Goal: Task Accomplishment & Management: Manage account settings

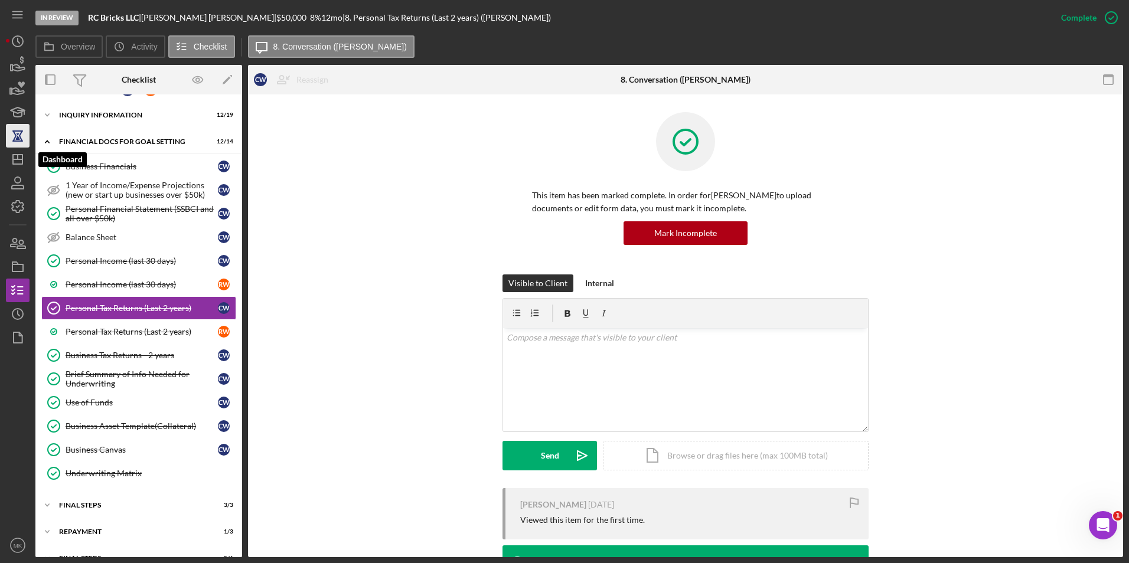
drag, startPoint x: 14, startPoint y: 165, endPoint x: 27, endPoint y: 129, distance: 38.8
click at [14, 165] on icon "Icon/Dashboard" at bounding box center [18, 160] width 30 height 30
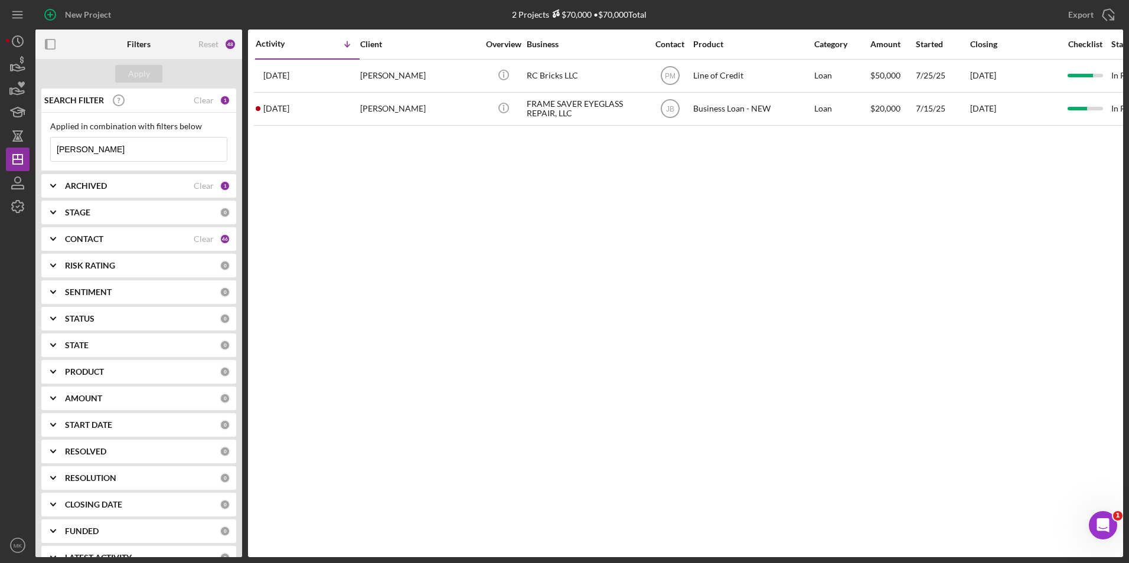
drag, startPoint x: 109, startPoint y: 149, endPoint x: -2, endPoint y: 148, distance: 111.6
click at [0, 148] on html "New Project 2 Projects $70,000 • $70,000 Total Wooten Export Icon/Export Filter…" at bounding box center [564, 281] width 1129 height 563
type input "West"
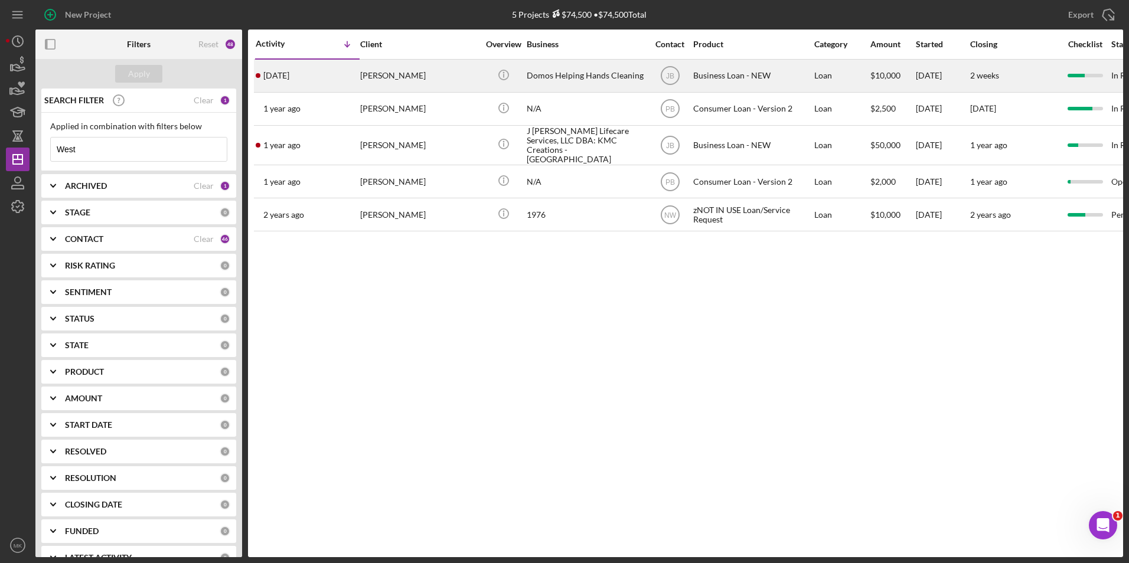
click at [571, 74] on div "Domos Helping Hands Cleaning" at bounding box center [585, 75] width 118 height 31
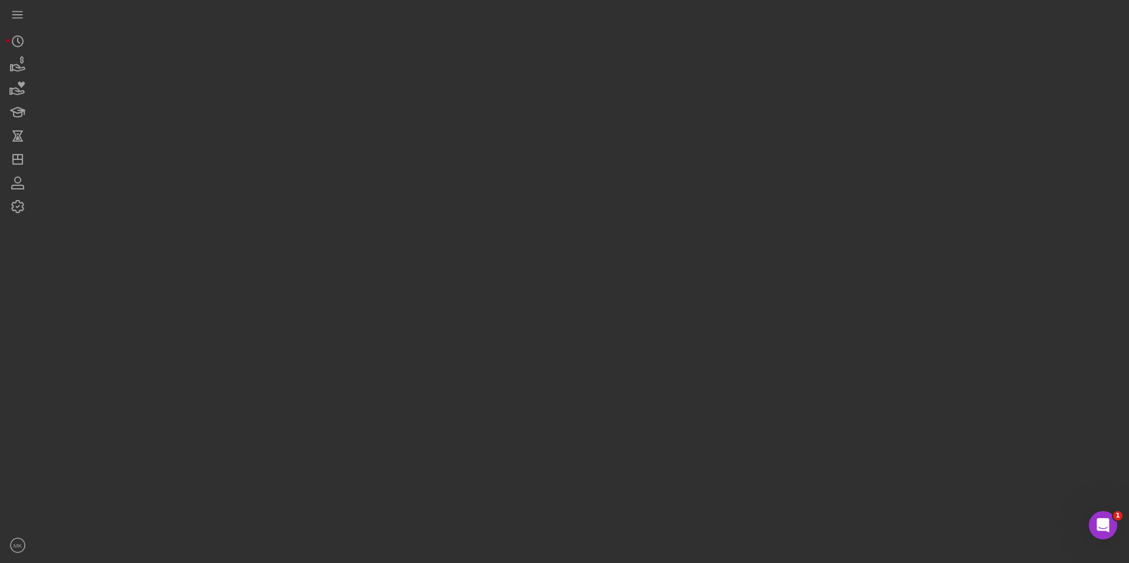
click at [571, 74] on div at bounding box center [578, 278] width 1087 height 557
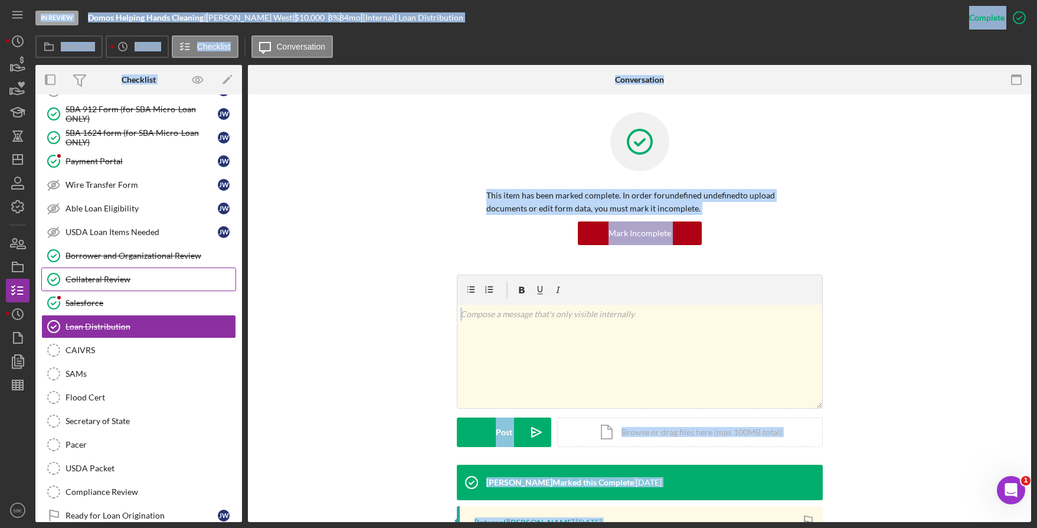
click at [110, 274] on div "Collateral Review" at bounding box center [151, 278] width 170 height 9
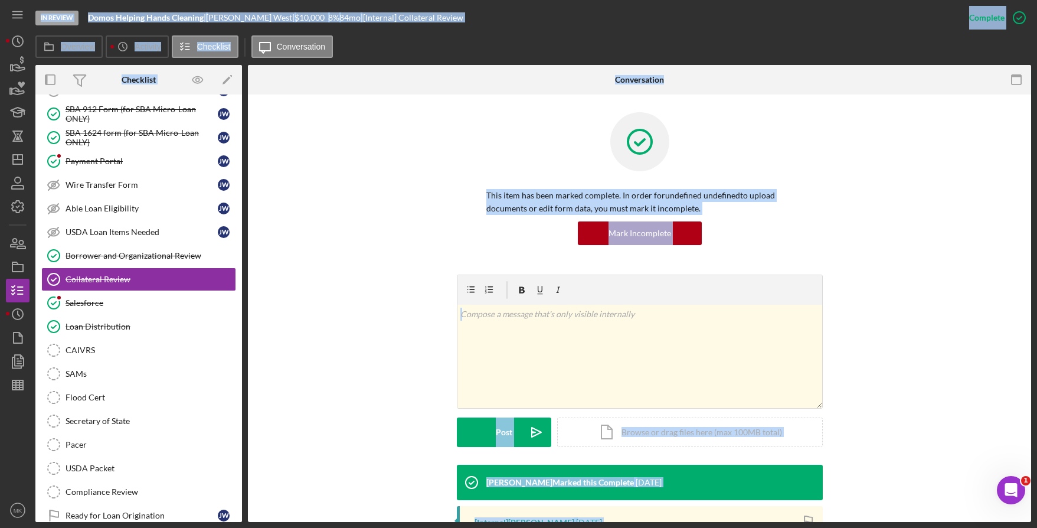
scroll to position [198, 0]
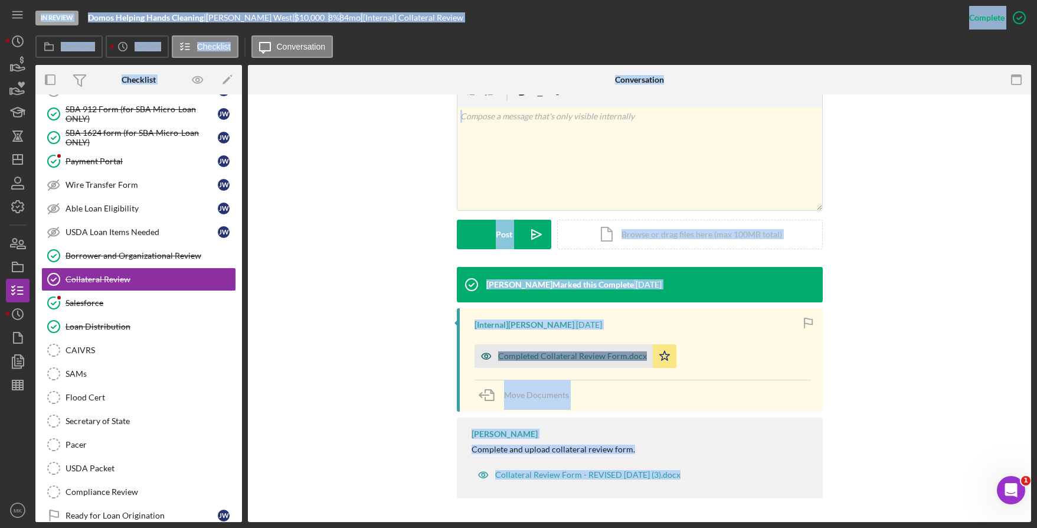
click at [526, 358] on div "Completed Collateral Review Form.docx" at bounding box center [572, 355] width 149 height 9
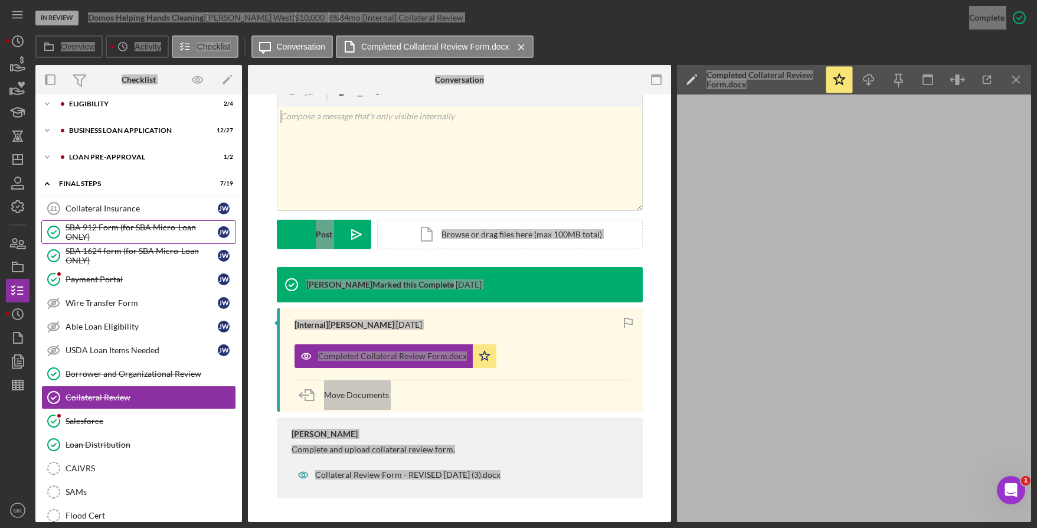
scroll to position [0, 0]
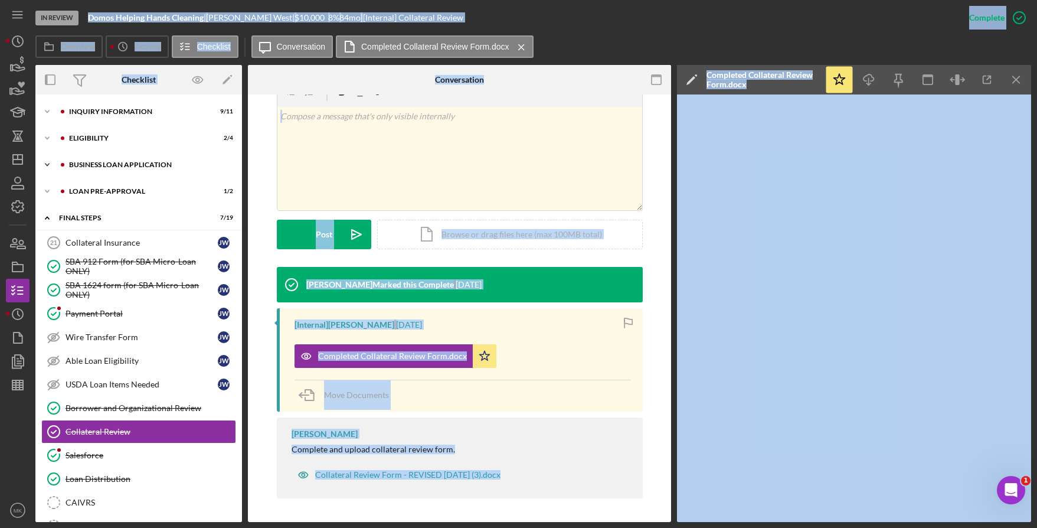
click at [94, 168] on div "Icon/Expander BUSINESS LOAN APPLICATION 12 / 27" at bounding box center [138, 165] width 207 height 24
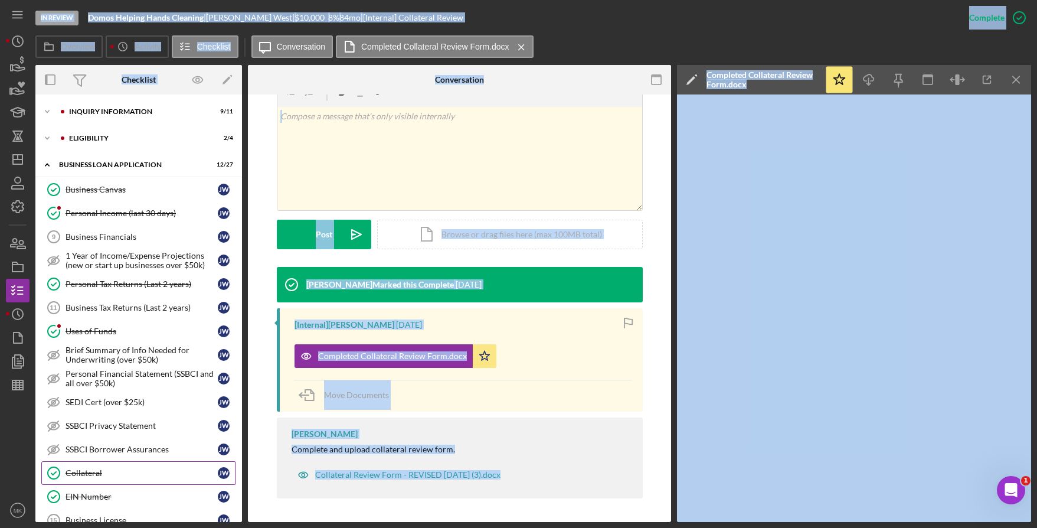
click at [96, 469] on div "Collateral" at bounding box center [142, 472] width 152 height 9
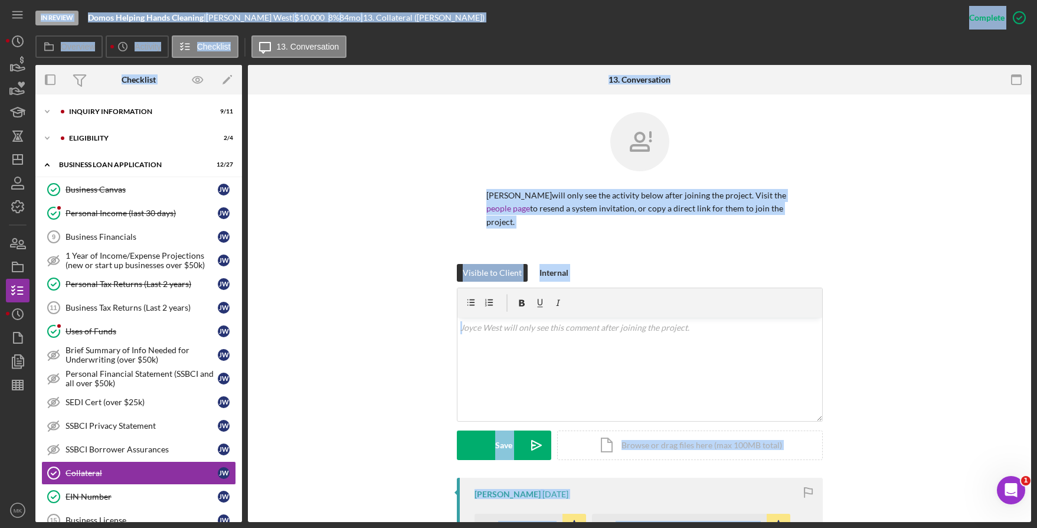
scroll to position [236, 0]
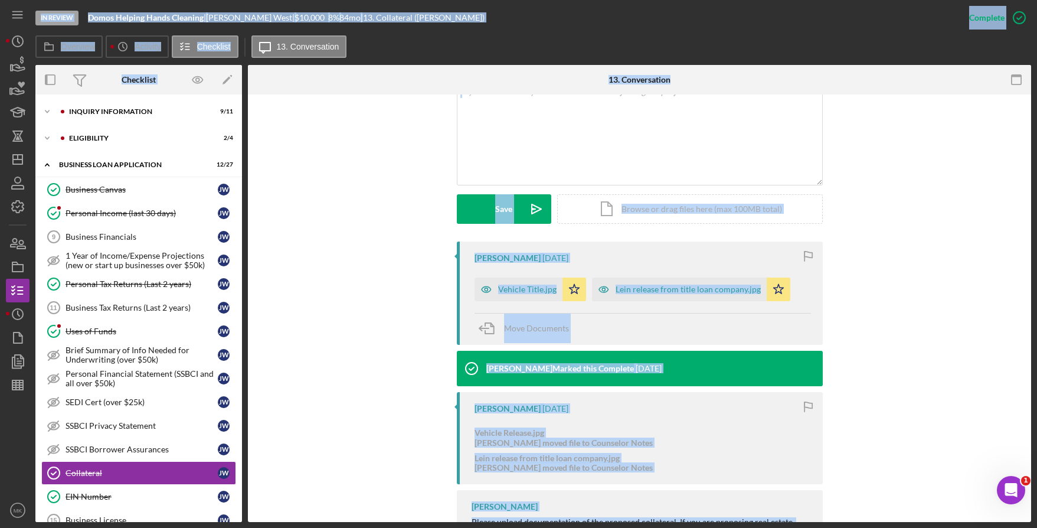
click at [371, 331] on div "Samantha O'Rourke 2 weeks ago Vehicle Title.jpg Icon/Star Lein release from tit…" at bounding box center [640, 417] width 748 height 353
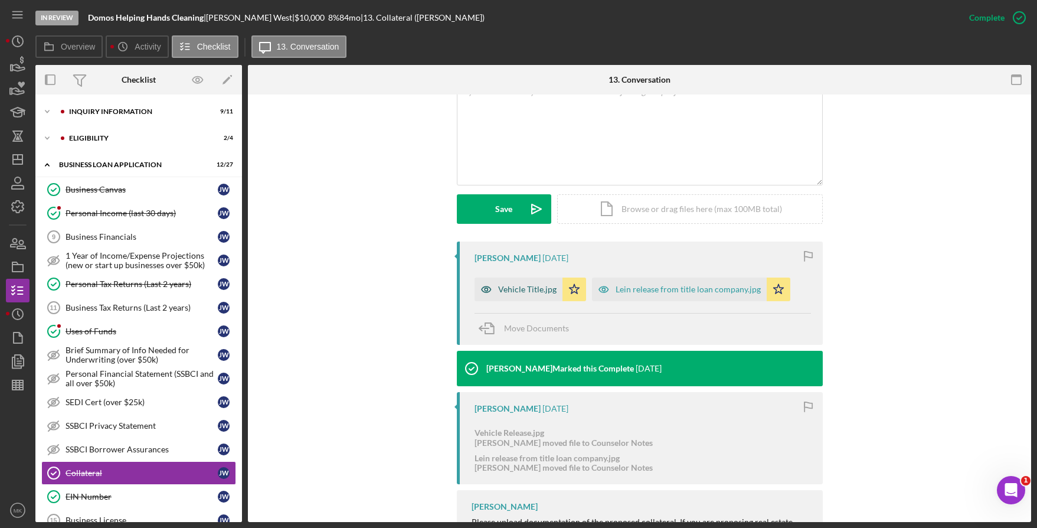
click at [518, 284] on div "Vehicle Title.jpg" at bounding box center [527, 288] width 58 height 9
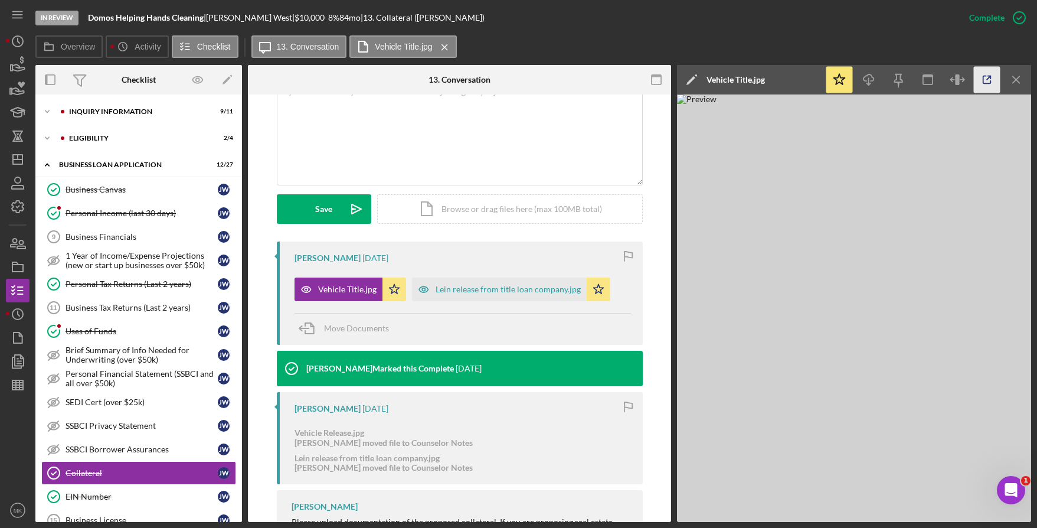
click at [983, 80] on icon "button" at bounding box center [987, 80] width 8 height 8
click at [115, 109] on div "INQUIRY INFORMATION" at bounding box center [148, 111] width 158 height 7
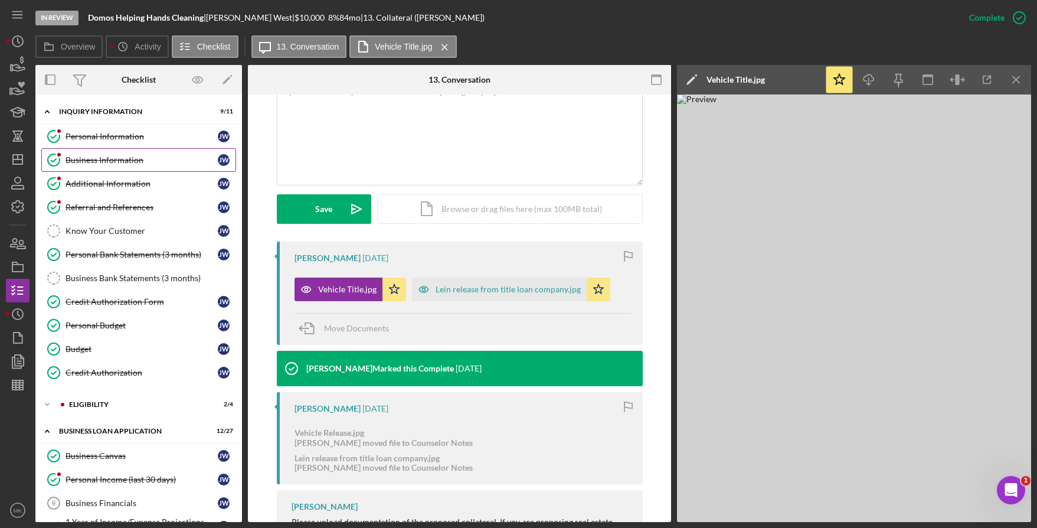
click at [123, 152] on link "Business Information Business Information J W" at bounding box center [138, 160] width 195 height 24
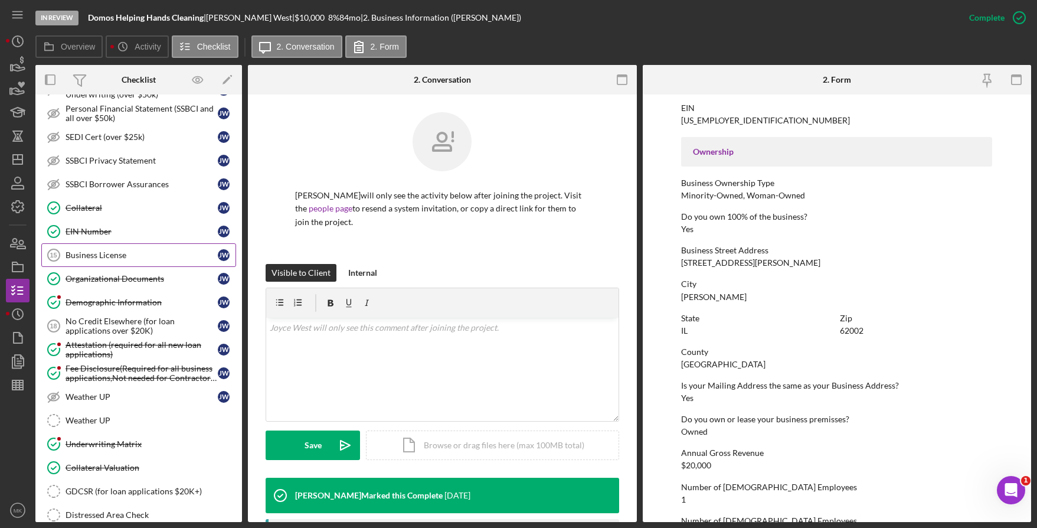
scroll to position [590, 0]
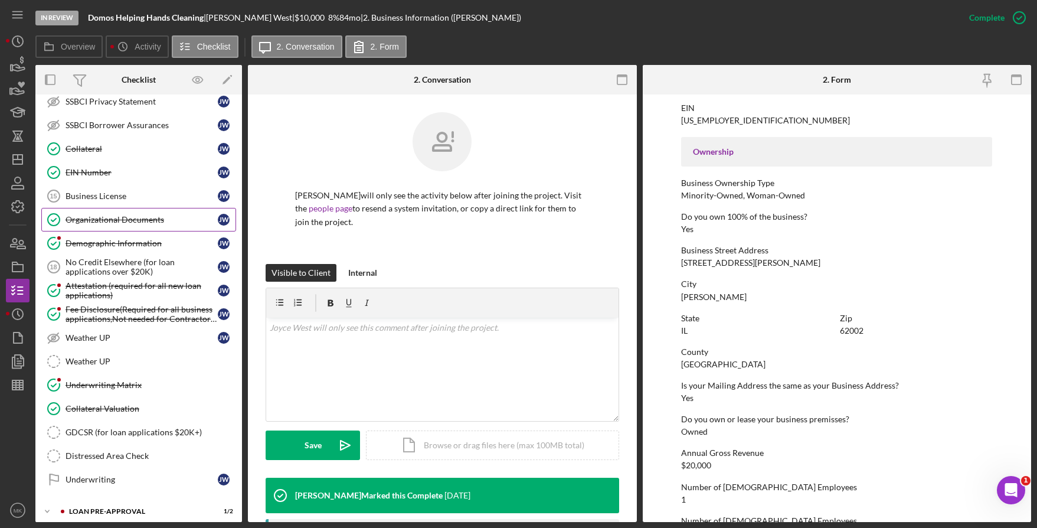
click at [122, 217] on div "Organizational Documents" at bounding box center [142, 219] width 152 height 9
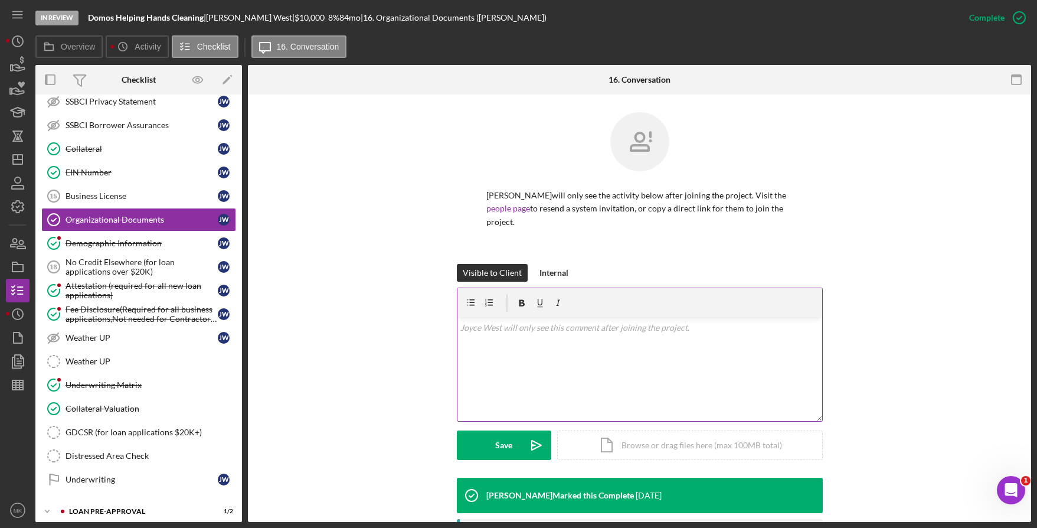
scroll to position [216, 0]
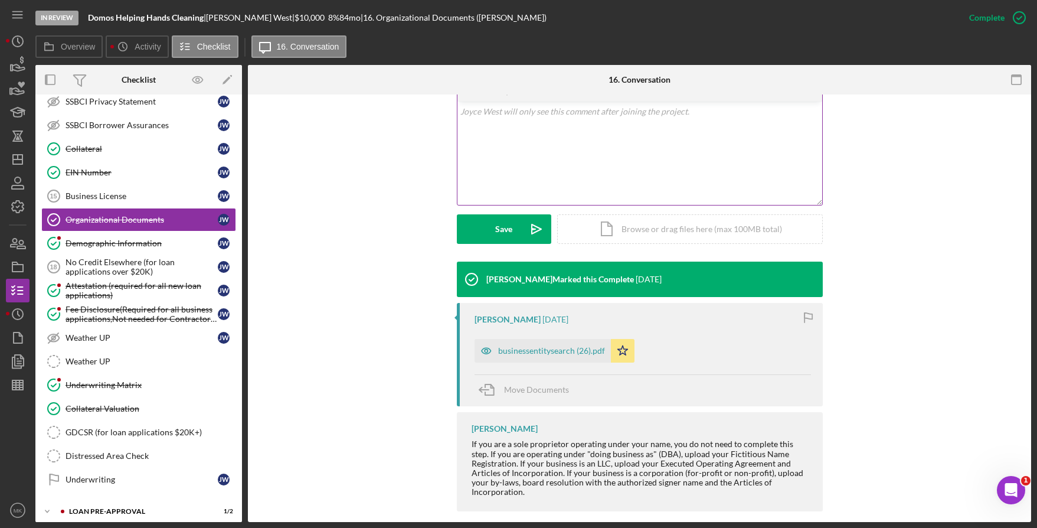
click at [524, 346] on div "businessentitysearch (26).pdf" at bounding box center [551, 350] width 107 height 9
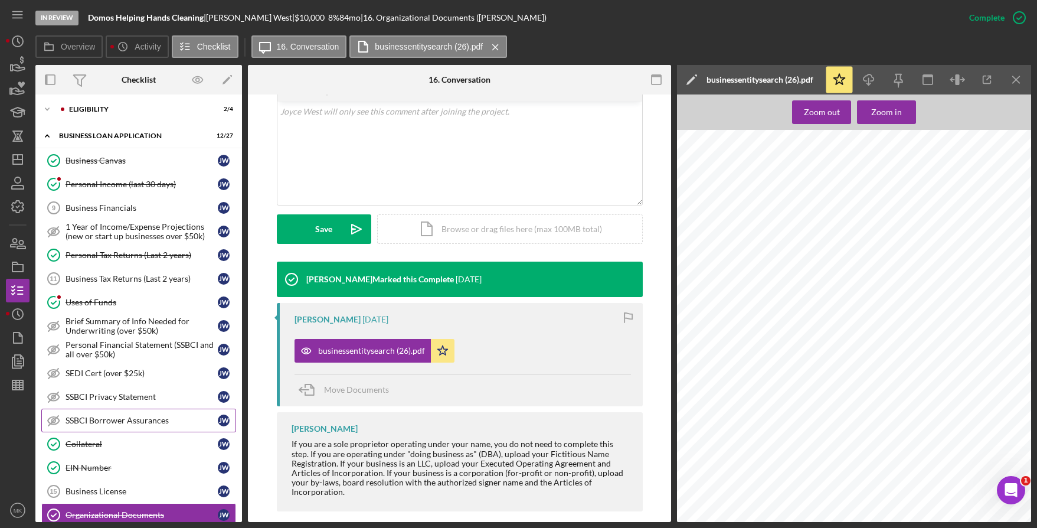
scroll to position [0, 0]
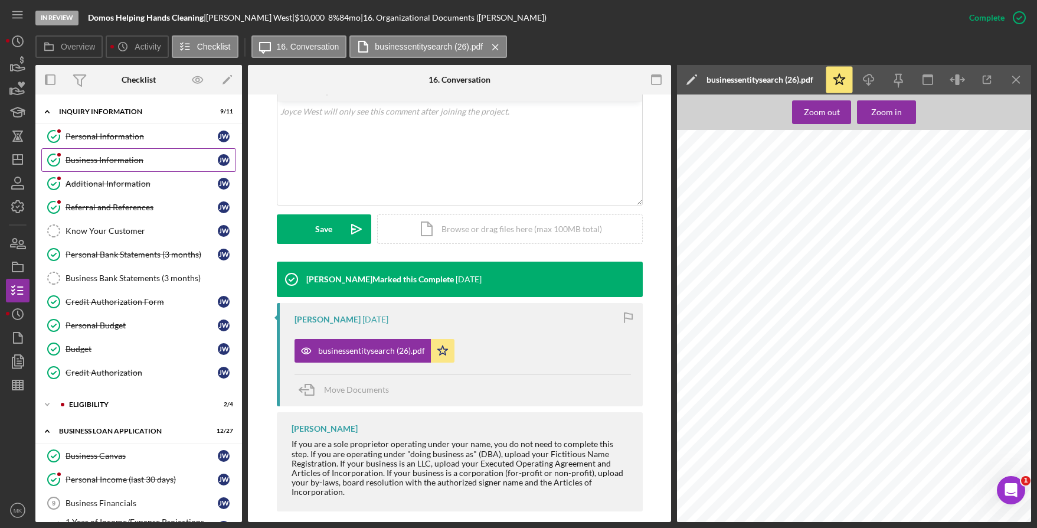
drag, startPoint x: 139, startPoint y: 164, endPoint x: 112, endPoint y: 166, distance: 27.3
click at [139, 164] on div "Business Information" at bounding box center [142, 159] width 152 height 9
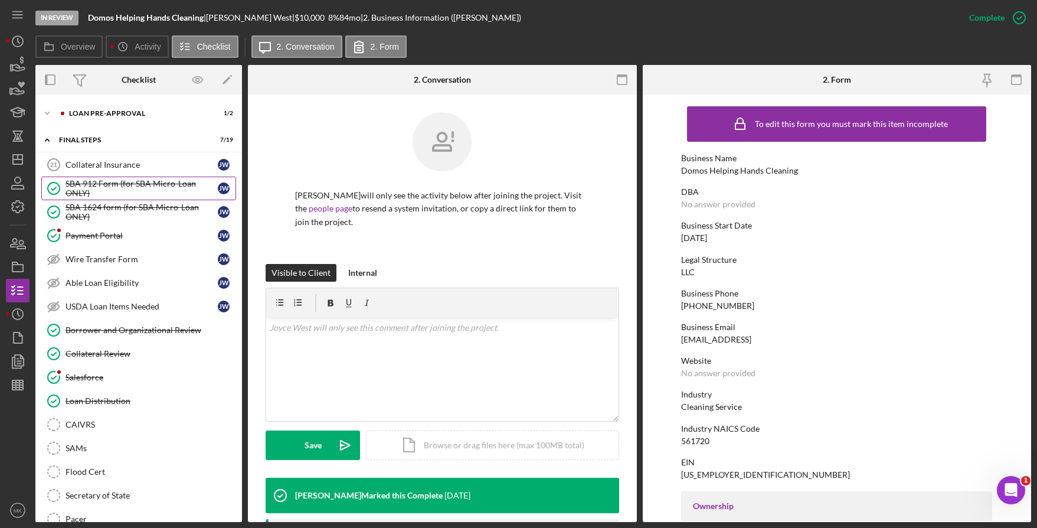
scroll to position [811, 0]
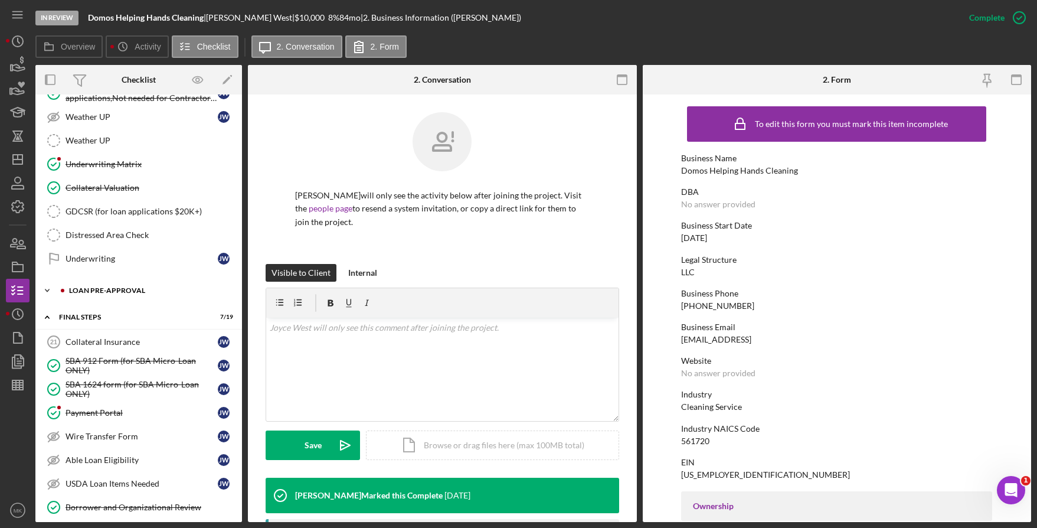
click at [107, 284] on div "Icon/Expander LOAN PRE-APPROVAL 1 / 2" at bounding box center [138, 291] width 207 height 24
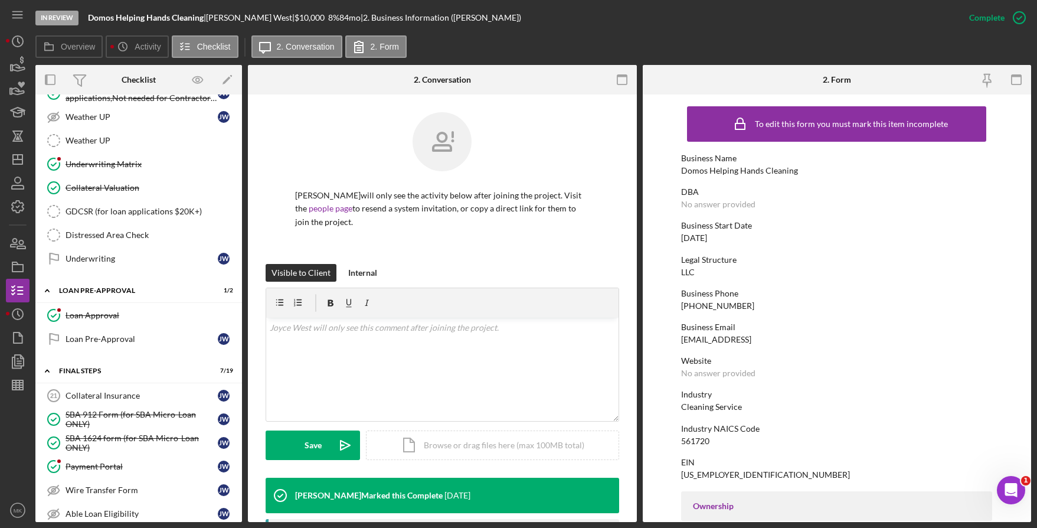
scroll to position [457, 0]
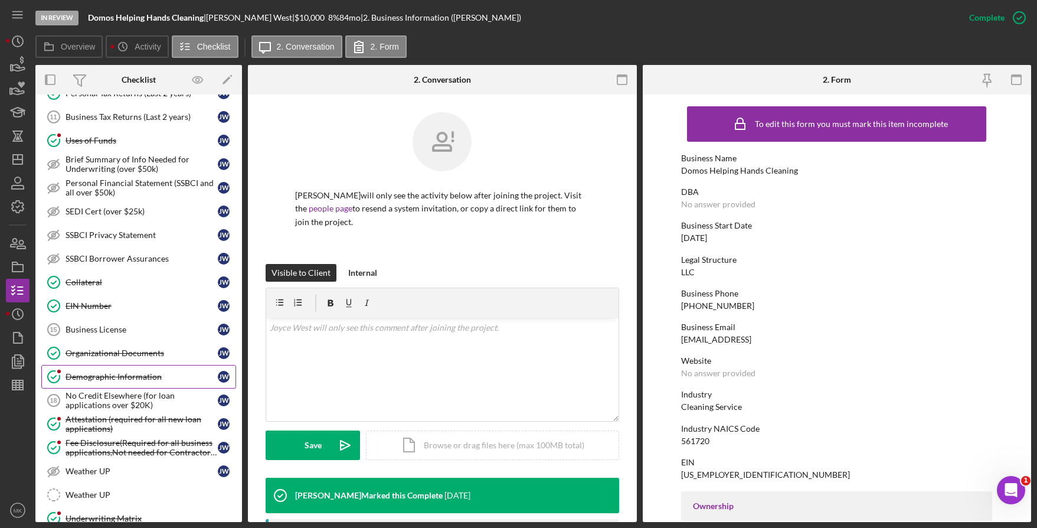
click at [129, 372] on div "Demographic Information" at bounding box center [142, 376] width 152 height 9
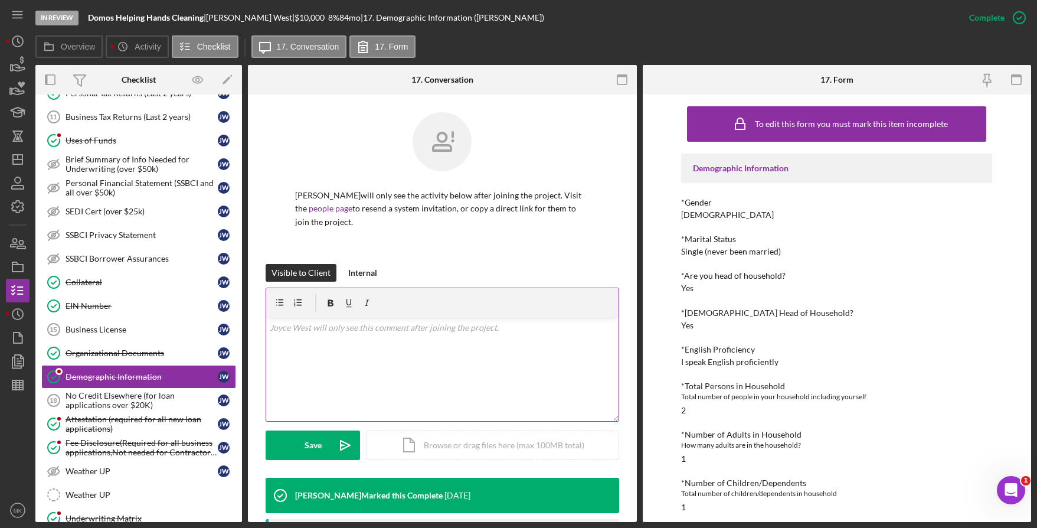
scroll to position [196, 0]
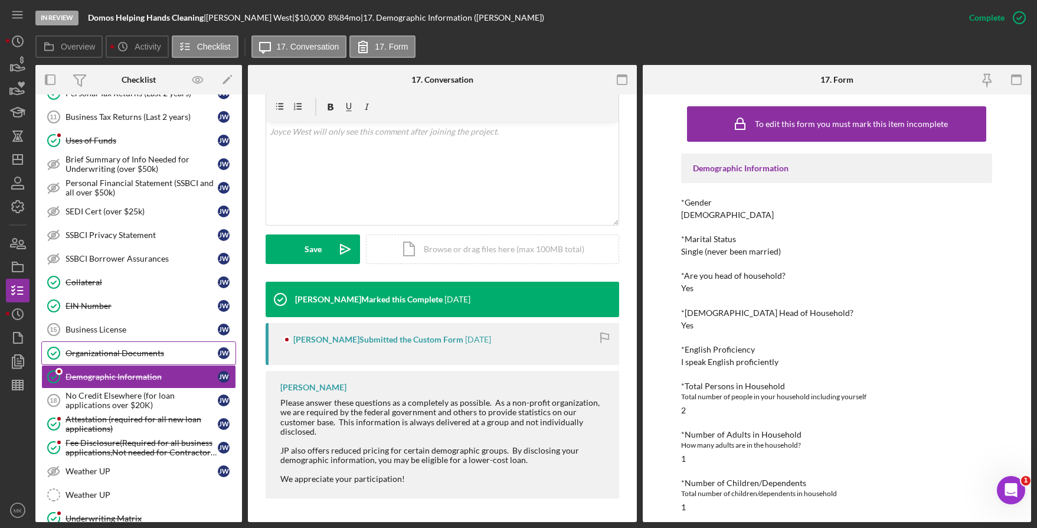
click at [104, 351] on div "Organizational Documents" at bounding box center [142, 352] width 152 height 9
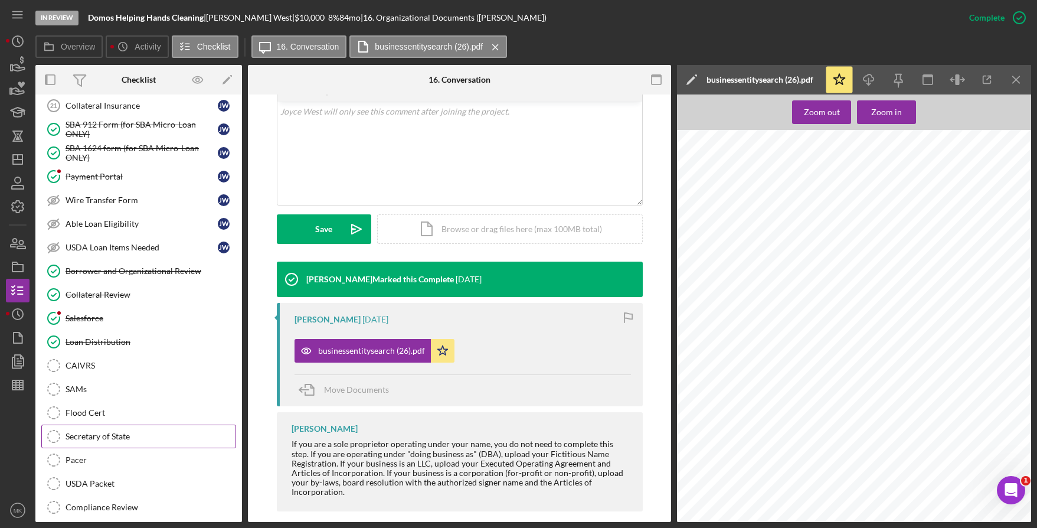
scroll to position [1042, 0]
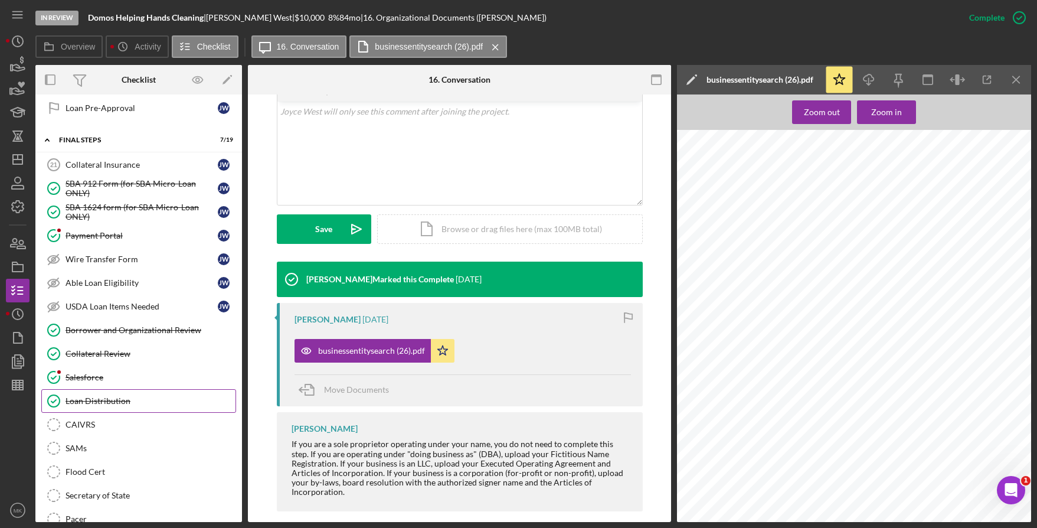
click at [80, 404] on div "Loan Distribution" at bounding box center [151, 400] width 170 height 9
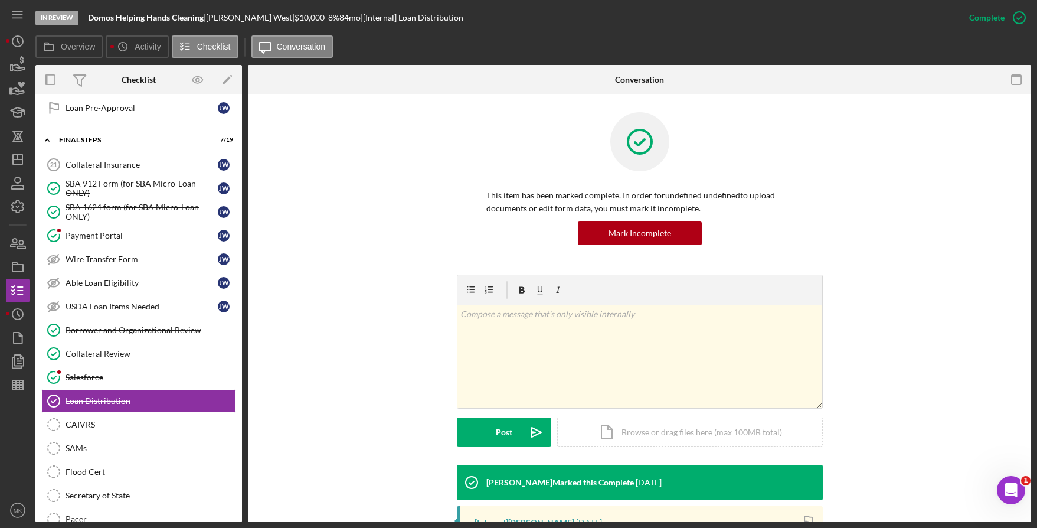
scroll to position [187, 0]
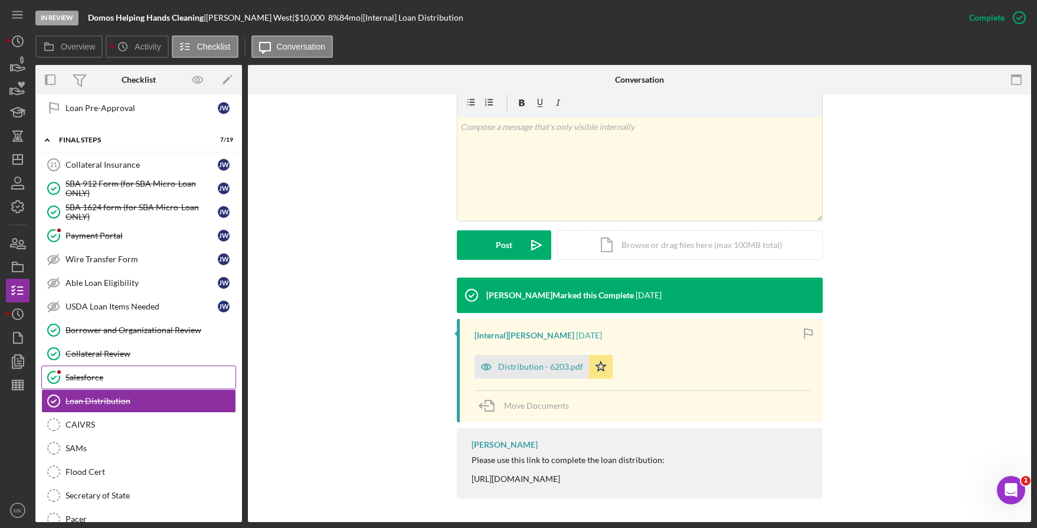
click at [97, 377] on div "Salesforce" at bounding box center [151, 376] width 170 height 9
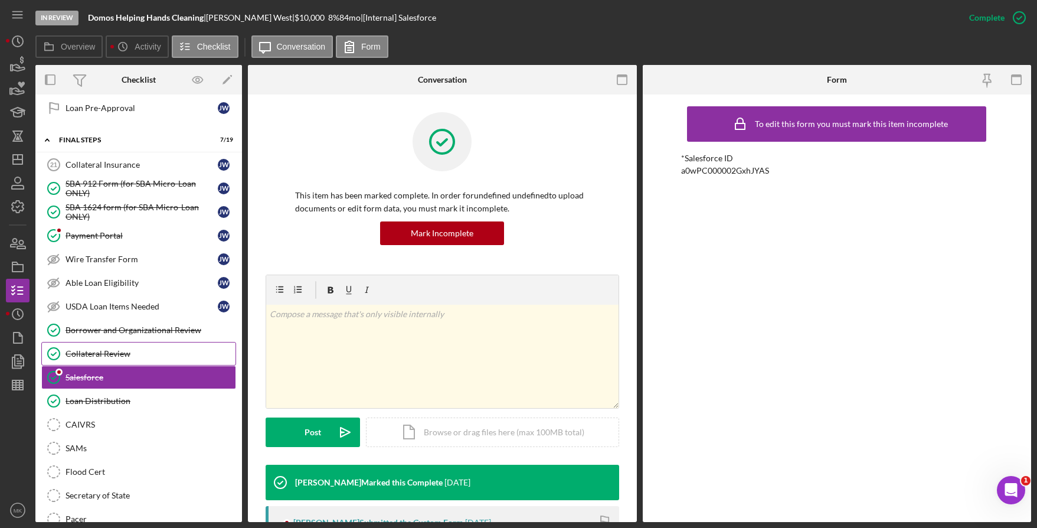
click at [104, 352] on div "Collateral Review" at bounding box center [151, 353] width 170 height 9
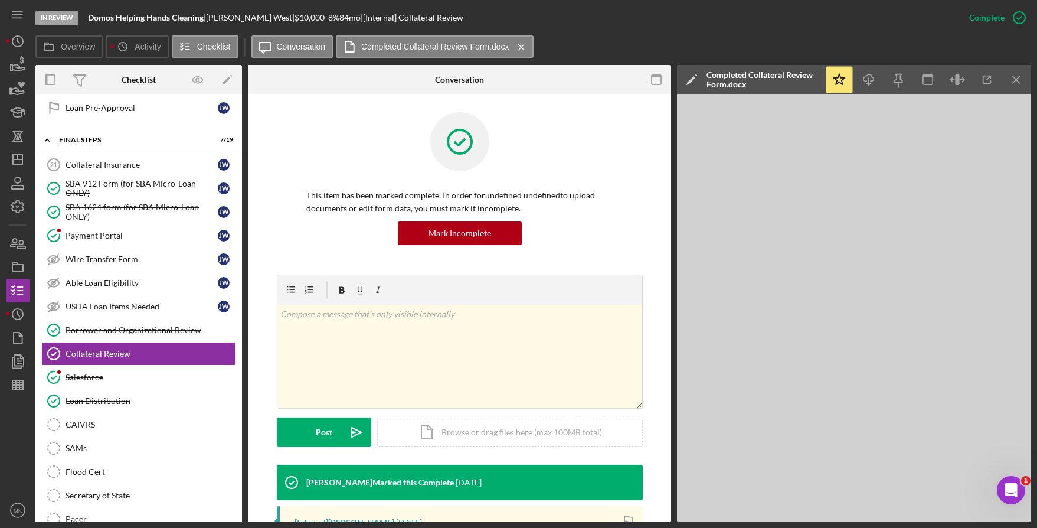
scroll to position [198, 0]
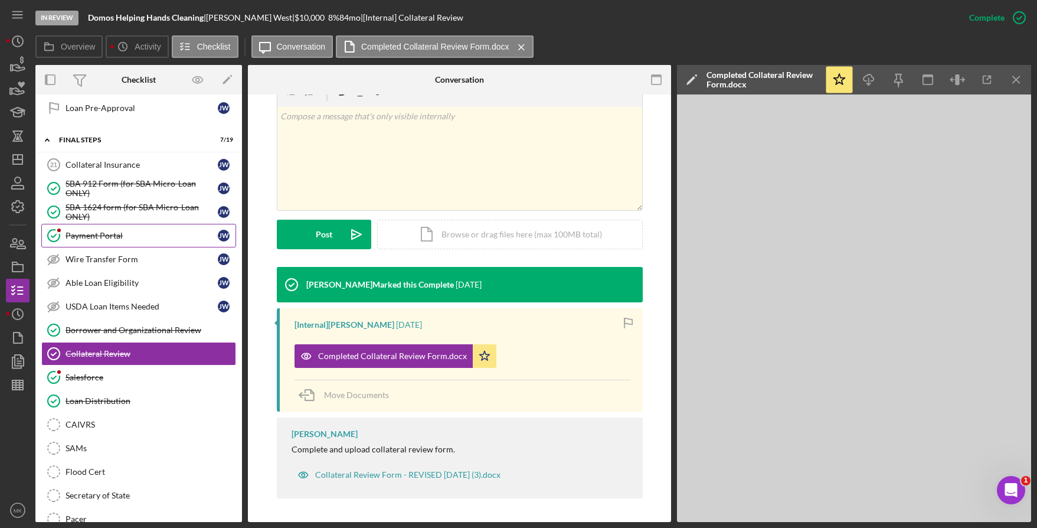
click at [96, 238] on div "Payment Portal" at bounding box center [142, 235] width 152 height 9
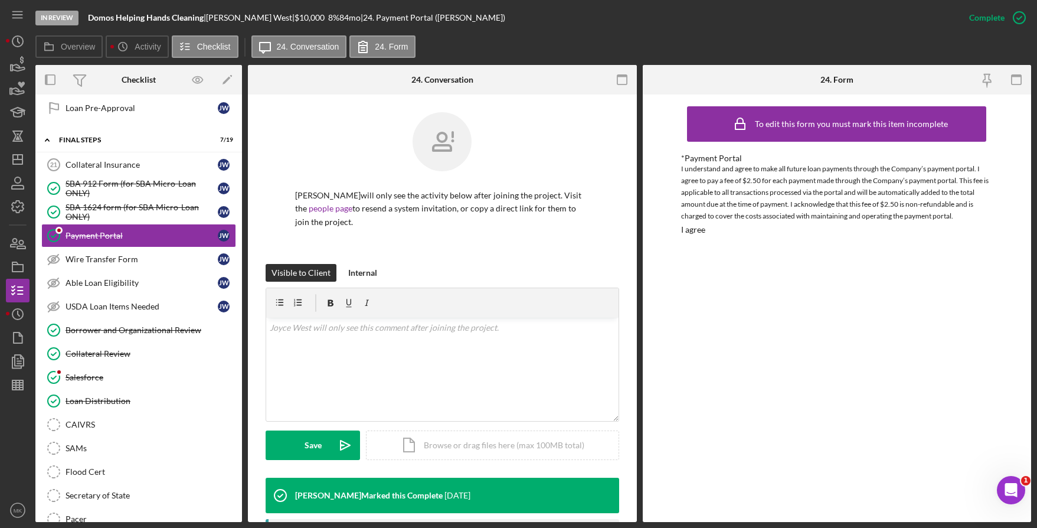
scroll to position [230, 0]
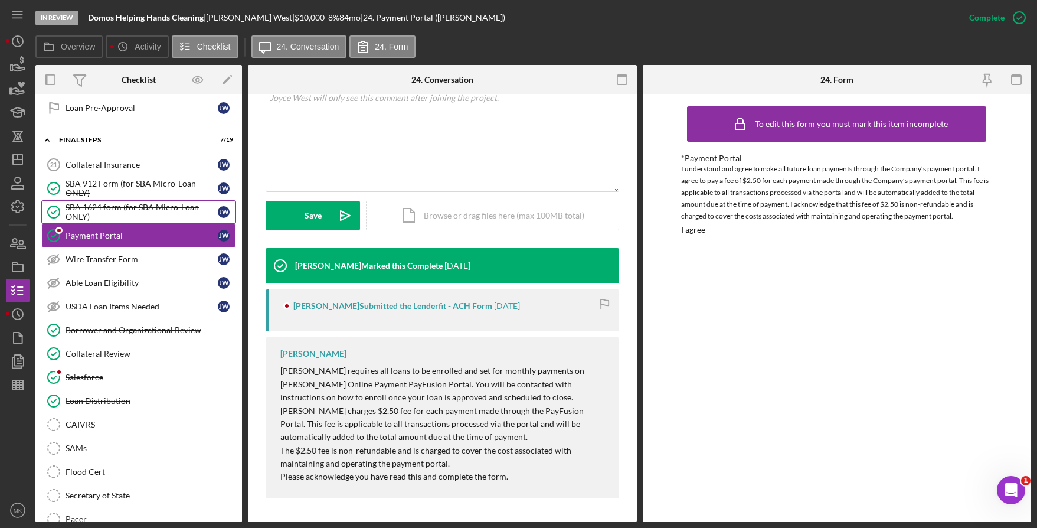
click at [114, 203] on div "SBA 1624 form (for SBA Micro-Loan ONLY)" at bounding box center [142, 211] width 152 height 19
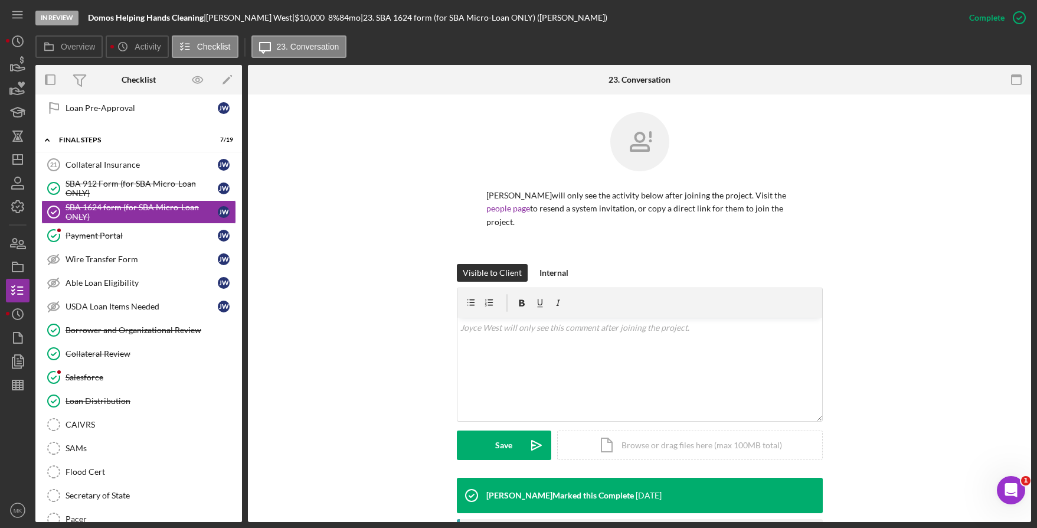
scroll to position [198, 0]
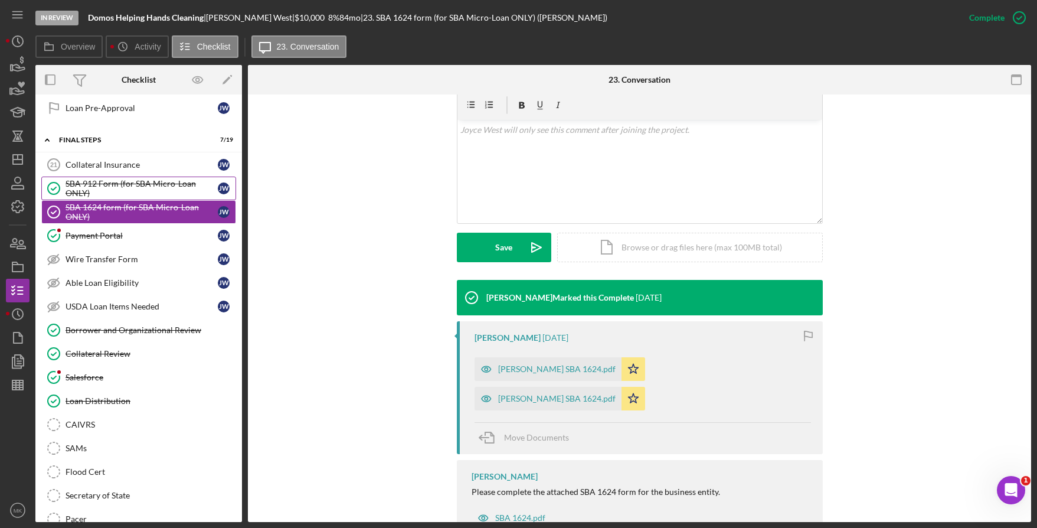
click at [124, 184] on div "SBA 912 Form (for SBA Micro-Loan ONLY)" at bounding box center [142, 188] width 152 height 19
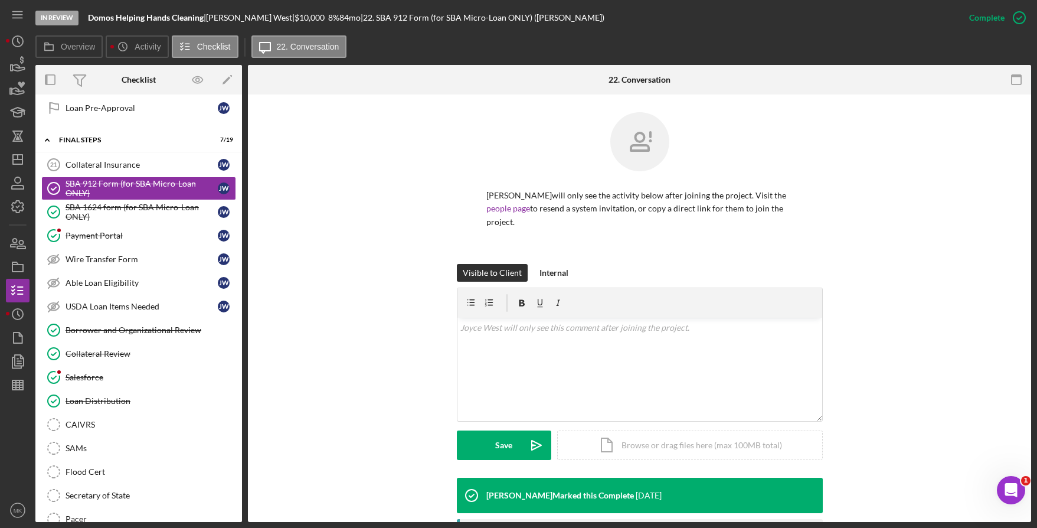
scroll to position [198, 0]
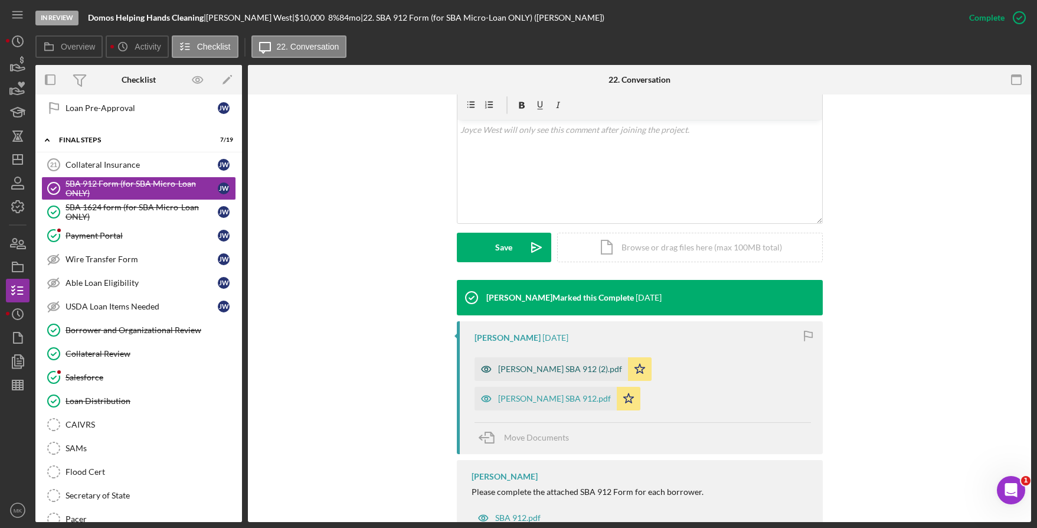
click at [544, 364] on div "Joyce West SBA 912 (2).pdf" at bounding box center [560, 368] width 124 height 9
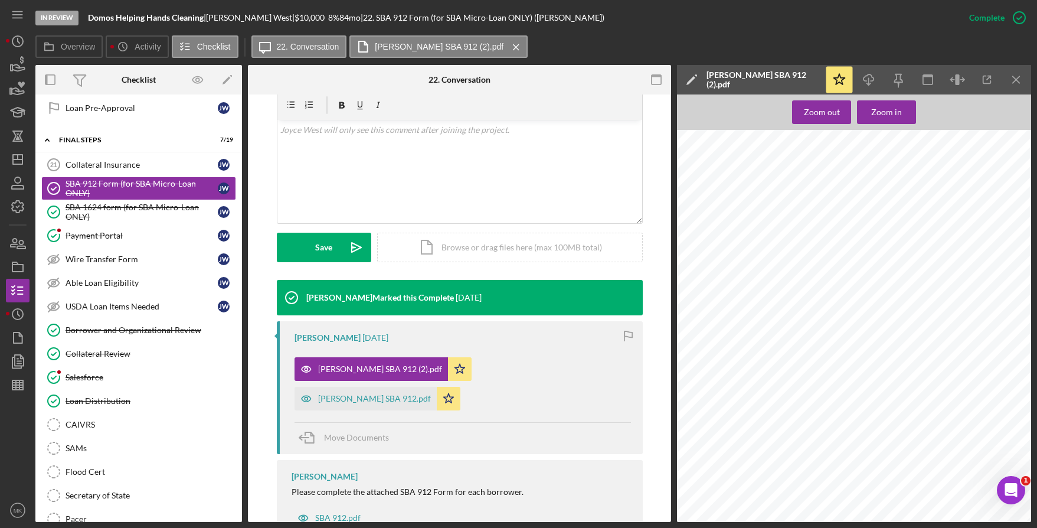
scroll to position [59, 0]
click at [437, 387] on div "Jennifer Mason SBA 912.pdf" at bounding box center [366, 399] width 142 height 24
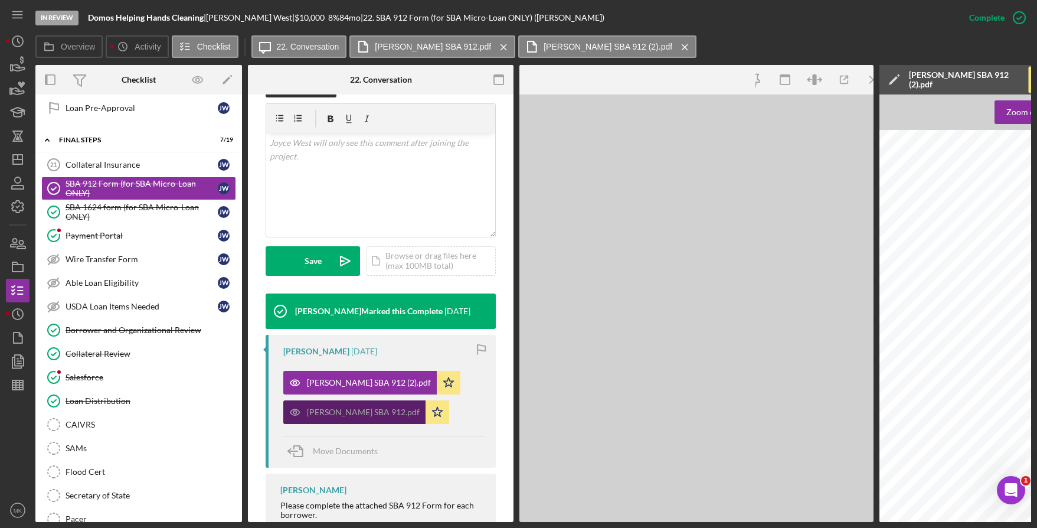
scroll to position [224, 0]
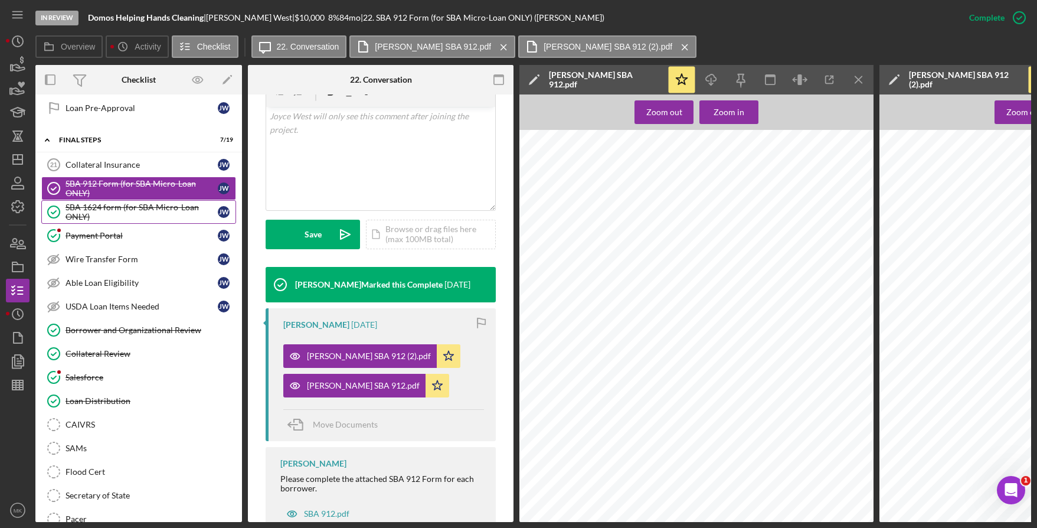
click at [95, 206] on div "SBA 1624 form (for SBA Micro-Loan ONLY)" at bounding box center [142, 211] width 152 height 19
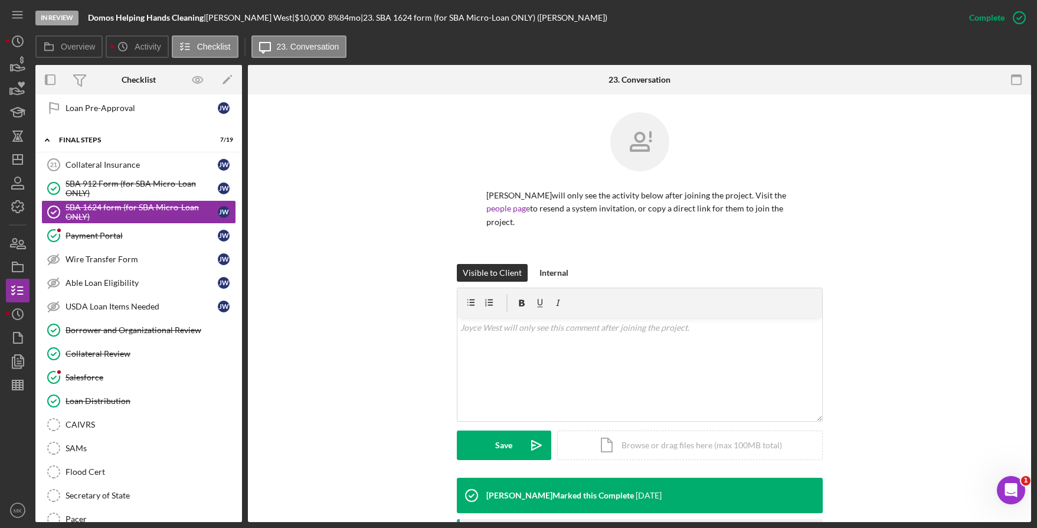
scroll to position [198, 0]
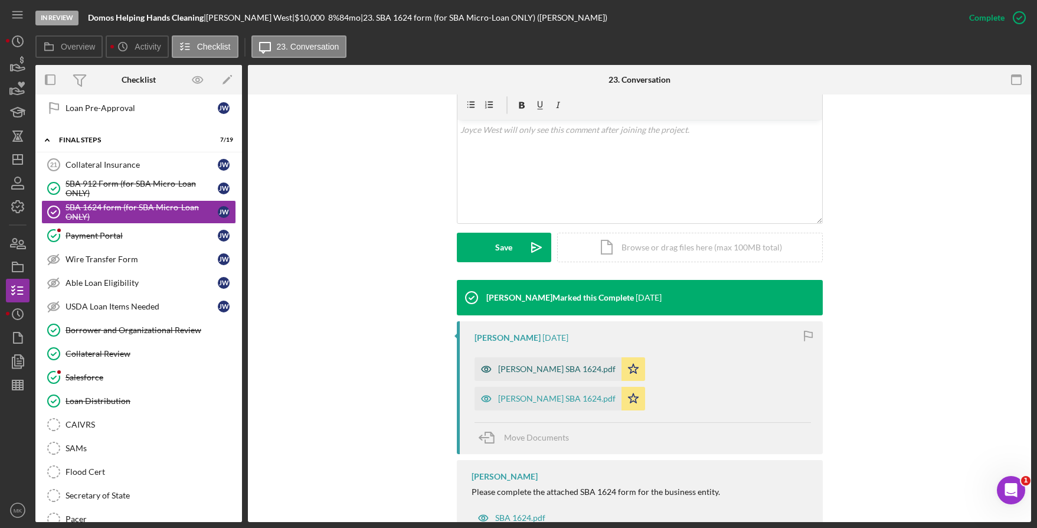
click at [511, 364] on div "Joyce West SBA 1624.pdf" at bounding box center [556, 368] width 117 height 9
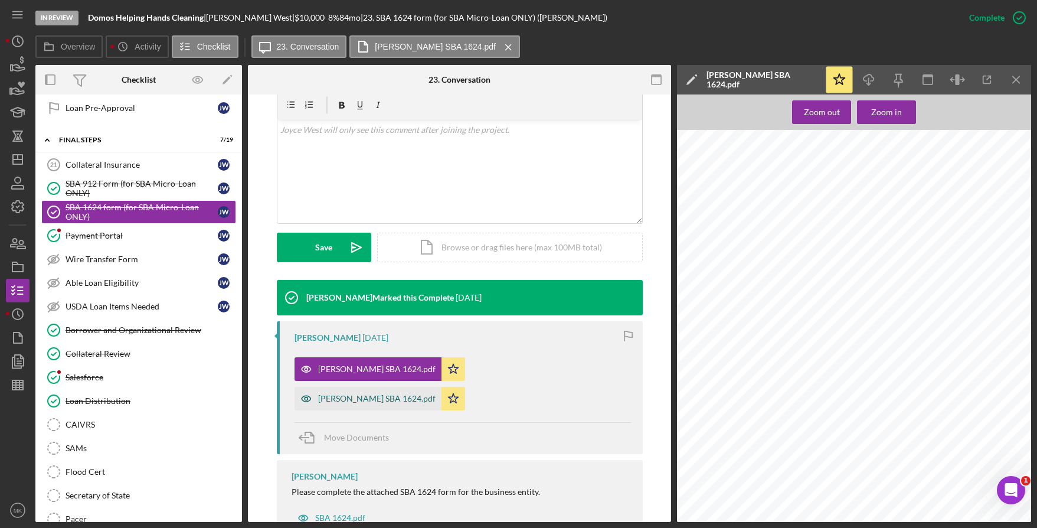
click at [436, 394] on div "Jennifer Mason SBA 1624.pdf" at bounding box center [376, 398] width 117 height 9
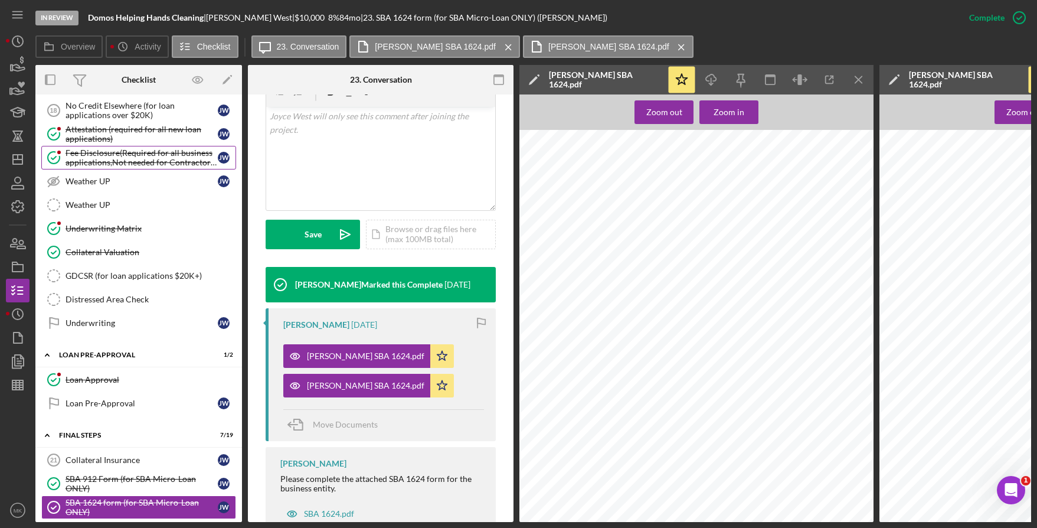
scroll to position [688, 0]
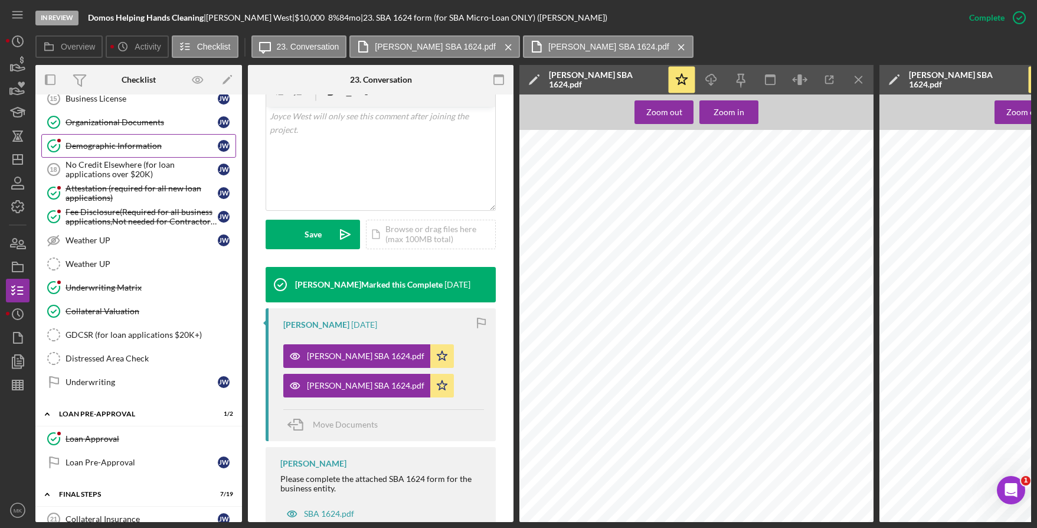
click at [115, 146] on div "Demographic Information" at bounding box center [142, 145] width 152 height 9
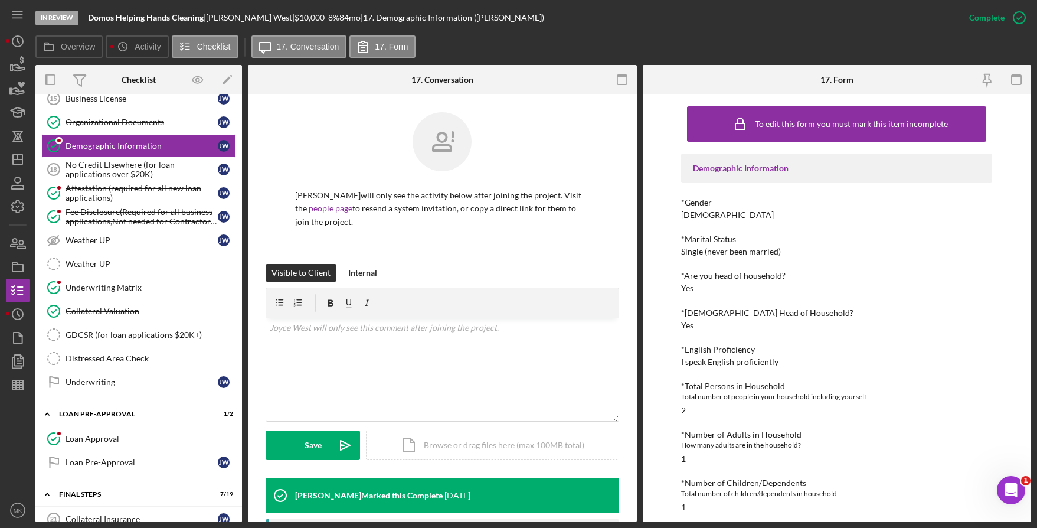
scroll to position [196, 0]
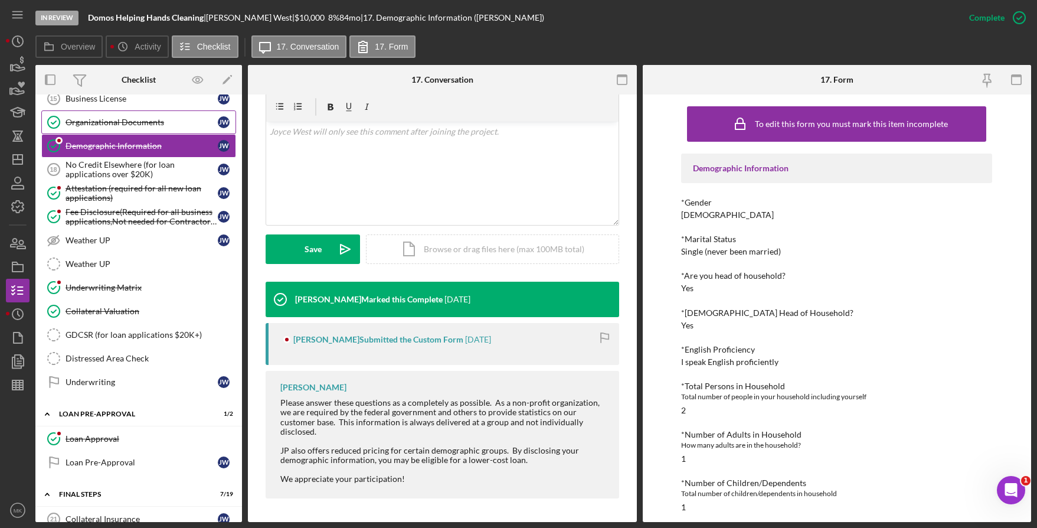
click at [93, 119] on div "Organizational Documents" at bounding box center [142, 121] width 152 height 9
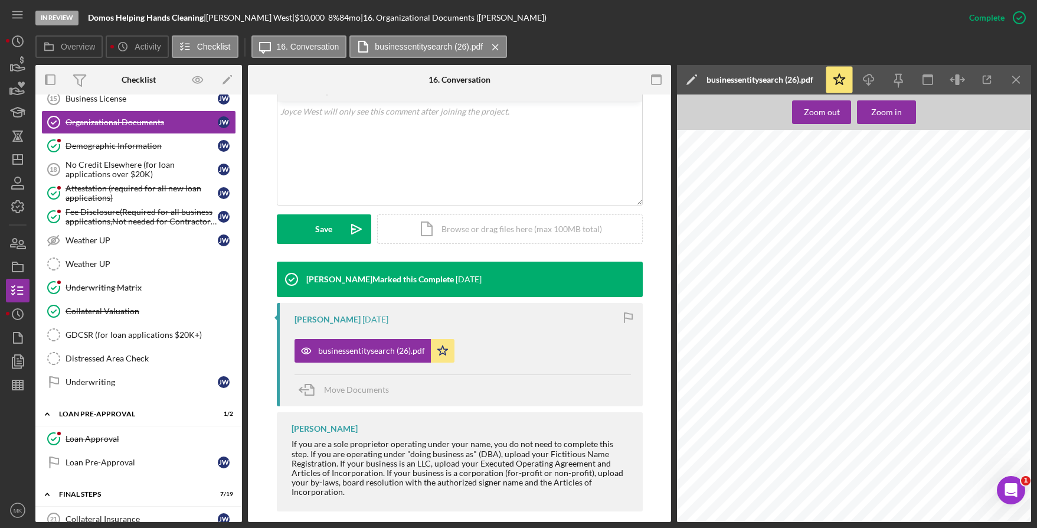
scroll to position [84, 0]
click at [119, 148] on div "Demographic Information" at bounding box center [142, 145] width 152 height 9
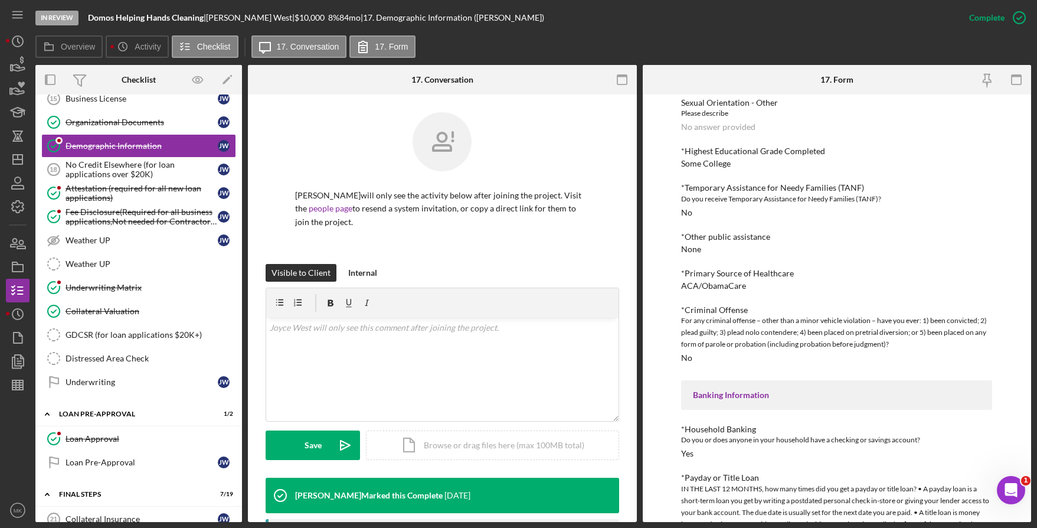
scroll to position [987, 0]
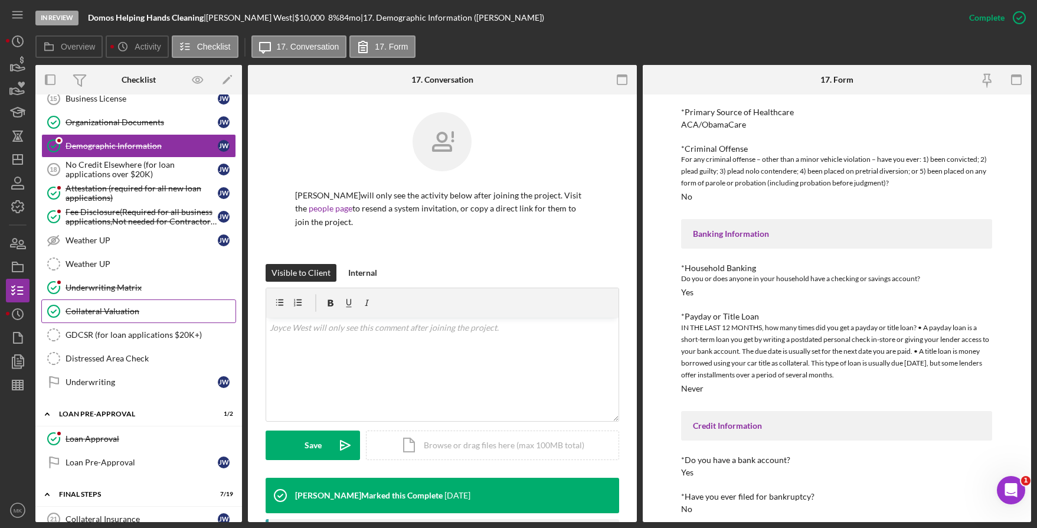
click at [109, 307] on div "Collateral Valuation" at bounding box center [151, 310] width 170 height 9
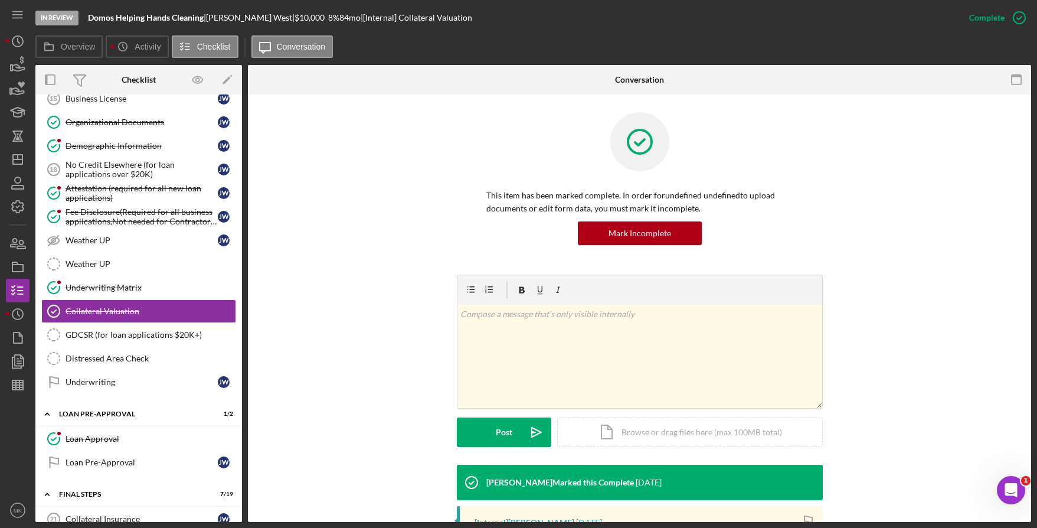
scroll to position [197, 0]
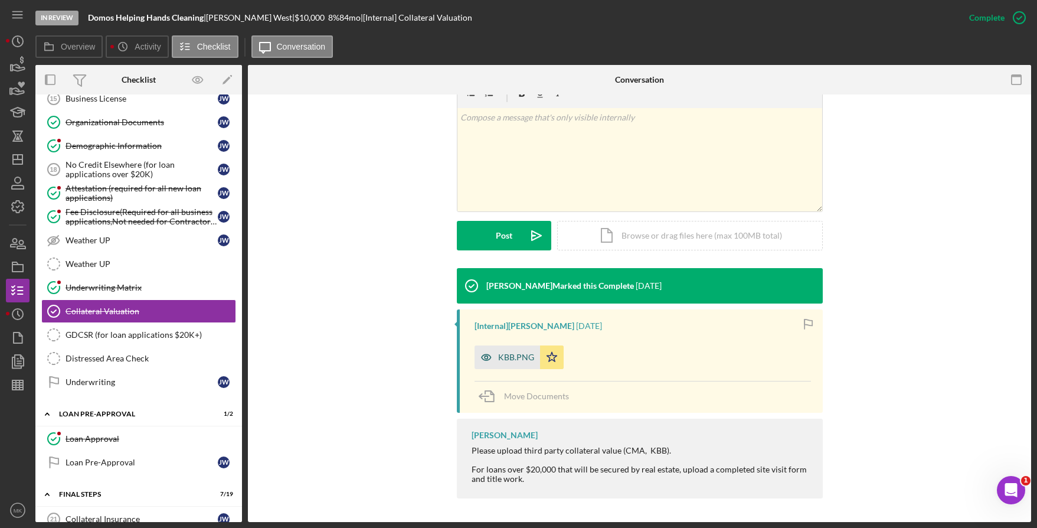
click at [505, 360] on div "KBB.PNG" at bounding box center [516, 356] width 36 height 9
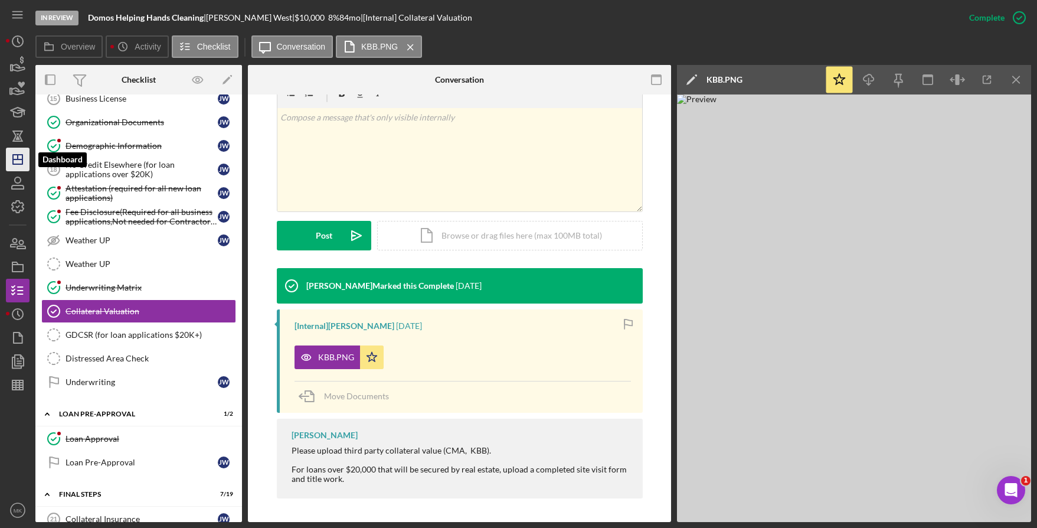
click at [17, 162] on icon "Icon/Dashboard" at bounding box center [18, 160] width 30 height 30
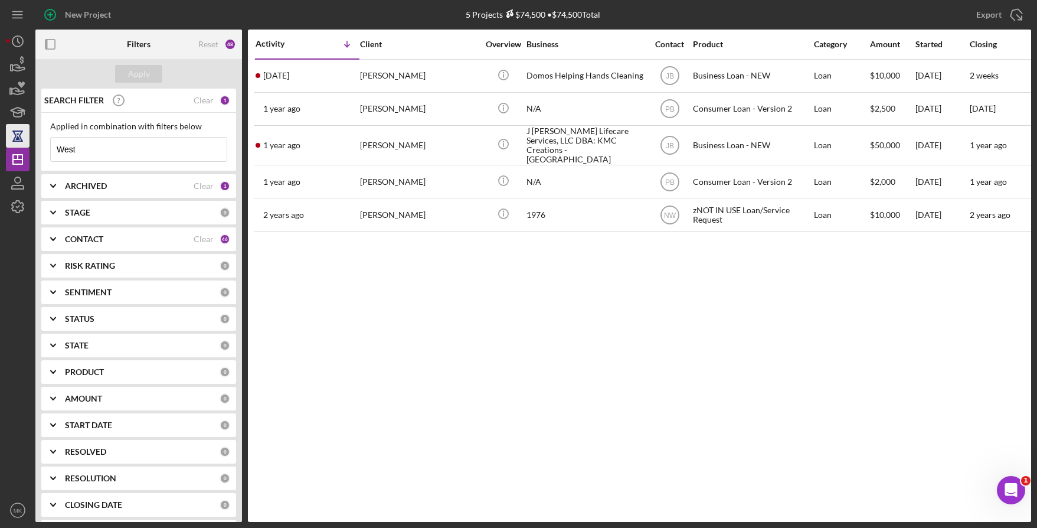
drag, startPoint x: 80, startPoint y: 150, endPoint x: 24, endPoint y: 146, distance: 56.2
click at [24, 146] on div "New Project 5 Projects $74,500 • $74,500 Total West Export Icon/Export Filters …" at bounding box center [518, 261] width 1025 height 522
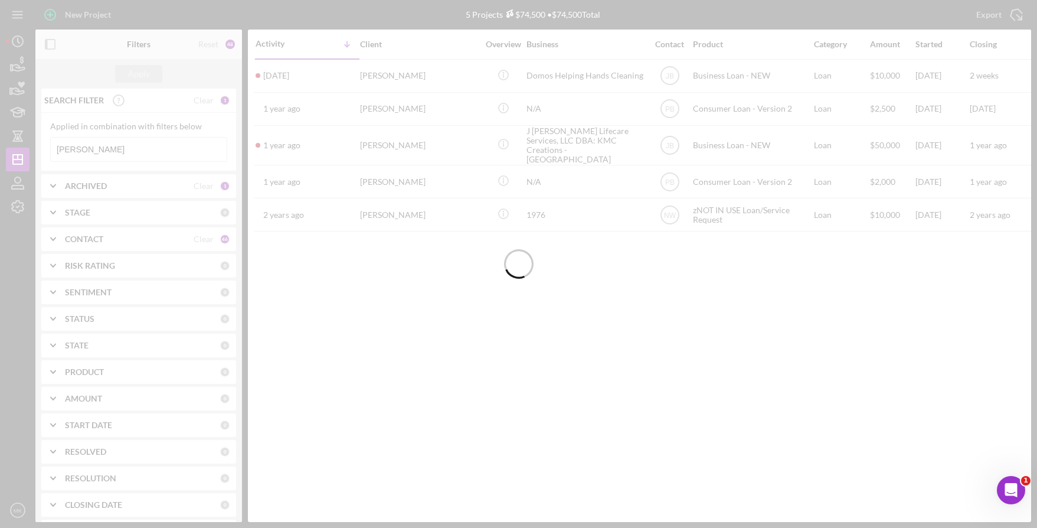
type input "Rustad"
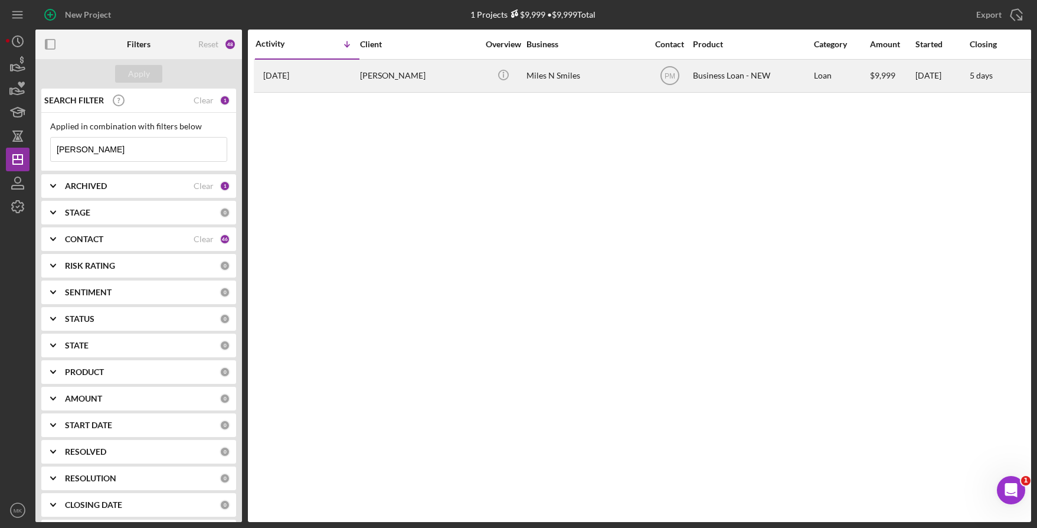
click at [375, 75] on div "Yolanda Rustad" at bounding box center [419, 75] width 118 height 31
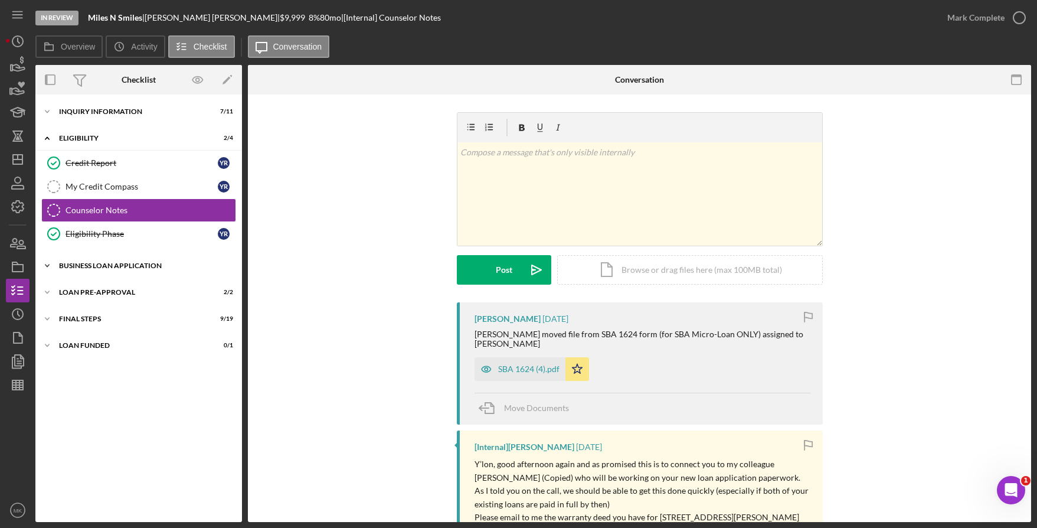
click at [100, 260] on div "Icon/Expander BUSINESS LOAN APPLICATION 16 / 27" at bounding box center [138, 266] width 207 height 24
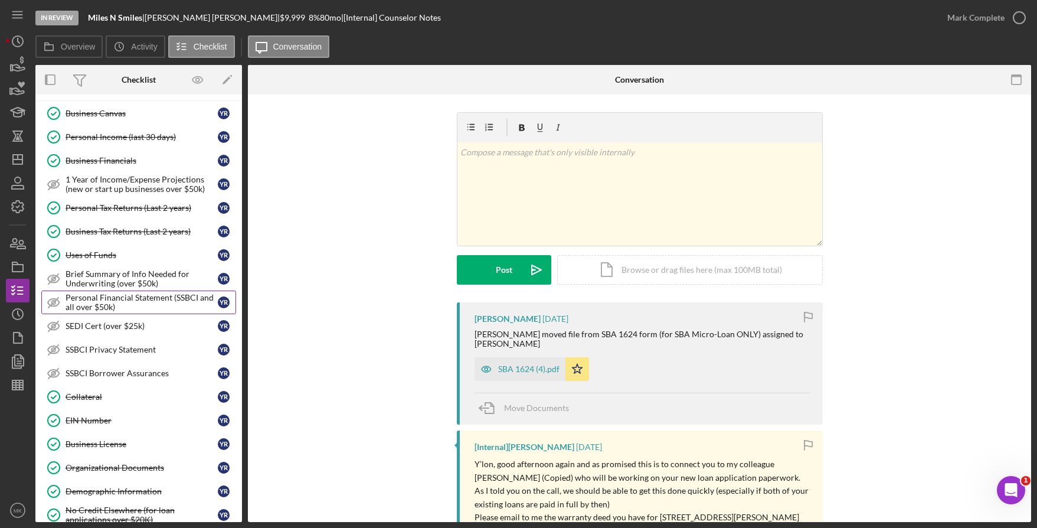
scroll to position [236, 0]
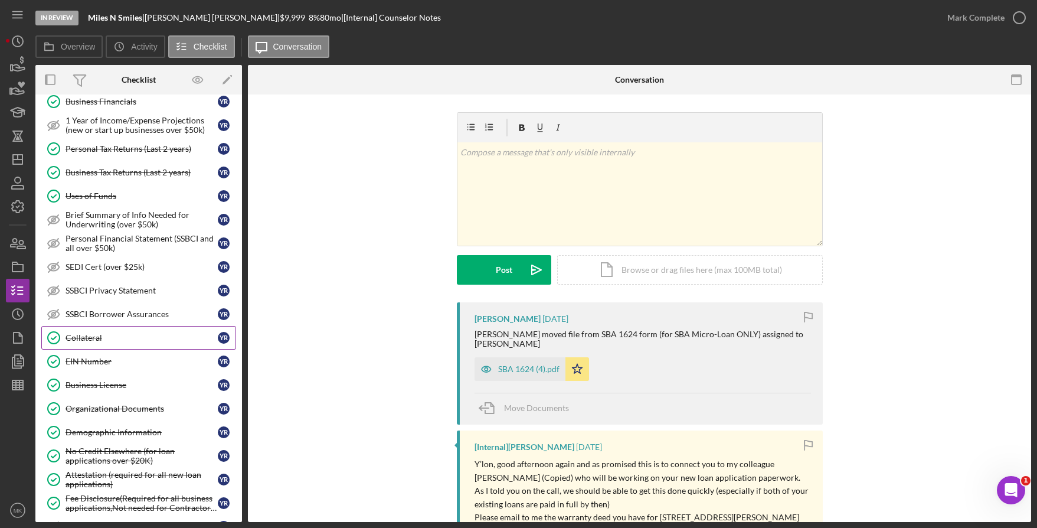
click at [100, 339] on div "Collateral" at bounding box center [142, 337] width 152 height 9
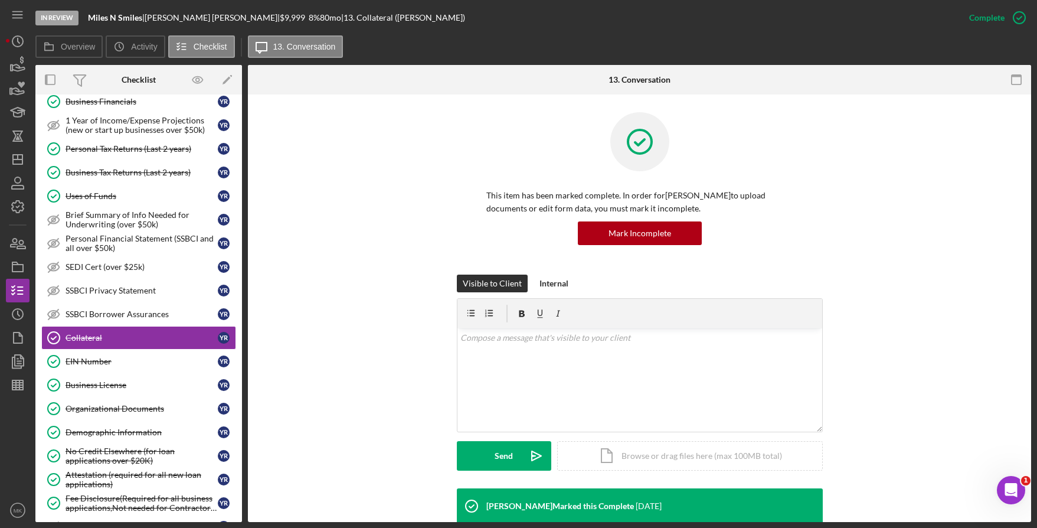
scroll to position [236, 0]
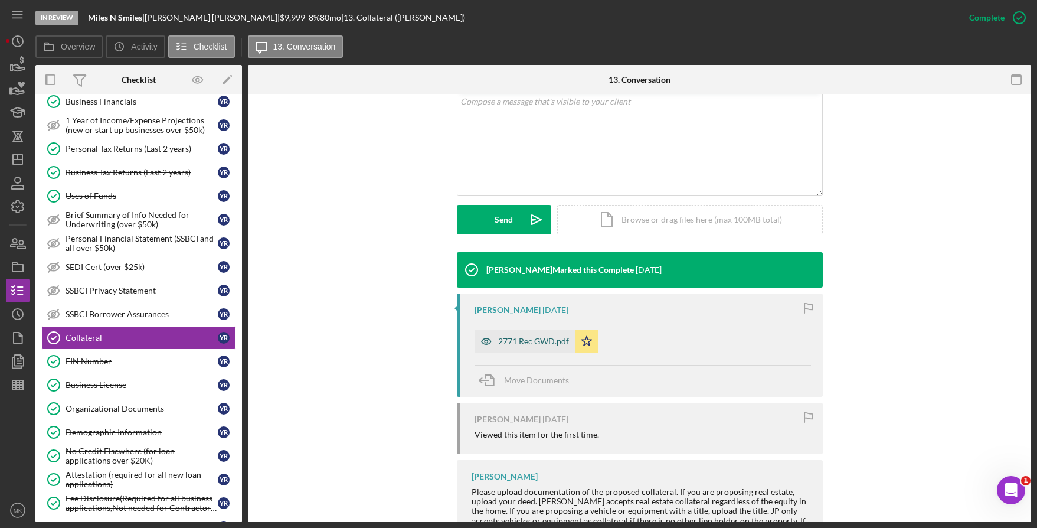
click at [516, 342] on div "2771 Rec GWD.pdf" at bounding box center [533, 340] width 71 height 9
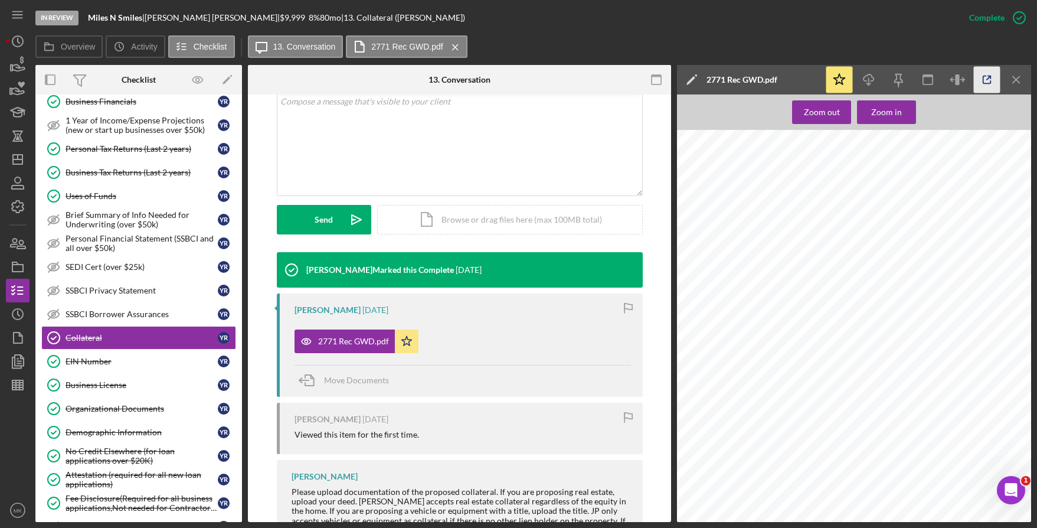
click at [992, 74] on icon "button" at bounding box center [987, 80] width 27 height 27
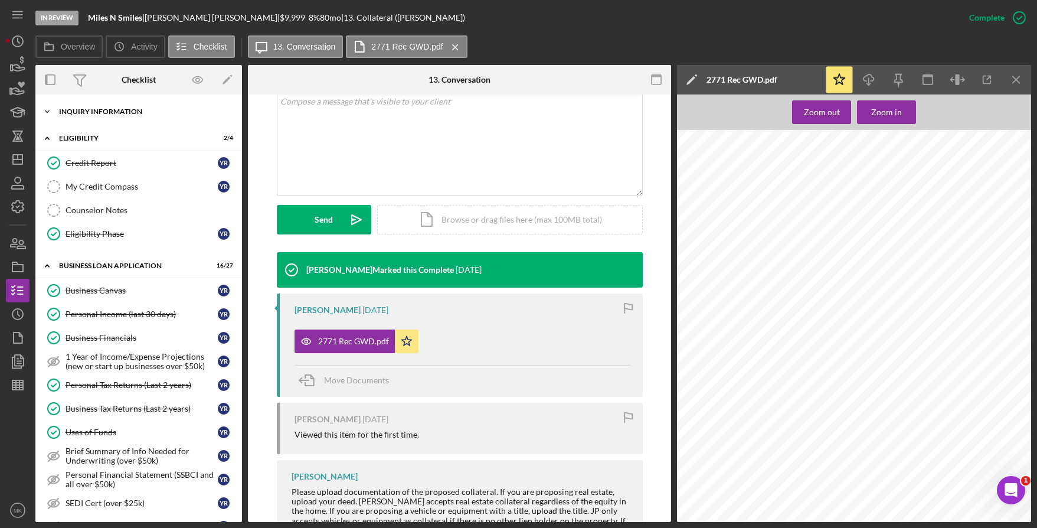
click at [140, 113] on div "INQUIRY INFORMATION" at bounding box center [143, 111] width 168 height 7
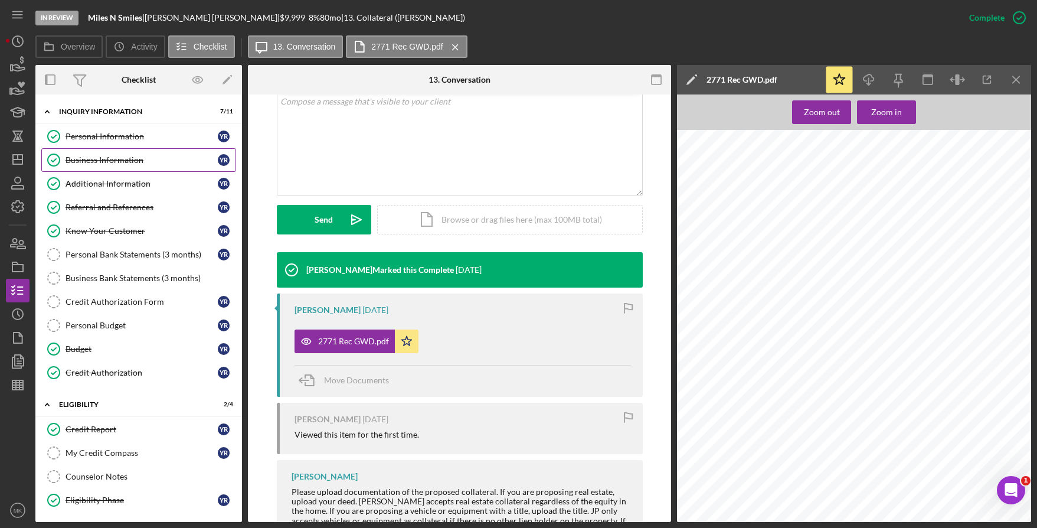
click at [109, 164] on div "Business Information" at bounding box center [142, 159] width 152 height 9
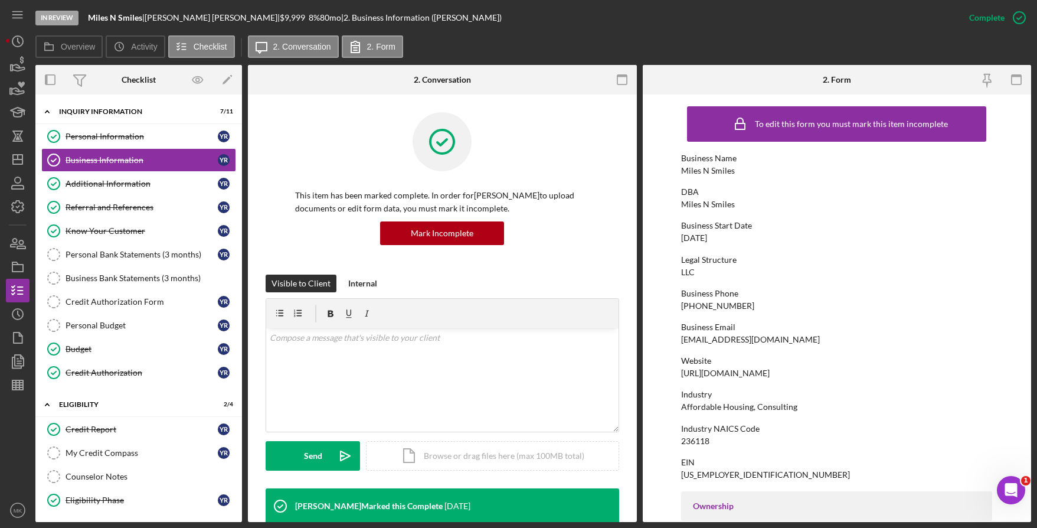
click at [836, 299] on div "Business Phone (816) 945-9489" at bounding box center [836, 300] width 311 height 22
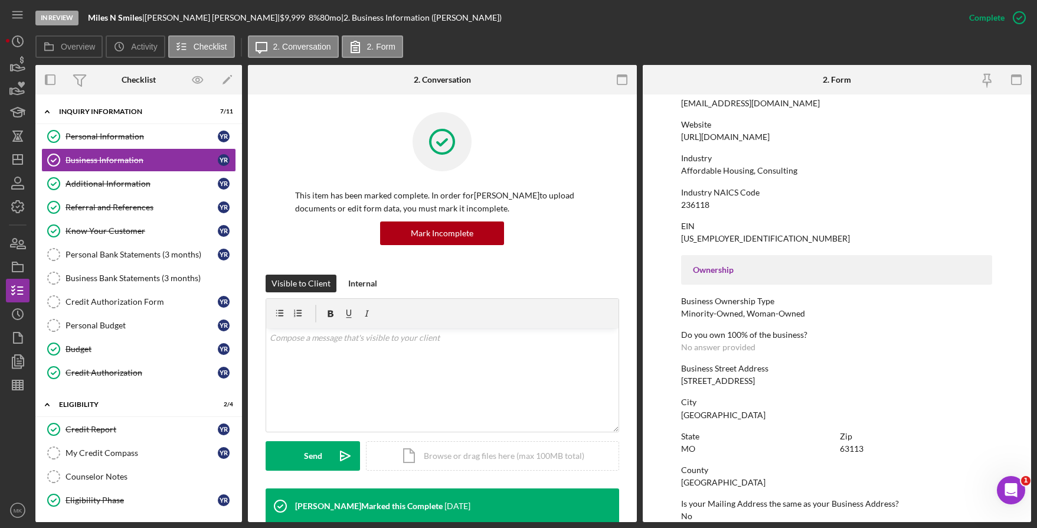
click at [861, 328] on div "To edit this form you must mark this item incomplete Business Name Miles N Smil…" at bounding box center [836, 370] width 311 height 1013
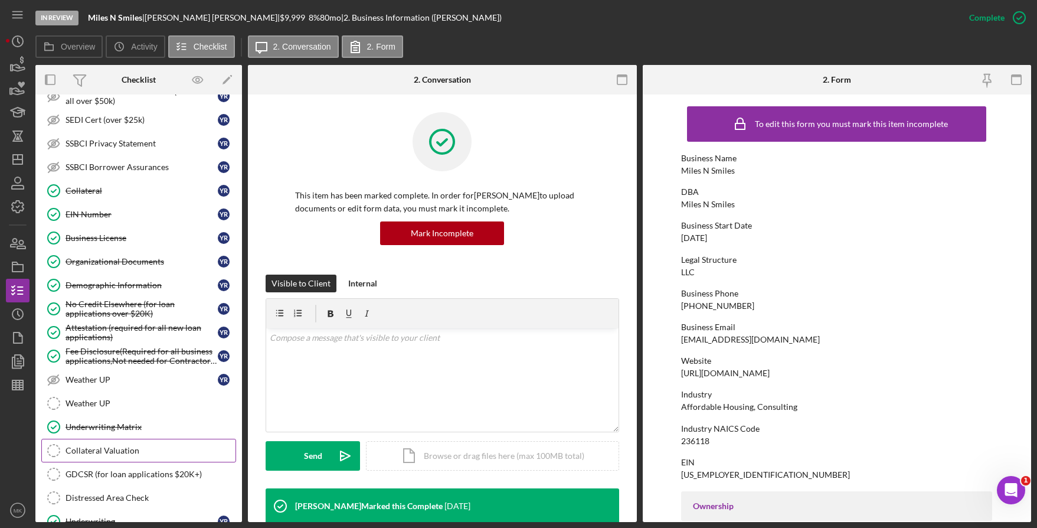
scroll to position [752, 0]
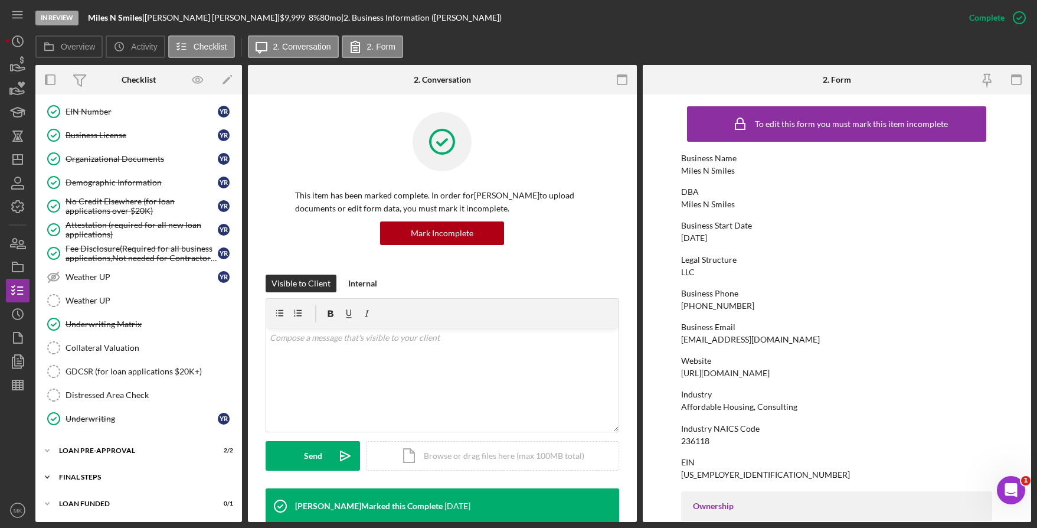
click at [85, 473] on div "Icon/Expander FINAL STEPS 9 / 19" at bounding box center [138, 477] width 207 height 24
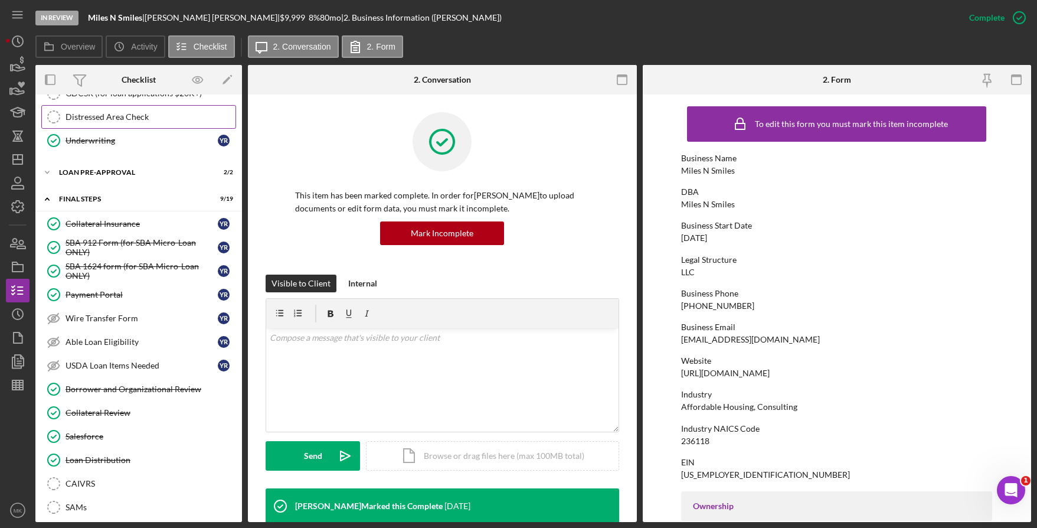
scroll to position [735, 0]
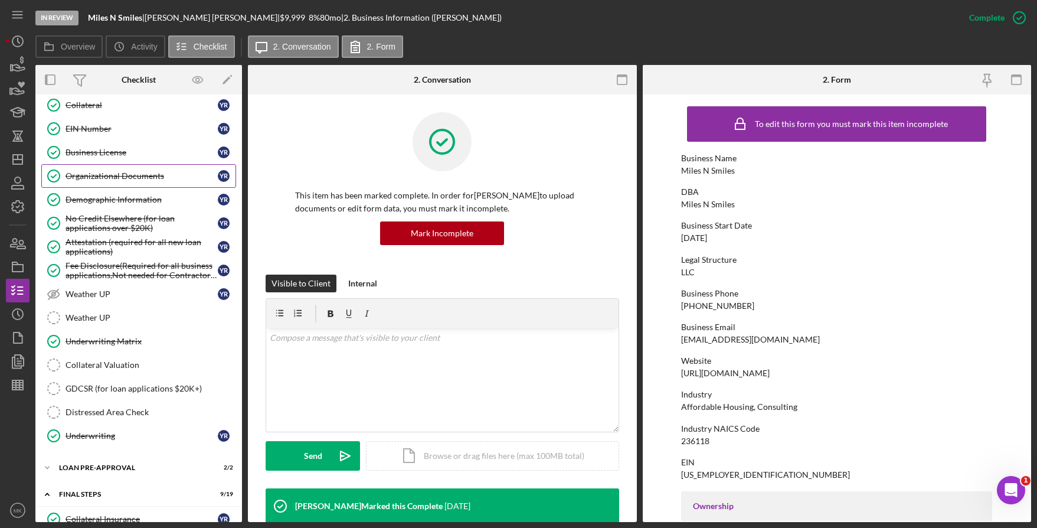
click at [122, 174] on div "Organizational Documents" at bounding box center [142, 175] width 152 height 9
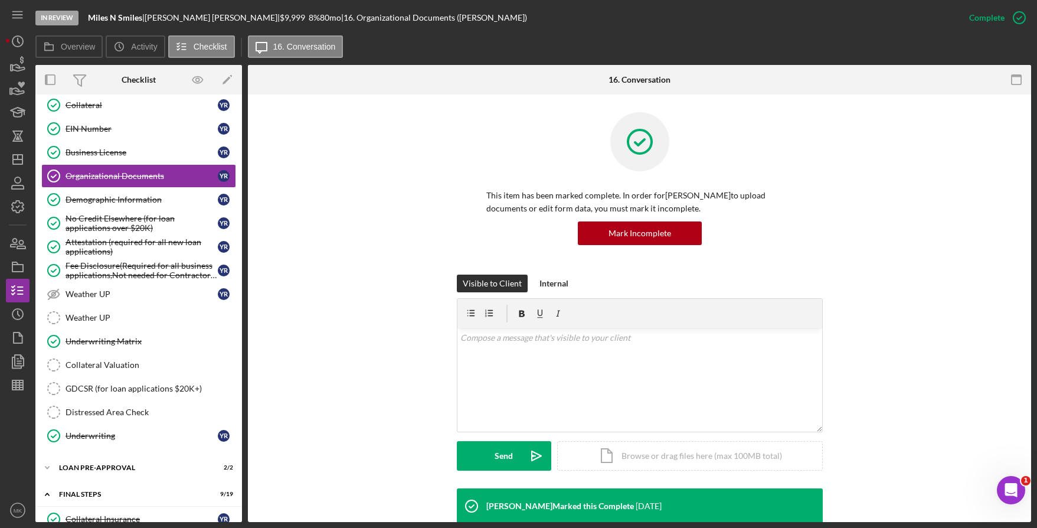
scroll to position [236, 0]
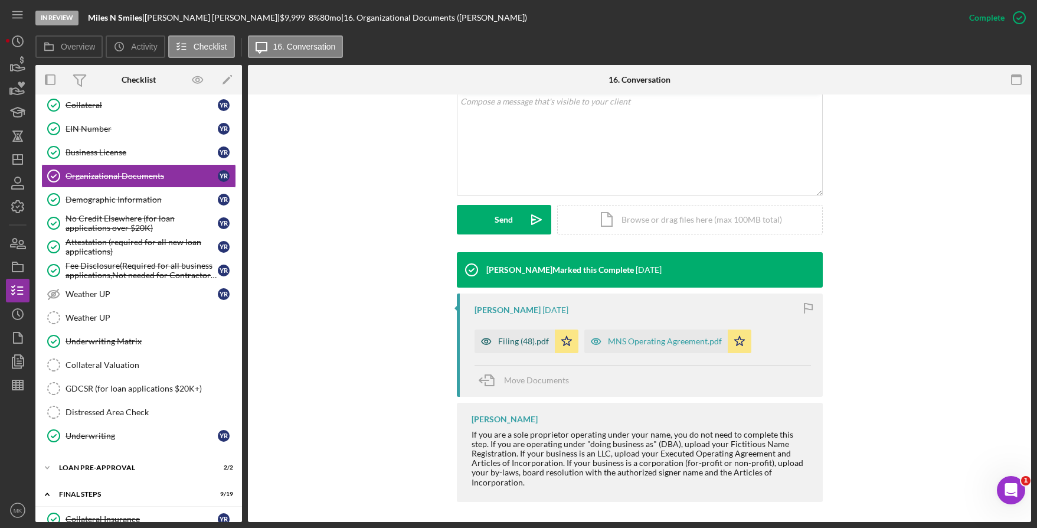
click at [512, 345] on div "Filing (48).pdf" at bounding box center [523, 340] width 51 height 9
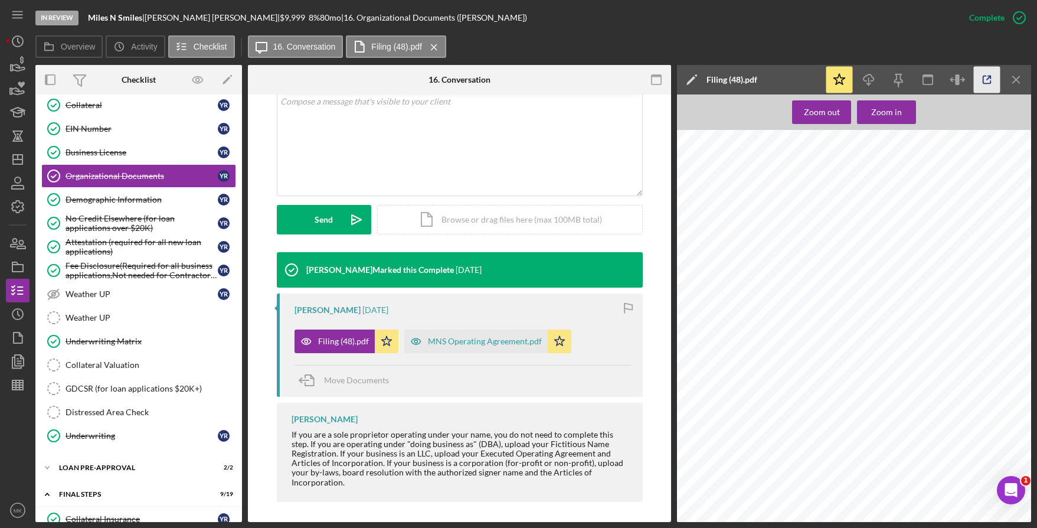
click at [989, 84] on icon "button" at bounding box center [987, 80] width 27 height 27
click at [451, 348] on div "MNS Operating Agreement.pdf" at bounding box center [475, 341] width 143 height 24
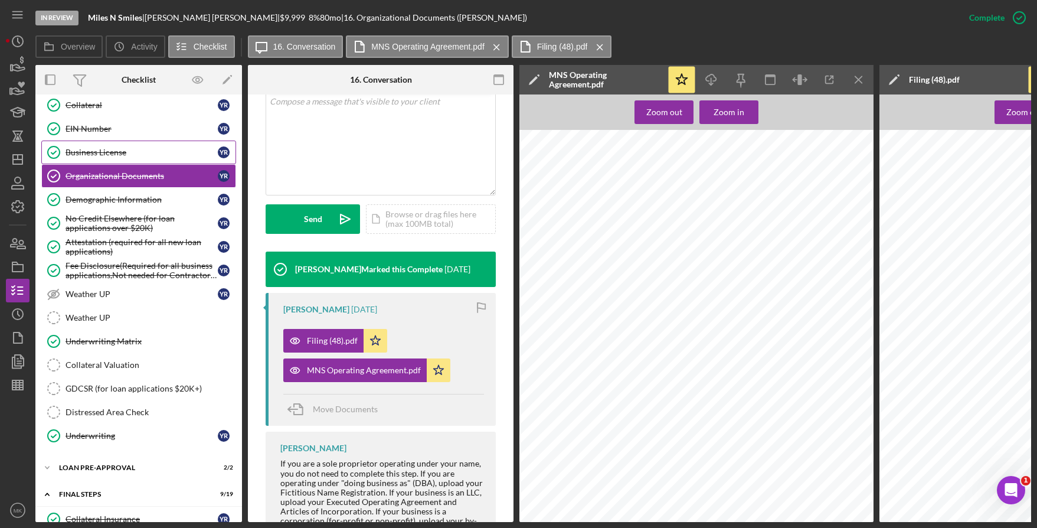
scroll to position [617, 0]
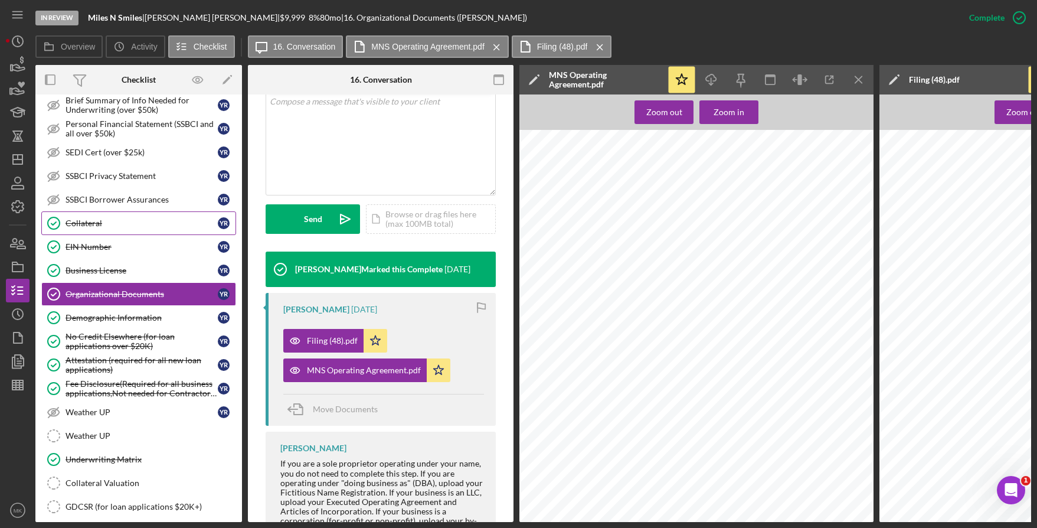
drag, startPoint x: 81, startPoint y: 226, endPoint x: 100, endPoint y: 227, distance: 18.9
click at [81, 226] on div "Collateral" at bounding box center [142, 222] width 152 height 9
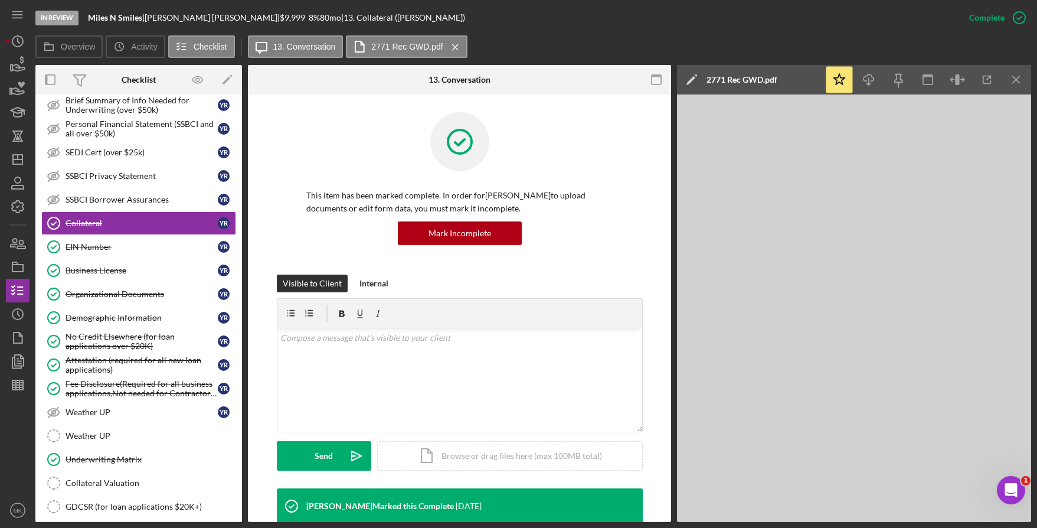
scroll to position [295, 0]
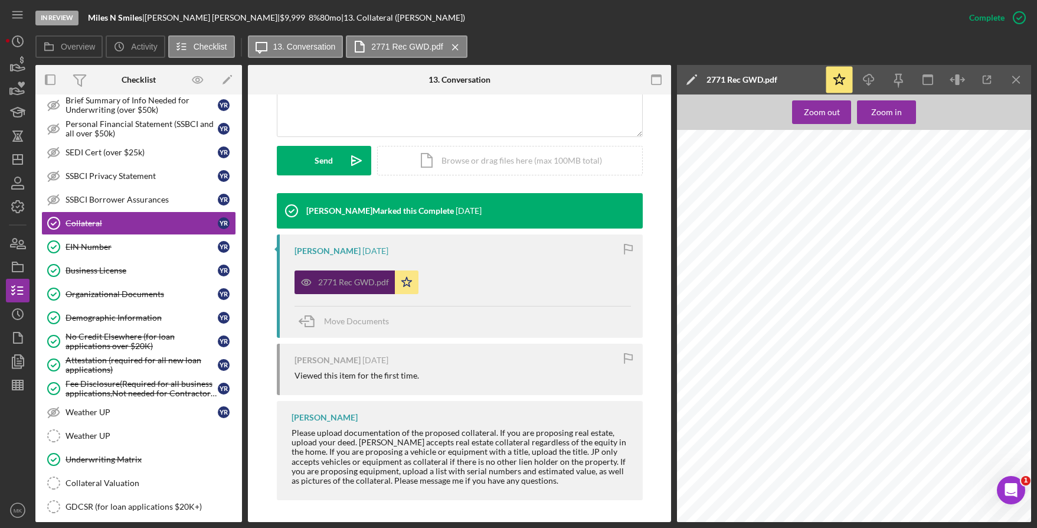
click at [344, 282] on div "2771 Rec GWD.pdf" at bounding box center [353, 281] width 71 height 9
click at [995, 76] on icon "button" at bounding box center [987, 80] width 27 height 27
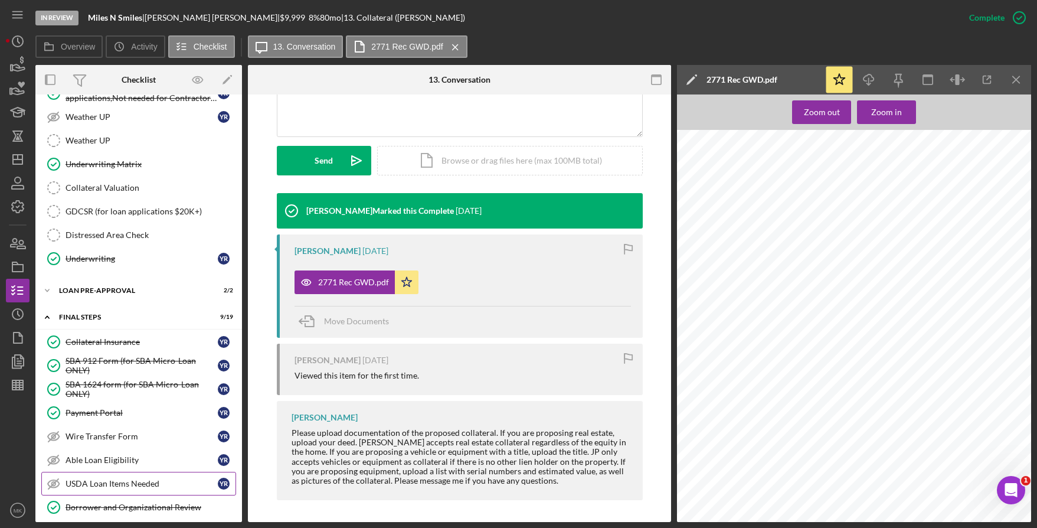
scroll to position [1030, 0]
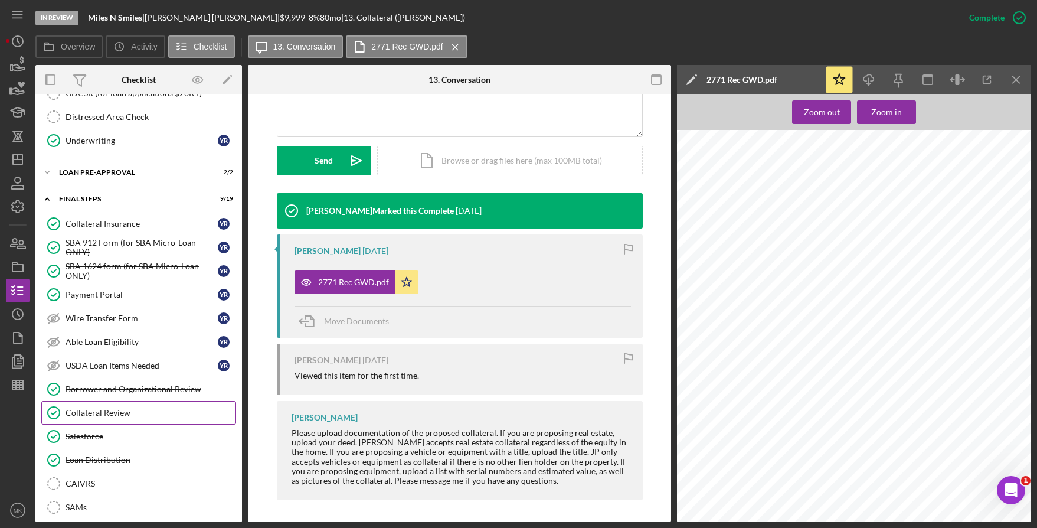
click at [122, 418] on link "Collateral Review Collateral Review" at bounding box center [138, 413] width 195 height 24
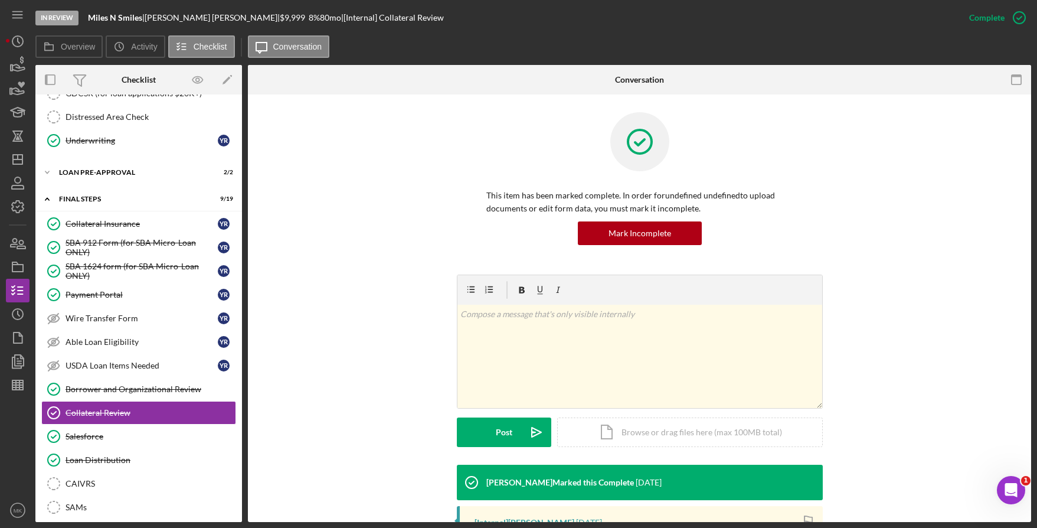
scroll to position [198, 0]
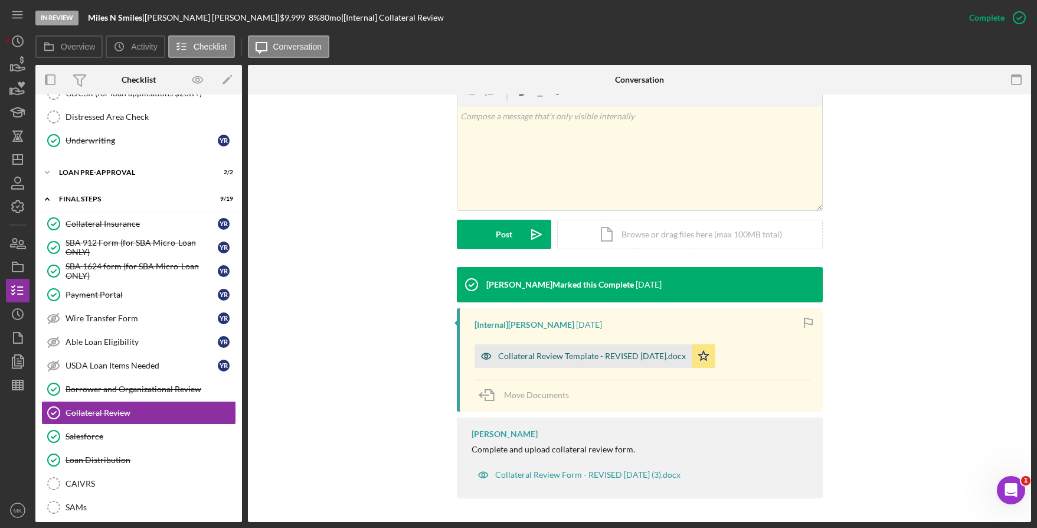
click at [580, 356] on div "Collateral Review Template - REVISED 02-08-24.docx" at bounding box center [592, 355] width 188 height 9
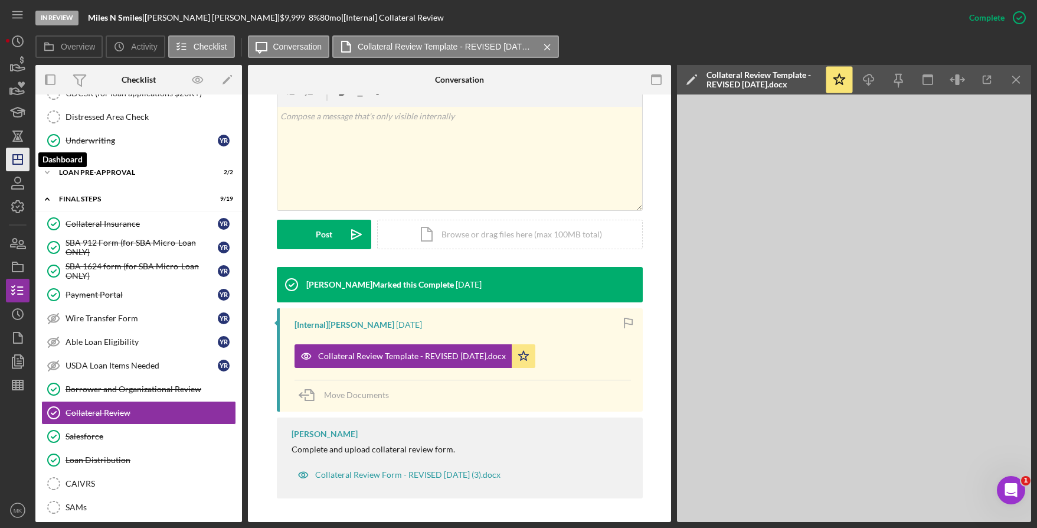
click at [15, 157] on icon "Icon/Dashboard" at bounding box center [18, 160] width 30 height 30
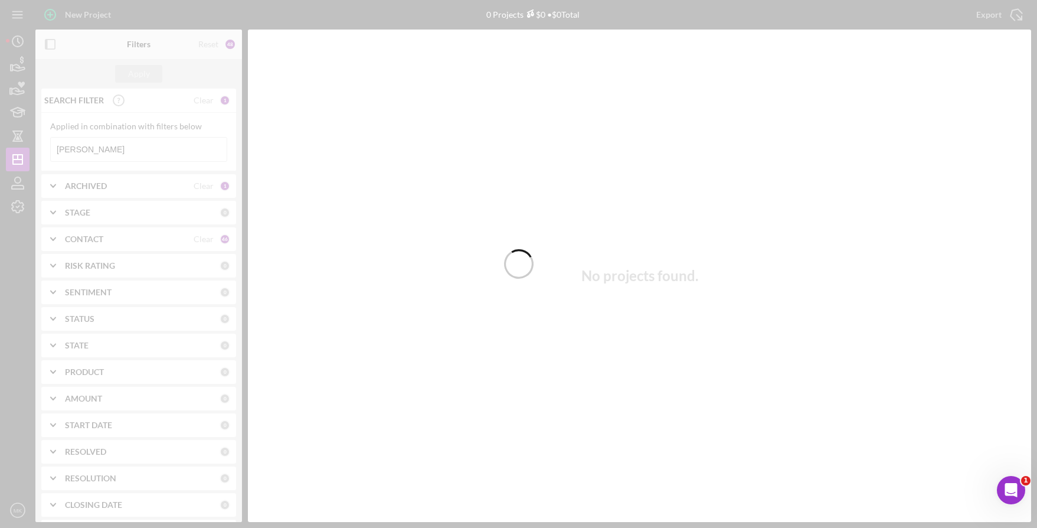
click at [106, 149] on div at bounding box center [518, 264] width 1037 height 528
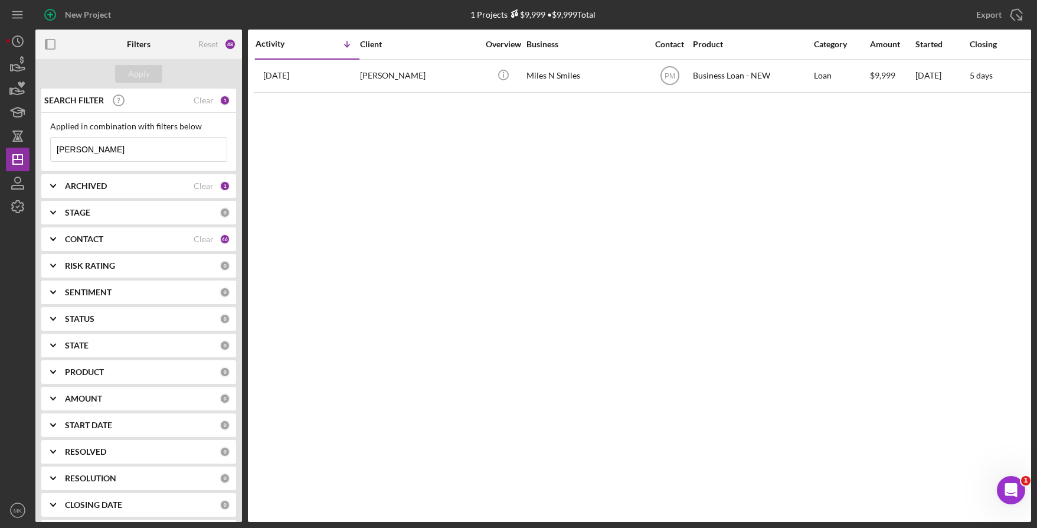
drag, startPoint x: 108, startPoint y: 148, endPoint x: 31, endPoint y: 147, distance: 76.7
click at [31, 147] on div "New Project 1 Projects $9,999 • $9,999 Total Rustad Export Icon/Export Filters …" at bounding box center [518, 261] width 1025 height 522
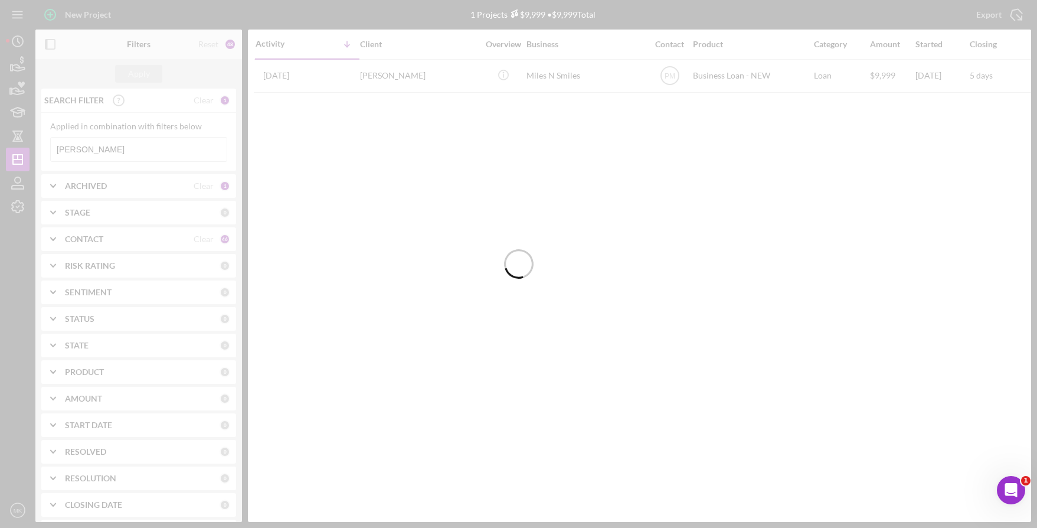
type input "Smith"
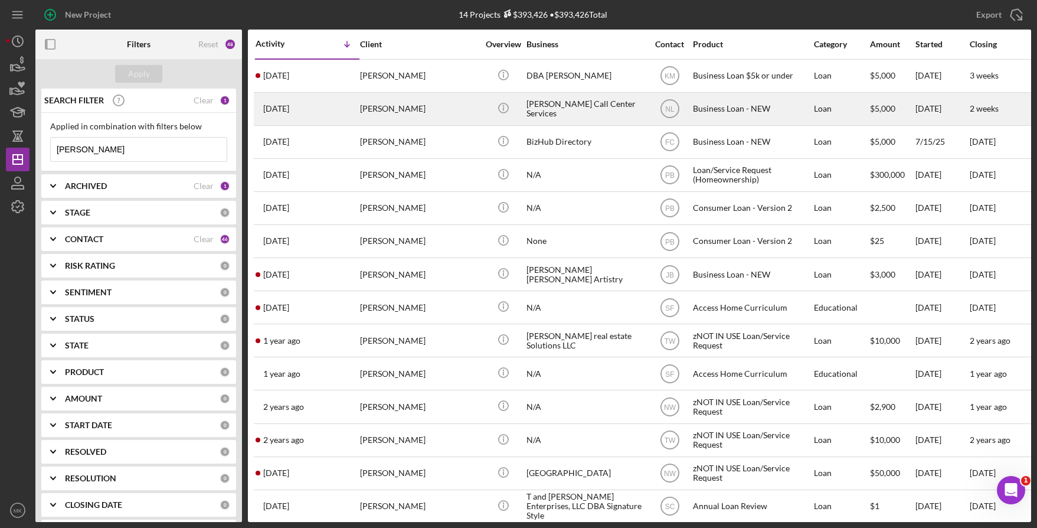
click at [421, 123] on div "Ronald Smith" at bounding box center [419, 108] width 118 height 31
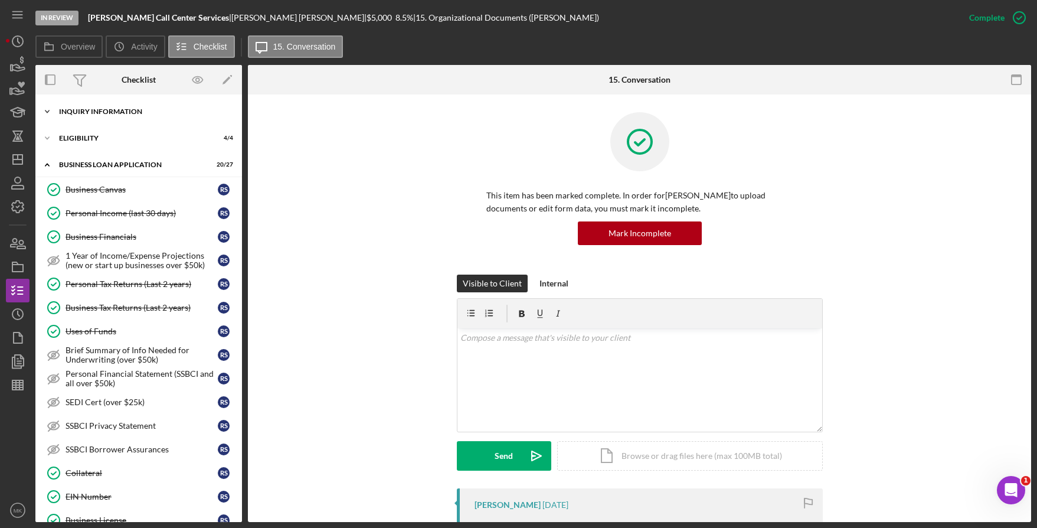
click at [138, 117] on div "Icon/Expander INQUIRY INFORMATION 10 / 11" at bounding box center [138, 112] width 207 height 24
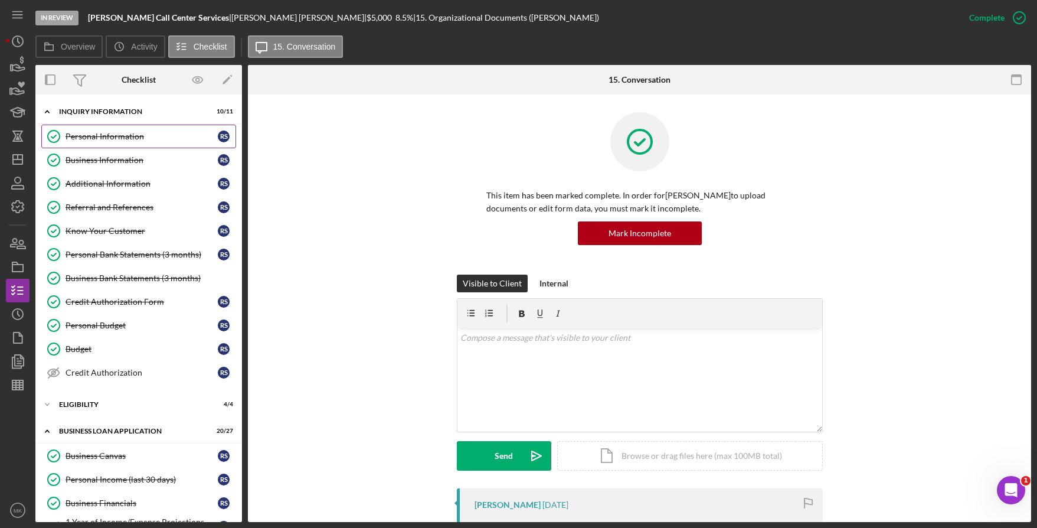
click at [135, 146] on link "Personal Information Personal Information R S" at bounding box center [138, 137] width 195 height 24
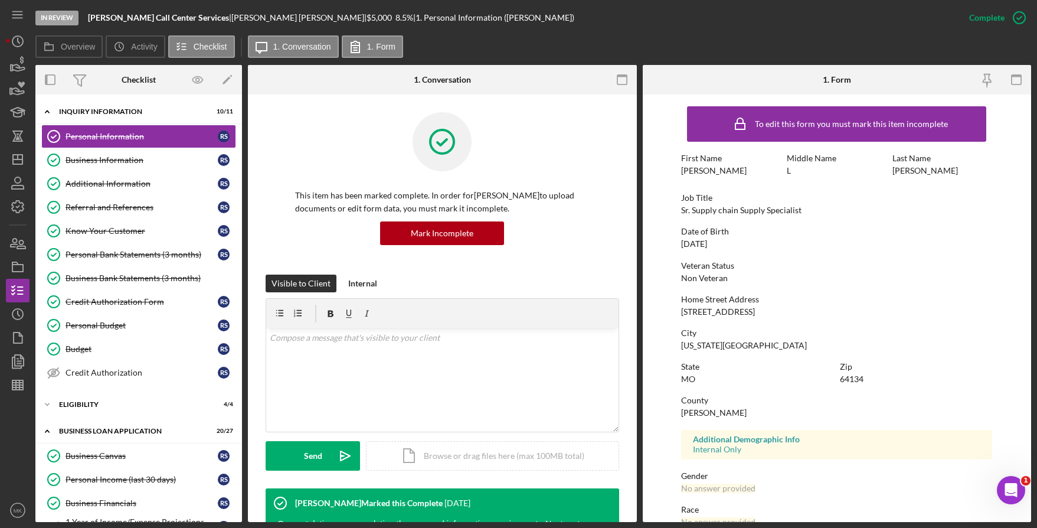
scroll to position [123, 0]
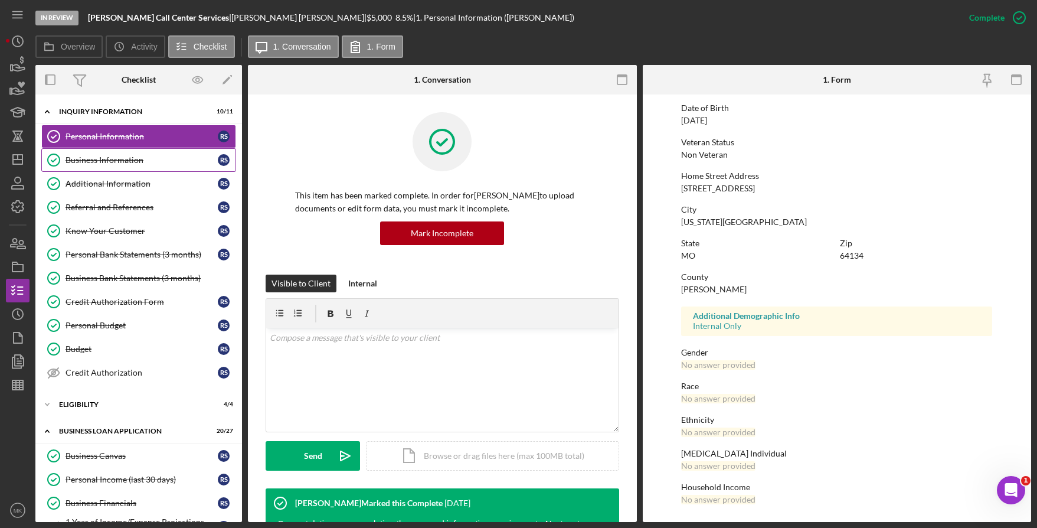
click at [107, 165] on link "Business Information Business Information R S" at bounding box center [138, 160] width 195 height 24
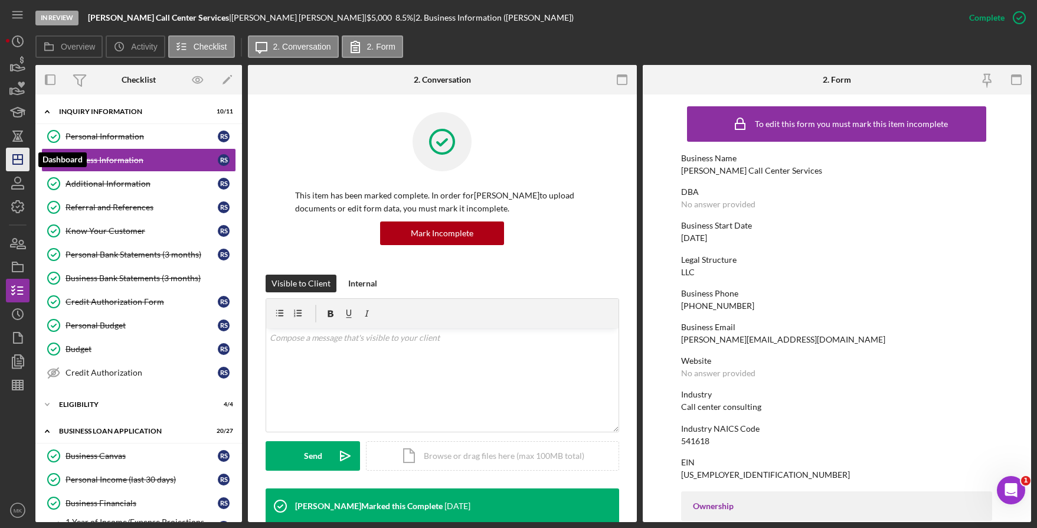
click at [13, 159] on polygon "button" at bounding box center [17, 159] width 9 height 9
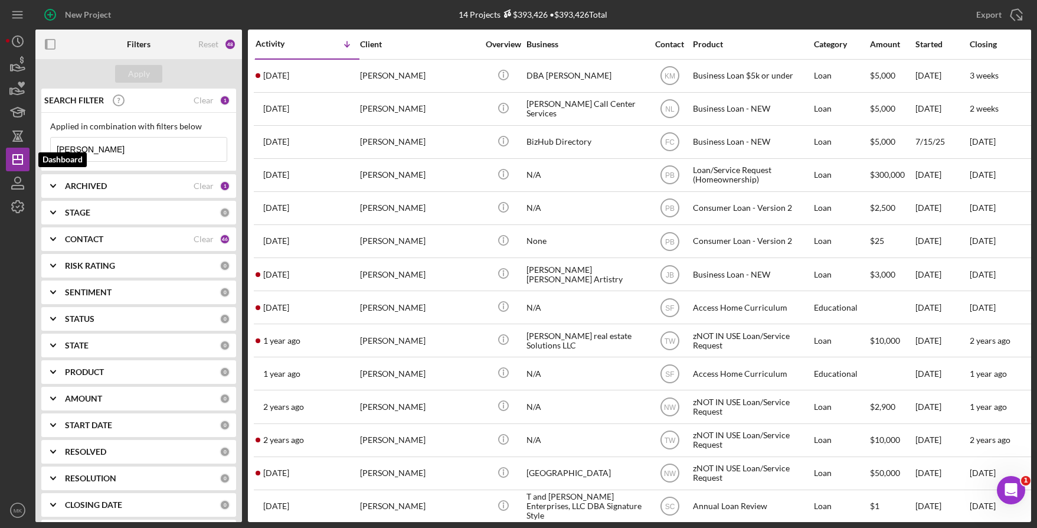
drag, startPoint x: 105, startPoint y: 145, endPoint x: 5, endPoint y: 152, distance: 100.6
click at [6, 153] on div "New Project 14 Projects $393,426 • $393,426 Total Smith Export Icon/Export Filt…" at bounding box center [518, 261] width 1025 height 522
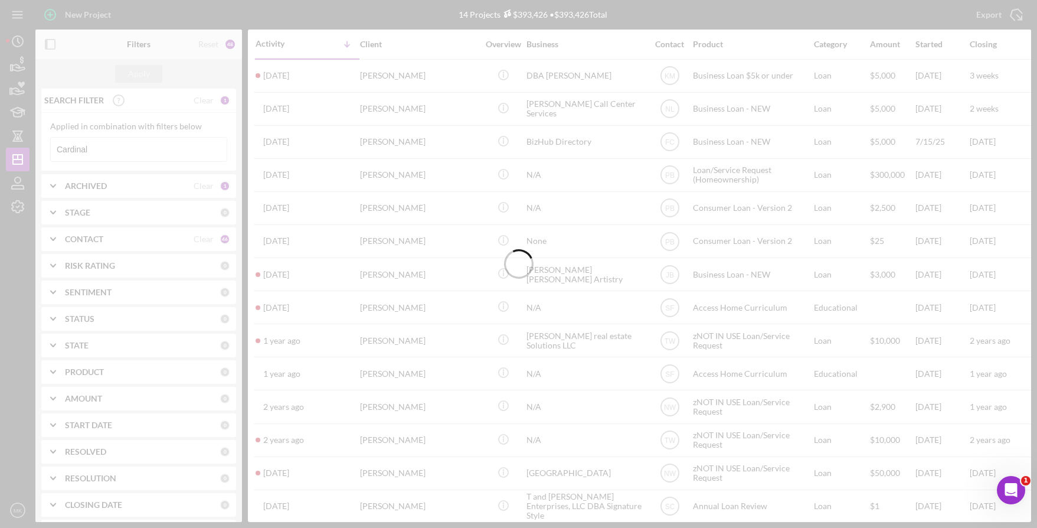
type input "Cardinal"
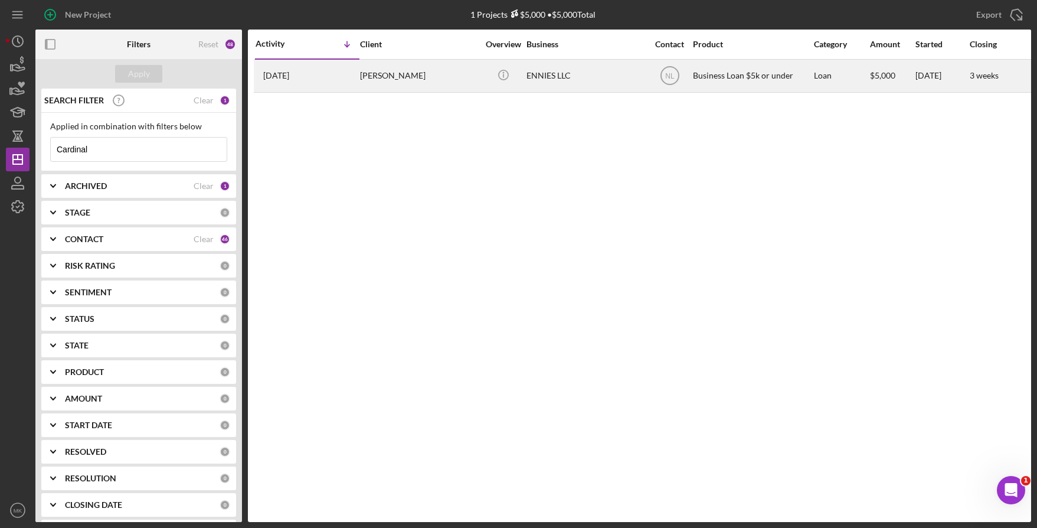
click at [423, 73] on div "Kimberlie Cardinal" at bounding box center [419, 75] width 118 height 31
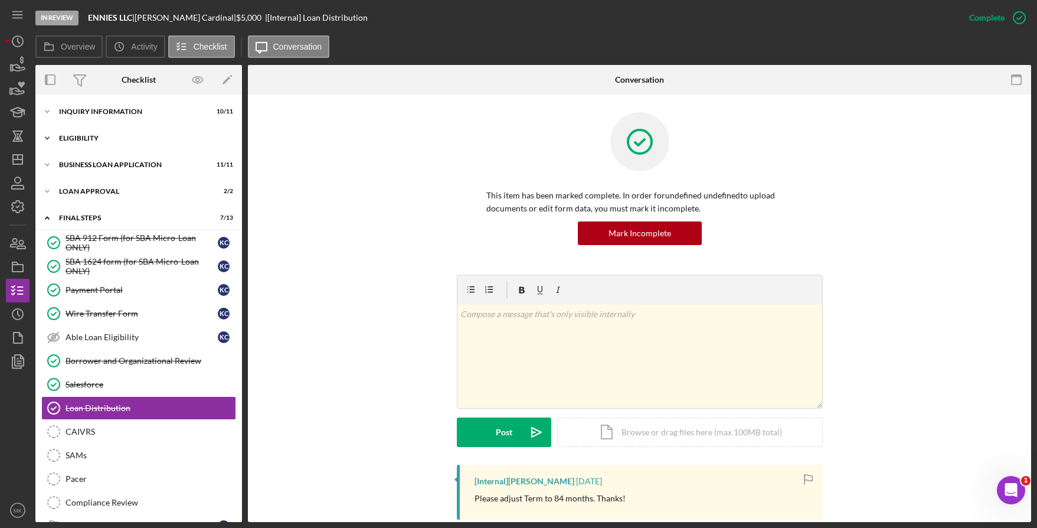
click at [110, 136] on div "Eligibility" at bounding box center [143, 138] width 168 height 7
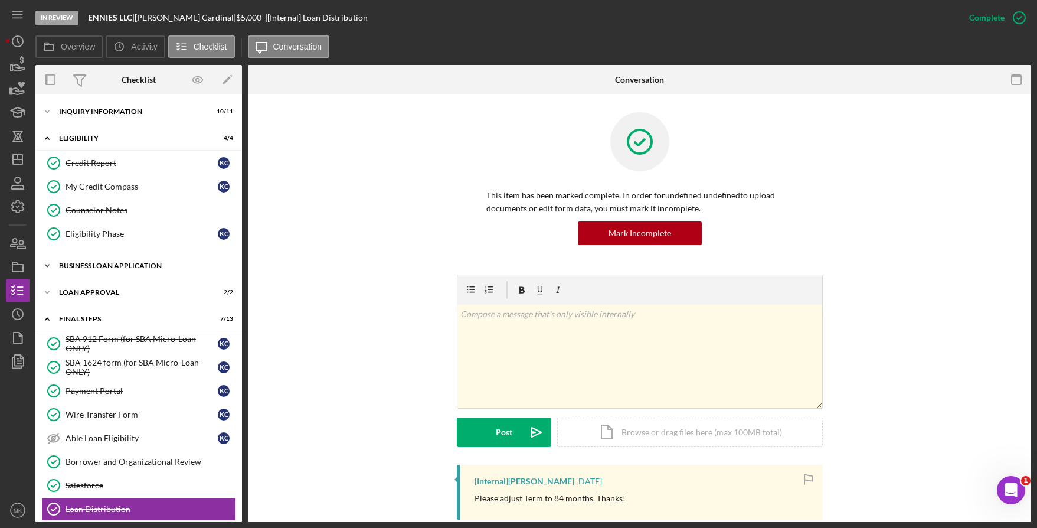
click at [132, 275] on div "Icon/Expander BUSINESS LOAN APPLICATION 11 / 11" at bounding box center [138, 266] width 207 height 24
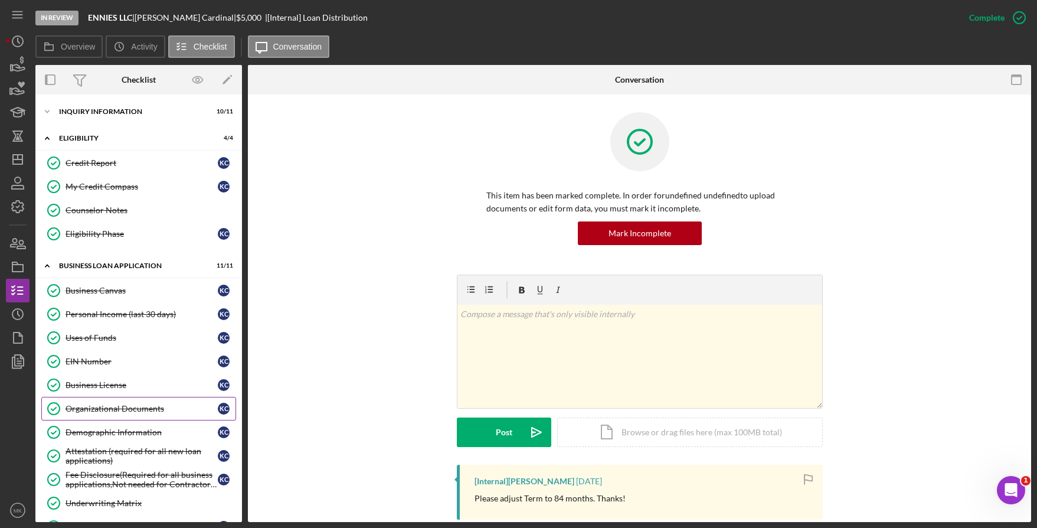
click at [123, 400] on link "Organizational Documents Organizational Documents K C" at bounding box center [138, 409] width 195 height 24
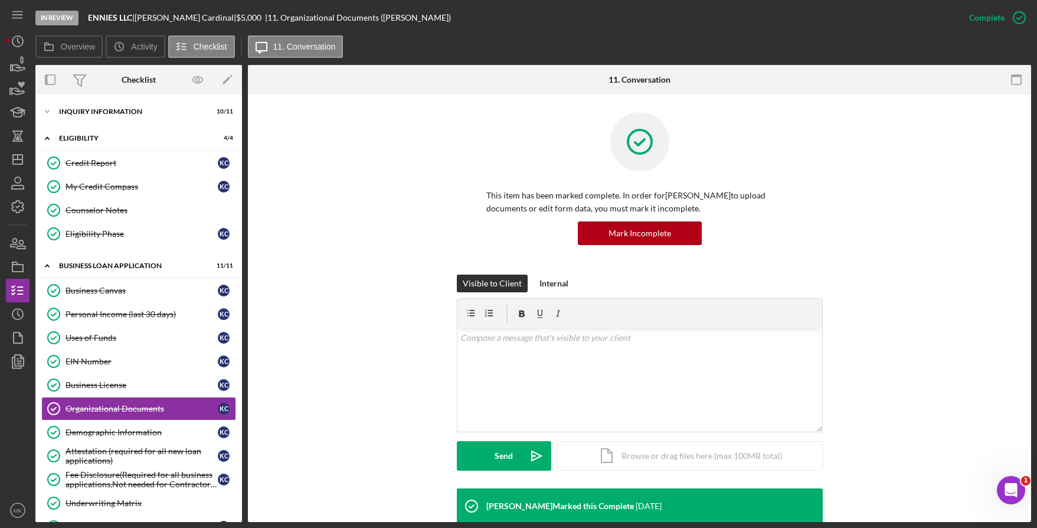
scroll to position [295, 0]
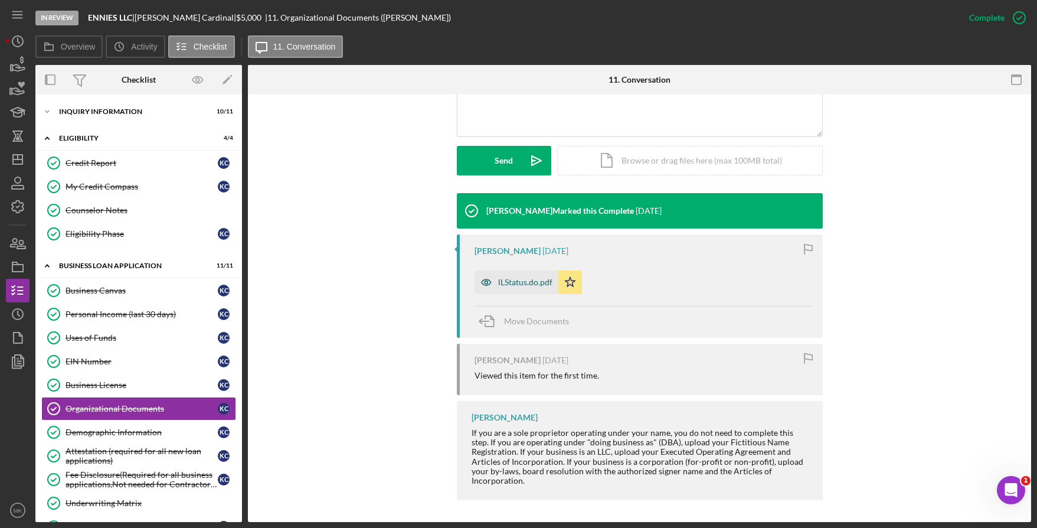
click at [529, 280] on div "lLStatus.do.pdf" at bounding box center [525, 281] width 54 height 9
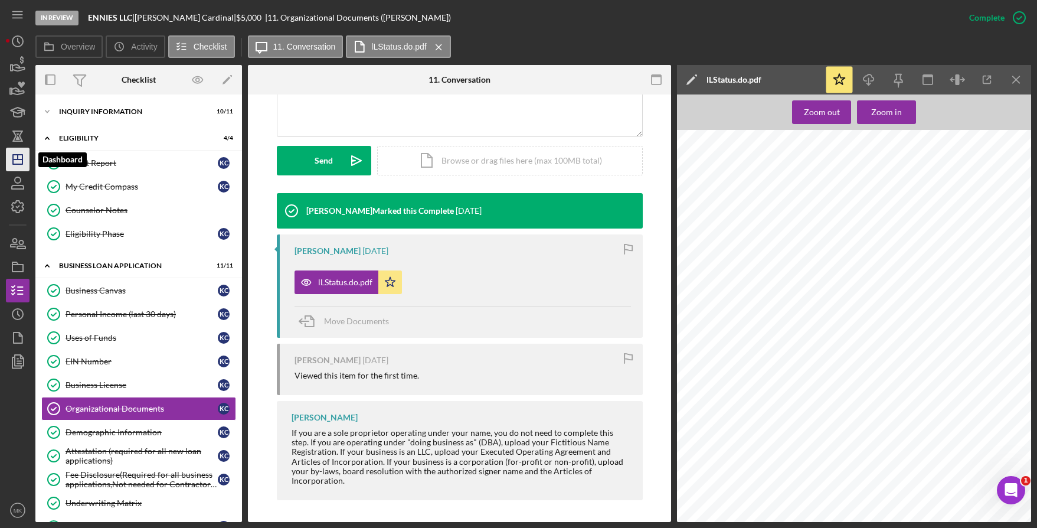
click at [19, 159] on line "button" at bounding box center [17, 159] width 9 height 0
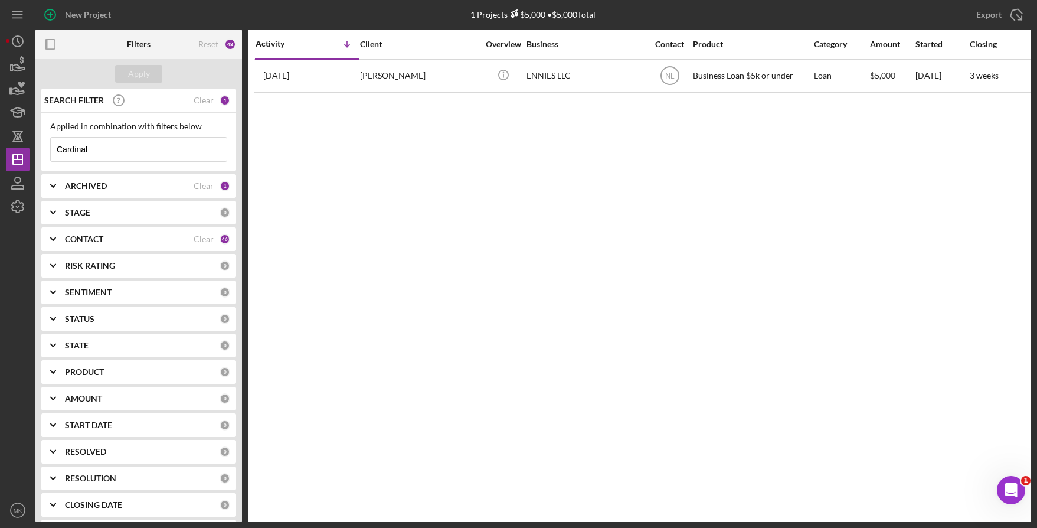
drag, startPoint x: 119, startPoint y: 151, endPoint x: -14, endPoint y: 154, distance: 133.4
click at [0, 154] on html "New Project 1 Projects $5,000 • $5,000 Total Cardinal Export Icon/Export Filter…" at bounding box center [518, 264] width 1037 height 528
type input "Gipson"
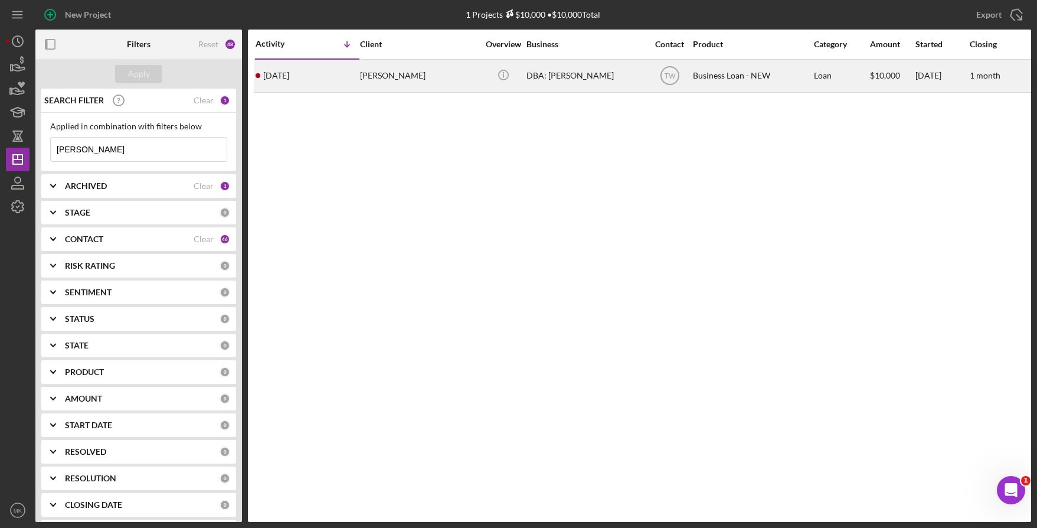
click at [420, 71] on div "Keona Gipson" at bounding box center [419, 75] width 118 height 31
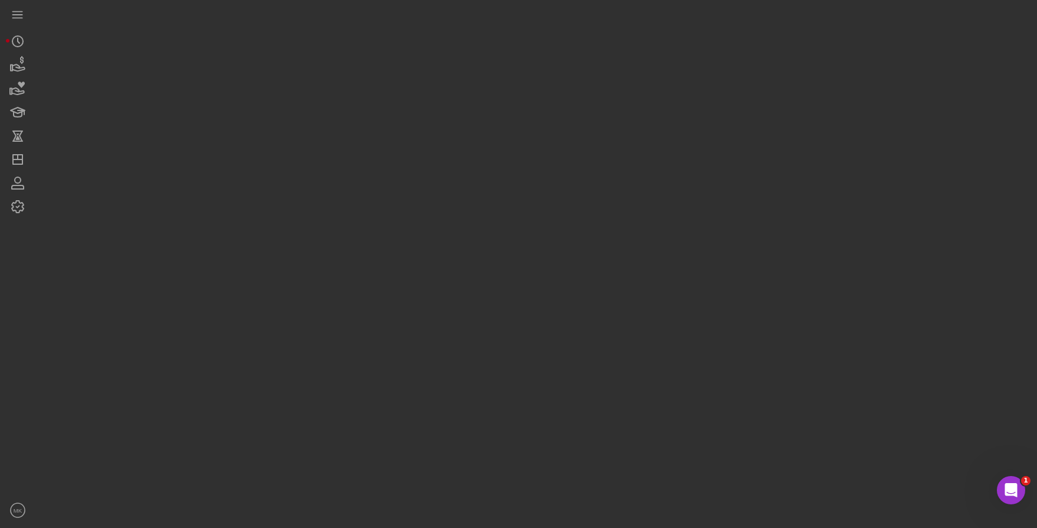
click at [420, 71] on div at bounding box center [533, 261] width 996 height 522
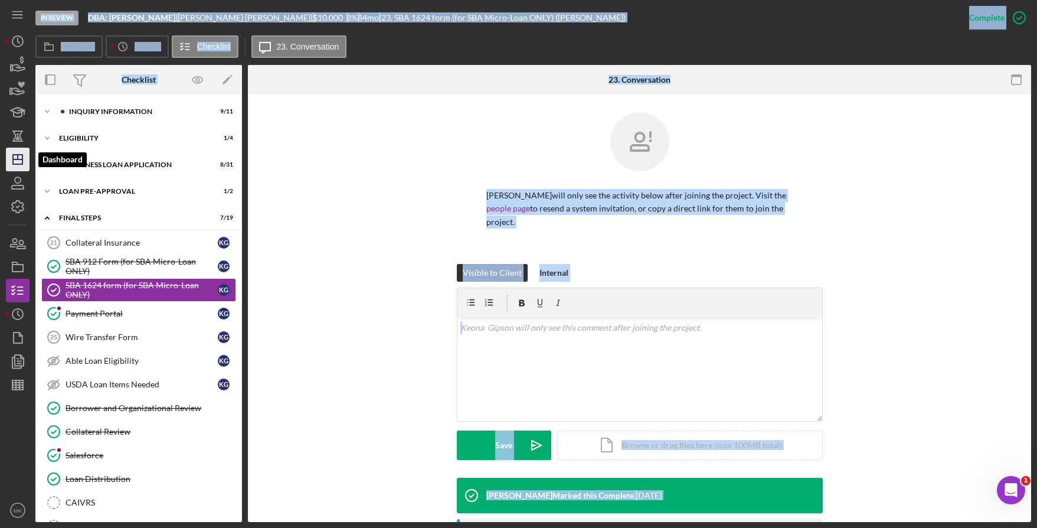
click at [27, 161] on icon "Icon/Dashboard" at bounding box center [18, 160] width 30 height 30
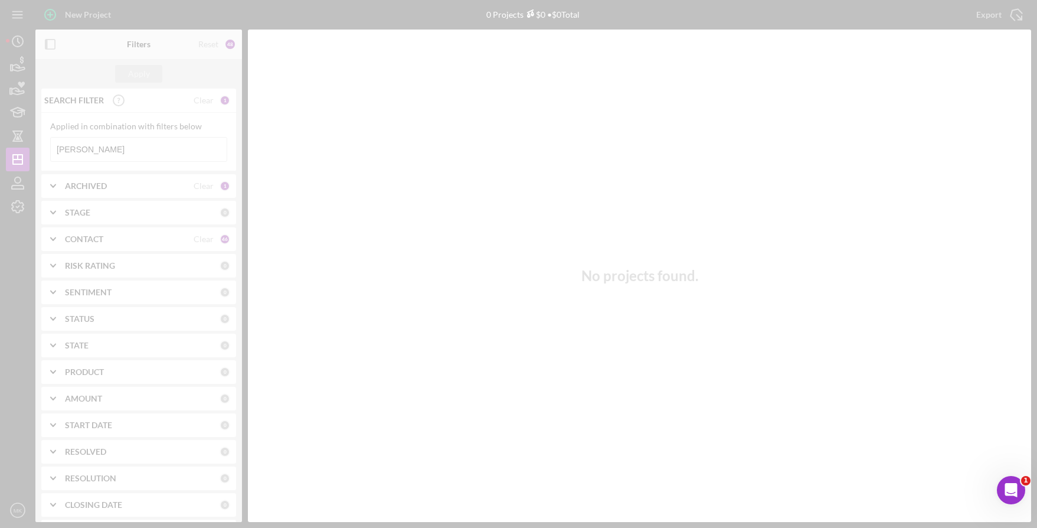
click at [104, 143] on div at bounding box center [518, 264] width 1037 height 528
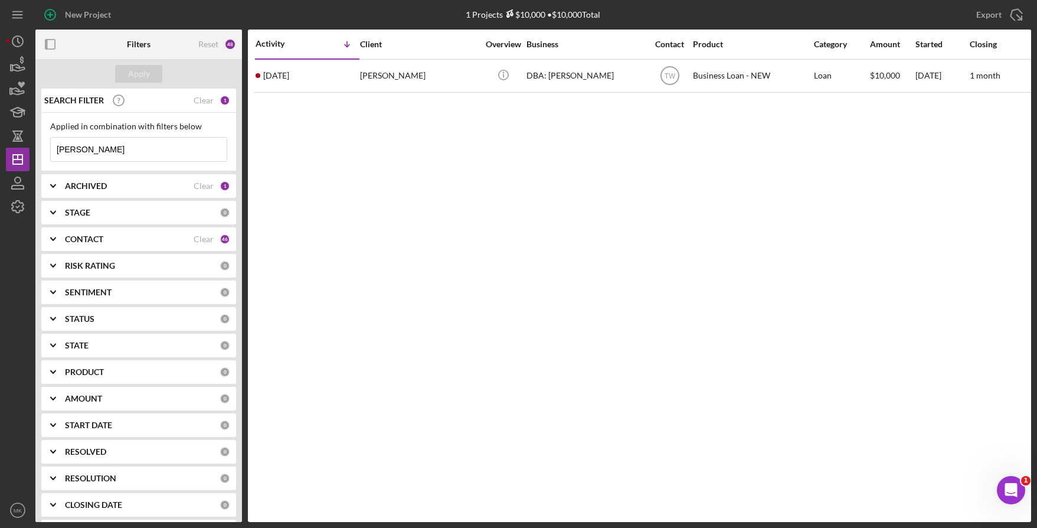
drag, startPoint x: 104, startPoint y: 143, endPoint x: 40, endPoint y: 144, distance: 64.9
click at [41, 145] on div "Applied in combination with filters below Gipson Icon/Menu Close" at bounding box center [138, 142] width 195 height 58
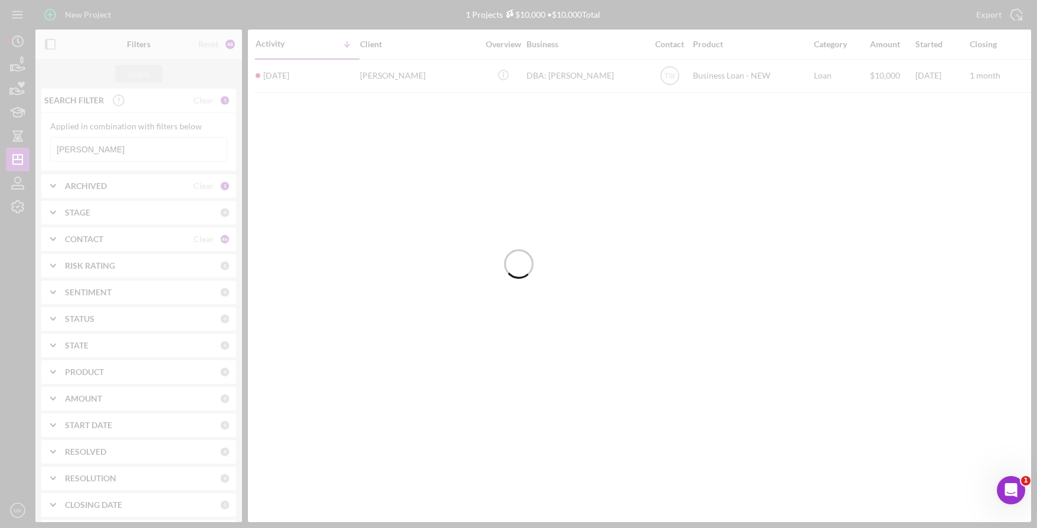
type input "Hudman"
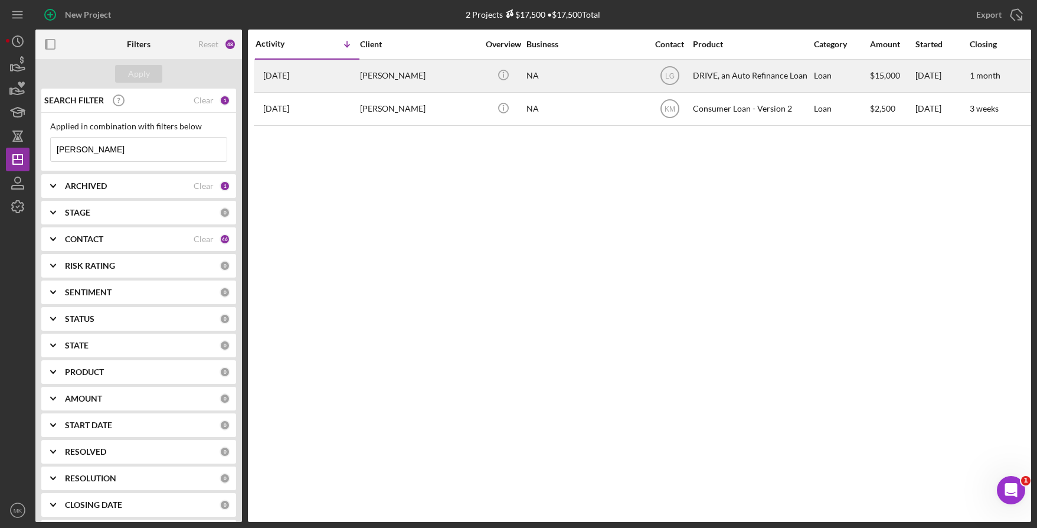
drag, startPoint x: 460, startPoint y: 82, endPoint x: 450, endPoint y: 82, distance: 9.4
click at [450, 82] on div "Haley Hudman" at bounding box center [419, 75] width 118 height 31
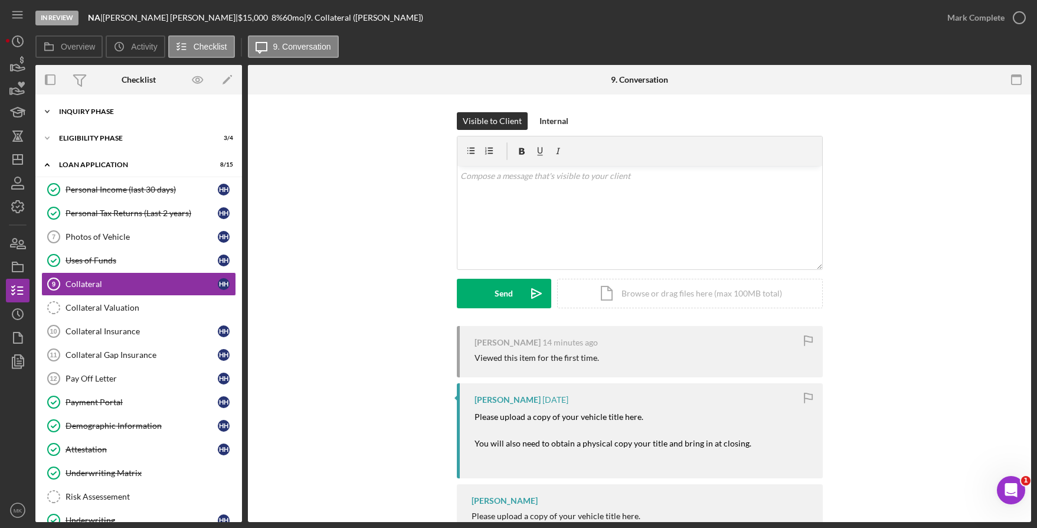
click at [104, 109] on div "Inquiry Phase" at bounding box center [143, 111] width 168 height 7
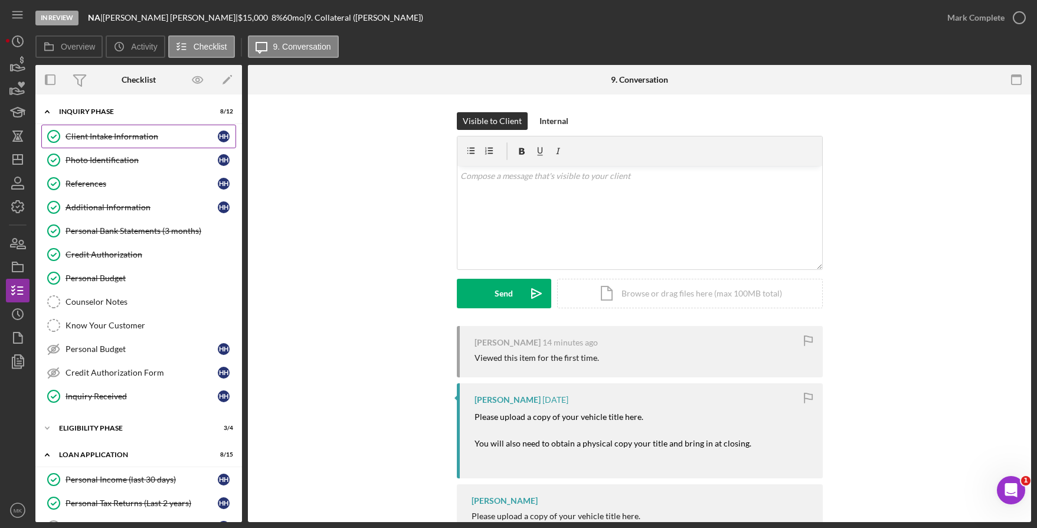
click at [139, 132] on div "Client Intake Information" at bounding box center [142, 136] width 152 height 9
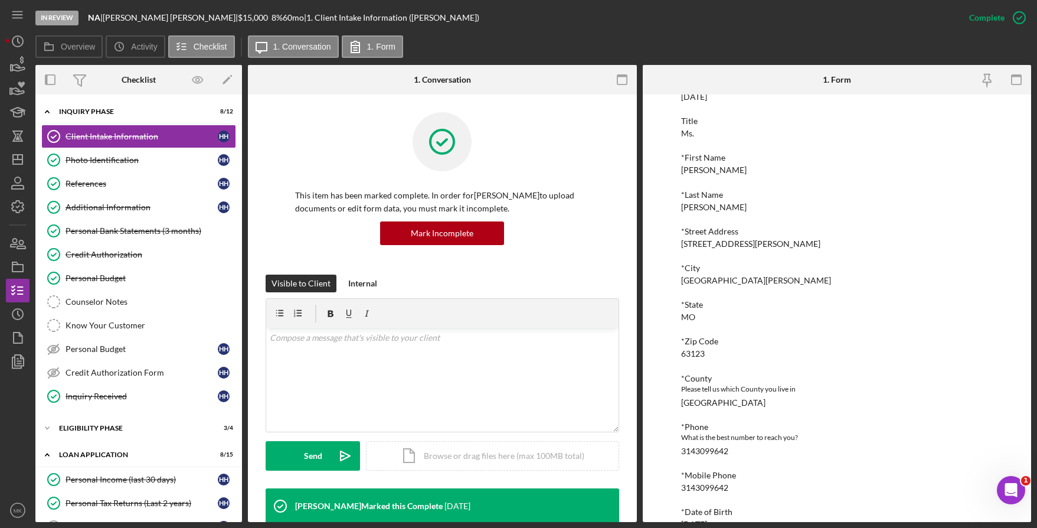
scroll to position [177, 0]
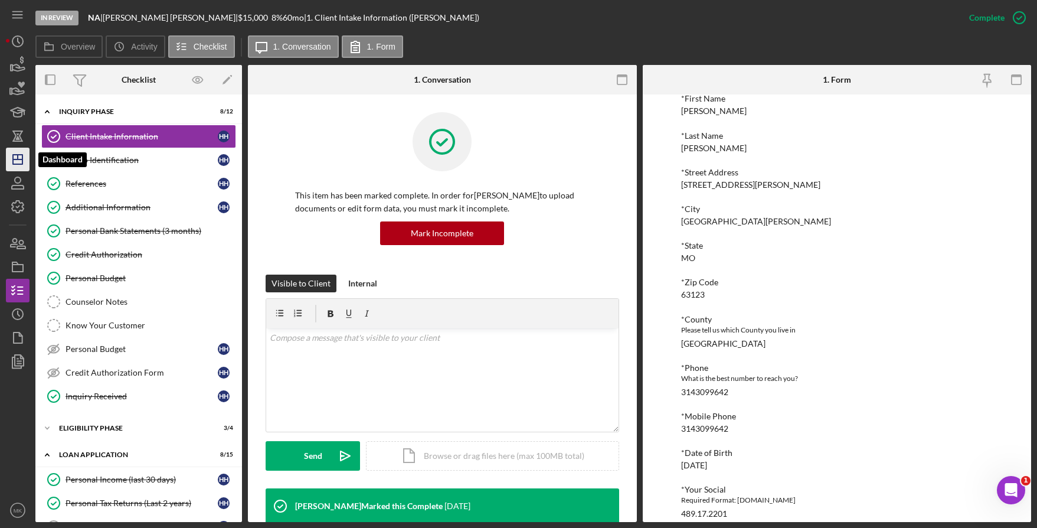
click at [24, 163] on icon "Icon/Dashboard" at bounding box center [18, 160] width 30 height 30
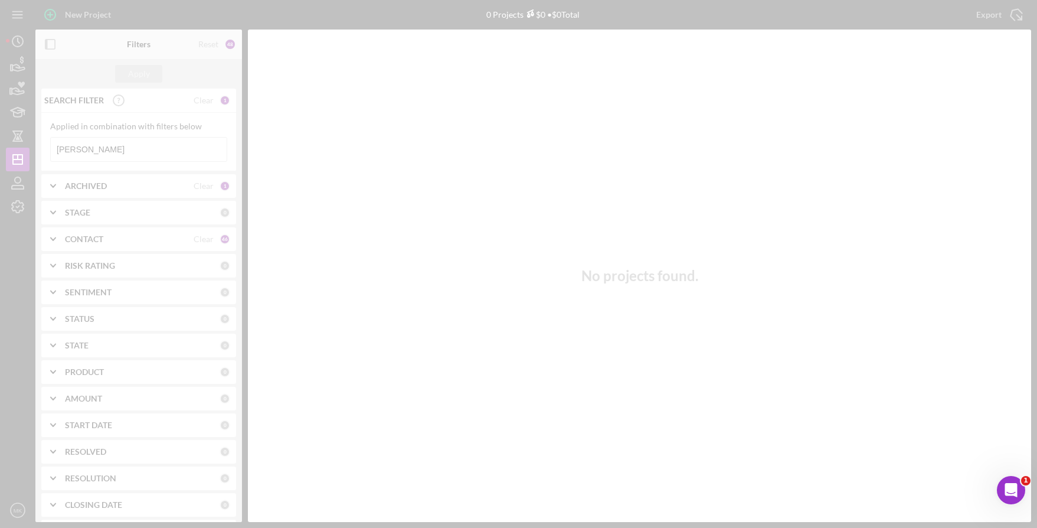
click at [101, 149] on div at bounding box center [518, 264] width 1037 height 528
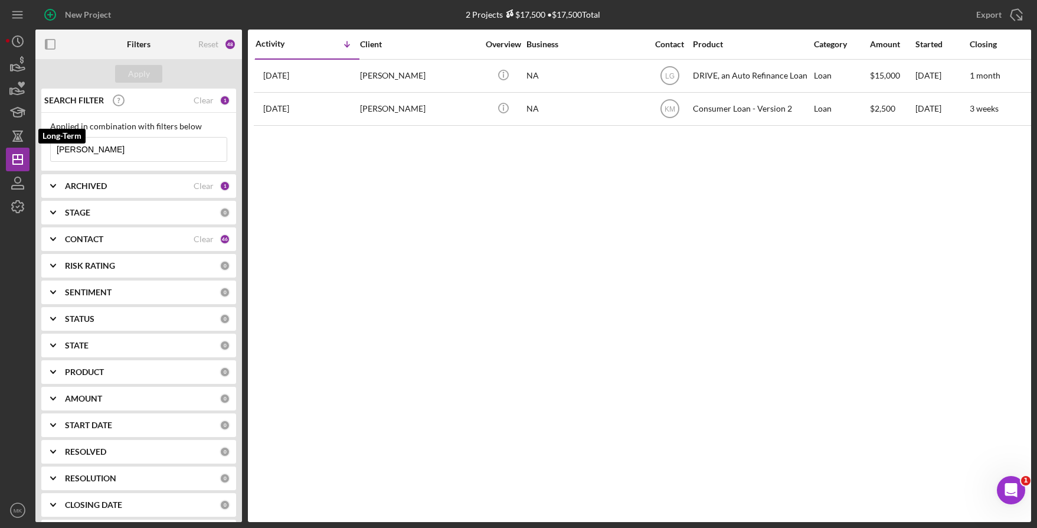
drag, startPoint x: 119, startPoint y: 150, endPoint x: -10, endPoint y: 143, distance: 129.4
click at [0, 143] on html "New Project 2 Projects $17,500 • $17,500 Total Hudman Export Icon/Export Filter…" at bounding box center [518, 264] width 1037 height 528
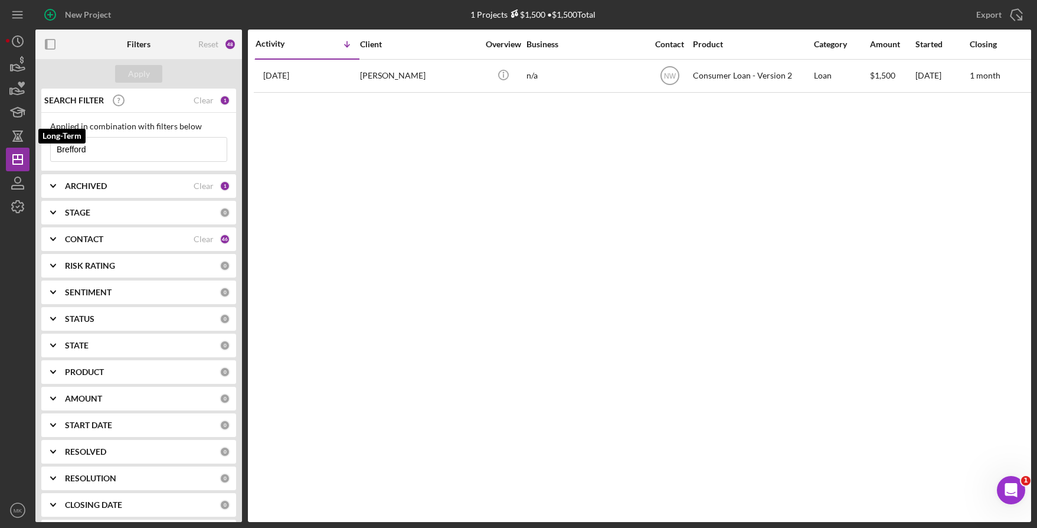
drag, startPoint x: 28, startPoint y: 139, endPoint x: 0, endPoint y: 142, distance: 28.4
click at [0, 142] on div "New Project 1 Projects $1,500 • $1,500 Total Hudman Export Icon/Export Filters …" at bounding box center [518, 264] width 1037 height 528
type input "d"
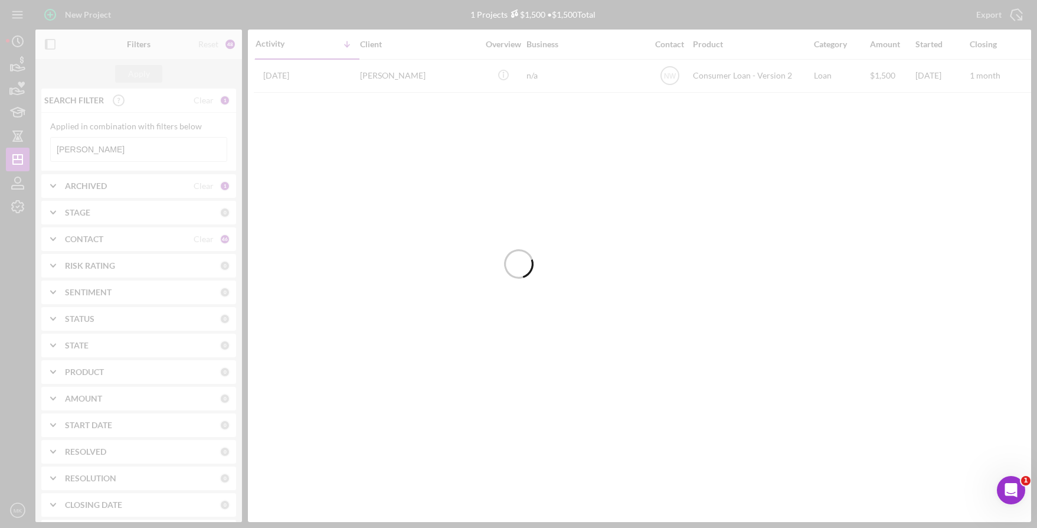
type input "Mccarthy"
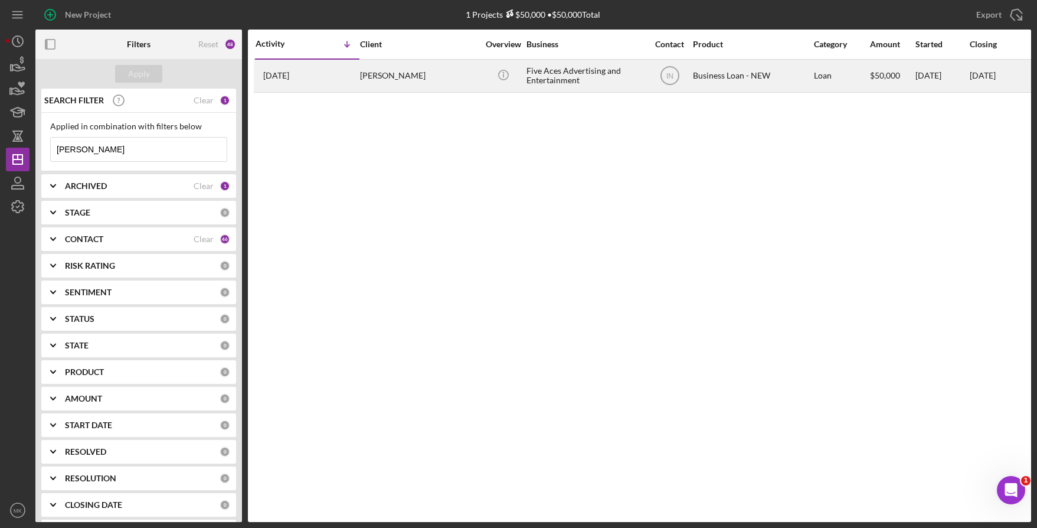
click at [411, 83] on div "Jason McCarthy" at bounding box center [419, 75] width 118 height 31
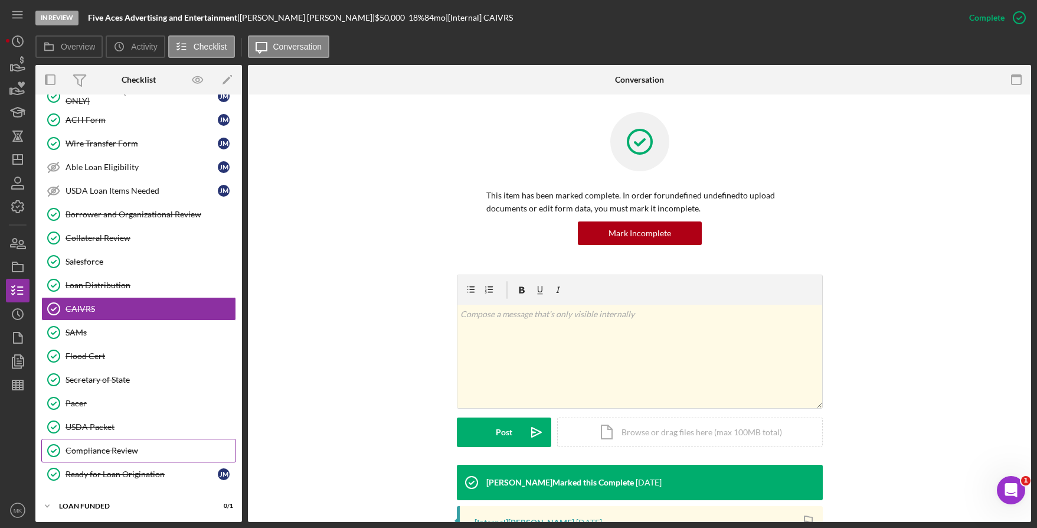
scroll to position [222, 0]
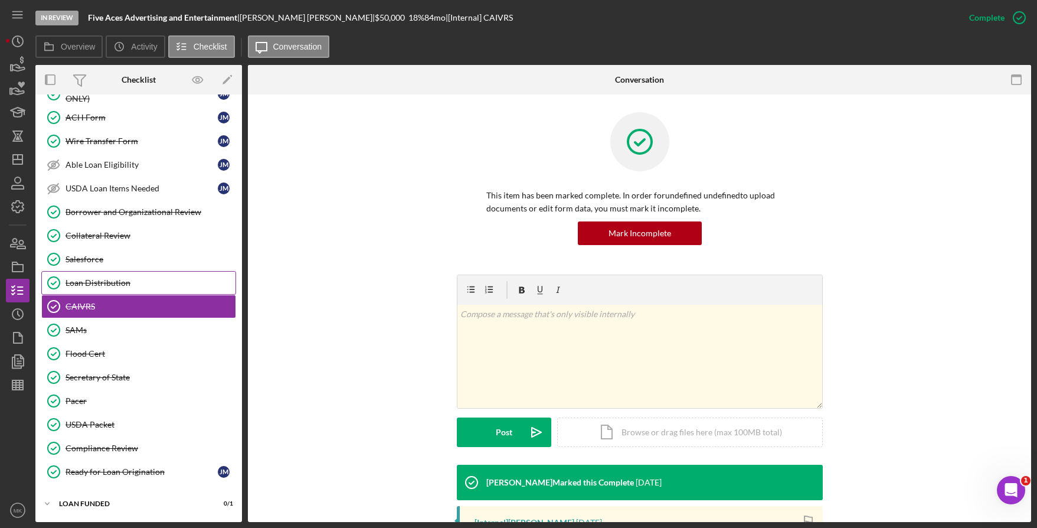
click at [116, 278] on div "Loan Distribution" at bounding box center [151, 282] width 170 height 9
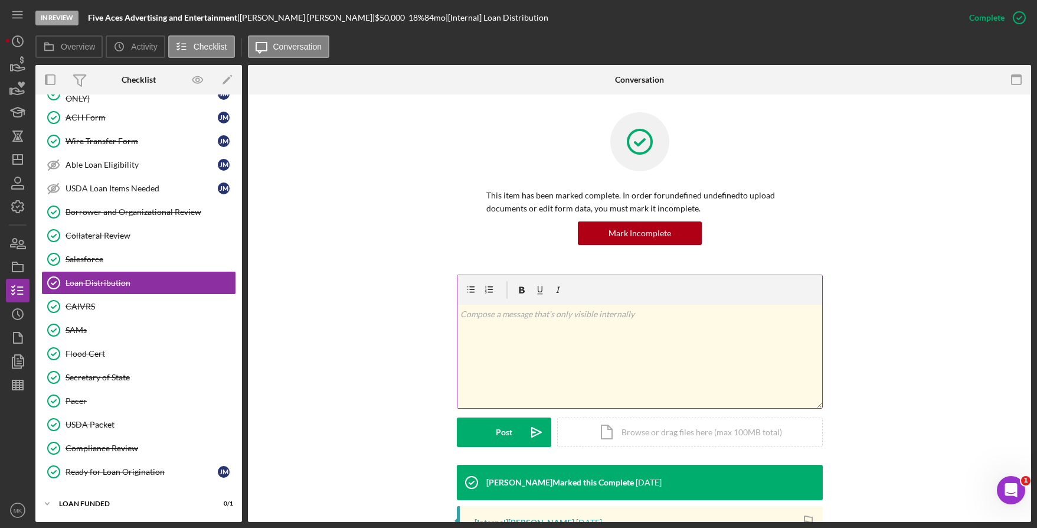
scroll to position [187, 0]
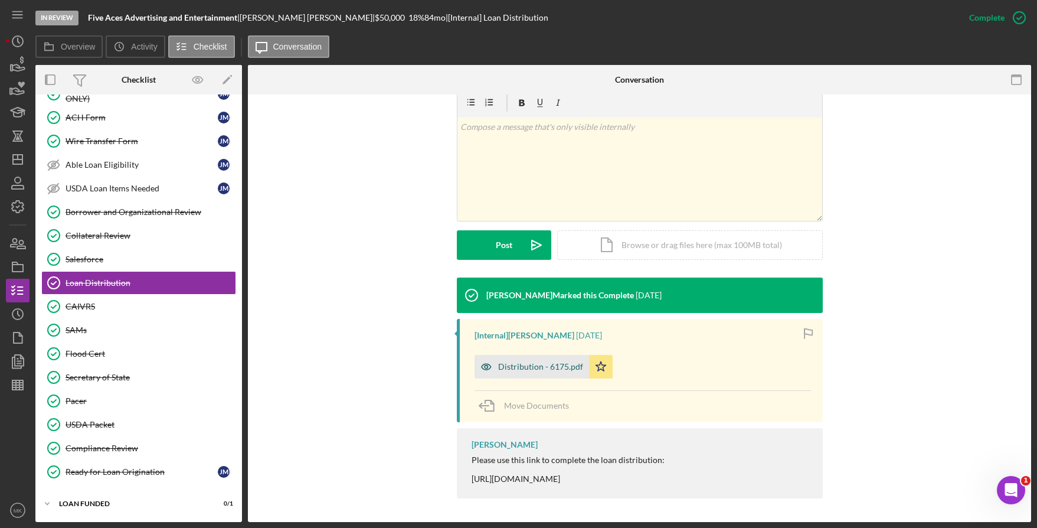
click at [539, 366] on div "Distribution - 6175.pdf" at bounding box center [540, 366] width 85 height 9
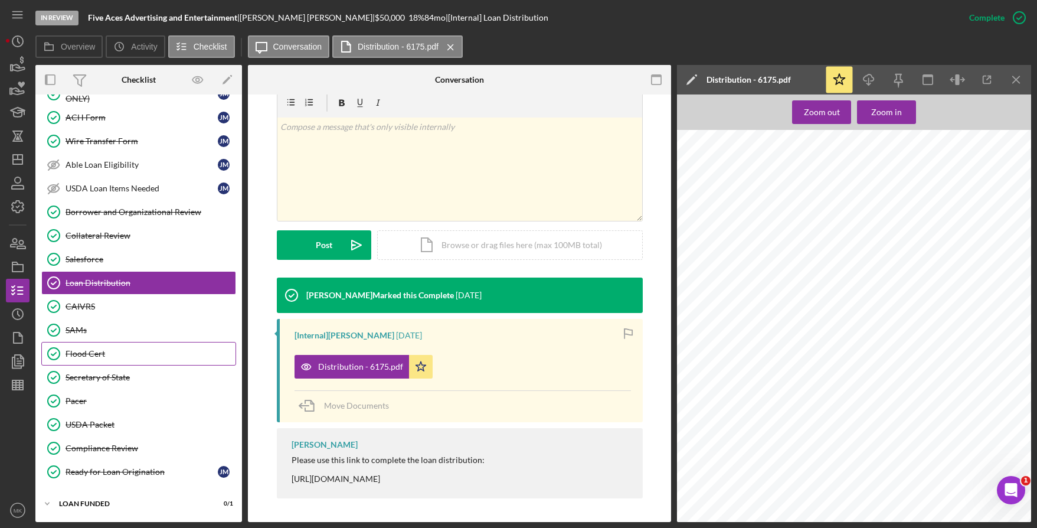
scroll to position [0, 0]
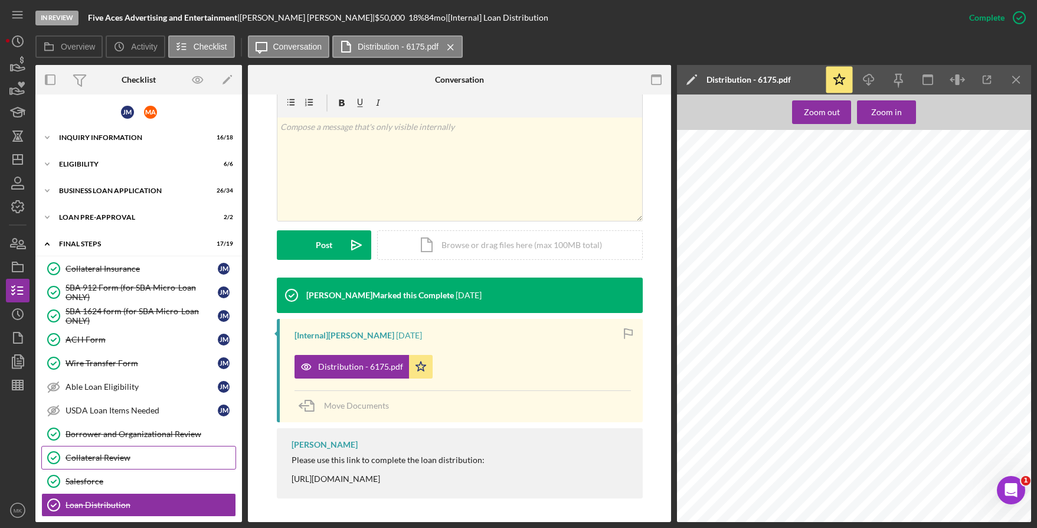
click at [117, 463] on link "Collateral Review Collateral Review" at bounding box center [138, 458] width 195 height 24
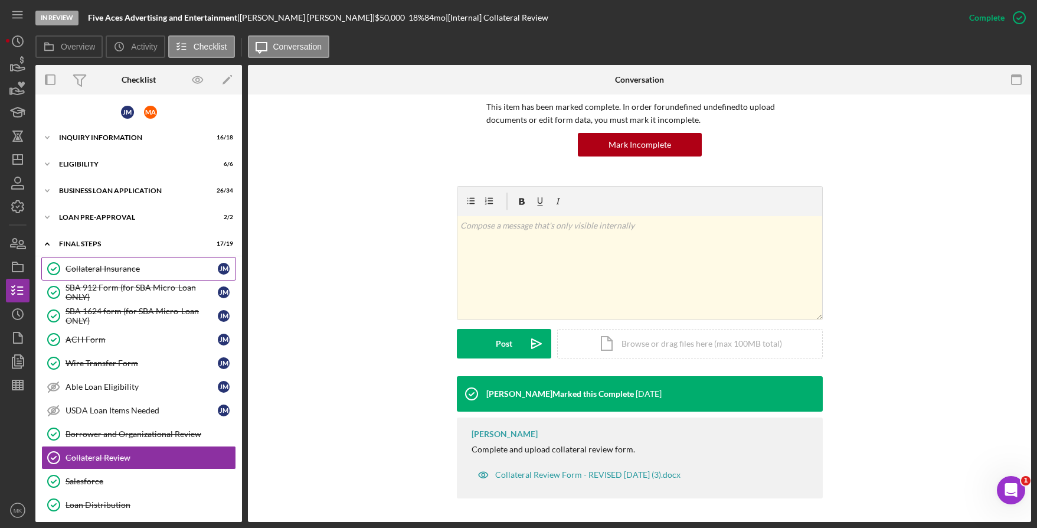
click at [116, 268] on div "Collateral Insurance" at bounding box center [142, 268] width 152 height 9
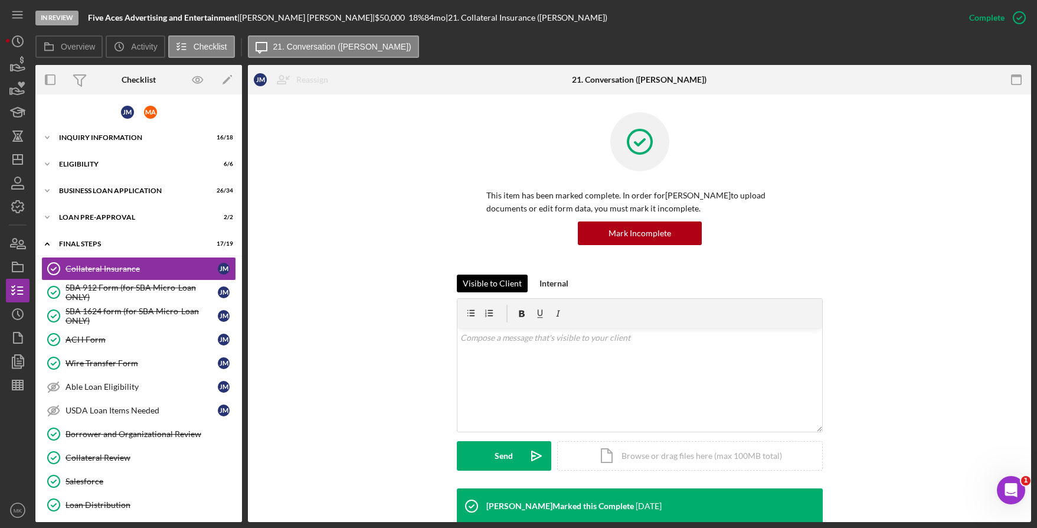
scroll to position [234, 0]
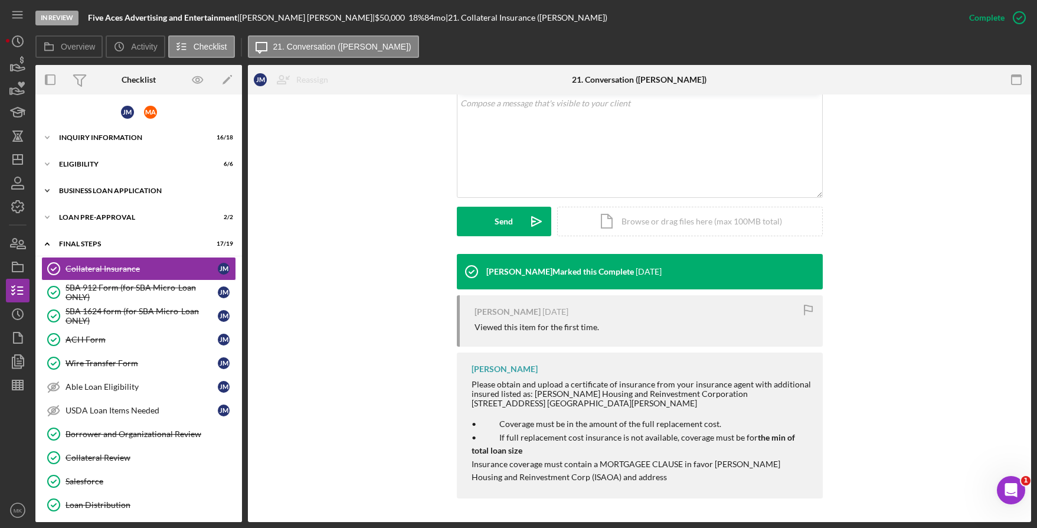
click at [86, 194] on div "BUSINESS LOAN APPLICATION" at bounding box center [143, 190] width 168 height 7
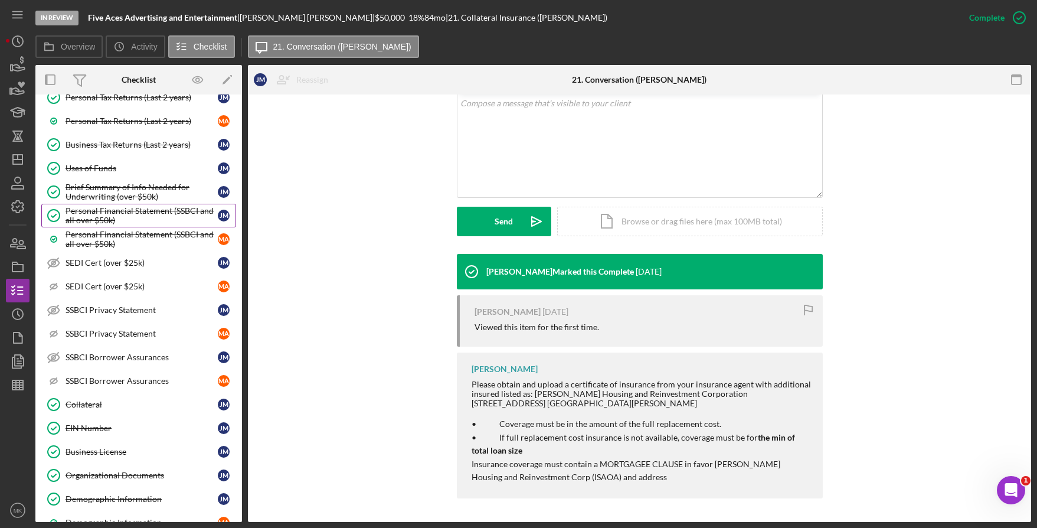
scroll to position [295, 0]
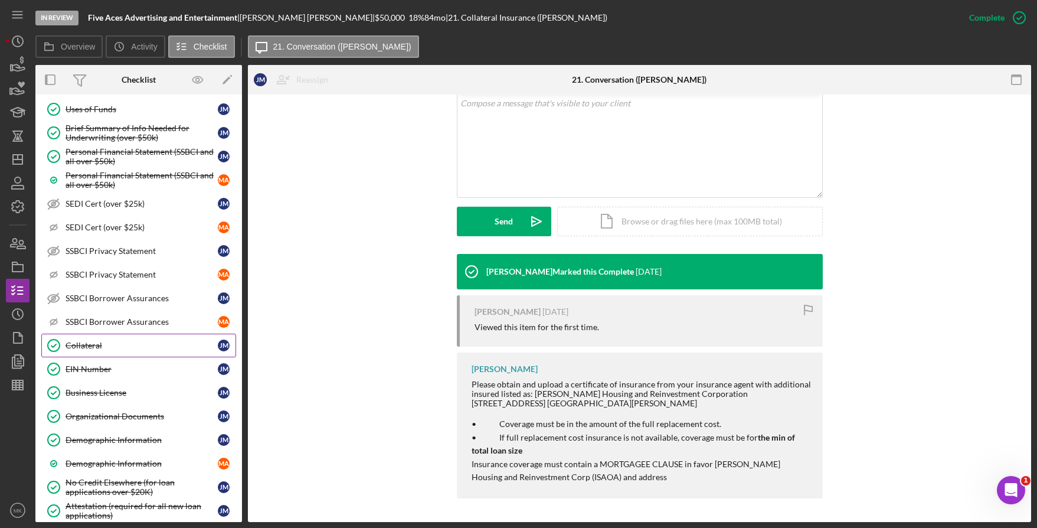
click at [101, 337] on link "Collateral Collateral J M" at bounding box center [138, 345] width 195 height 24
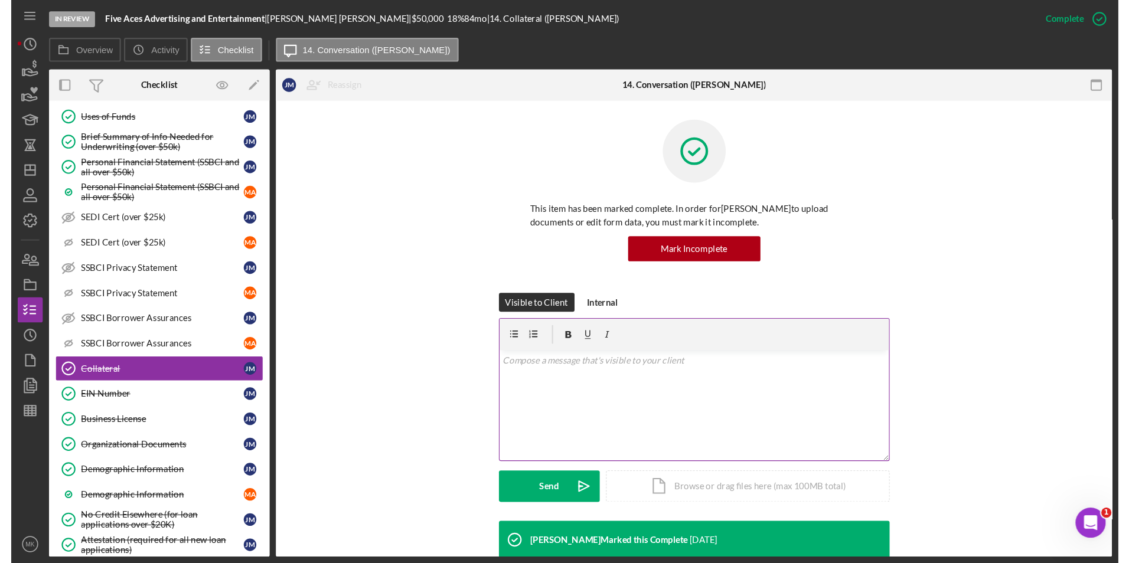
scroll to position [354, 0]
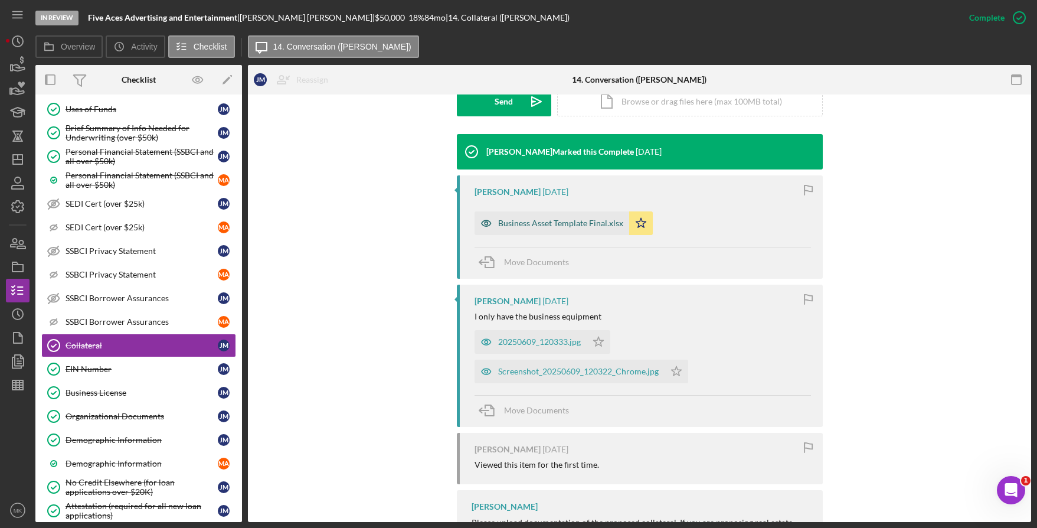
click at [554, 231] on div "Business Asset Template Final.xlsx" at bounding box center [552, 223] width 155 height 24
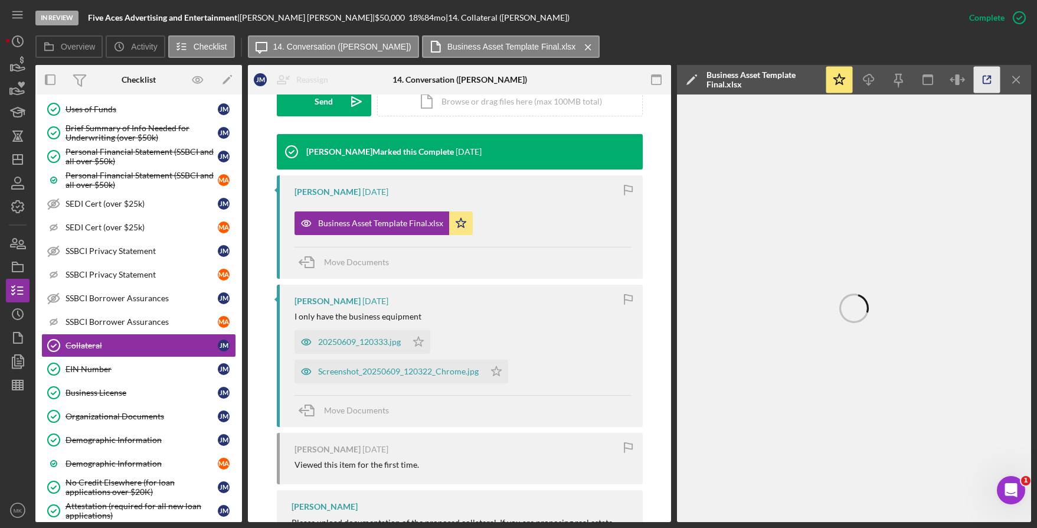
click at [983, 80] on icon "button" at bounding box center [987, 80] width 8 height 8
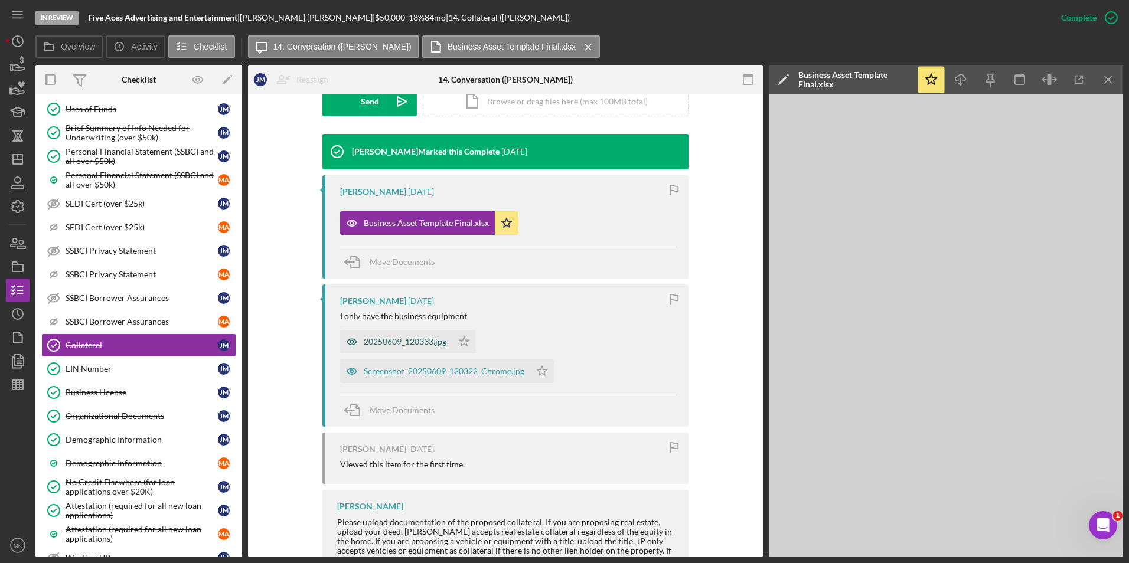
click at [394, 346] on div "20250609_120333.jpg" at bounding box center [405, 341] width 83 height 9
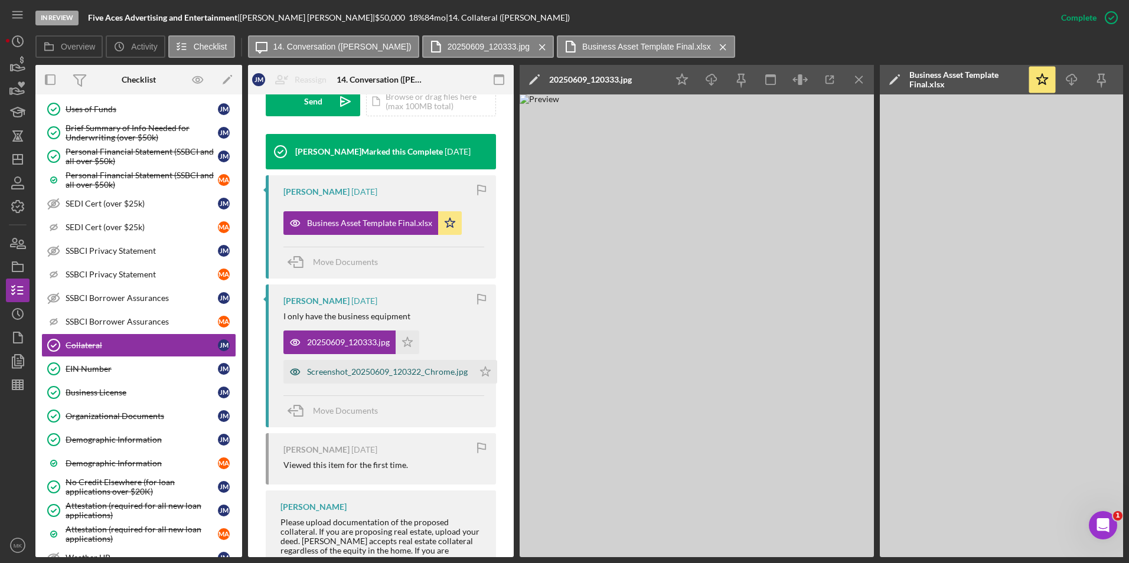
click at [372, 372] on div "Screenshot_20250609_120322_Chrome.jpg" at bounding box center [387, 371] width 161 height 9
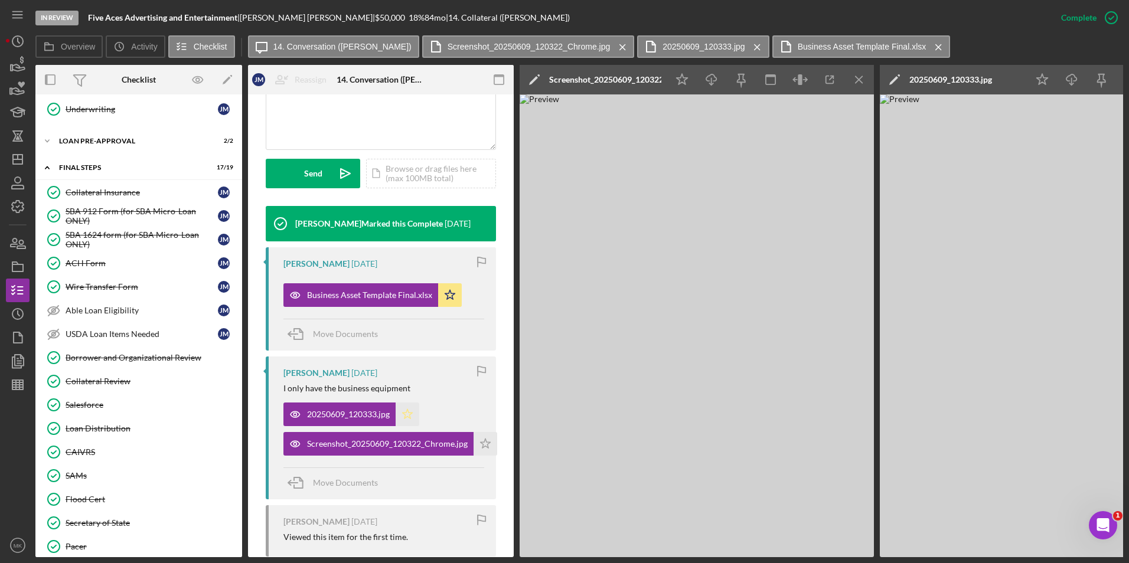
scroll to position [465, 0]
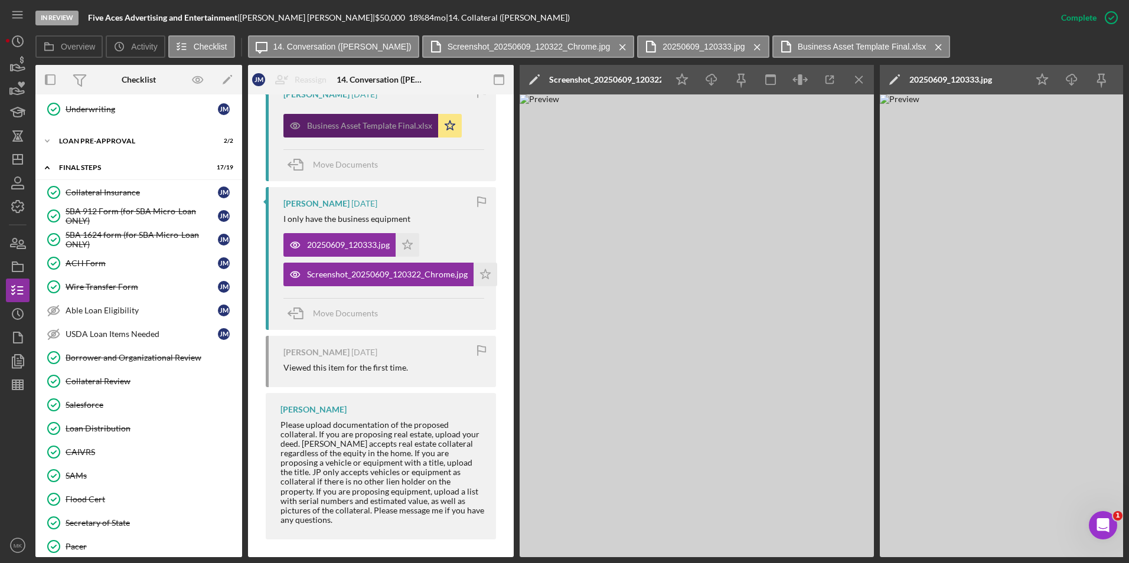
click at [378, 127] on div "Business Asset Template Final.xlsx" at bounding box center [369, 125] width 125 height 9
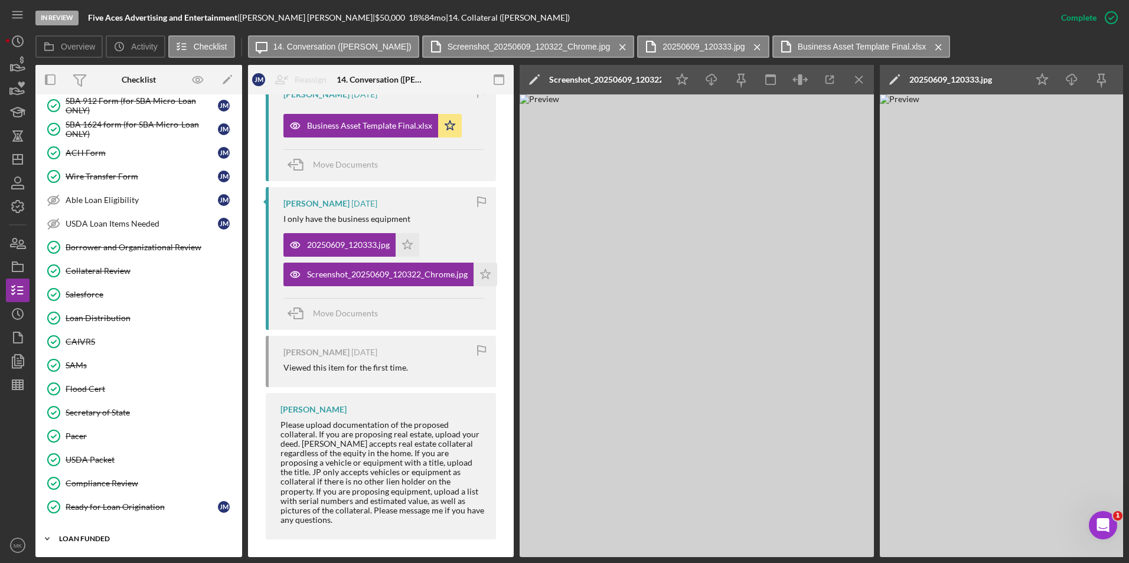
drag, startPoint x: 89, startPoint y: 542, endPoint x: 94, endPoint y: 535, distance: 8.5
click at [89, 527] on div "Icon/Expander LOAN FUNDED 0 / 1" at bounding box center [138, 539] width 207 height 24
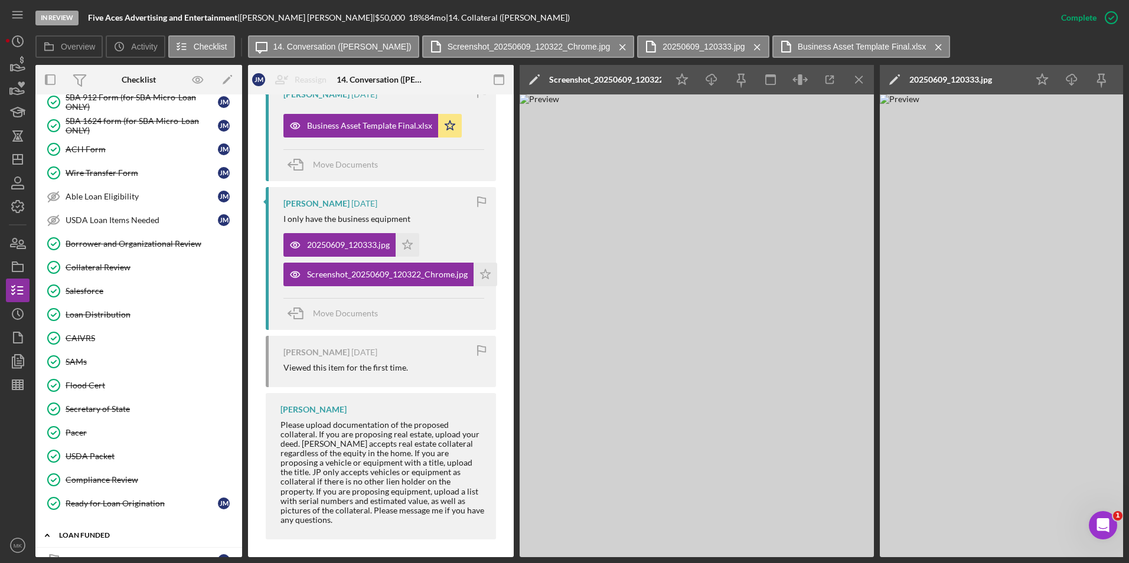
scroll to position [1029, 0]
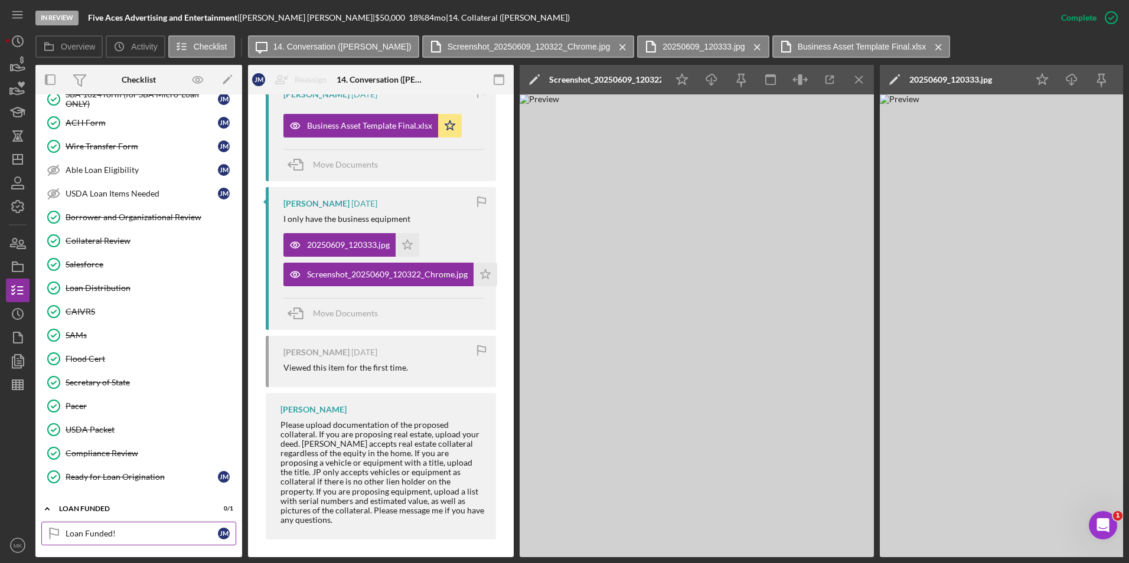
click at [102, 527] on div "Loan Funded!" at bounding box center [142, 533] width 152 height 9
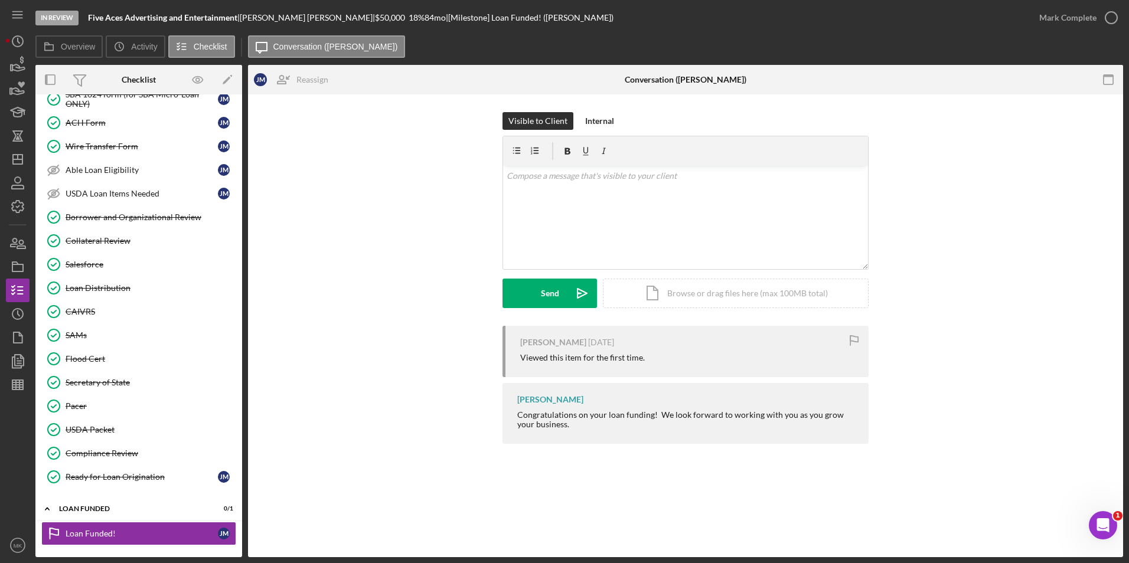
scroll to position [790, 0]
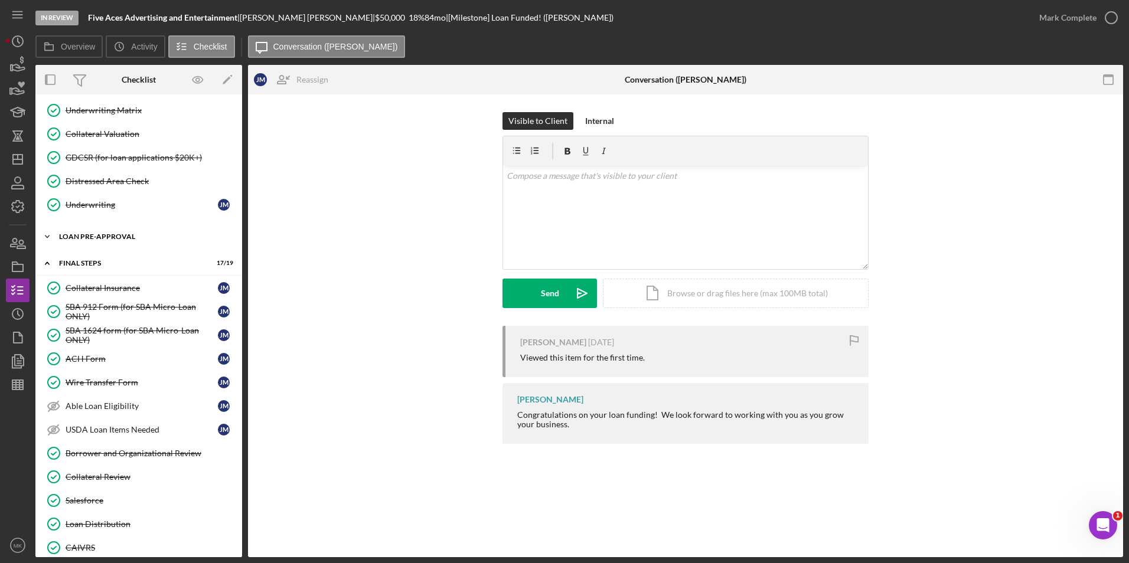
click at [113, 238] on div "LOAN PRE-APPROVAL" at bounding box center [143, 236] width 168 height 7
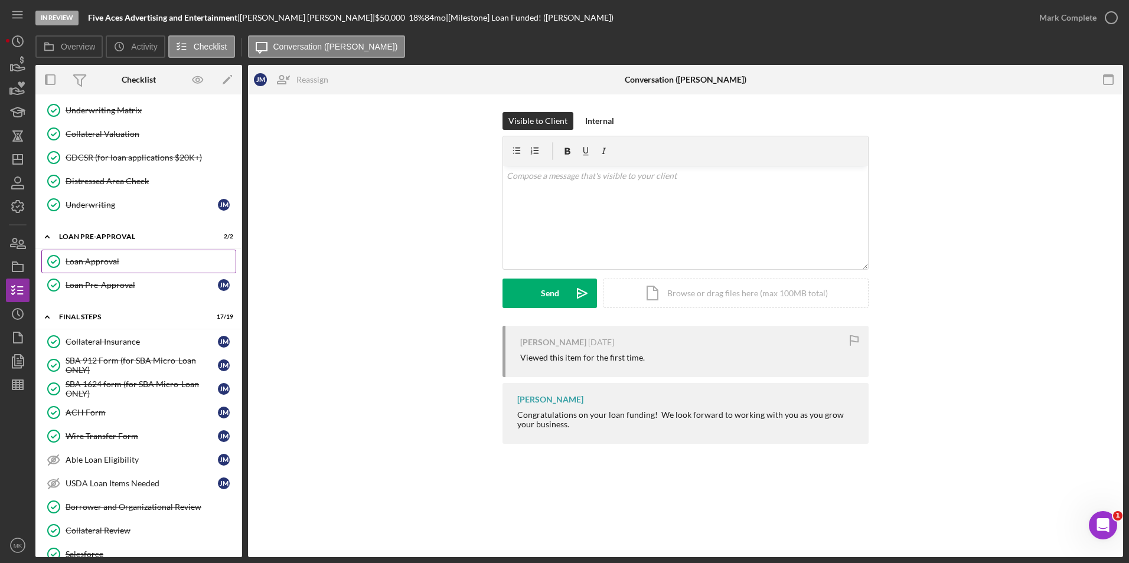
click at [109, 258] on div "Loan Approval" at bounding box center [151, 261] width 170 height 9
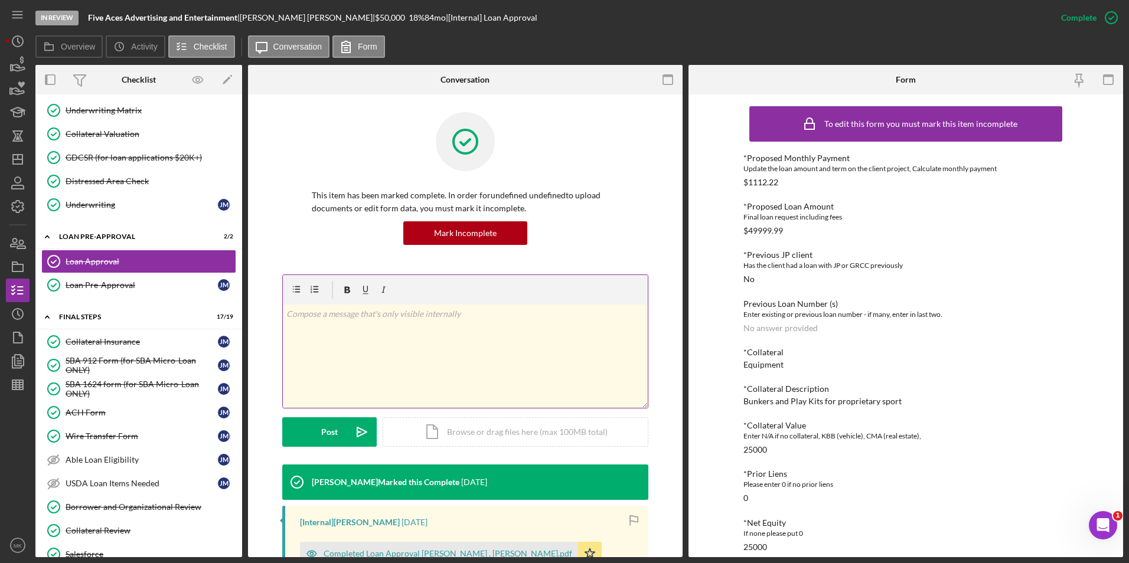
scroll to position [295, 0]
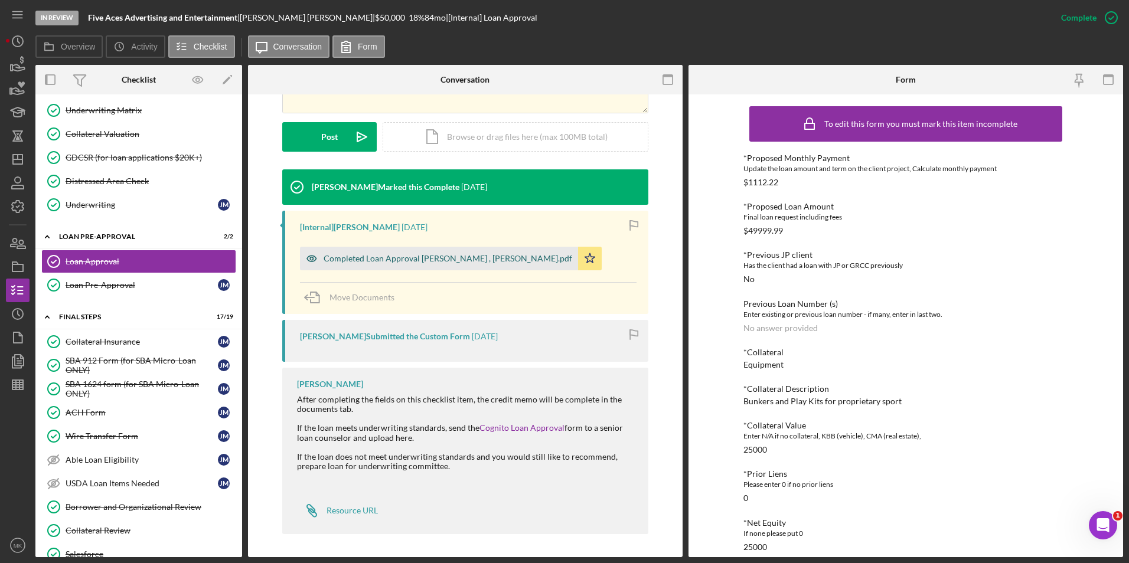
click at [427, 256] on div "Completed Loan Approval Nelson, Ian , Jason McCarthy.pdf" at bounding box center [447, 258] width 248 height 9
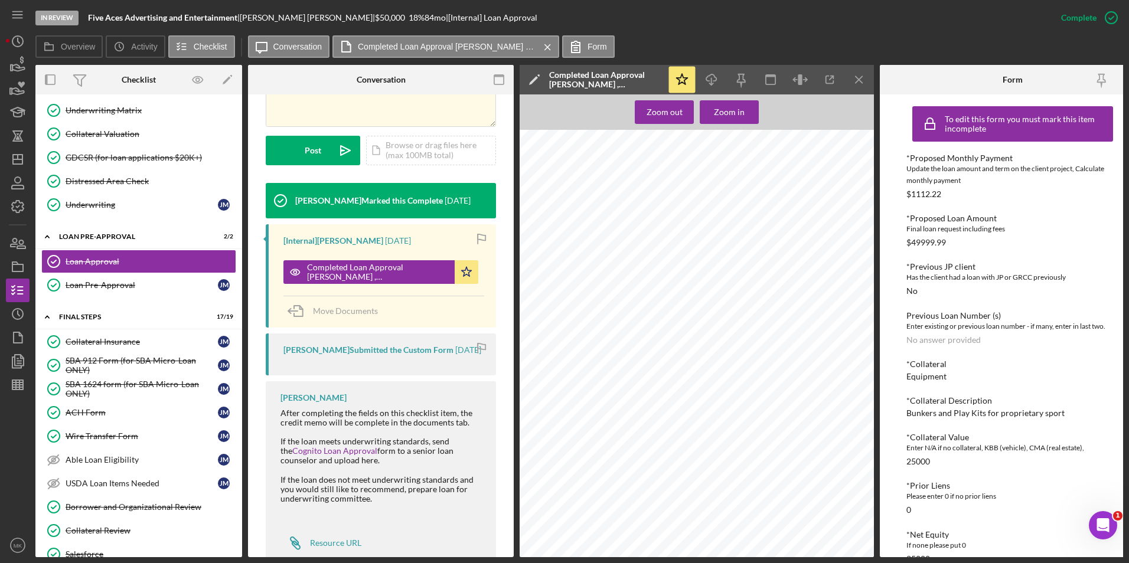
scroll to position [633, 0]
click at [117, 346] on div "Collateral Insurance" at bounding box center [142, 341] width 152 height 9
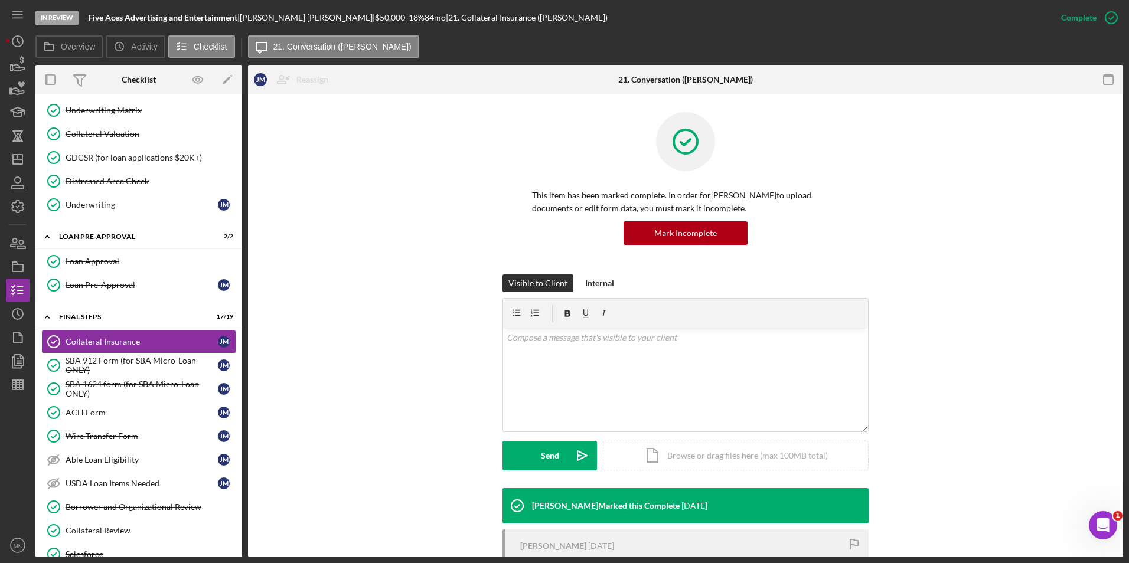
scroll to position [199, 0]
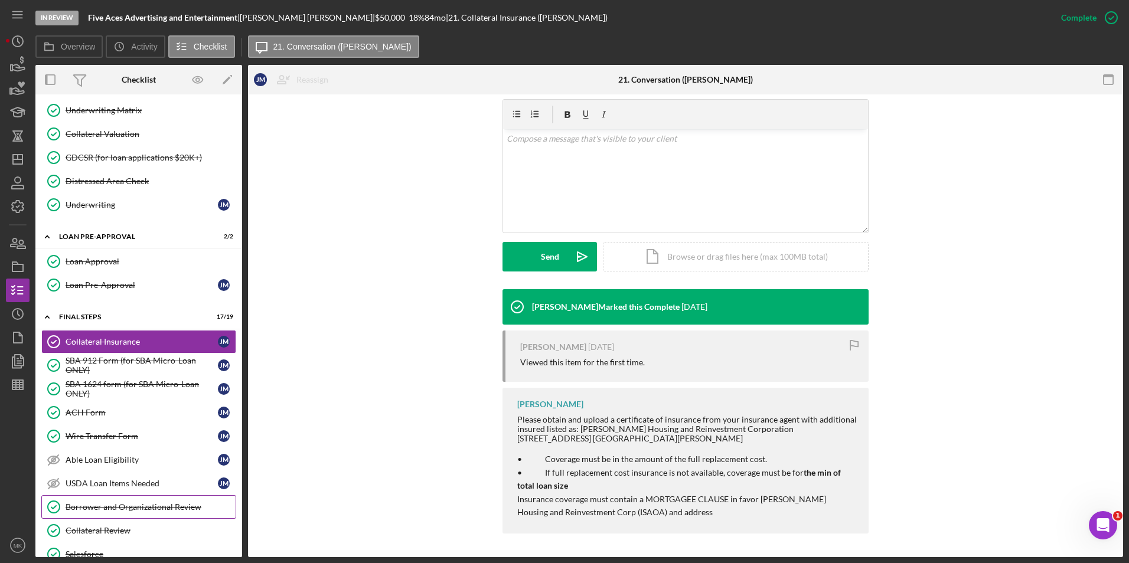
click at [129, 504] on div "Borrower and Organizational Review" at bounding box center [151, 506] width 170 height 9
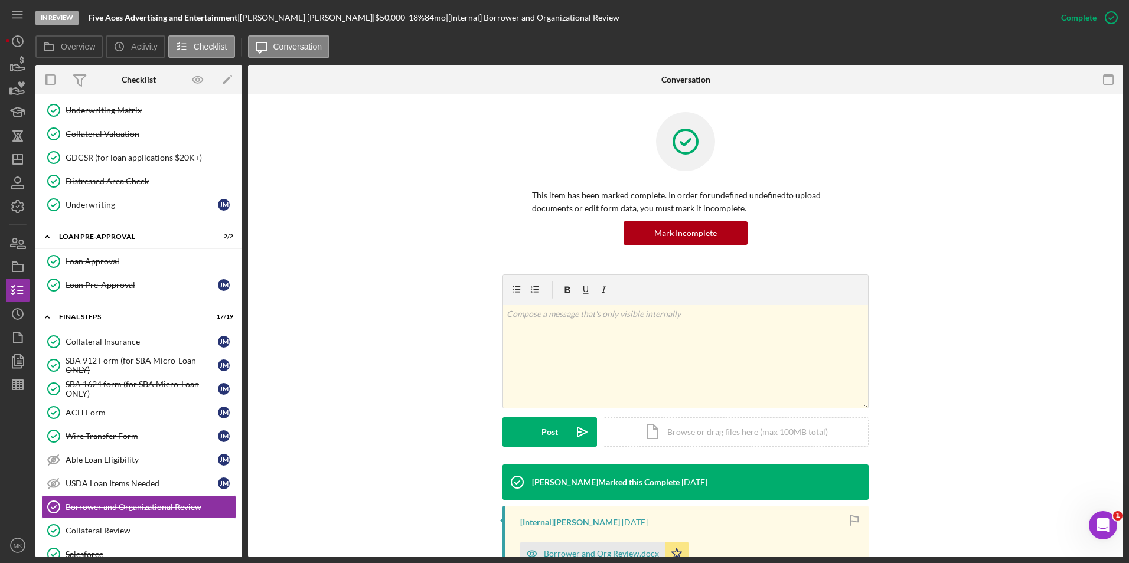
scroll to position [191, 0]
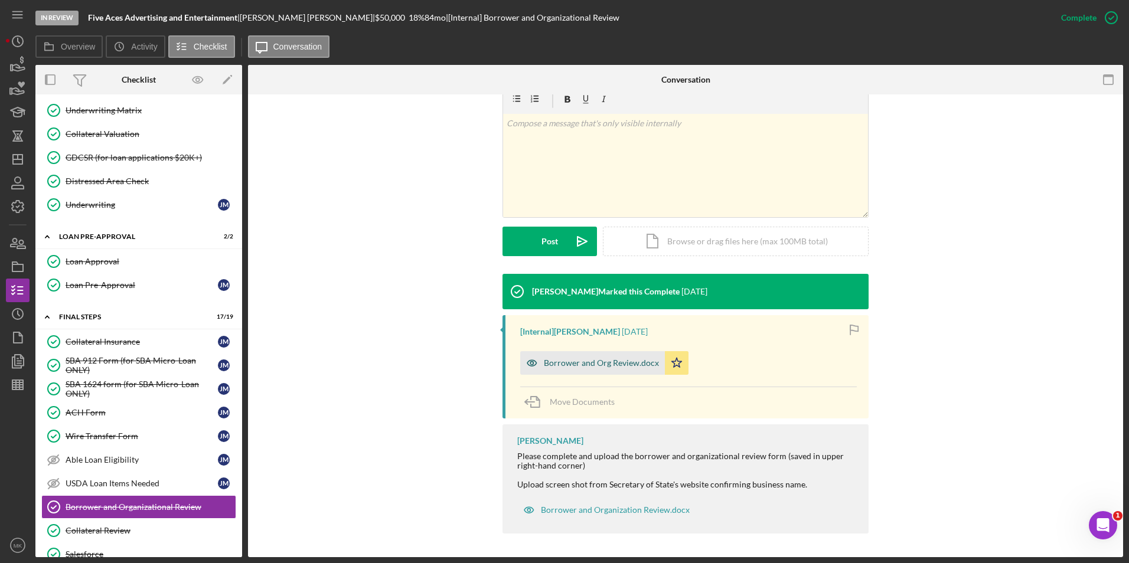
click at [599, 368] on div "Borrower and Org Review.docx" at bounding box center [592, 363] width 145 height 24
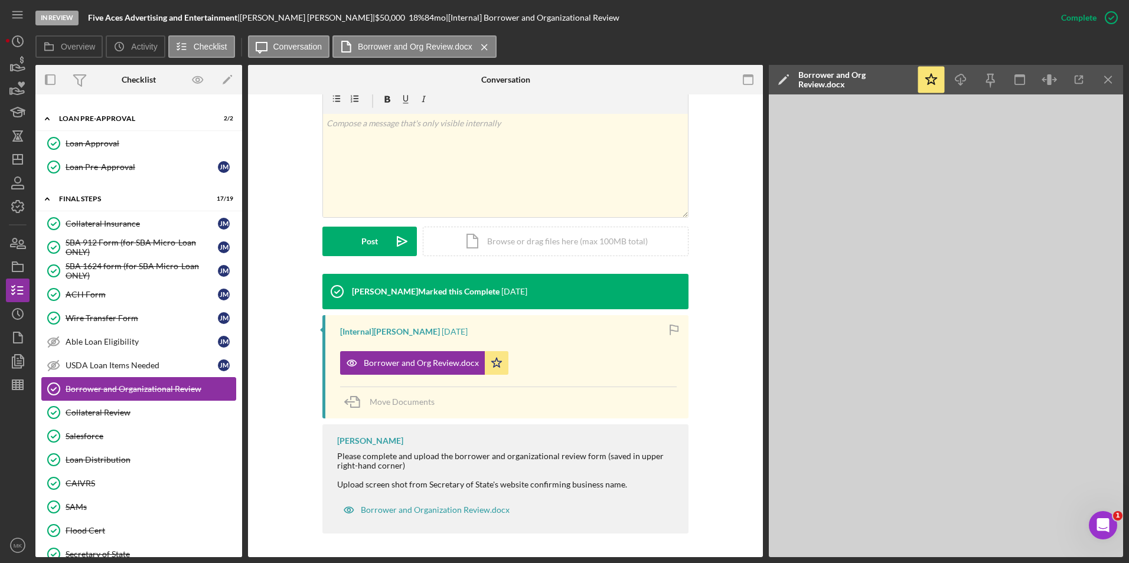
scroll to position [967, 0]
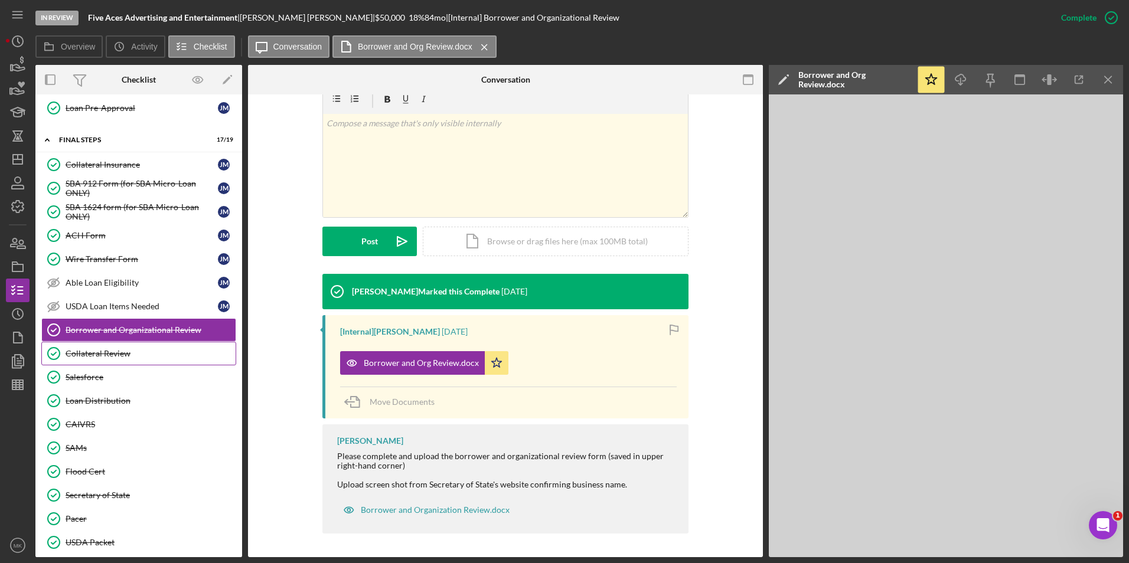
click at [131, 353] on div "Collateral Review" at bounding box center [151, 353] width 170 height 9
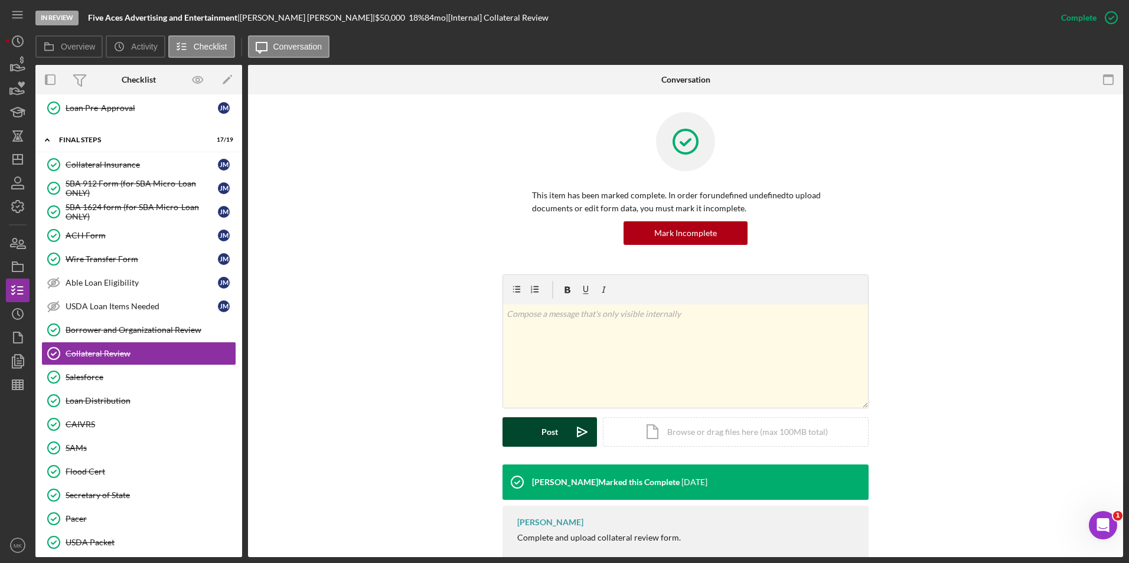
scroll to position [53, 0]
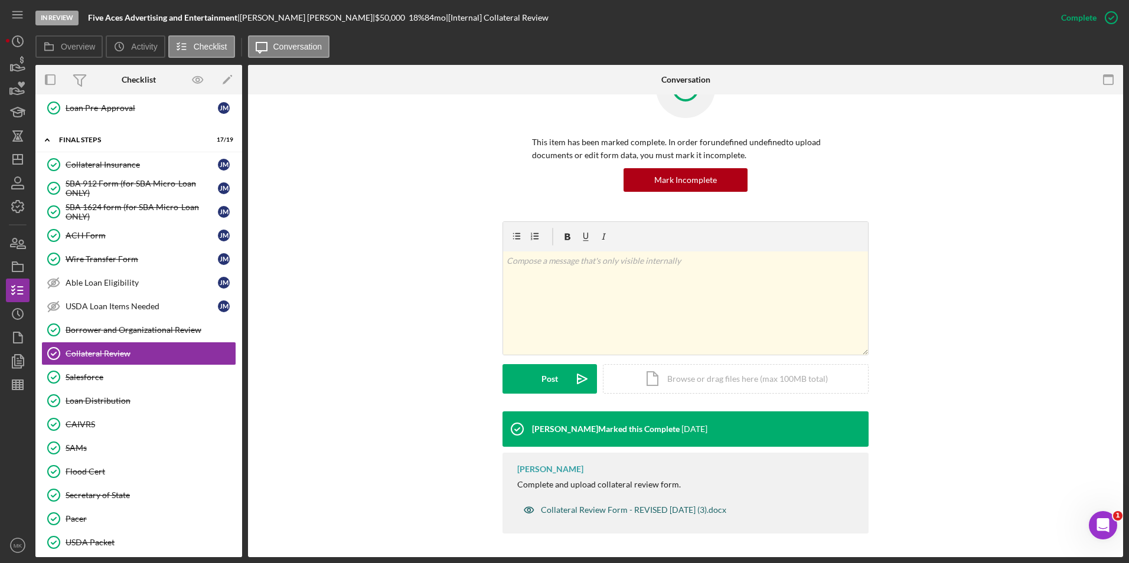
click at [606, 505] on div "Collateral Review Form - REVISED 02-08-24 (3).docx" at bounding box center [633, 509] width 185 height 9
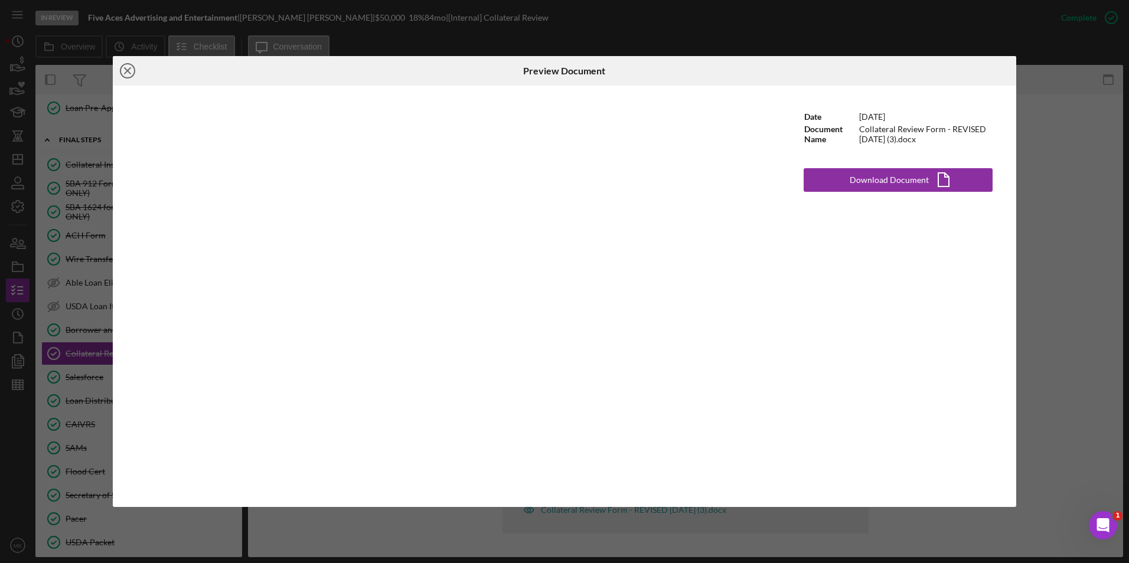
click at [126, 74] on icon "Icon/Close" at bounding box center [128, 71] width 30 height 30
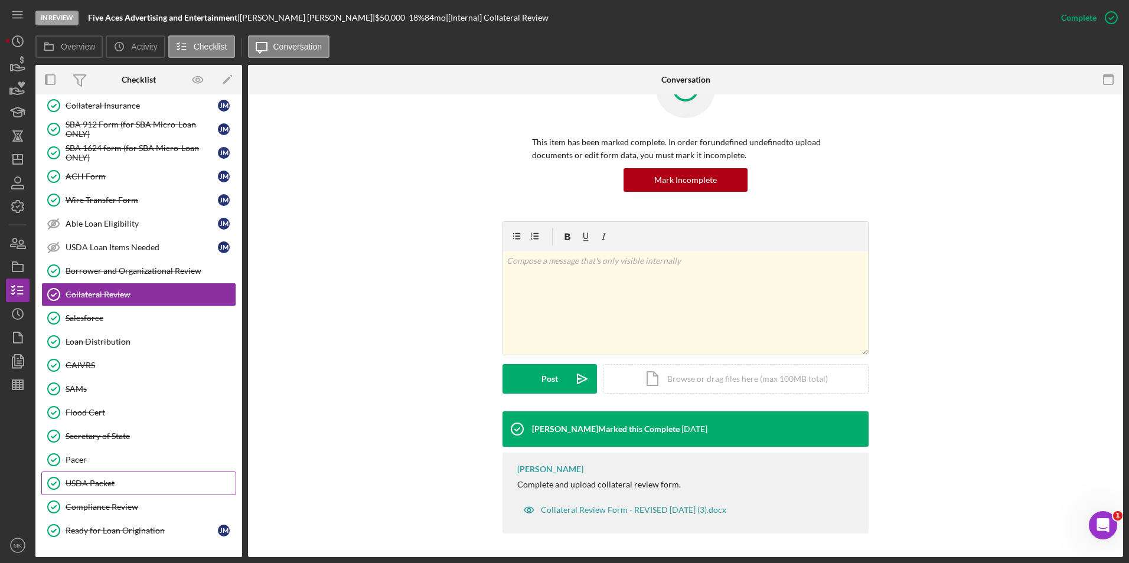
scroll to position [1080, 0]
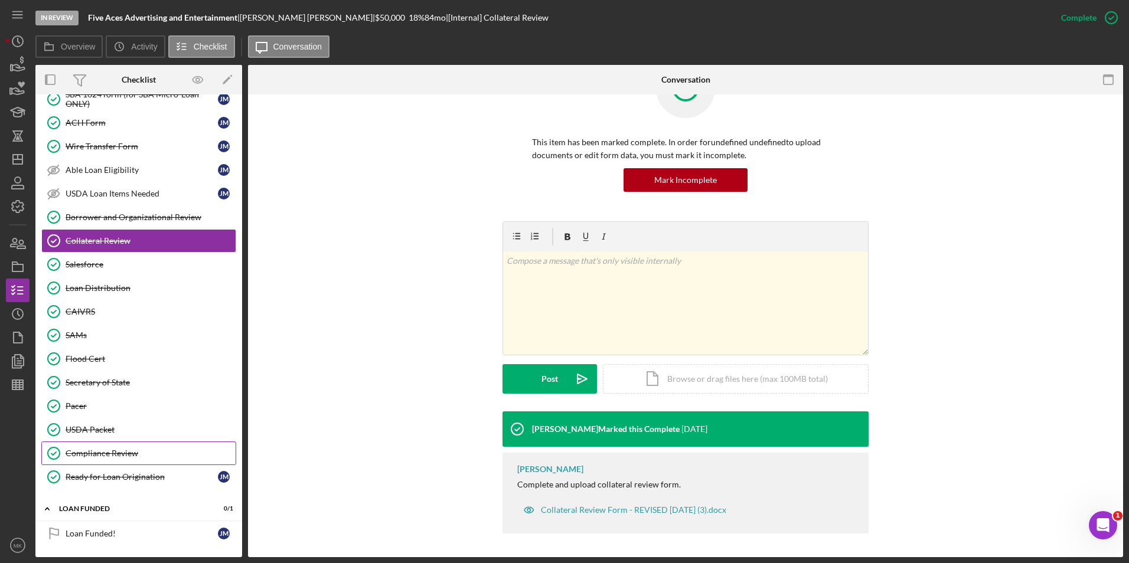
click at [135, 450] on div "Compliance Review" at bounding box center [151, 453] width 170 height 9
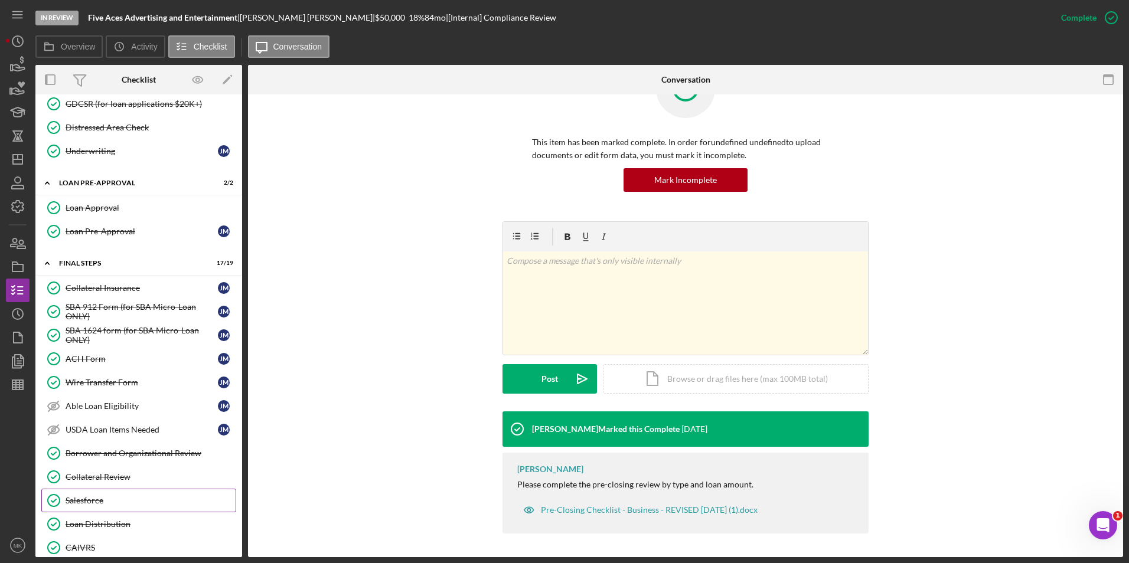
scroll to position [784, 0]
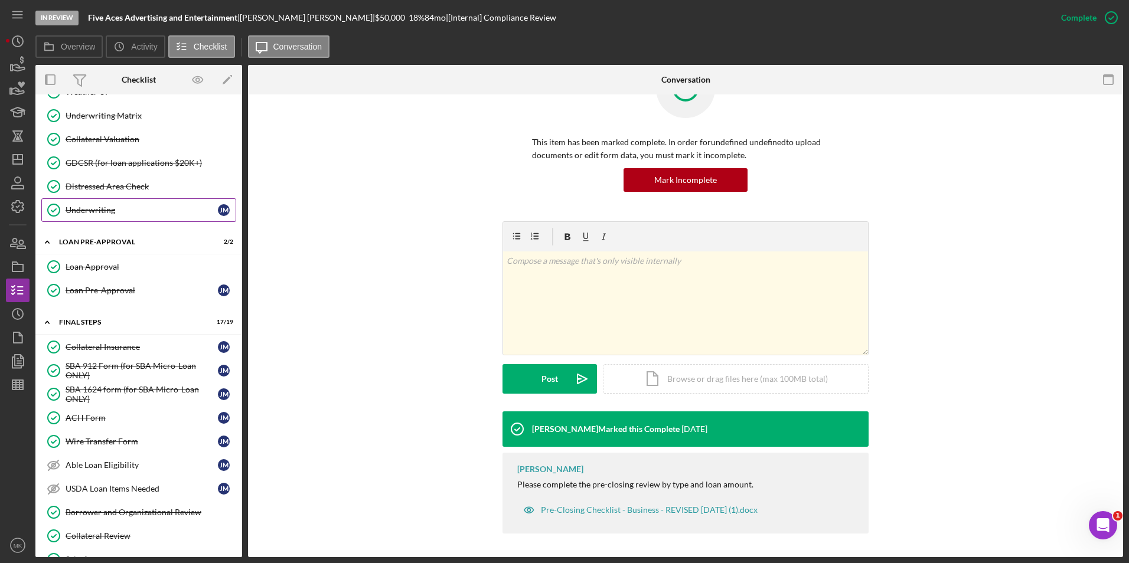
click at [121, 205] on div "Underwriting" at bounding box center [142, 209] width 152 height 9
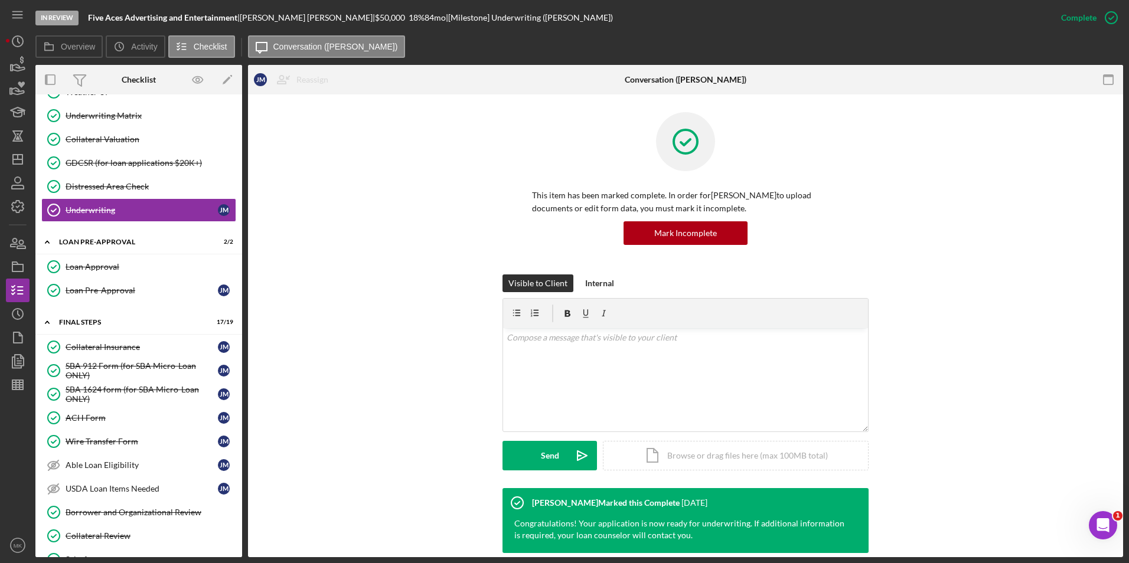
scroll to position [173, 0]
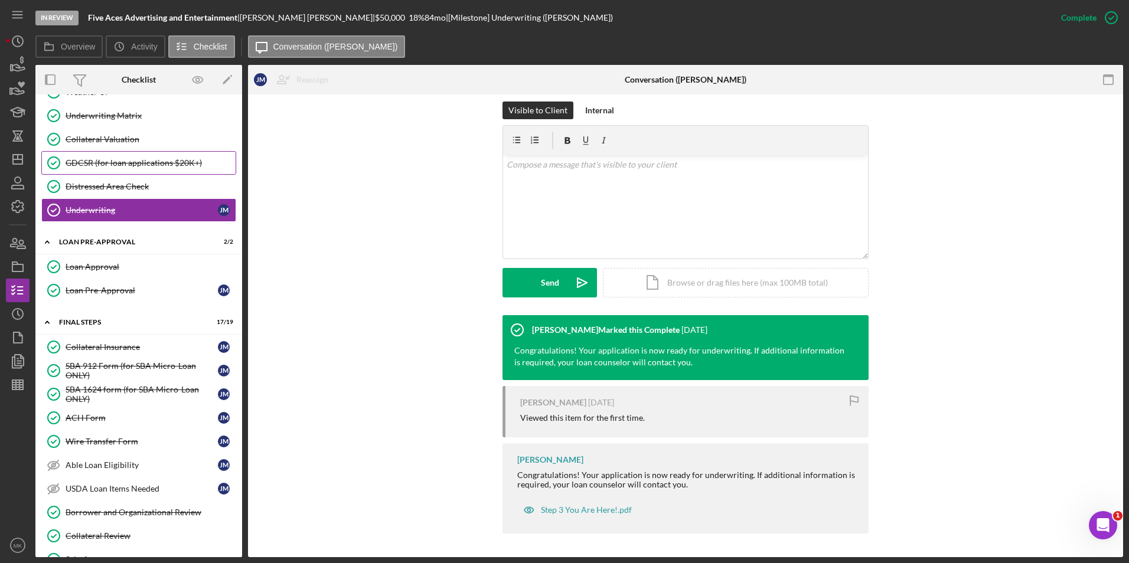
click at [118, 165] on div "GDCSR (for loan applications $20K+)" at bounding box center [151, 162] width 170 height 9
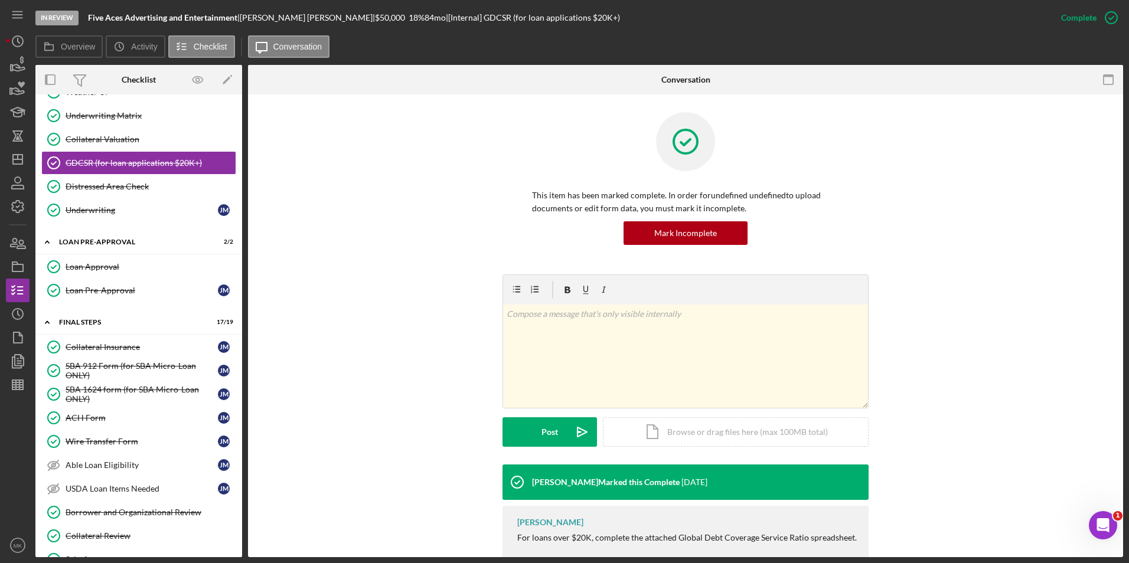
scroll to position [53, 0]
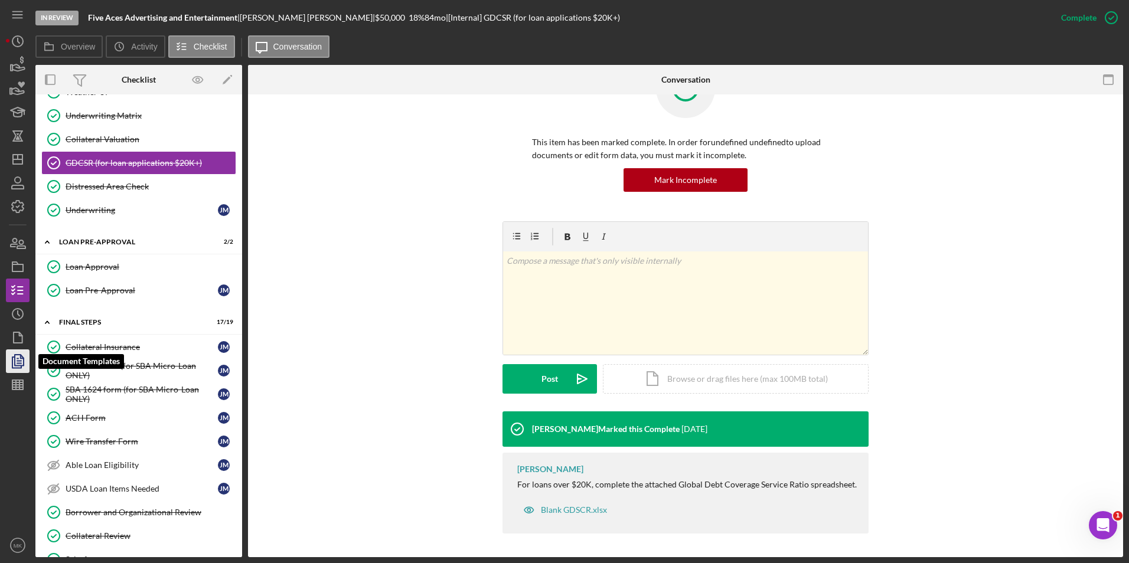
click at [27, 358] on icon "button" at bounding box center [18, 361] width 30 height 30
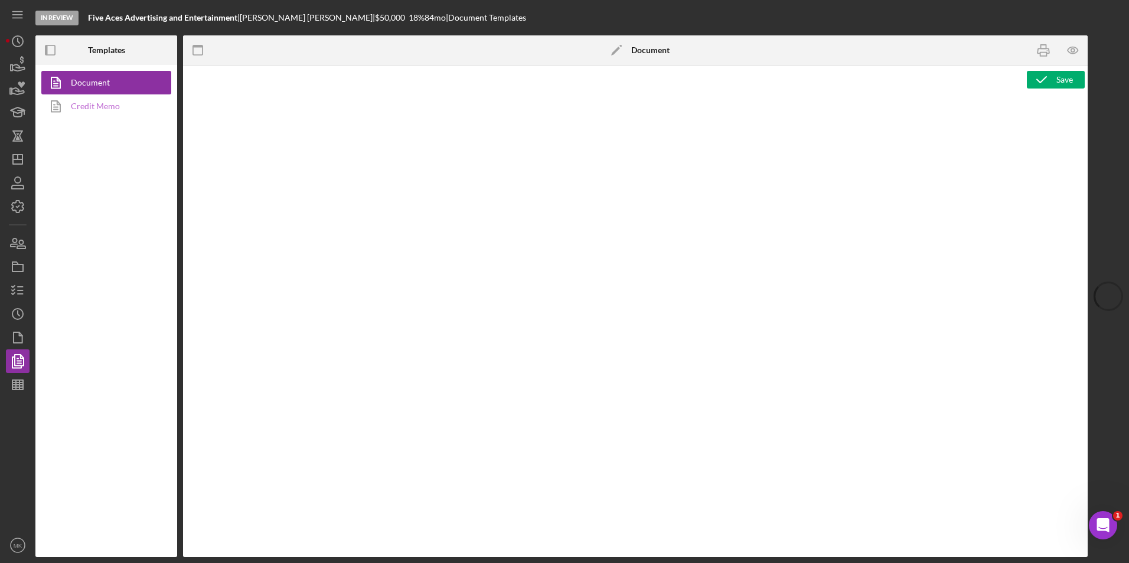
type textarea "Copy and paste, or create, your document template here."
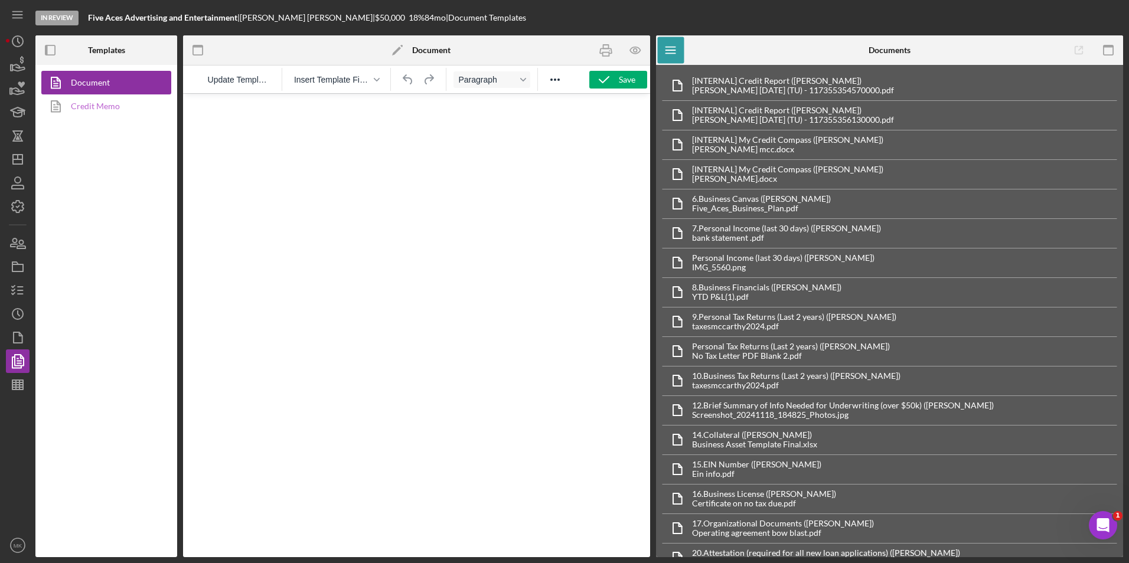
click at [106, 112] on link "Credit Memo" at bounding box center [103, 106] width 124 height 24
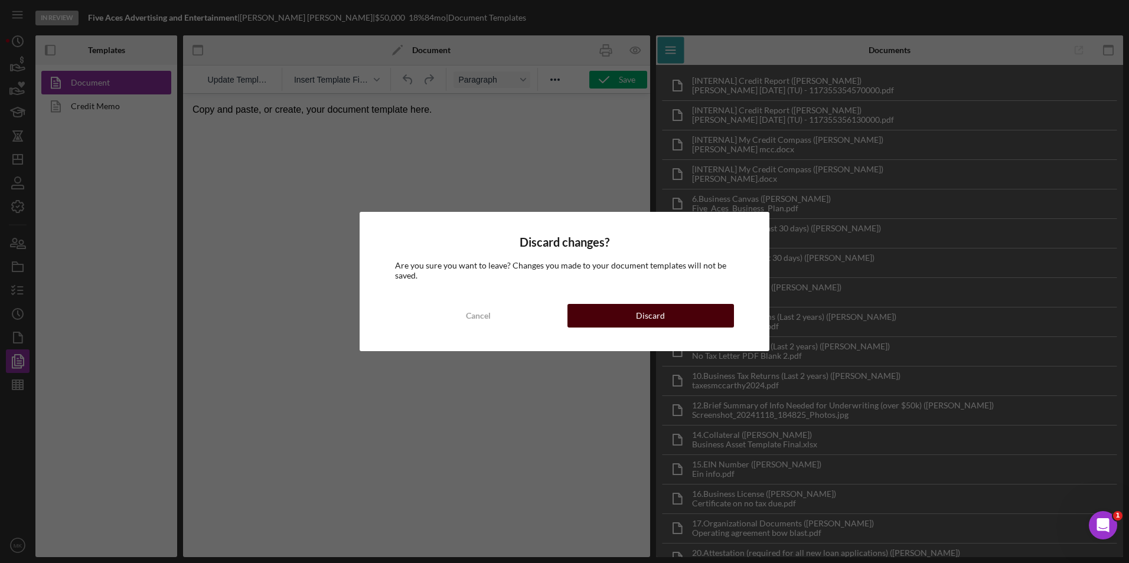
click at [620, 311] on button "Discard" at bounding box center [650, 316] width 166 height 24
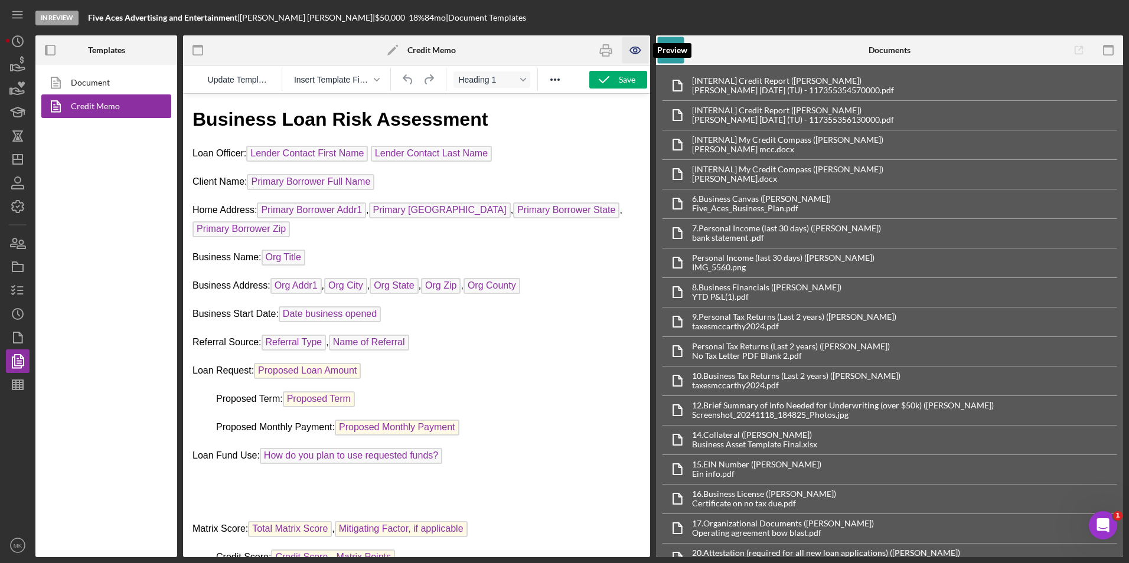
click at [629, 55] on icon "button" at bounding box center [635, 50] width 27 height 27
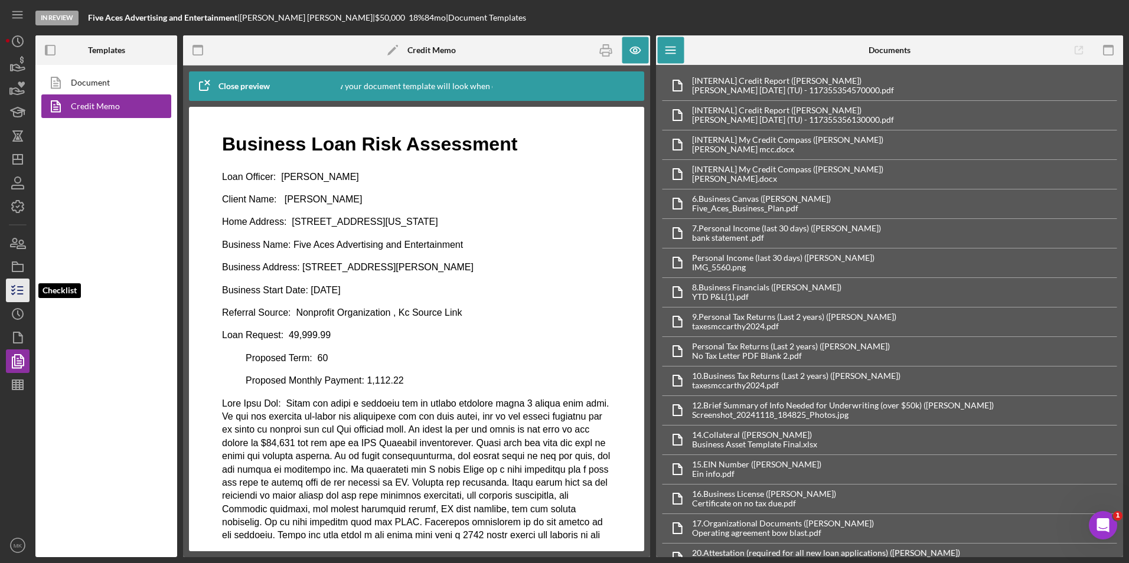
click at [22, 292] on icon "button" at bounding box center [18, 291] width 30 height 30
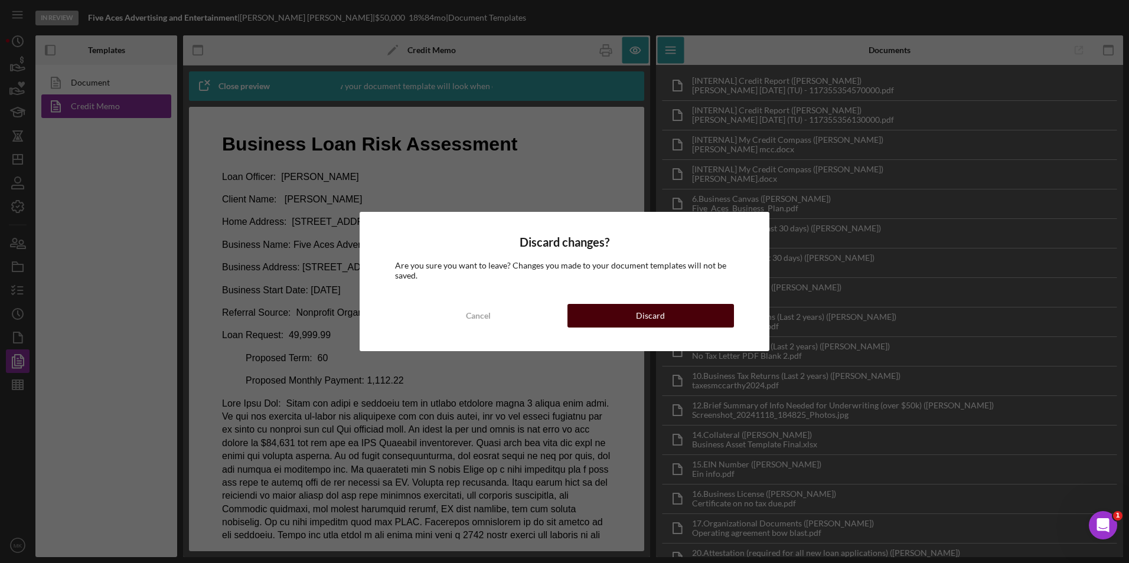
click at [625, 317] on button "Discard" at bounding box center [650, 316] width 166 height 24
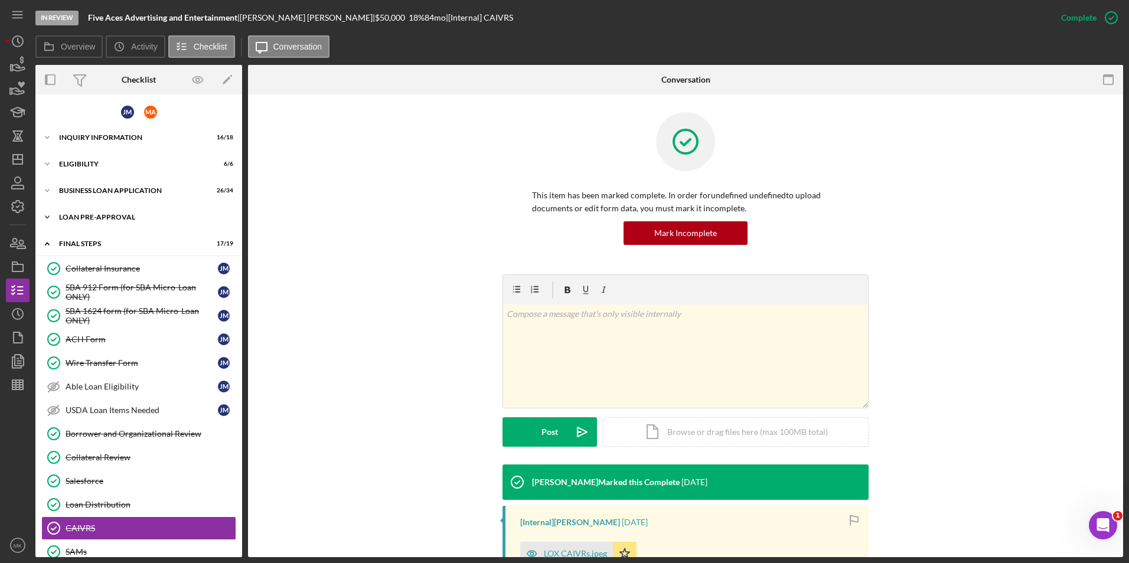
click at [101, 217] on div "LOAN PRE-APPROVAL" at bounding box center [143, 217] width 168 height 7
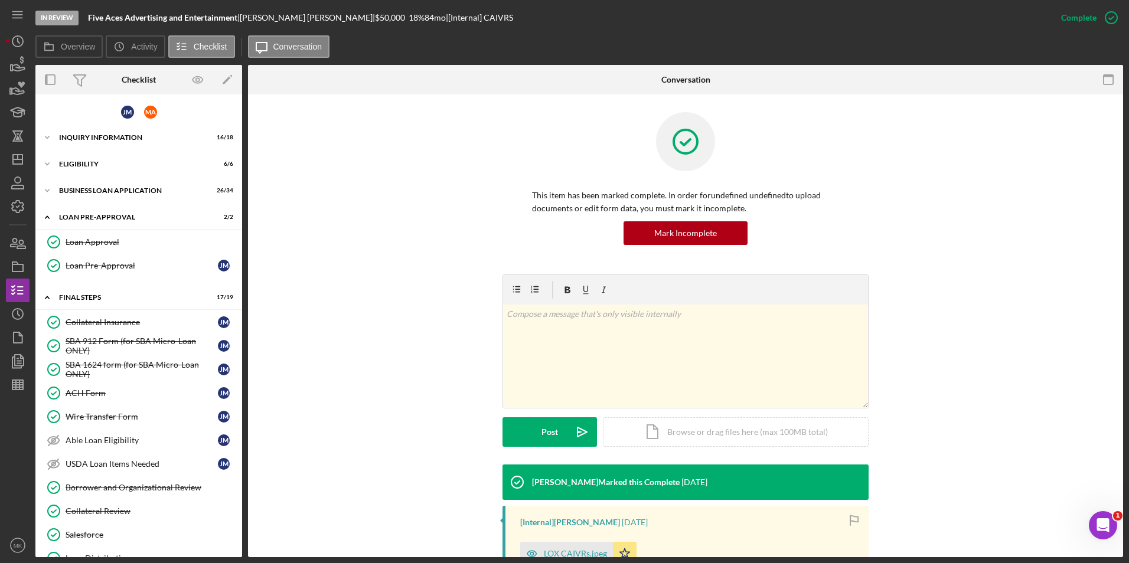
click at [91, 248] on link "Loan Approval Loan Approval" at bounding box center [138, 242] width 195 height 24
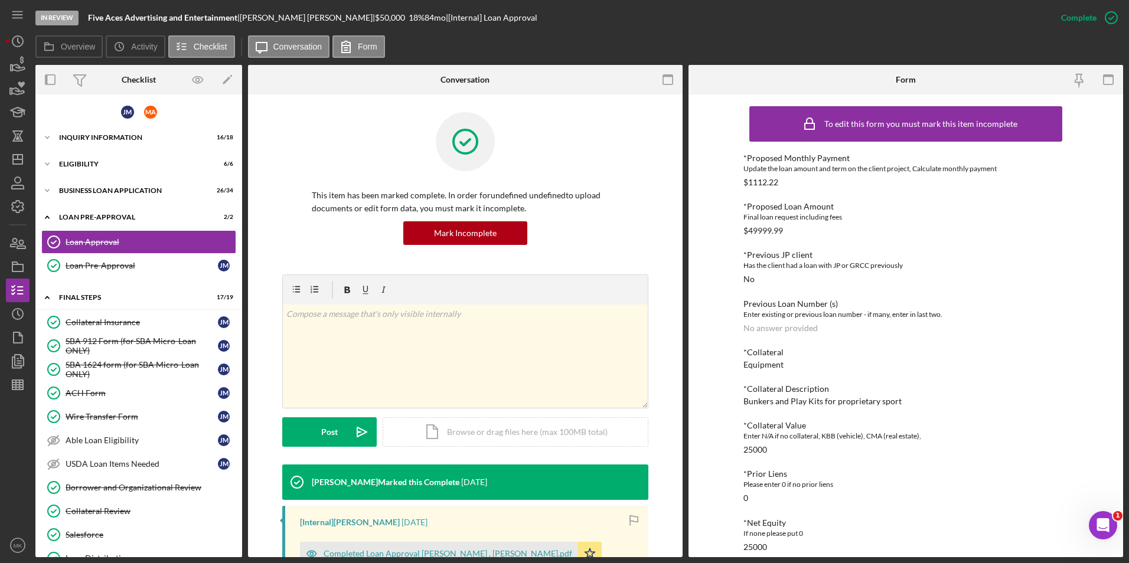
scroll to position [296, 0]
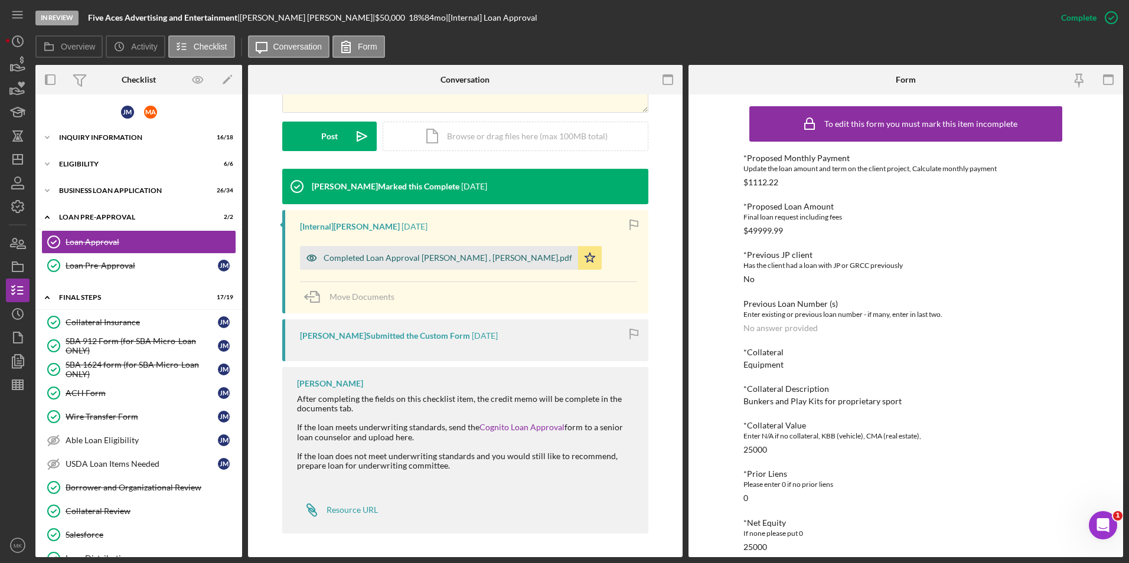
click at [403, 265] on div "Completed Loan Approval Nelson, Ian , Jason McCarthy.pdf" at bounding box center [439, 258] width 278 height 24
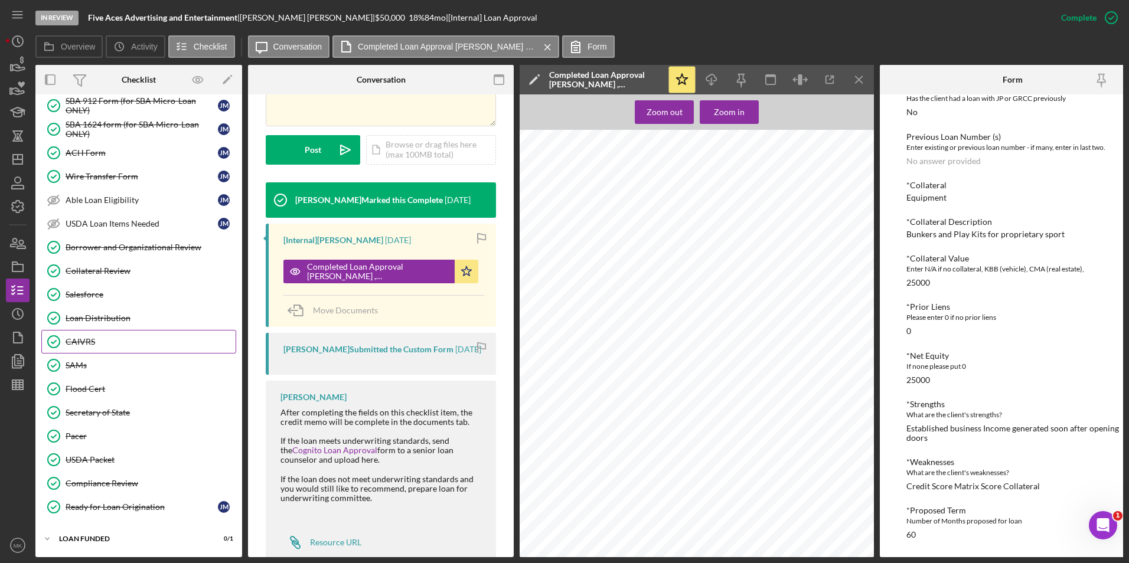
scroll to position [0, 0]
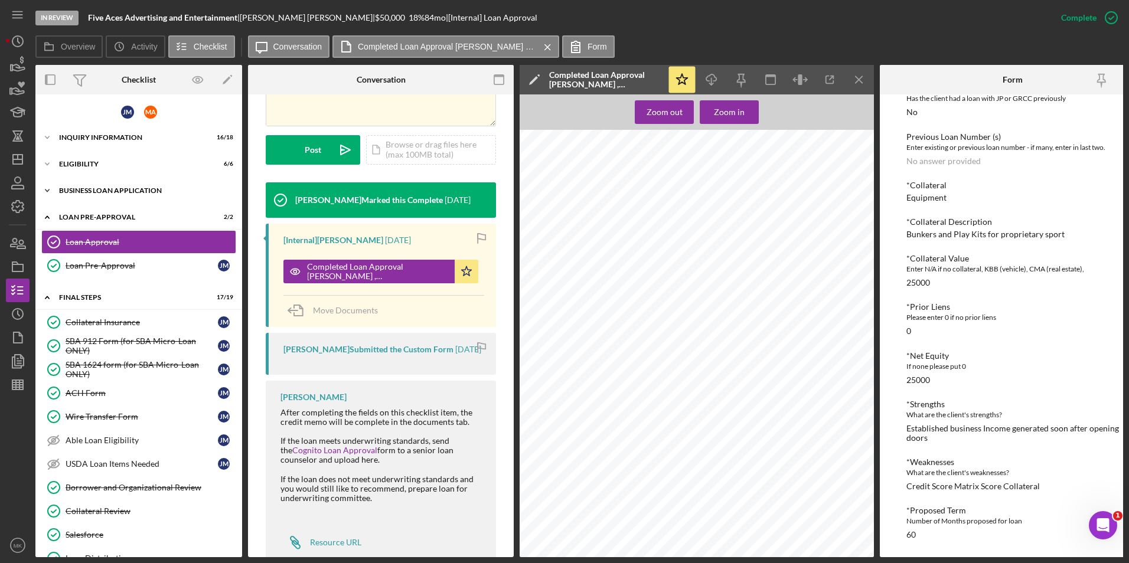
drag, startPoint x: 117, startPoint y: 192, endPoint x: 109, endPoint y: 199, distance: 10.1
click at [117, 192] on div "BUSINESS LOAN APPLICATION" at bounding box center [143, 190] width 168 height 7
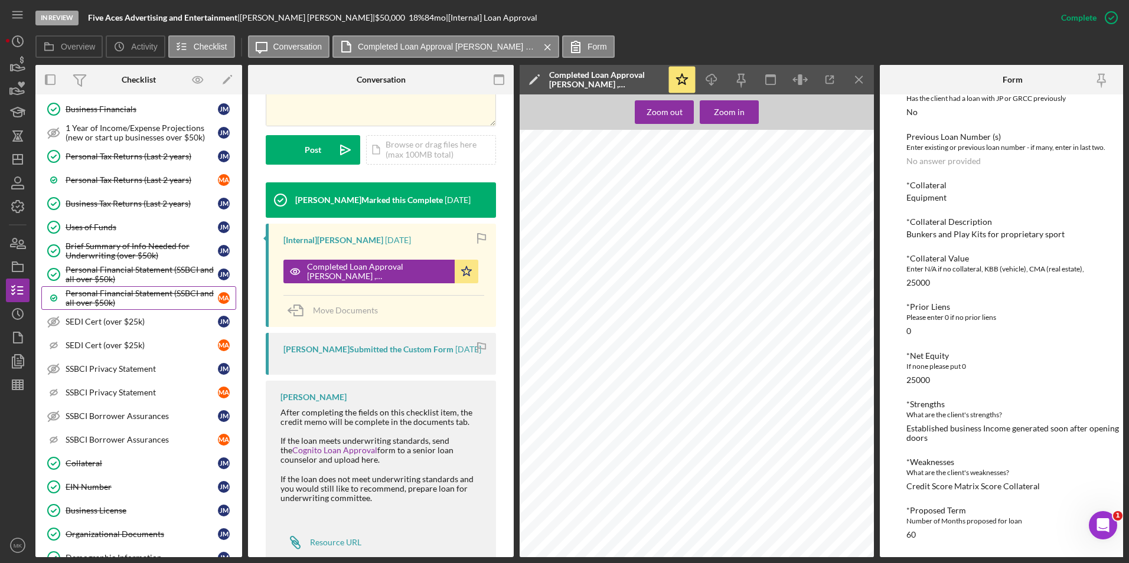
scroll to position [236, 0]
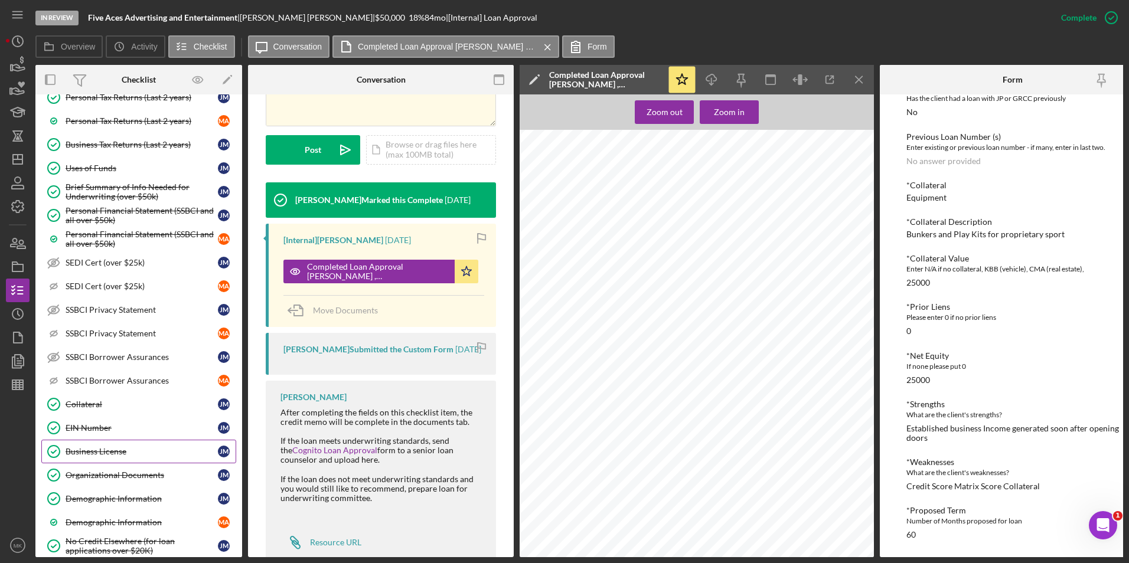
click at [111, 450] on div "Business License" at bounding box center [142, 451] width 152 height 9
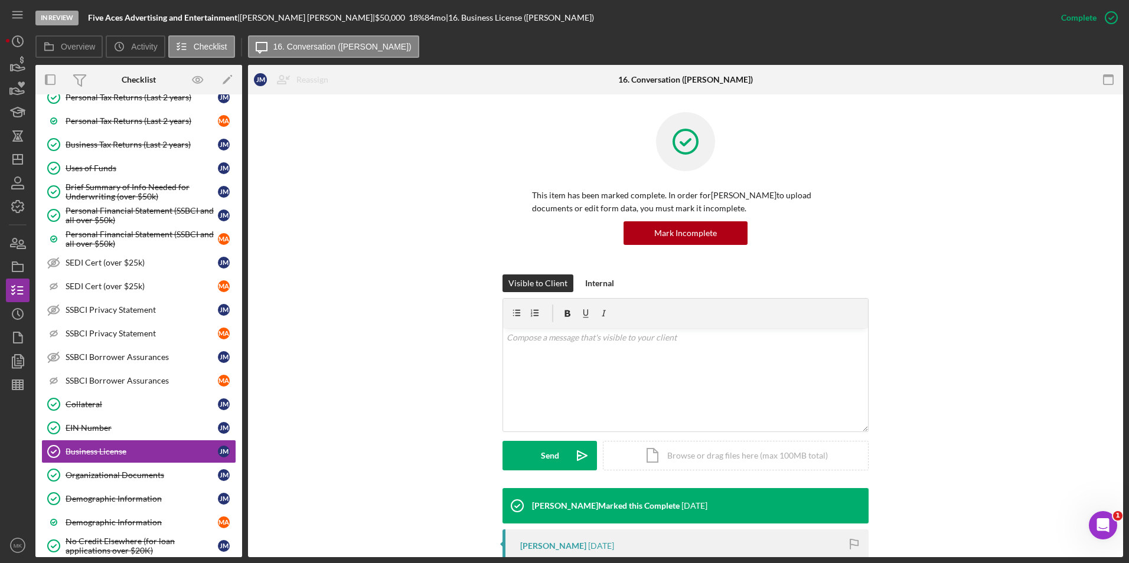
scroll to position [231, 0]
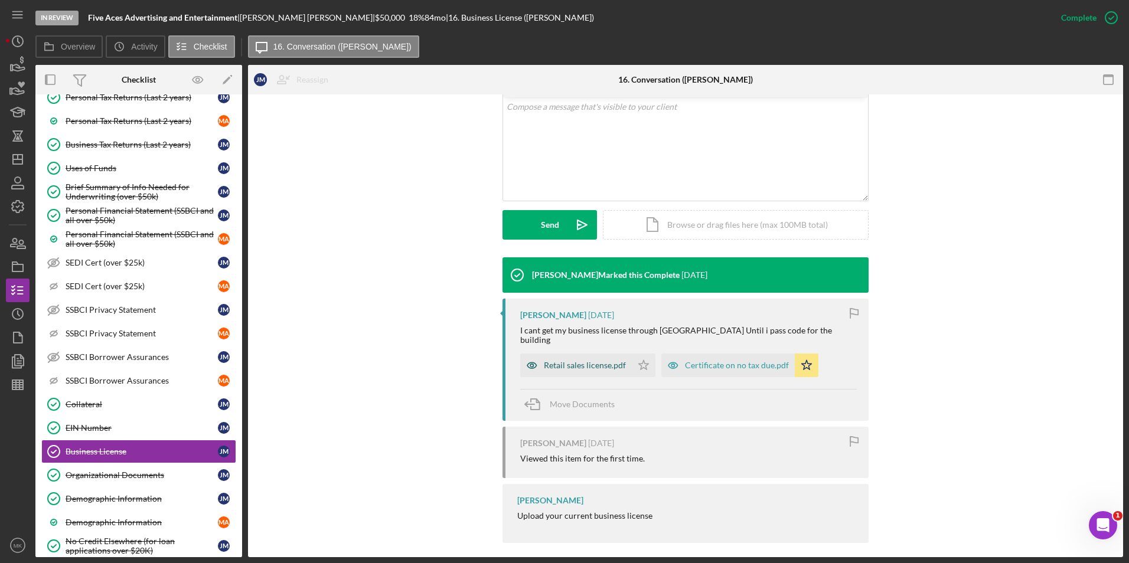
click at [578, 361] on div "Retail sales license.pdf" at bounding box center [585, 365] width 82 height 9
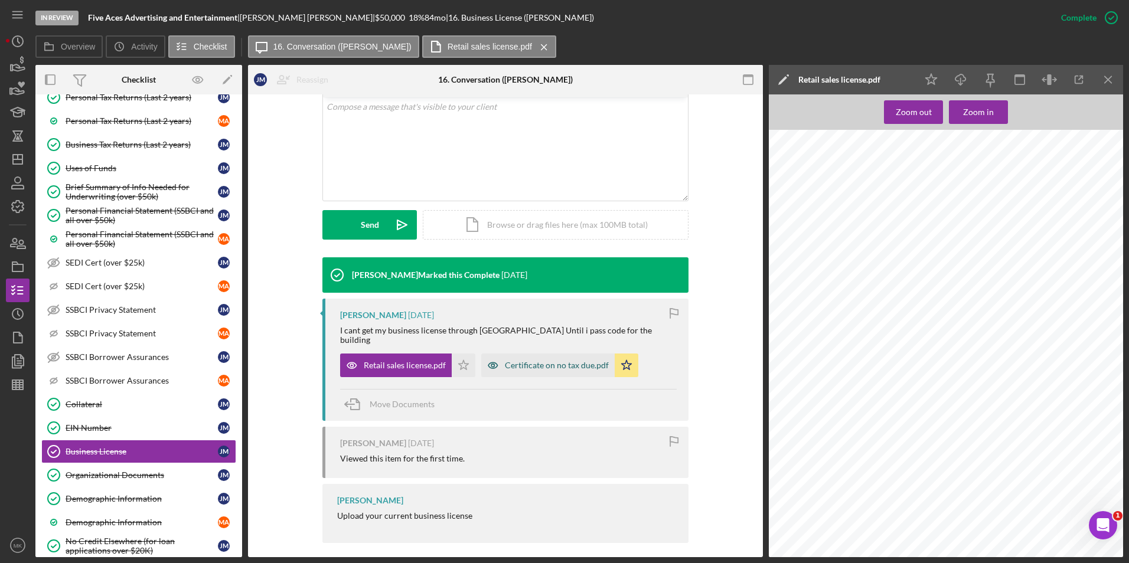
click at [555, 361] on div "Certificate on no tax due.pdf" at bounding box center [557, 365] width 104 height 9
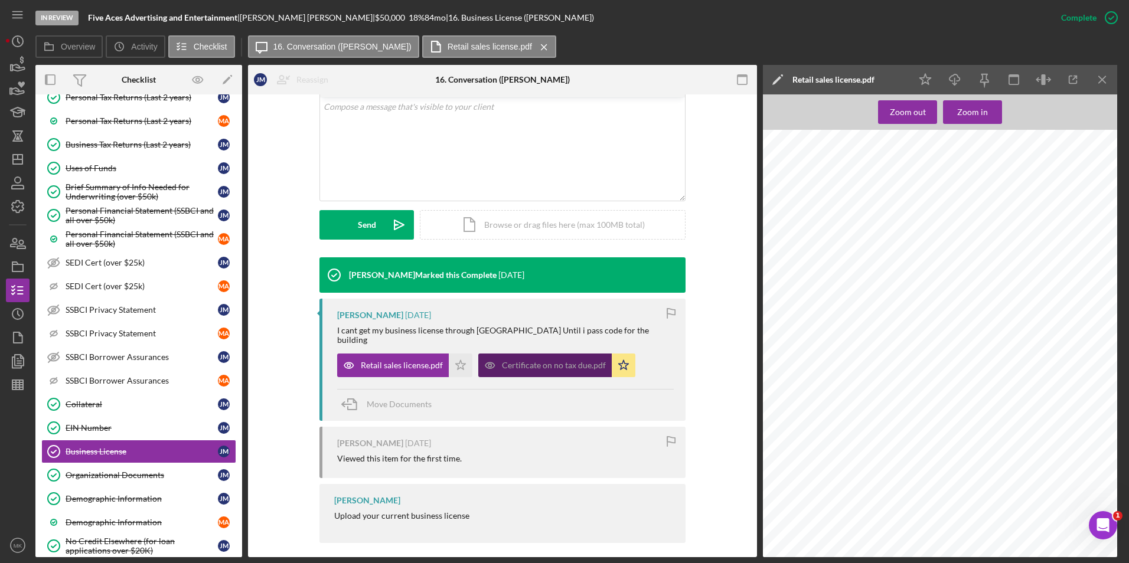
scroll to position [244, 0]
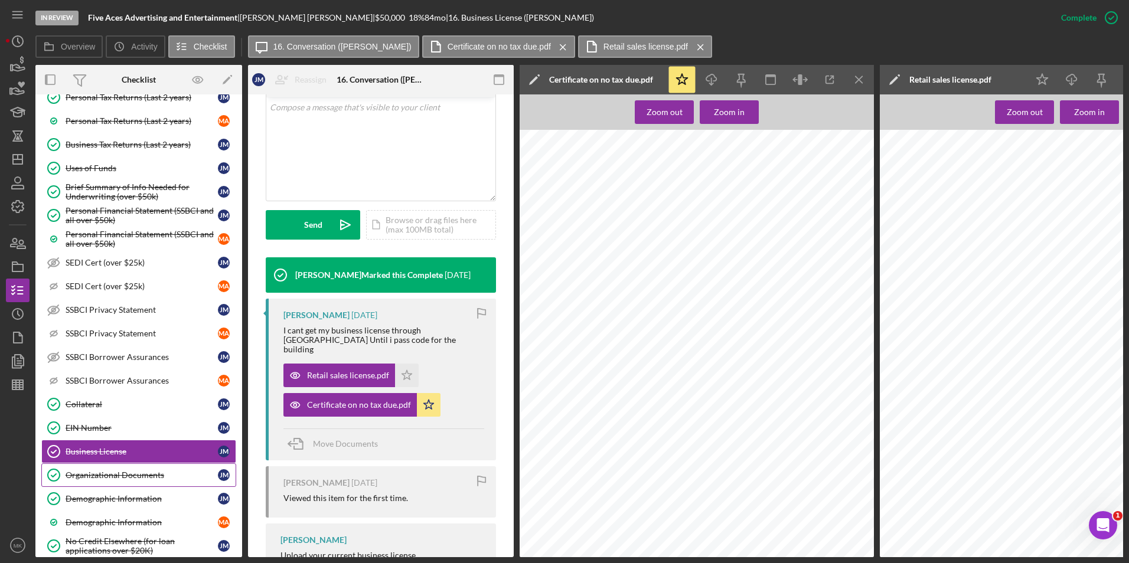
click at [119, 475] on div "Organizational Documents" at bounding box center [142, 474] width 152 height 9
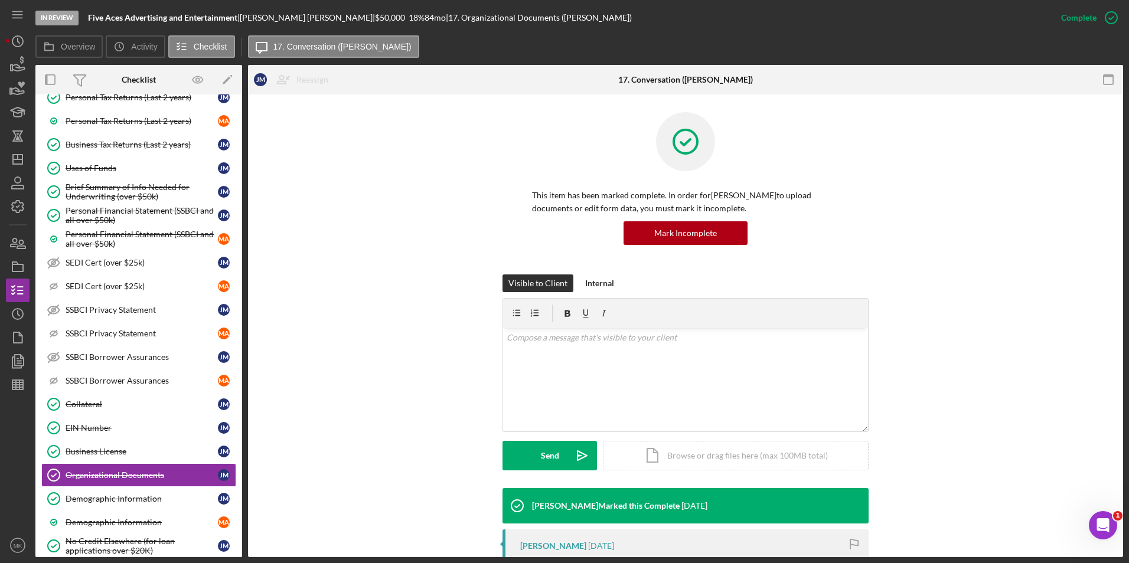
scroll to position [118, 0]
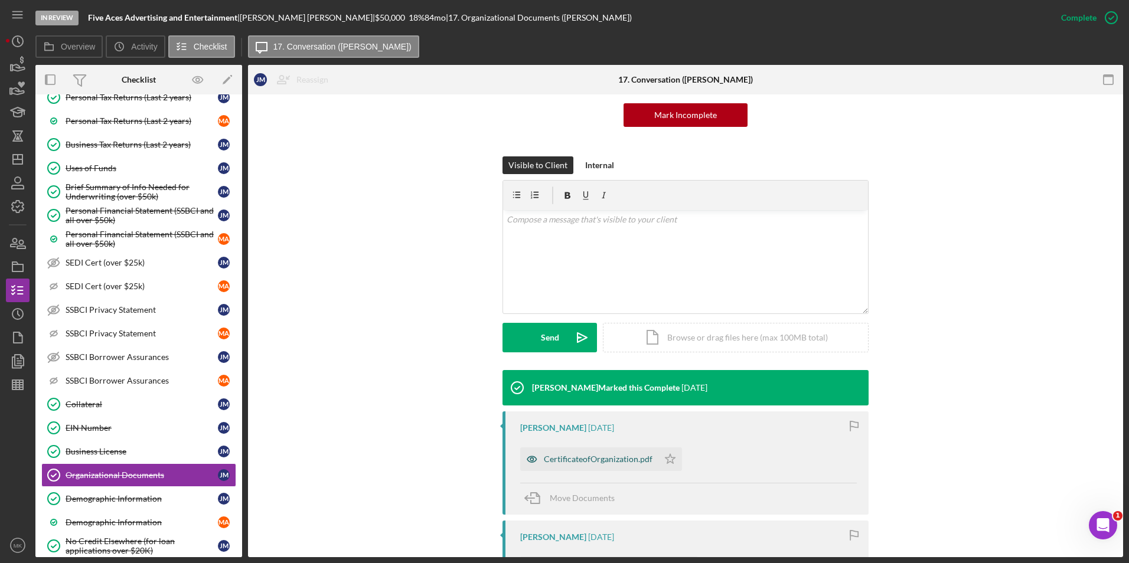
click at [573, 460] on div "CertificateofOrganization.pdf" at bounding box center [598, 458] width 109 height 9
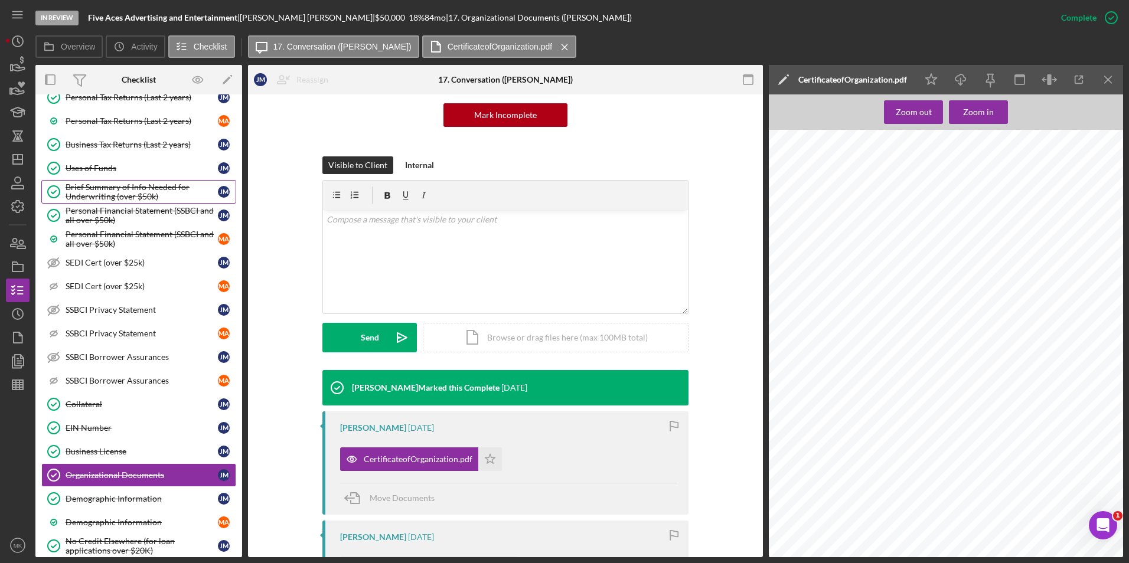
scroll to position [0, 0]
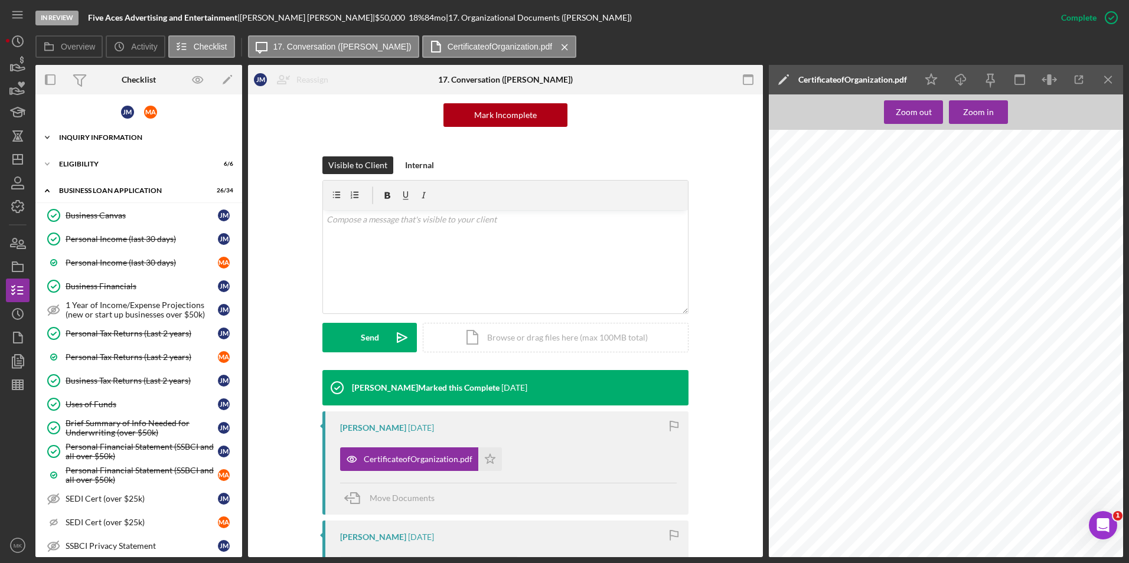
click at [119, 139] on div "INQUIRY INFORMATION" at bounding box center [143, 137] width 168 height 7
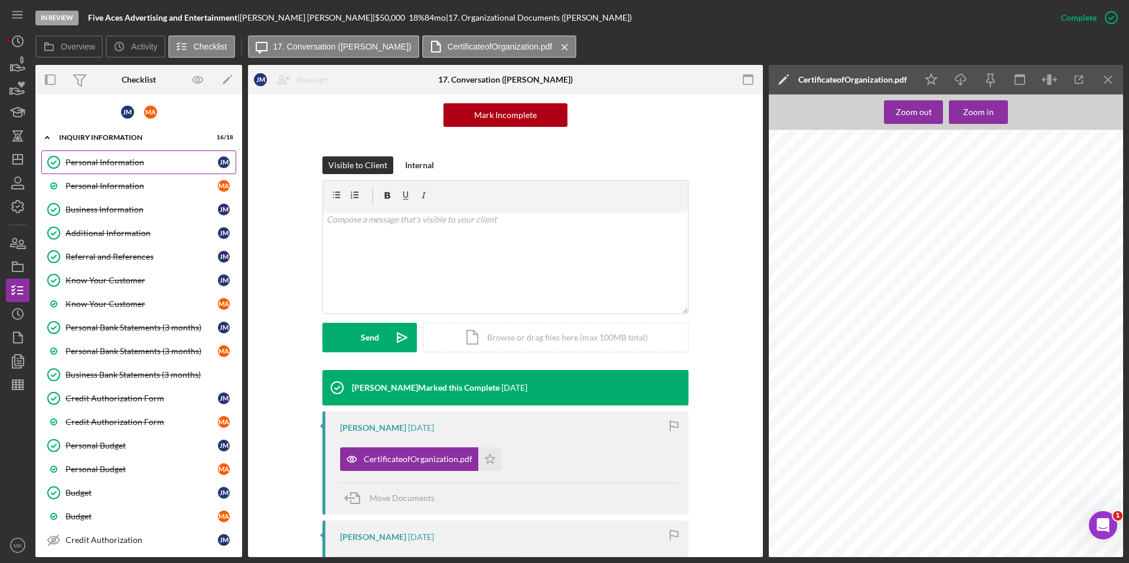
click at [116, 168] on link "Personal Information Personal Information J M" at bounding box center [138, 163] width 195 height 24
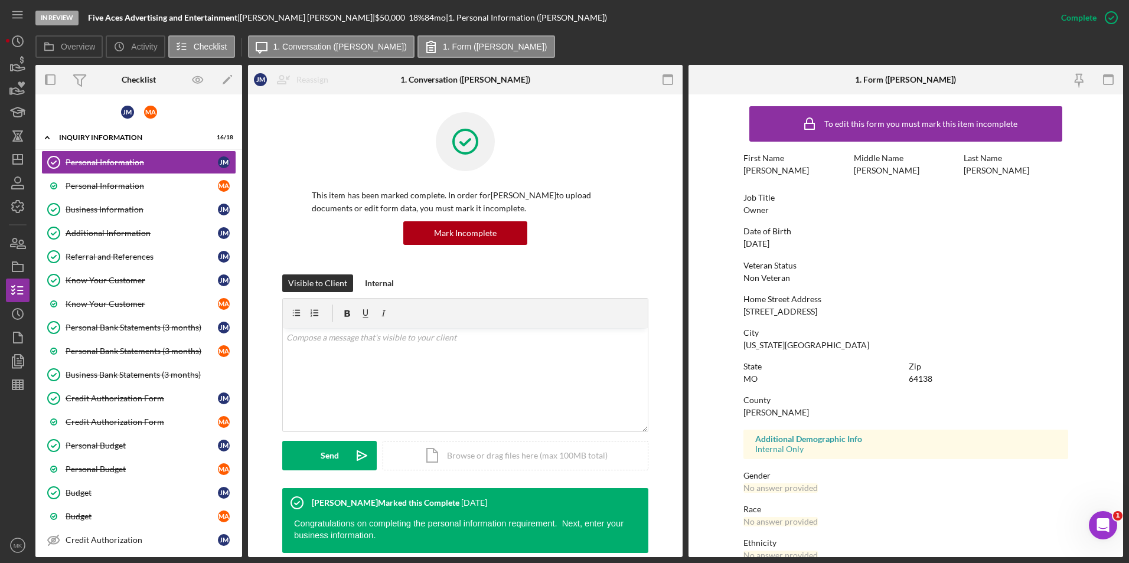
scroll to position [88, 0]
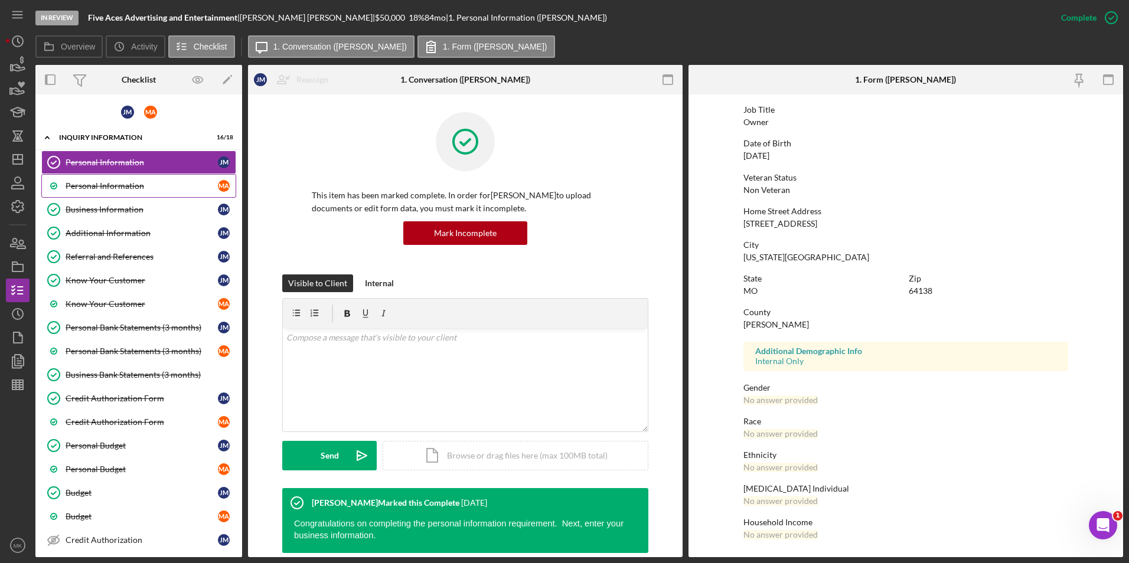
click at [112, 192] on link "Personal Information M A" at bounding box center [138, 186] width 195 height 24
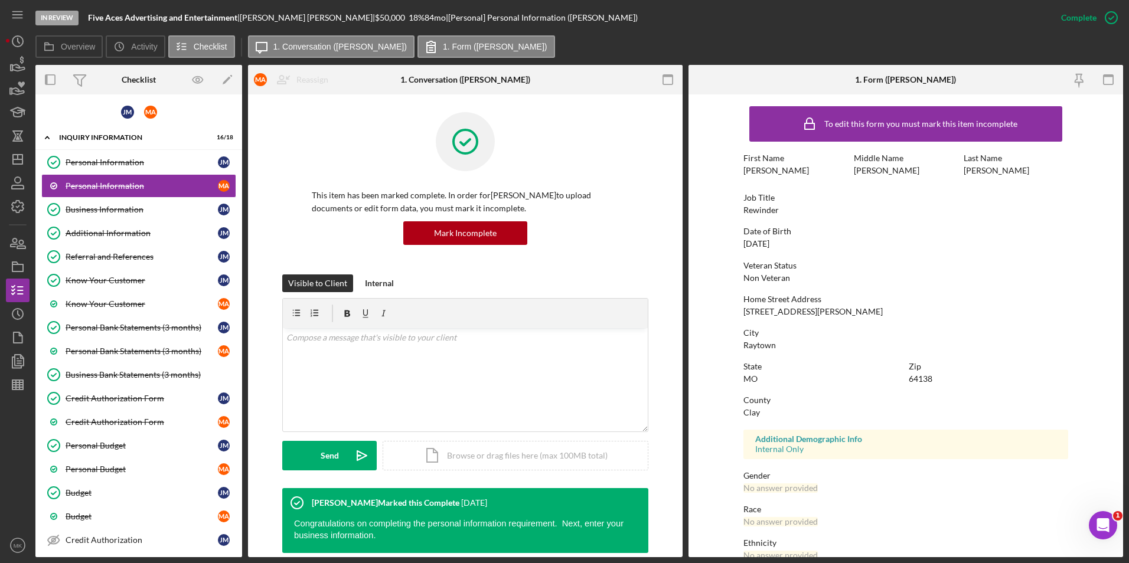
scroll to position [88, 0]
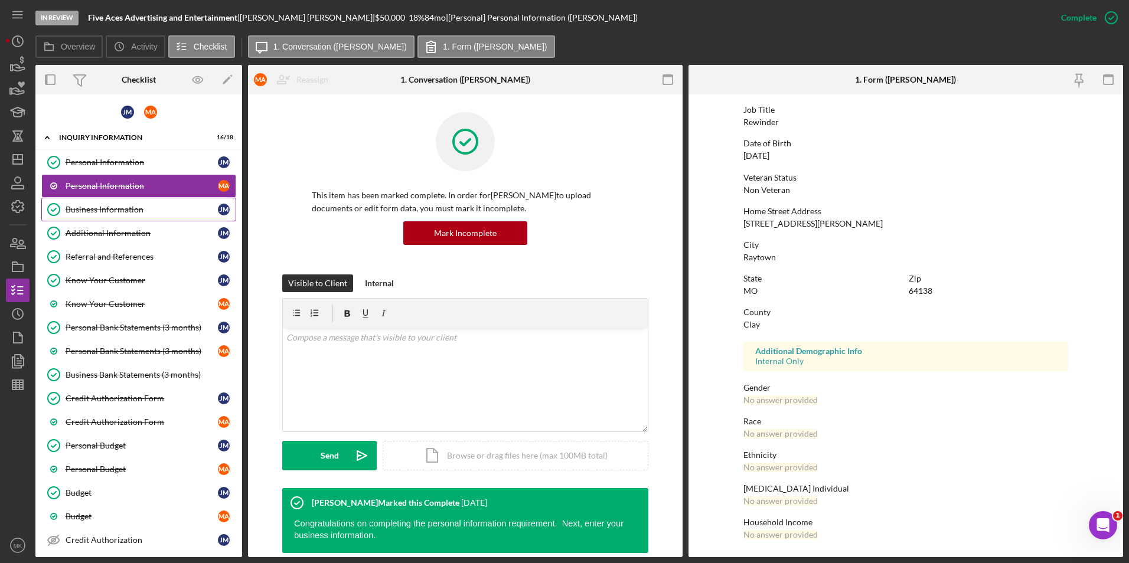
click at [135, 210] on div "Business Information" at bounding box center [142, 209] width 152 height 9
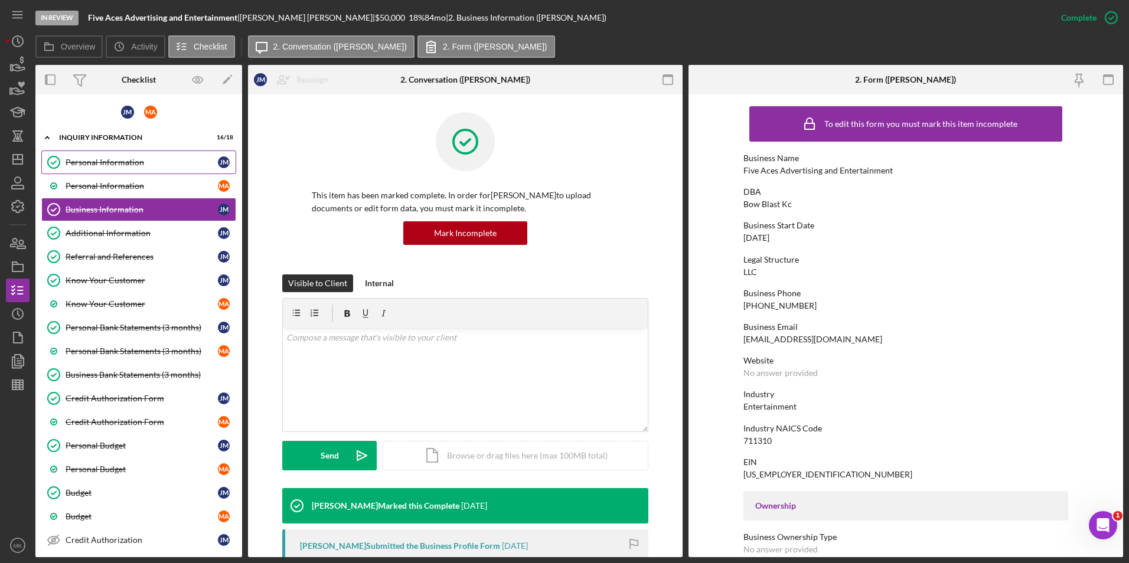
click at [110, 161] on div "Personal Information" at bounding box center [142, 162] width 152 height 9
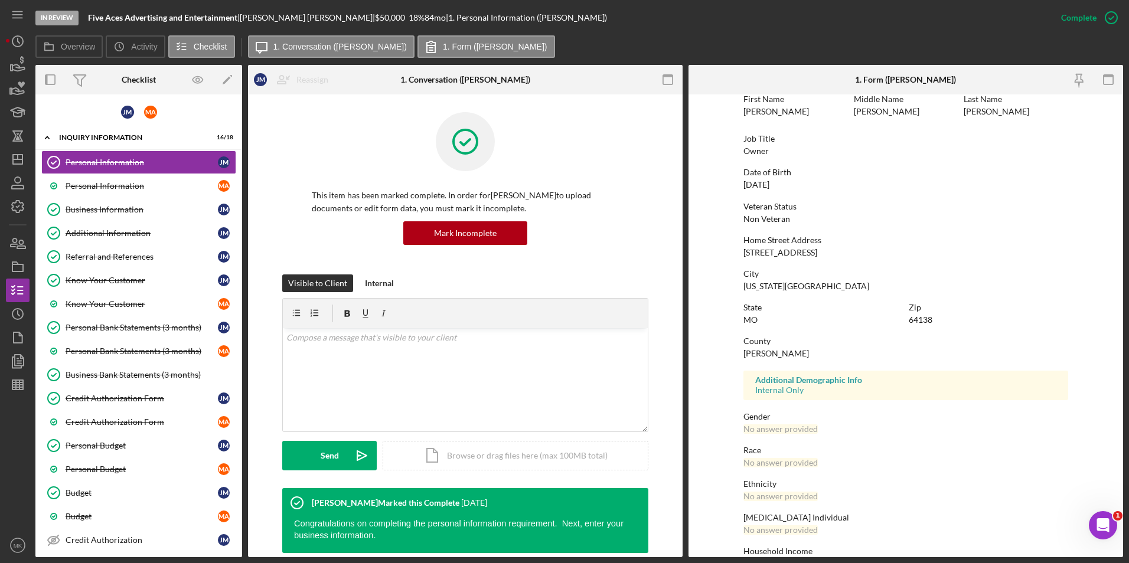
scroll to position [88, 0]
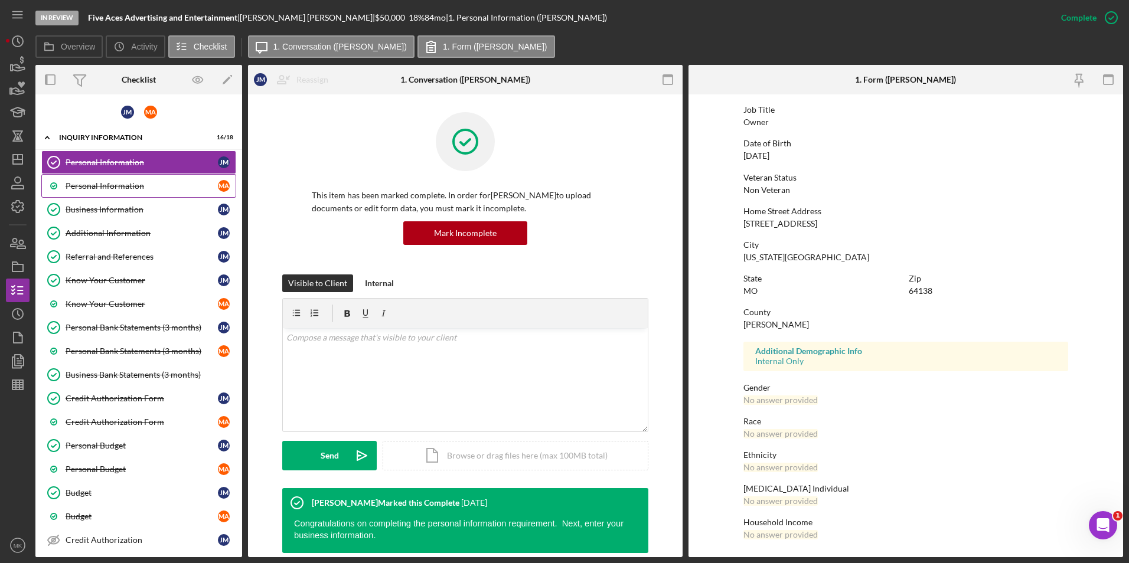
drag, startPoint x: 116, startPoint y: 188, endPoint x: 142, endPoint y: 187, distance: 26.0
click at [116, 188] on div "Personal Information" at bounding box center [142, 185] width 152 height 9
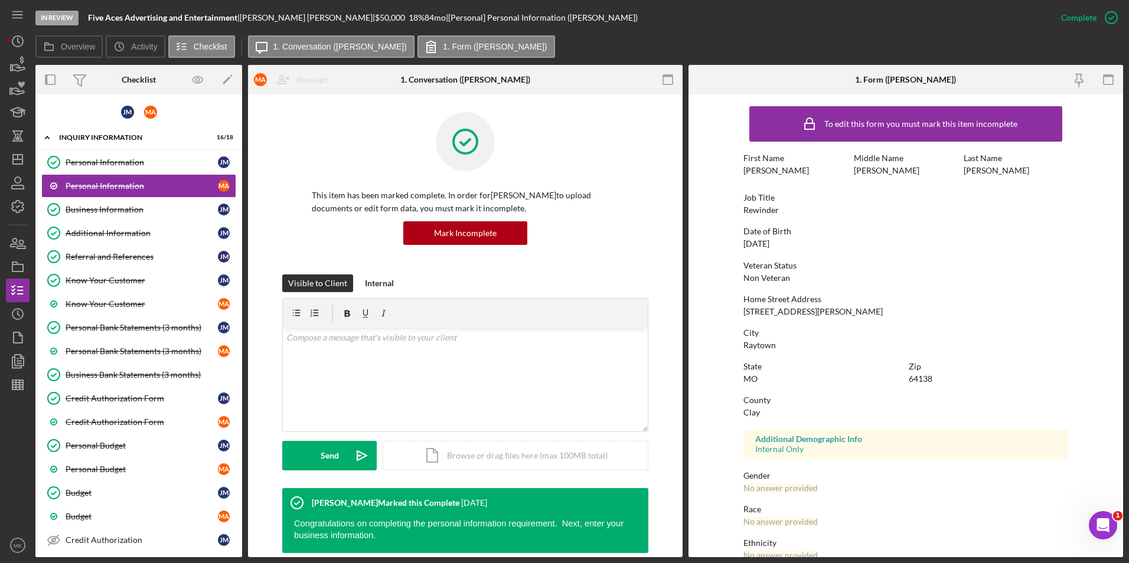
scroll to position [88, 0]
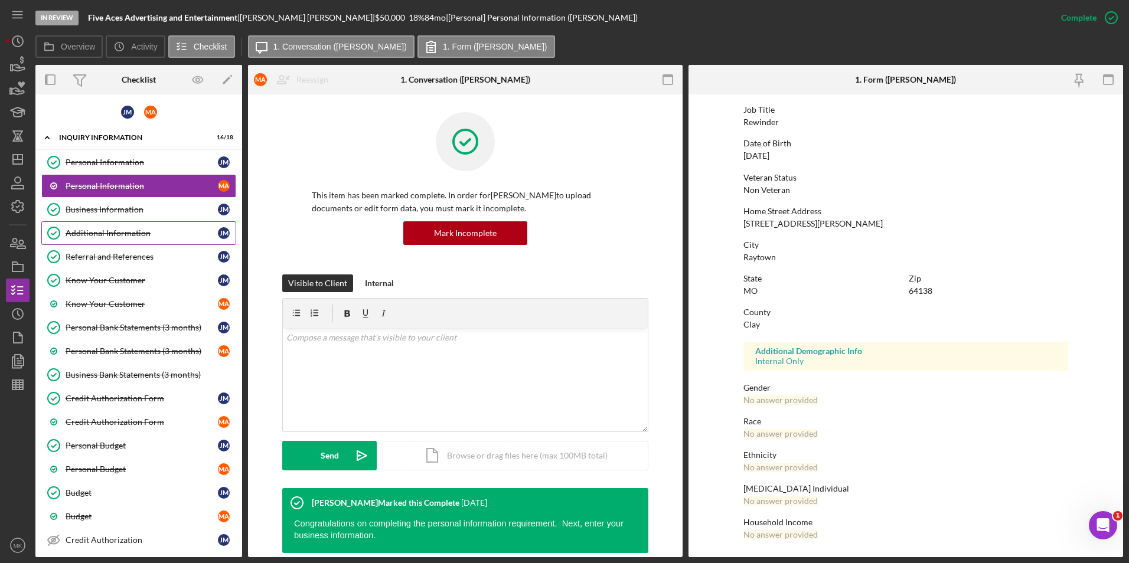
drag, startPoint x: 128, startPoint y: 232, endPoint x: 207, endPoint y: 233, distance: 79.1
click at [128, 232] on div "Additional Information" at bounding box center [142, 232] width 152 height 9
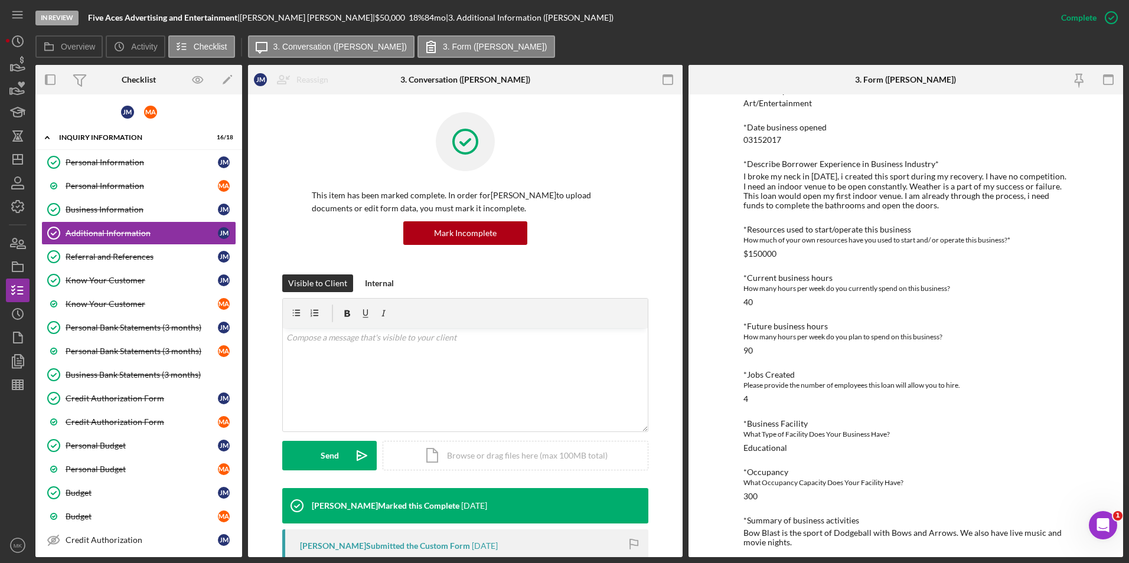
scroll to position [436, 0]
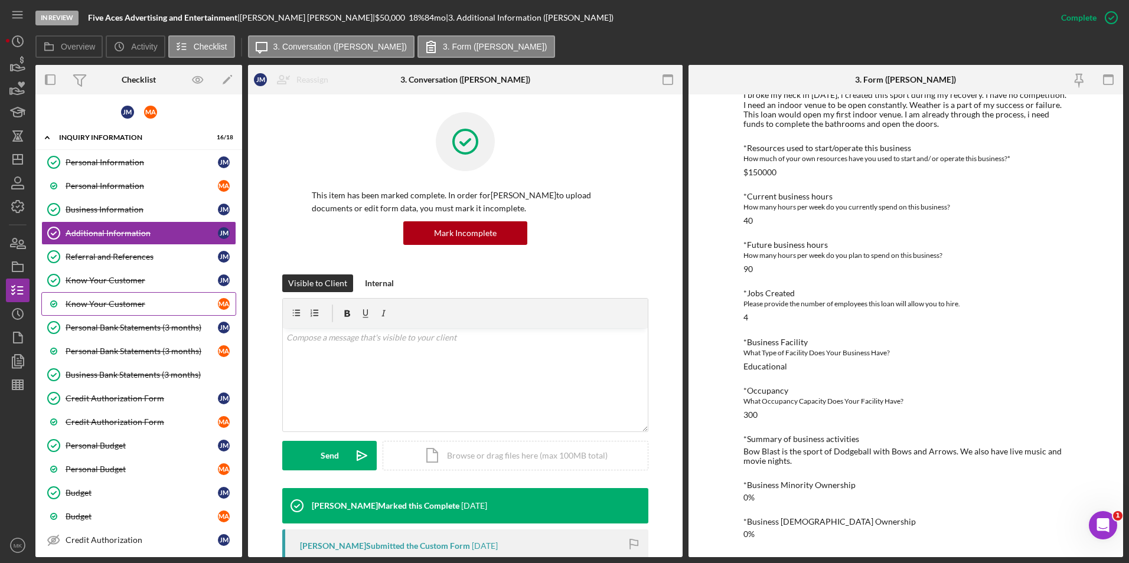
click at [128, 300] on div "Know Your Customer" at bounding box center [142, 303] width 152 height 9
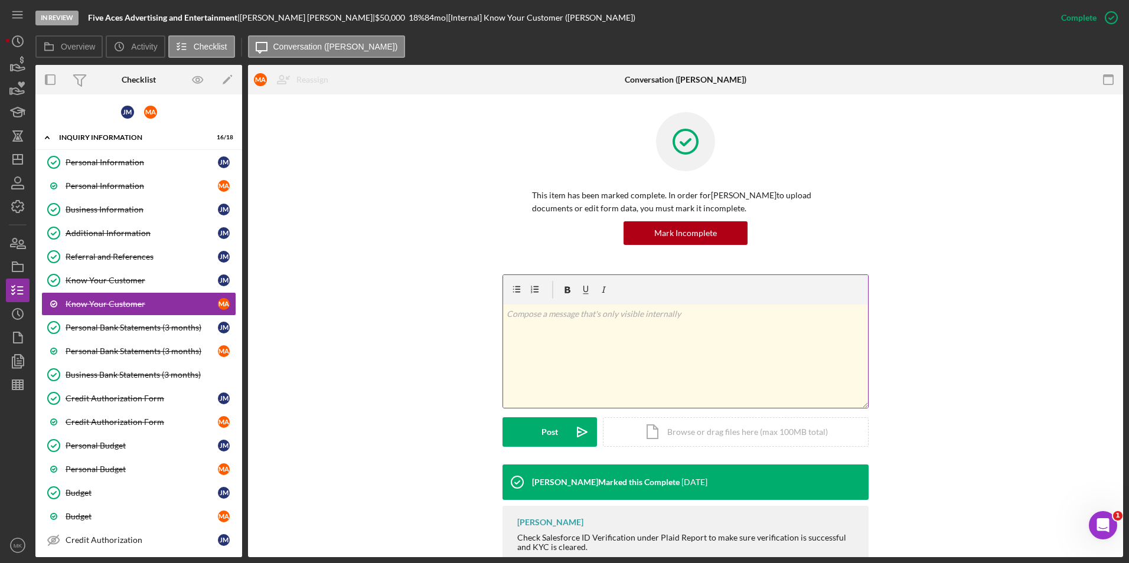
scroll to position [33, 0]
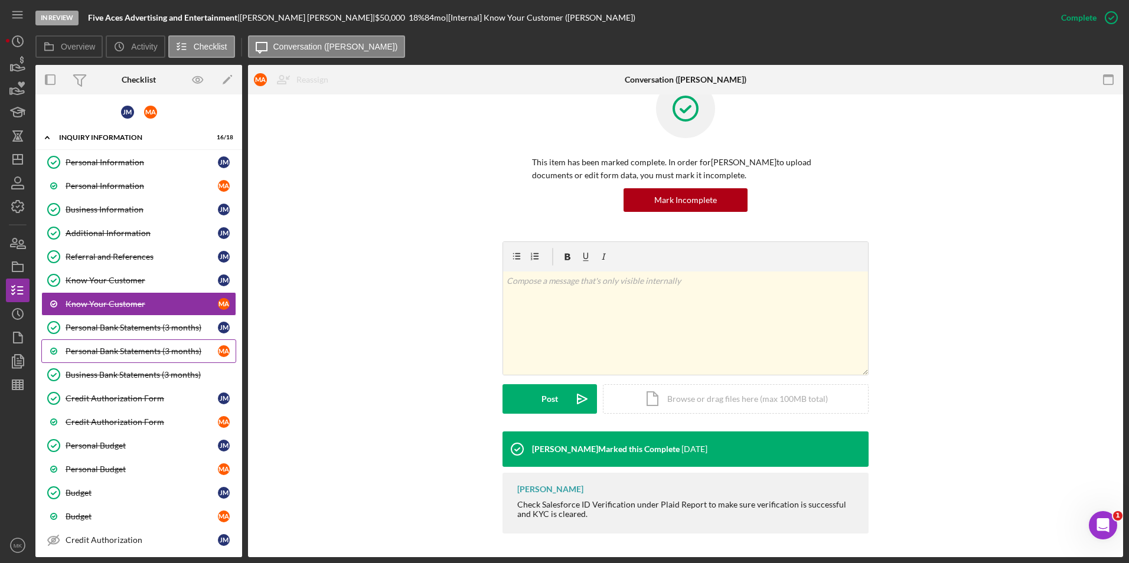
click at [174, 348] on div "Personal Bank Statements (3 months)" at bounding box center [142, 350] width 152 height 9
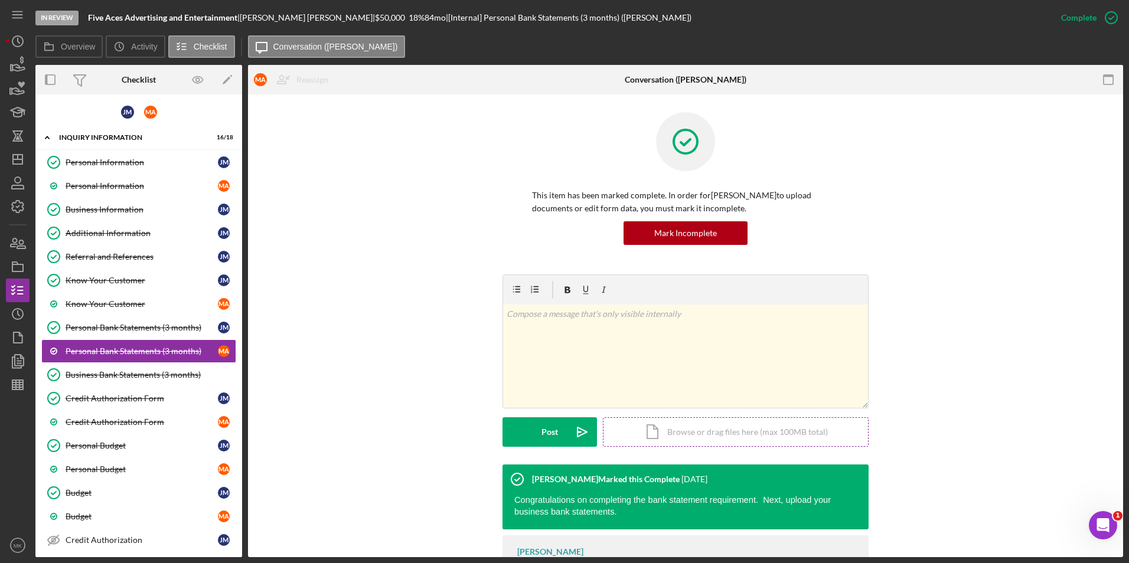
scroll to position [65, 0]
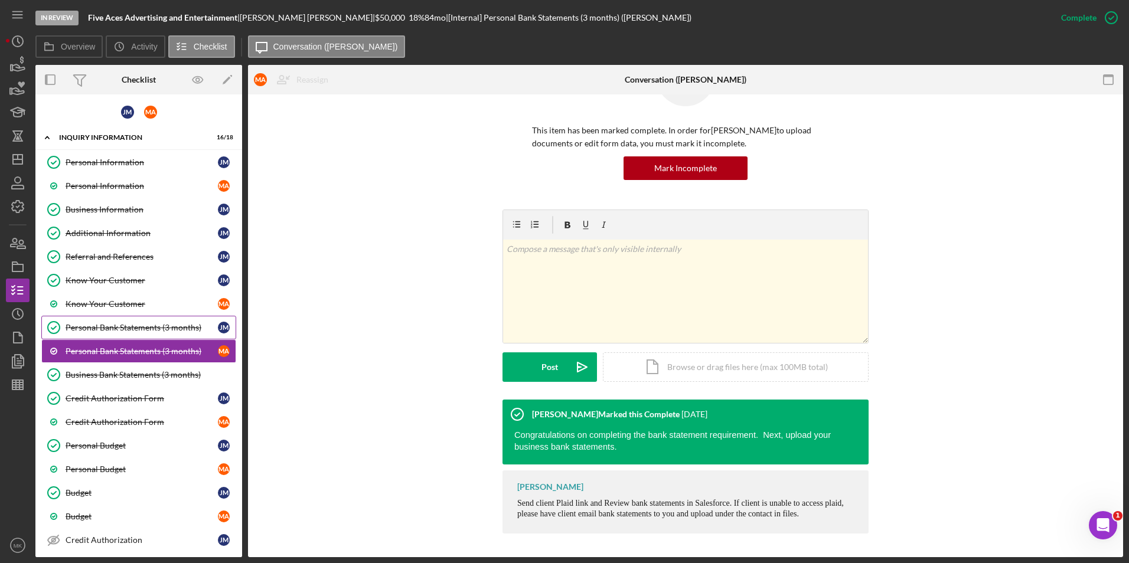
click at [128, 325] on div "Personal Bank Statements (3 months)" at bounding box center [142, 327] width 152 height 9
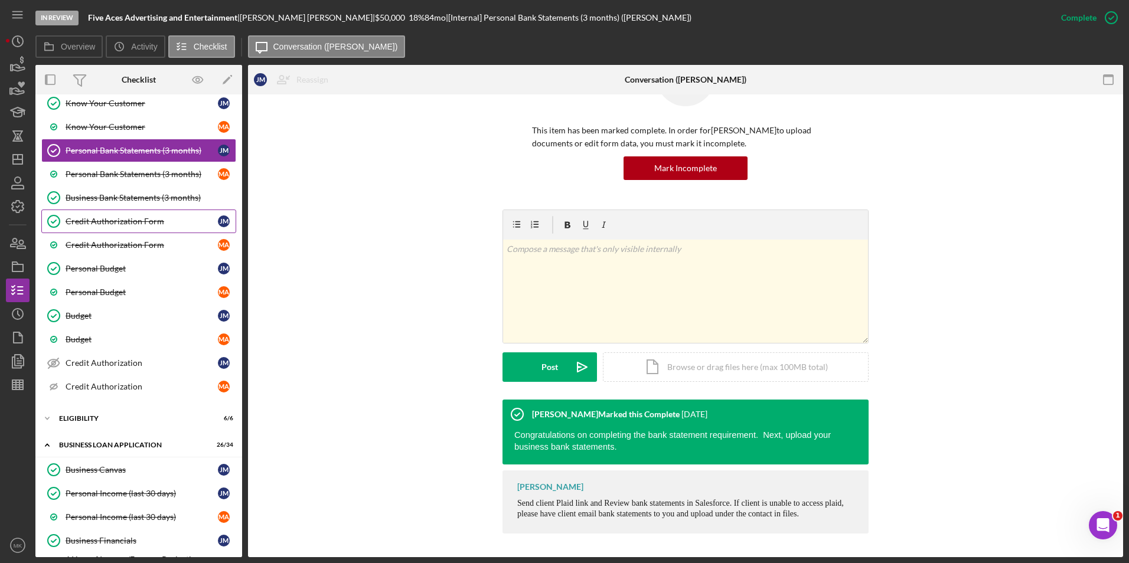
scroll to position [236, 0]
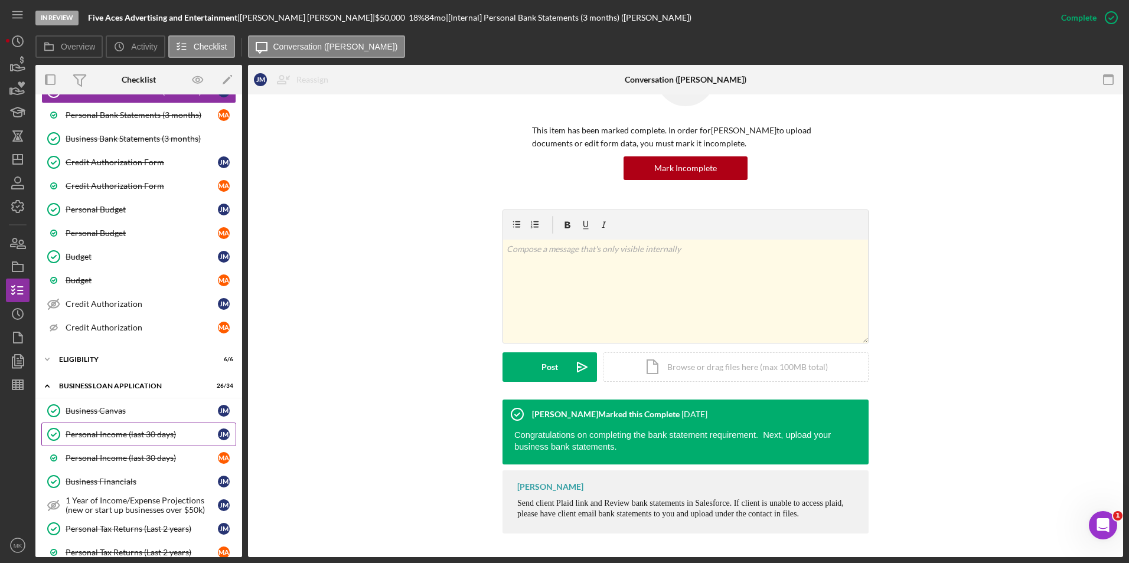
click at [136, 438] on div "Personal Income (last 30 days)" at bounding box center [142, 434] width 152 height 9
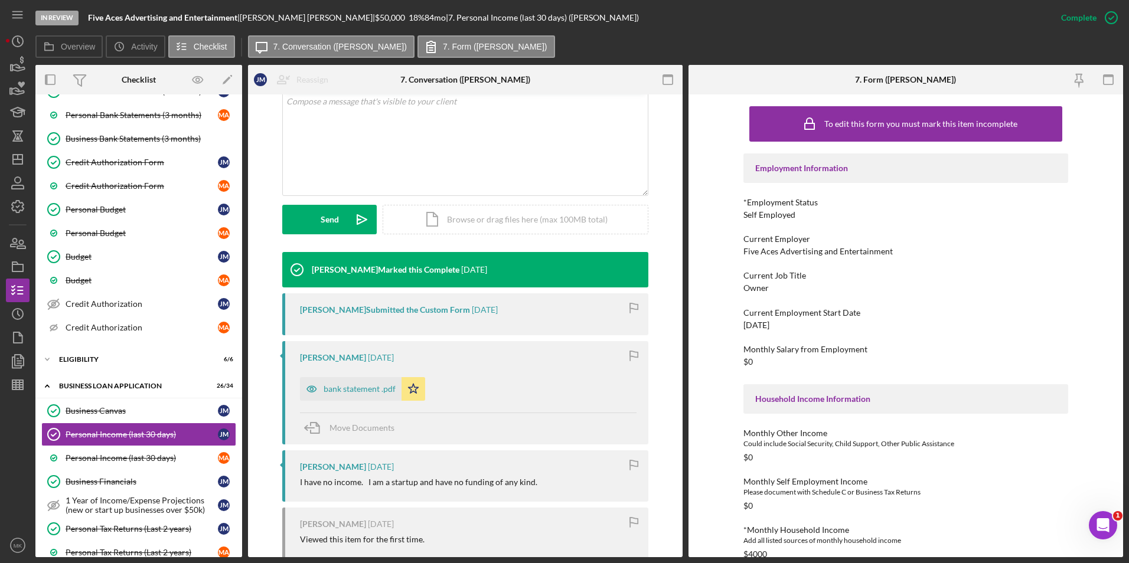
scroll to position [202, 0]
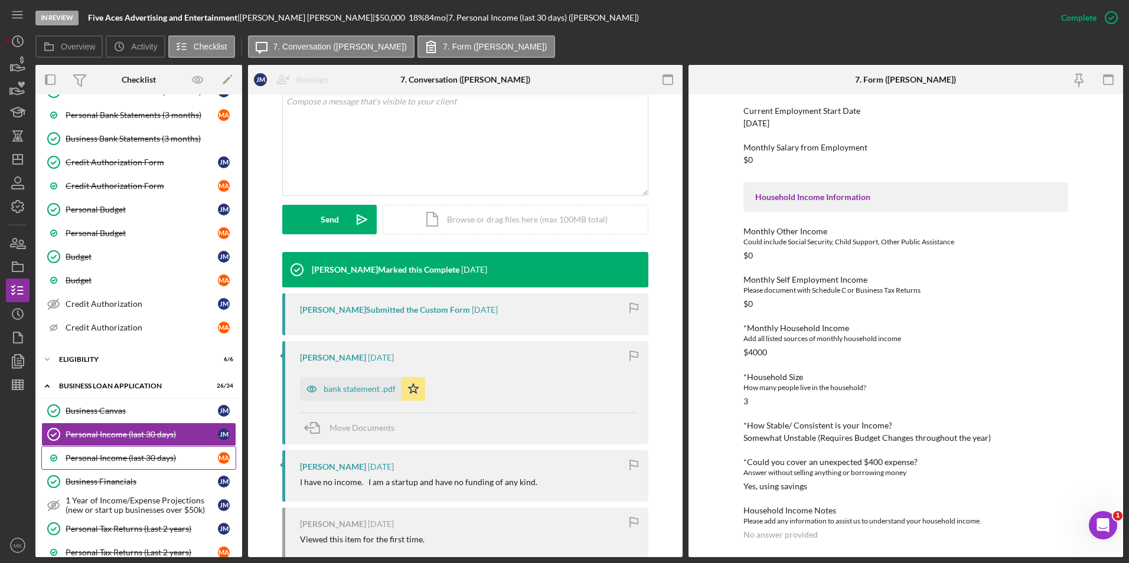
click at [135, 462] on div "Personal Income (last 30 days)" at bounding box center [142, 457] width 152 height 9
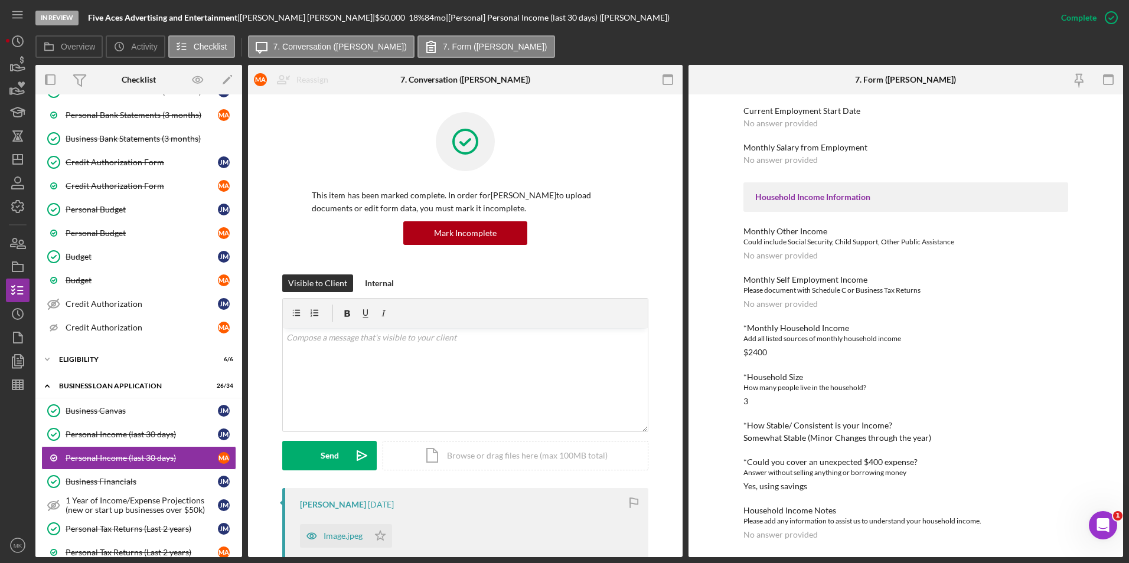
scroll to position [177, 0]
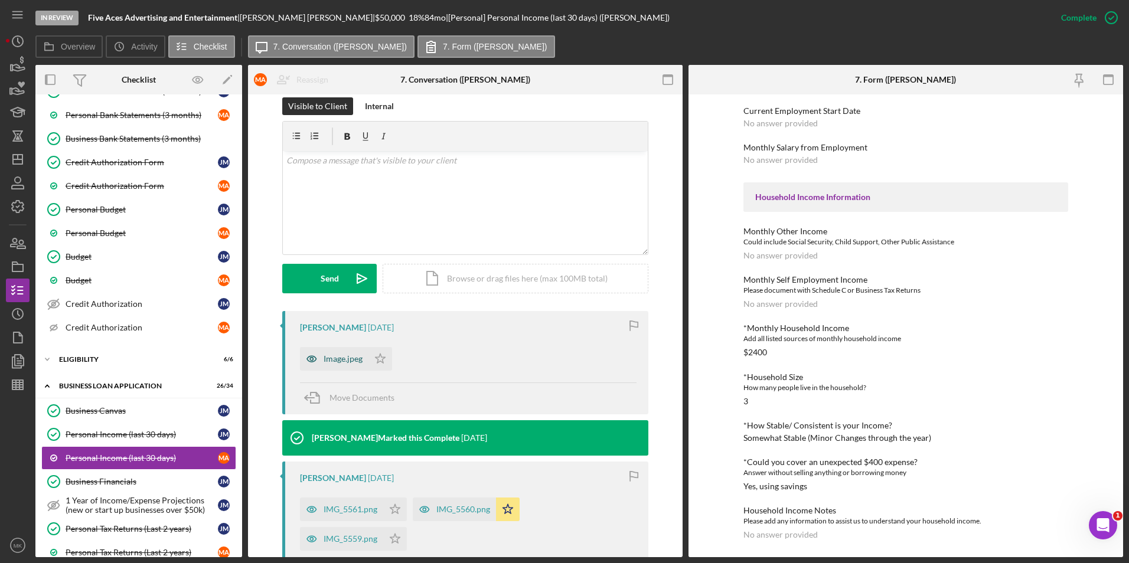
click at [332, 359] on div "Image.jpeg" at bounding box center [342, 358] width 39 height 9
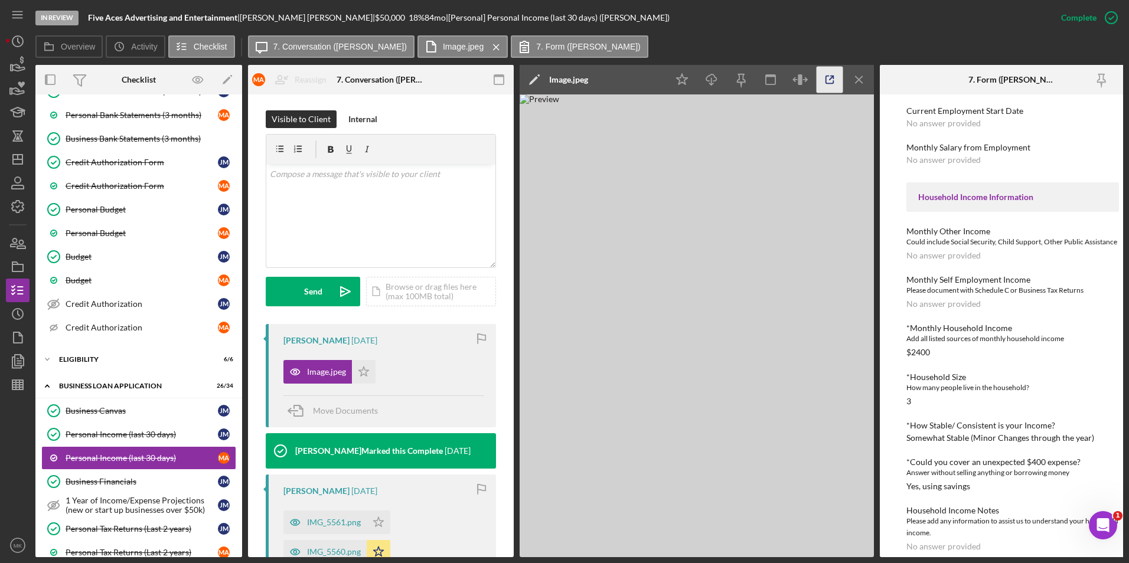
click at [828, 79] on icon "button" at bounding box center [829, 80] width 27 height 27
click at [15, 153] on icon "Icon/Dashboard" at bounding box center [18, 160] width 30 height 30
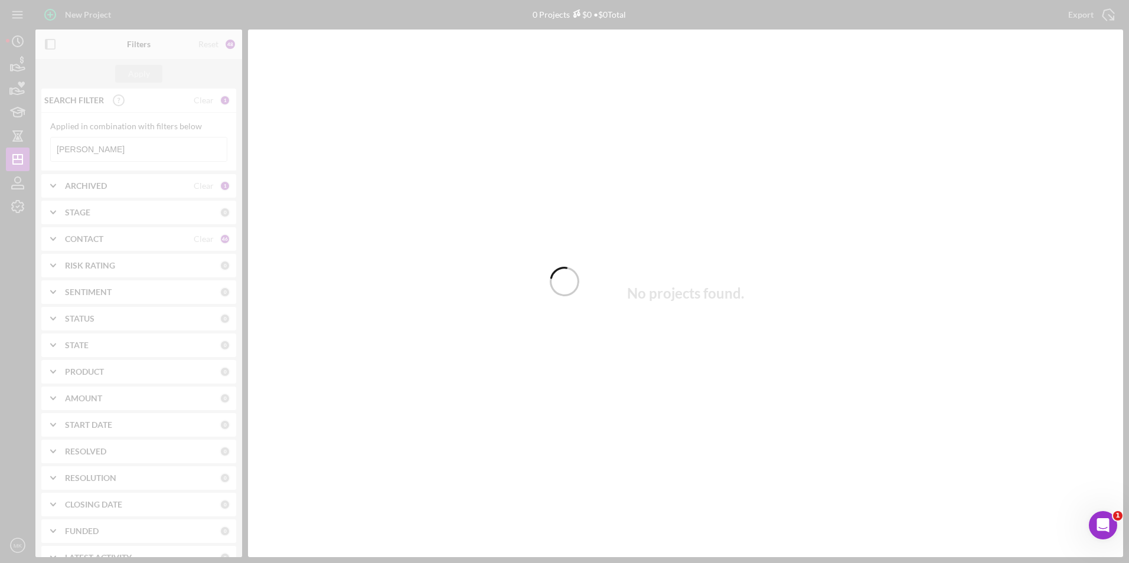
click at [121, 149] on div at bounding box center [564, 281] width 1129 height 563
click at [101, 148] on input "Mccarthy" at bounding box center [139, 150] width 176 height 24
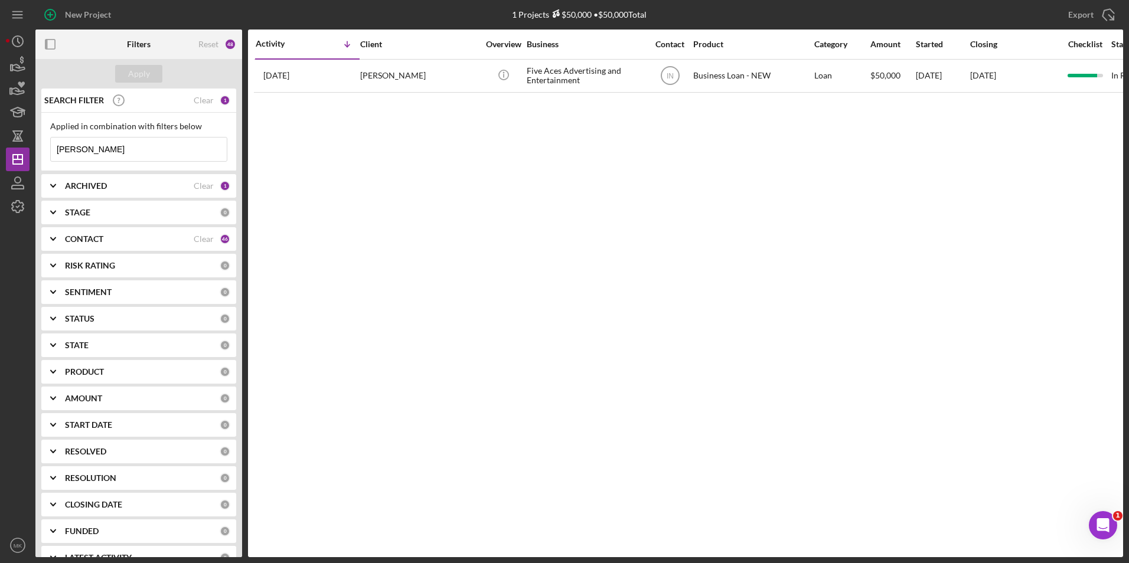
drag, startPoint x: 101, startPoint y: 148, endPoint x: -34, endPoint y: 132, distance: 135.6
click at [0, 132] on html "New Project 1 Projects $50,000 • $50,000 Total Mccarthy Export Icon/Export Filt…" at bounding box center [564, 281] width 1129 height 563
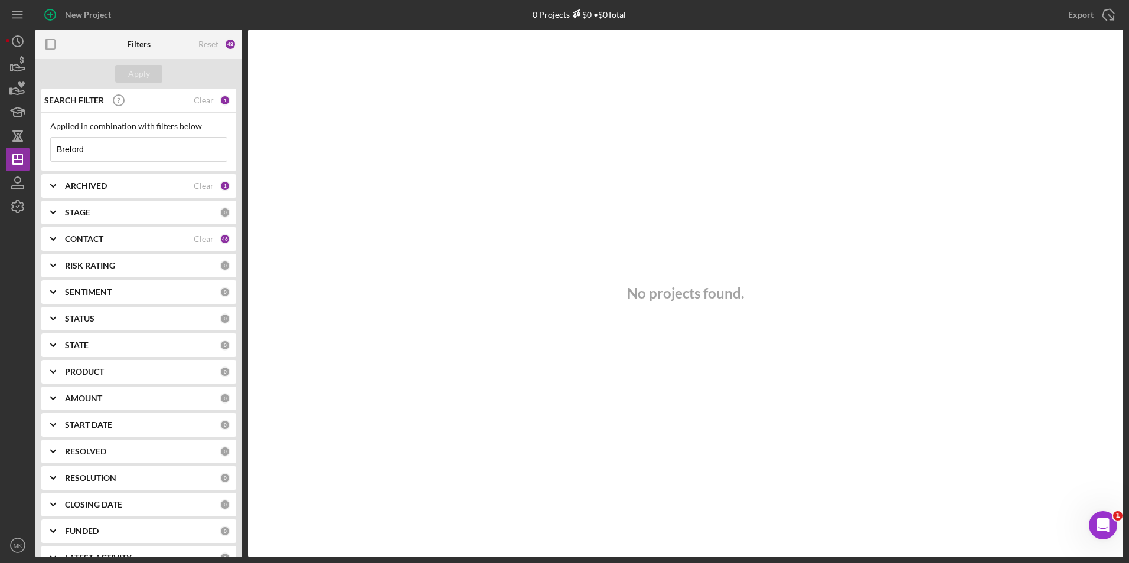
type input "Brefford"
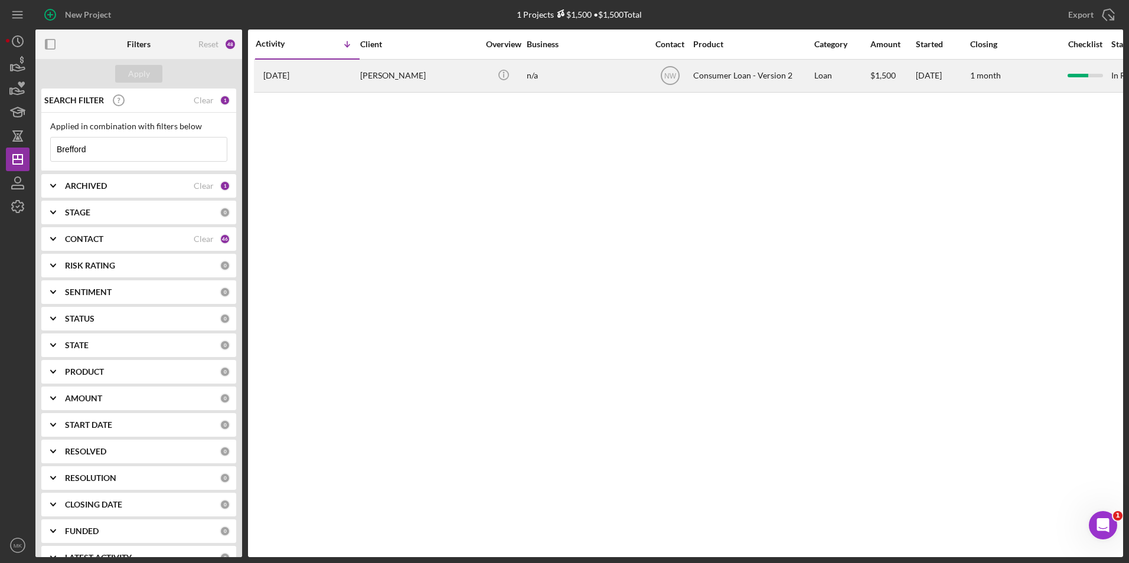
click at [383, 82] on div "Janeice Brefford" at bounding box center [419, 75] width 118 height 31
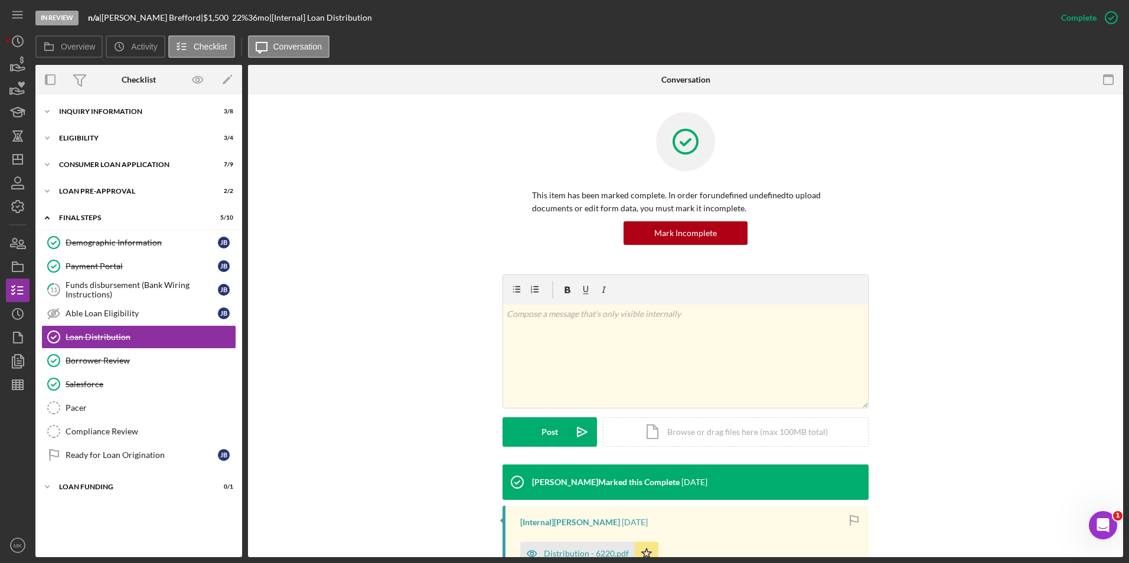
scroll to position [162, 0]
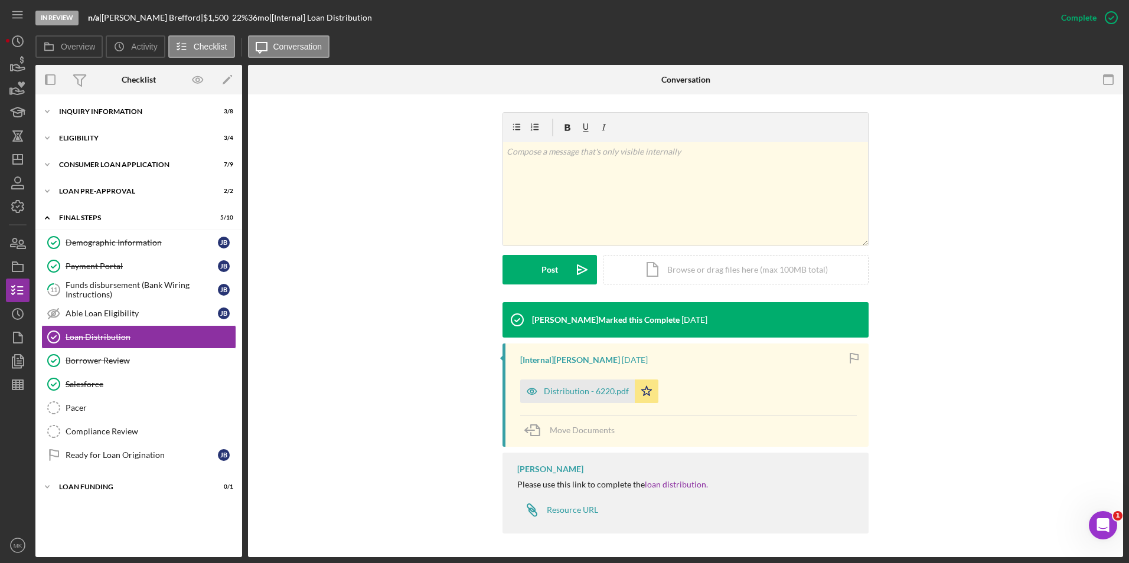
click at [793, 402] on div "Distribution - 6220.pdf Icon/Star" at bounding box center [688, 389] width 336 height 30
click at [89, 115] on div "Icon/Expander Inquiry Information 3 / 8" at bounding box center [138, 112] width 207 height 24
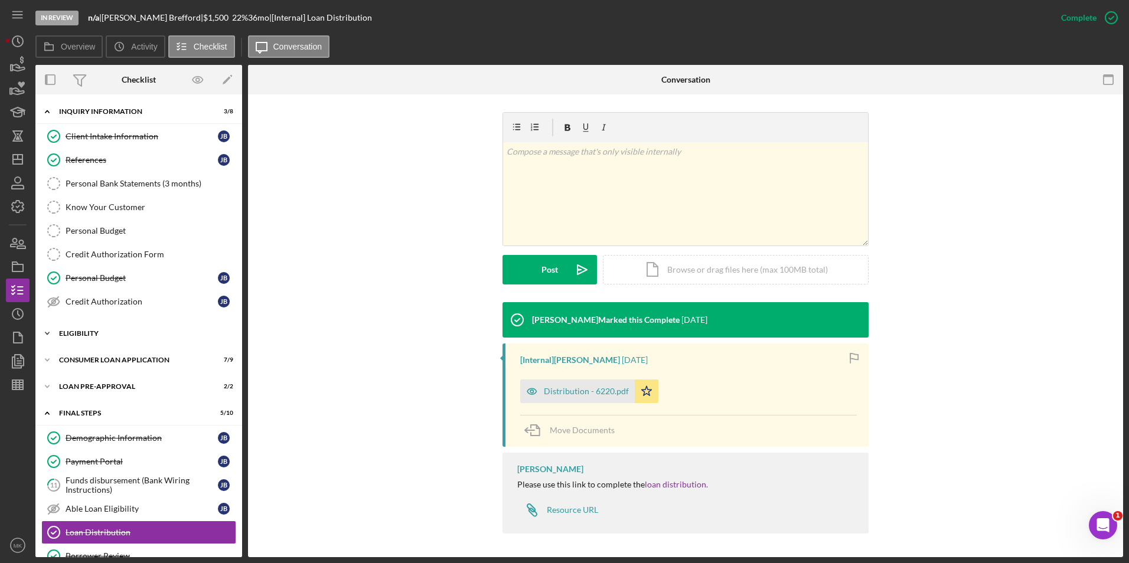
click at [93, 332] on div "Eligibility" at bounding box center [143, 333] width 168 height 7
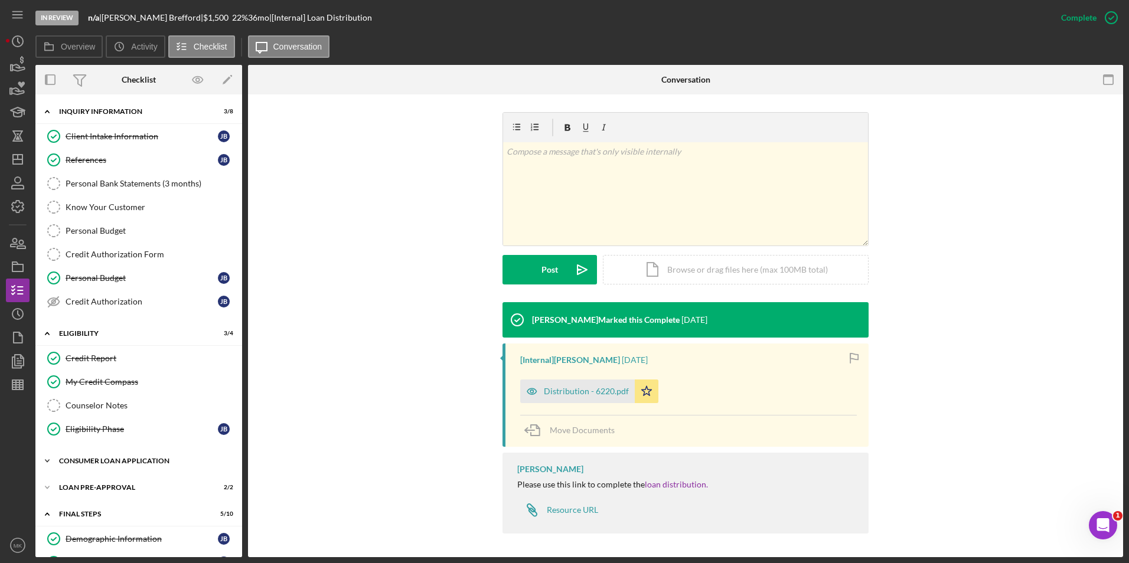
scroll to position [59, 0]
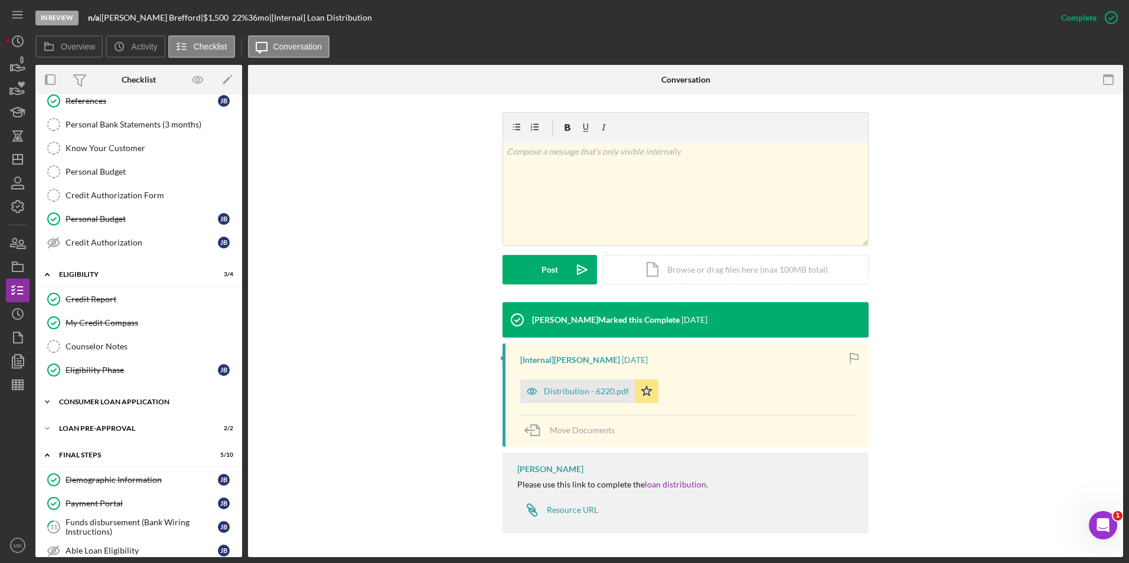
click at [119, 399] on div "Consumer Loan Application" at bounding box center [143, 401] width 168 height 7
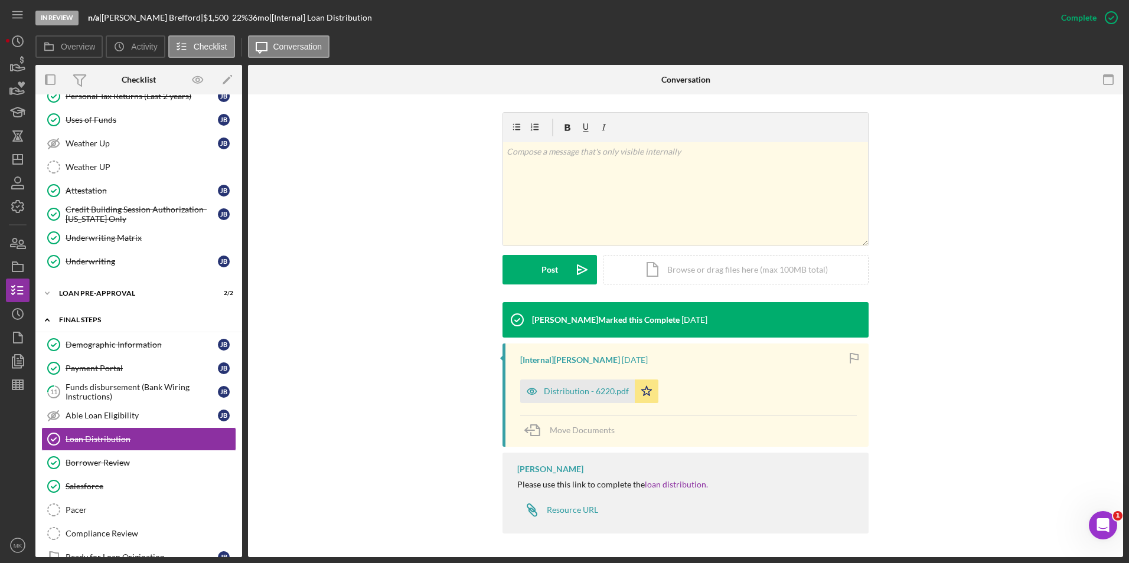
scroll to position [463, 0]
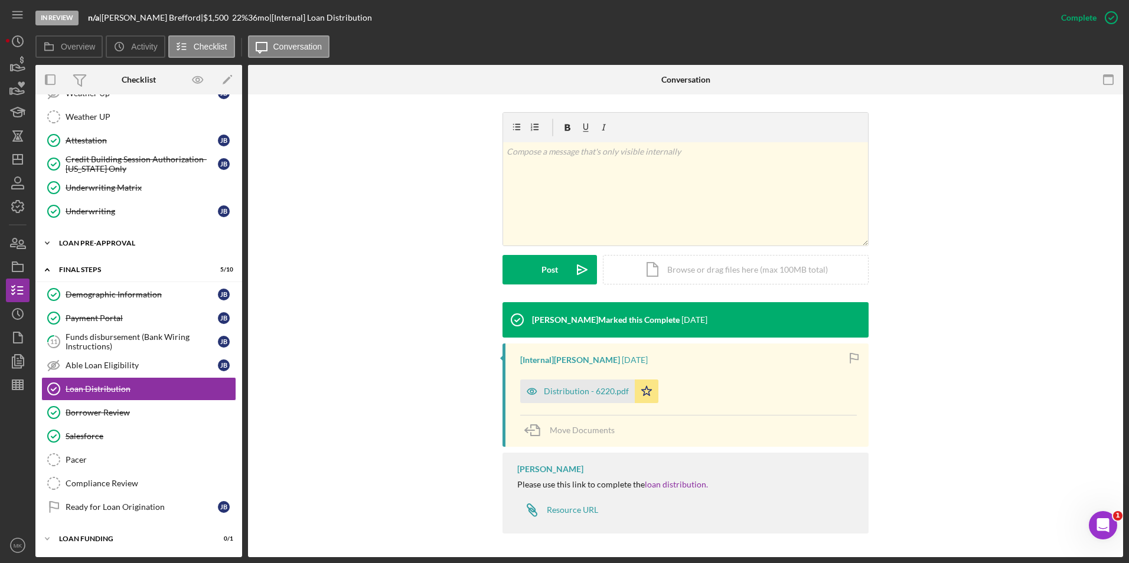
click at [93, 249] on div "Icon/Expander Loan Pre-Approval 2 / 2" at bounding box center [138, 243] width 207 height 24
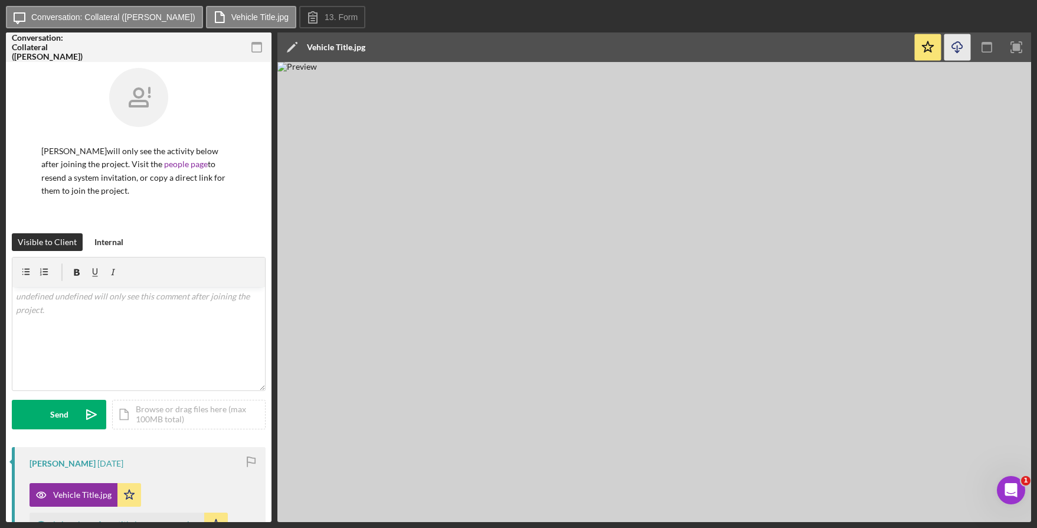
click at [953, 45] on icon "Icon/Download" at bounding box center [957, 47] width 27 height 27
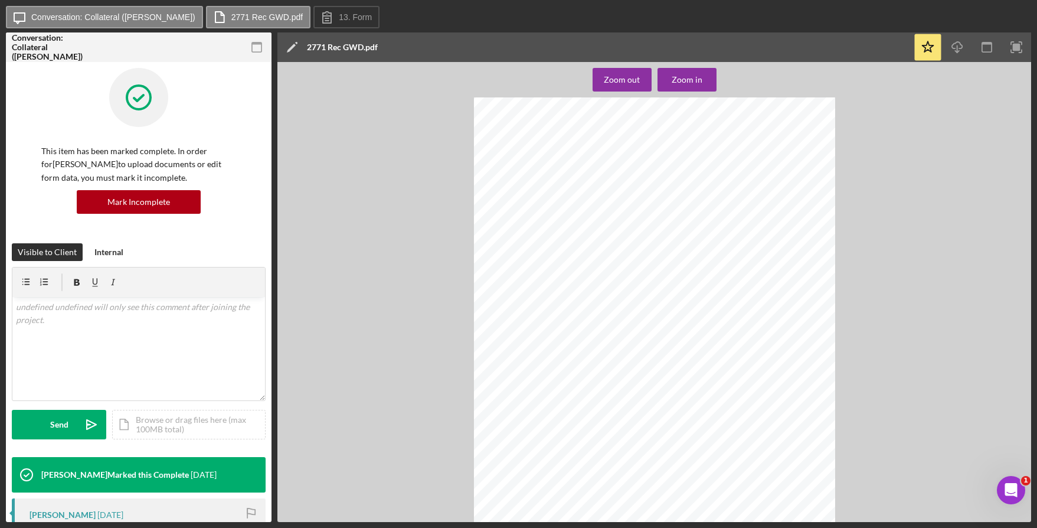
scroll to position [978, 0]
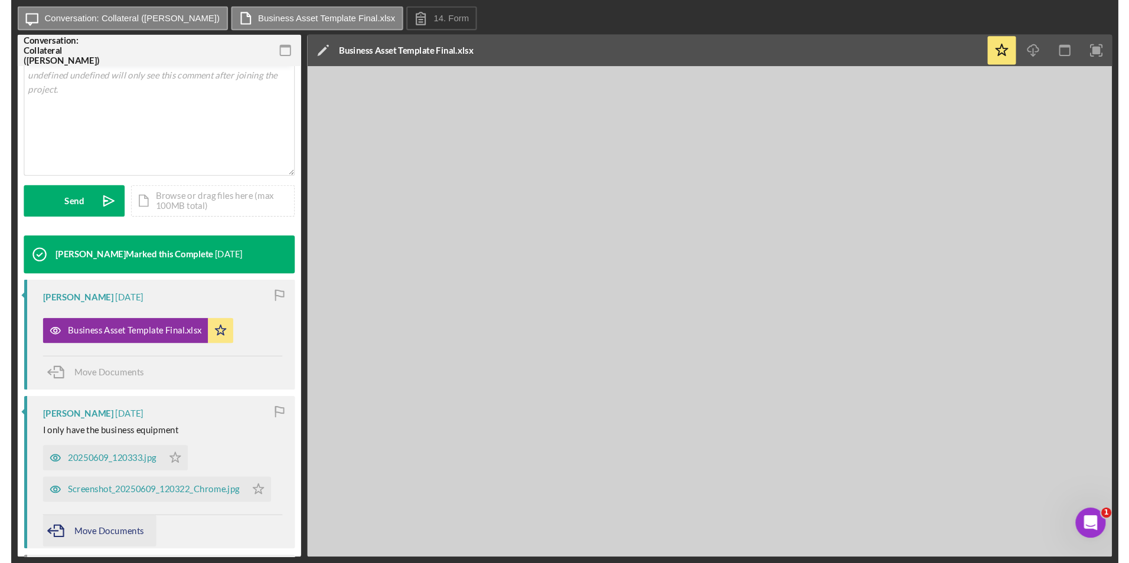
scroll to position [295, 0]
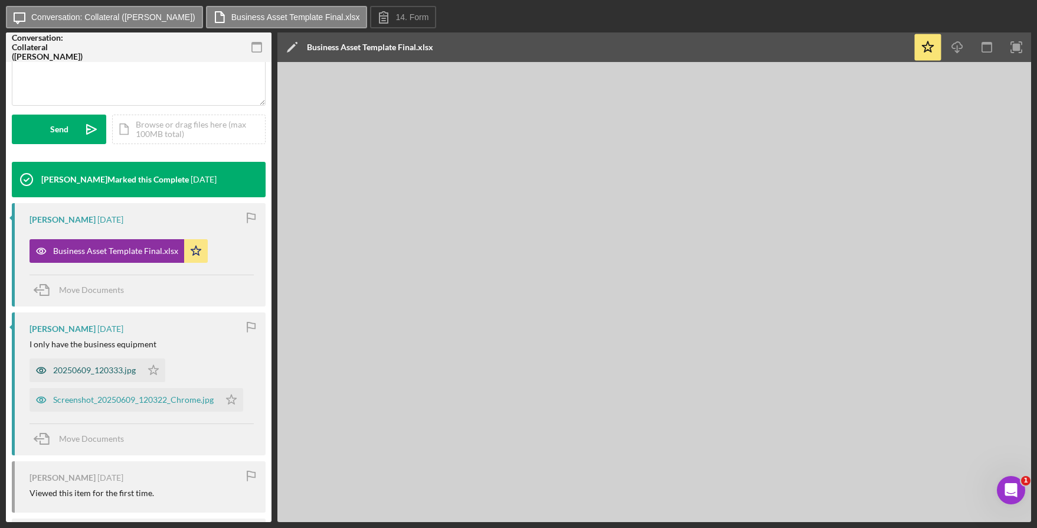
click at [110, 370] on div "20250609_120333.jpg" at bounding box center [94, 369] width 83 height 9
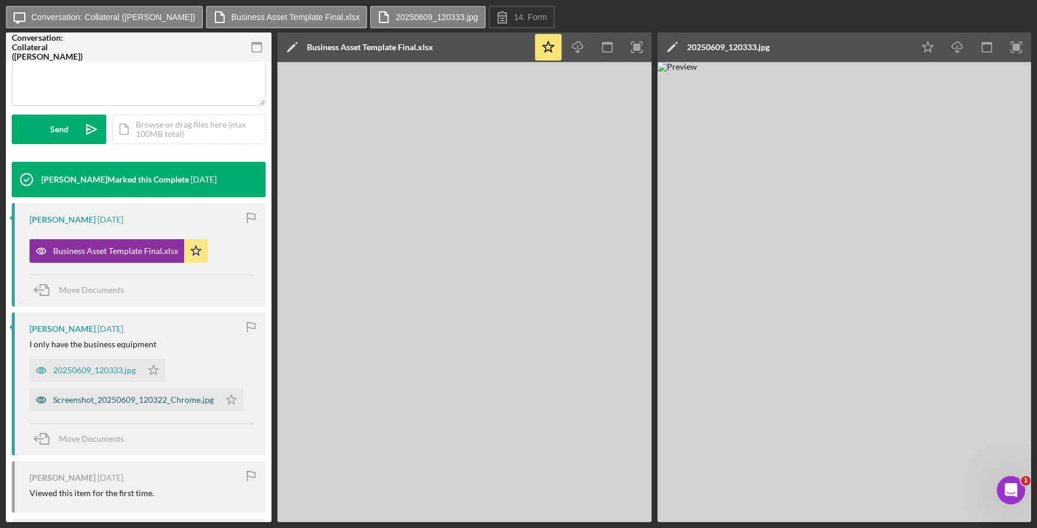
click at [136, 403] on div "Screenshot_20250609_120322_Chrome.jpg" at bounding box center [133, 399] width 161 height 9
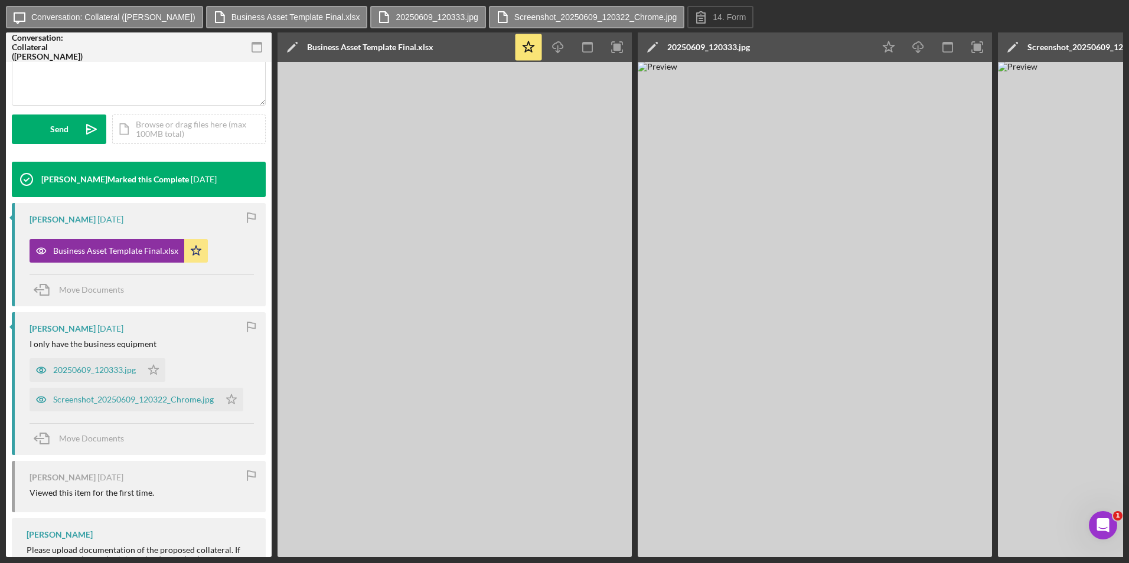
click at [100, 395] on div "Screenshot_20250609_120322_Chrome.jpg" at bounding box center [133, 399] width 161 height 9
click at [125, 369] on div "20250609_120333.jpg" at bounding box center [94, 369] width 83 height 9
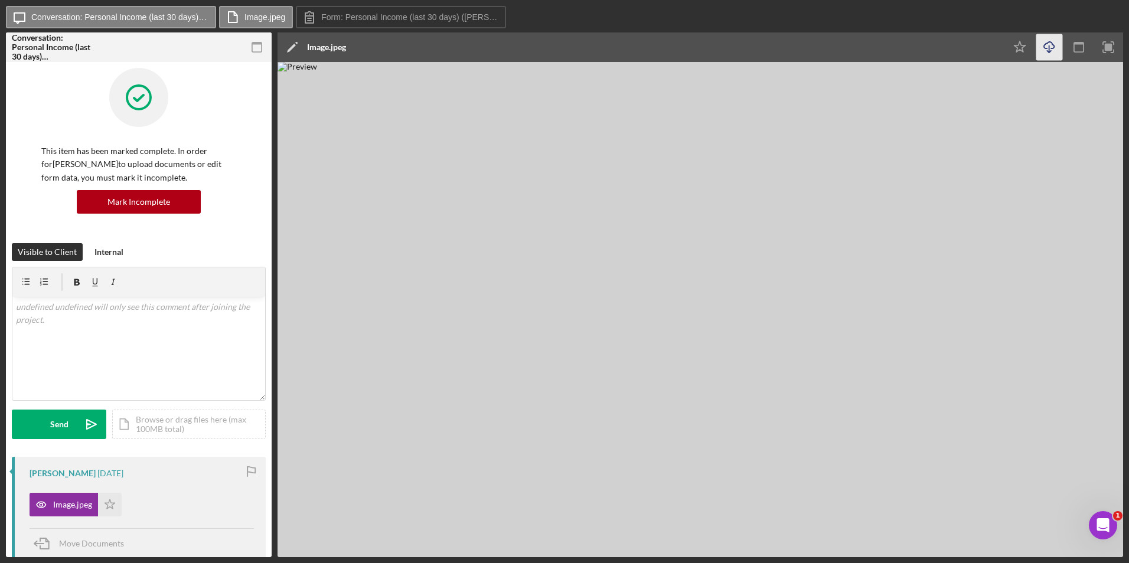
click at [1046, 48] on icon "button" at bounding box center [1049, 45] width 10 height 6
drag, startPoint x: 345, startPoint y: 147, endPoint x: 355, endPoint y: 100, distance: 47.7
click at [345, 147] on img at bounding box center [699, 309] width 845 height 495
